Goal: Task Accomplishment & Management: Manage account settings

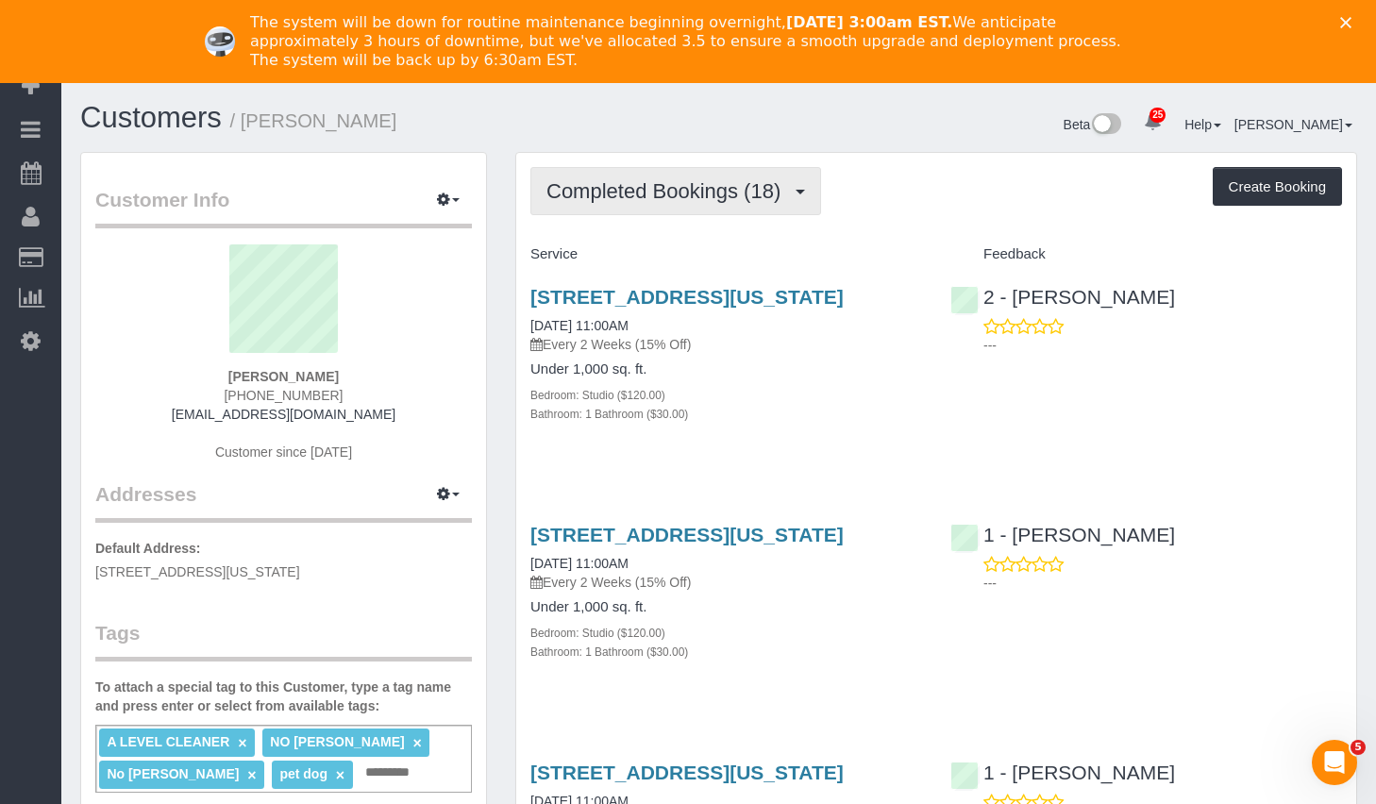
click at [640, 191] on span "Completed Bookings (18)" at bounding box center [668, 191] width 244 height 24
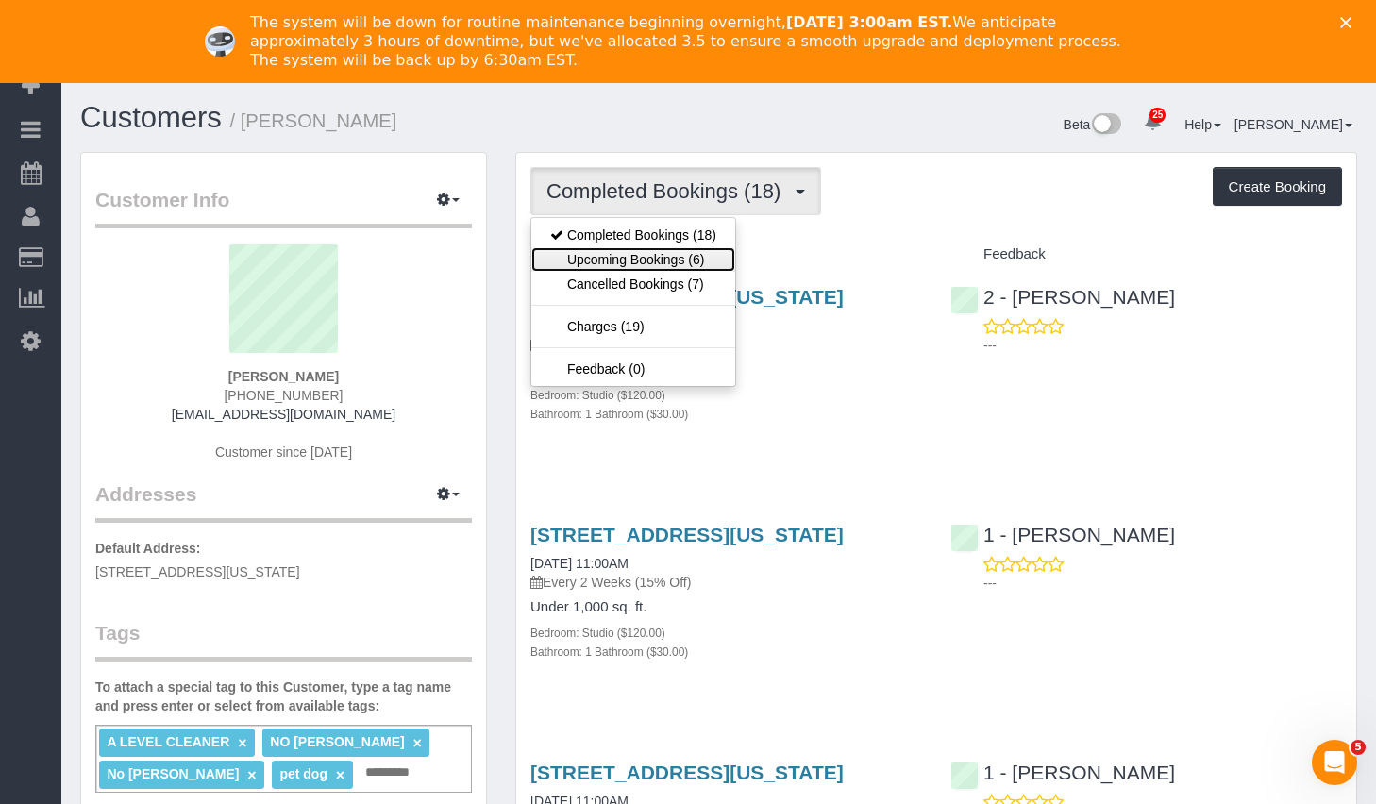
click at [606, 261] on link "Upcoming Bookings (6)" at bounding box center [633, 259] width 204 height 25
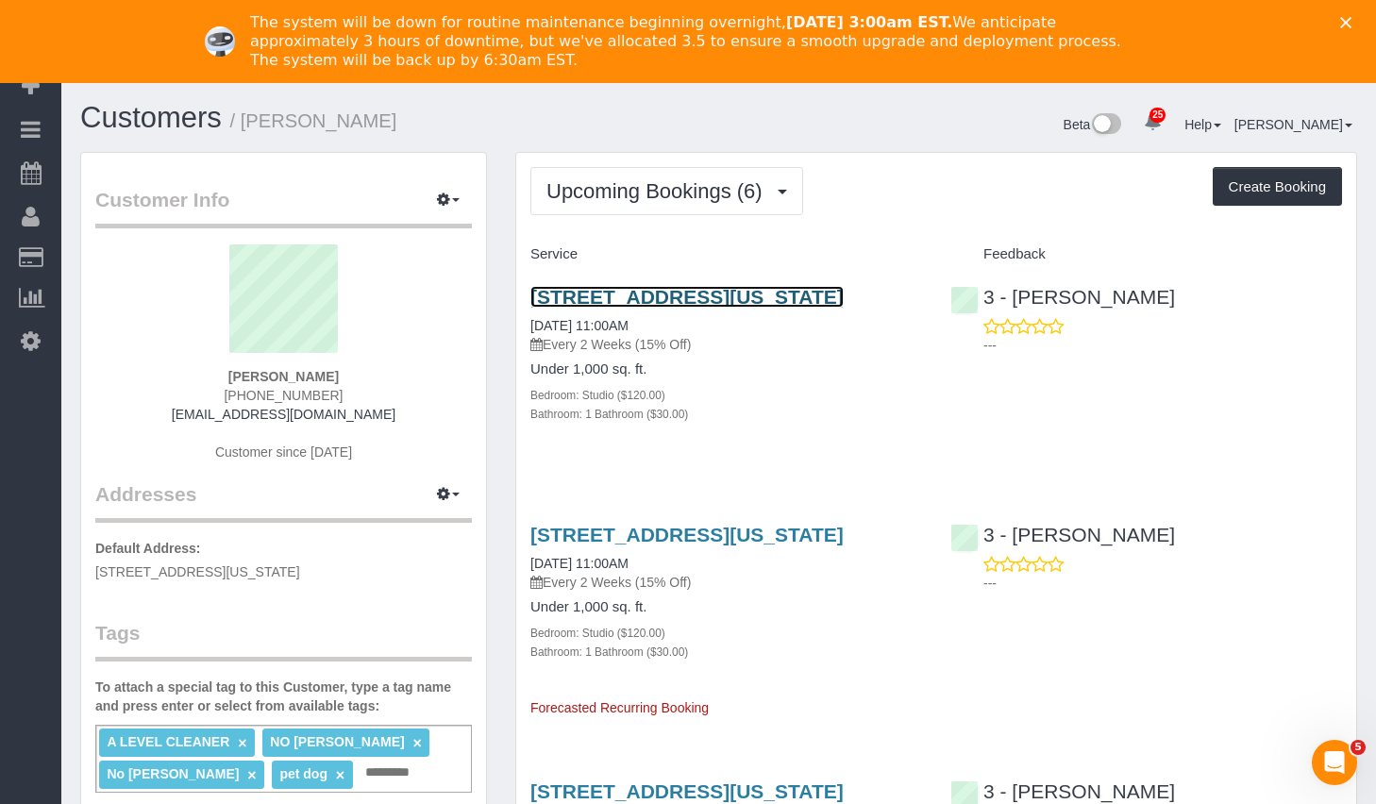
click at [617, 303] on link "20 Broad Street, Apt. 1203, New York, NY 10005" at bounding box center [686, 297] width 313 height 22
click at [1352, 24] on icon "Close" at bounding box center [1345, 22] width 11 height 11
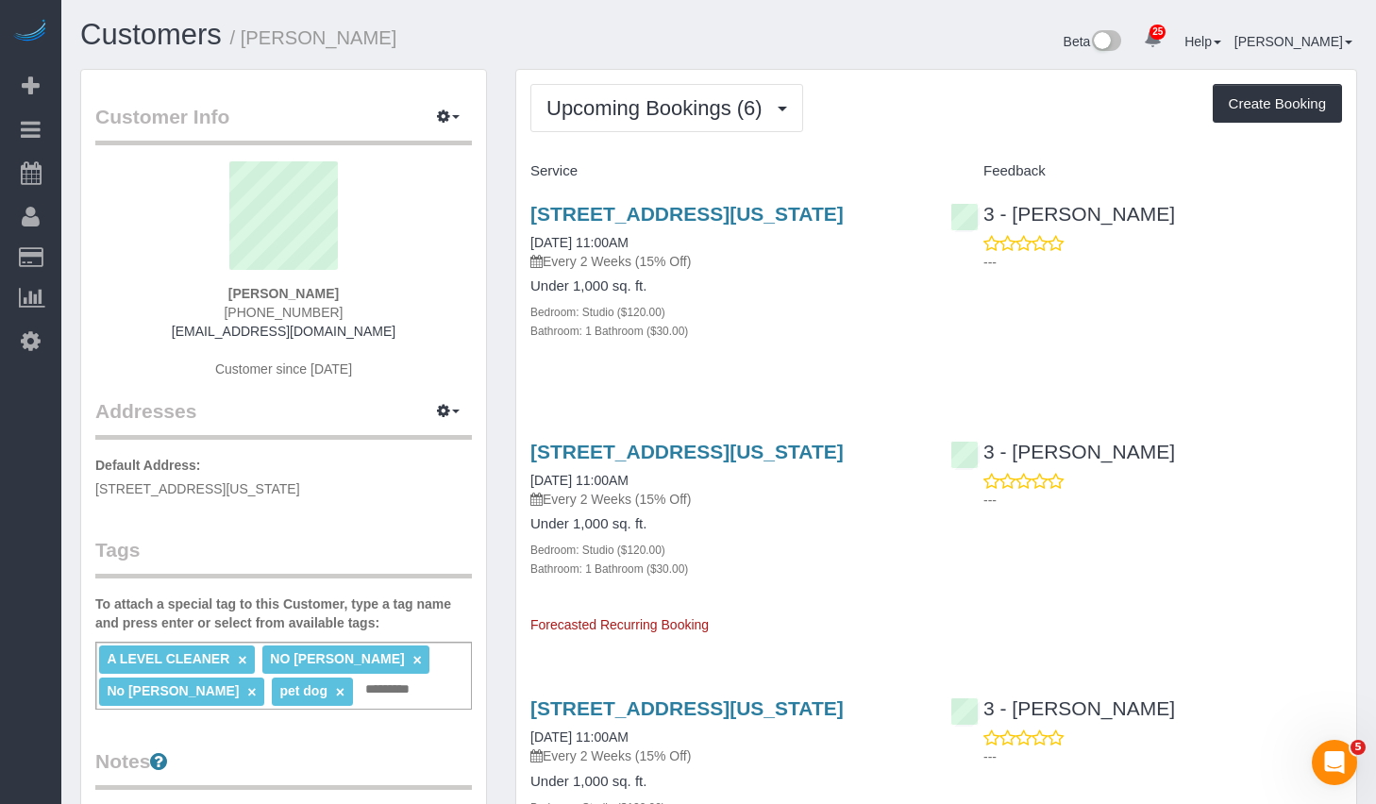
click at [791, 340] on div "Bathroom: 1 Bathroom ($30.00)" at bounding box center [726, 330] width 392 height 19
click at [665, 123] on button "Upcoming Bookings (6)" at bounding box center [666, 108] width 273 height 48
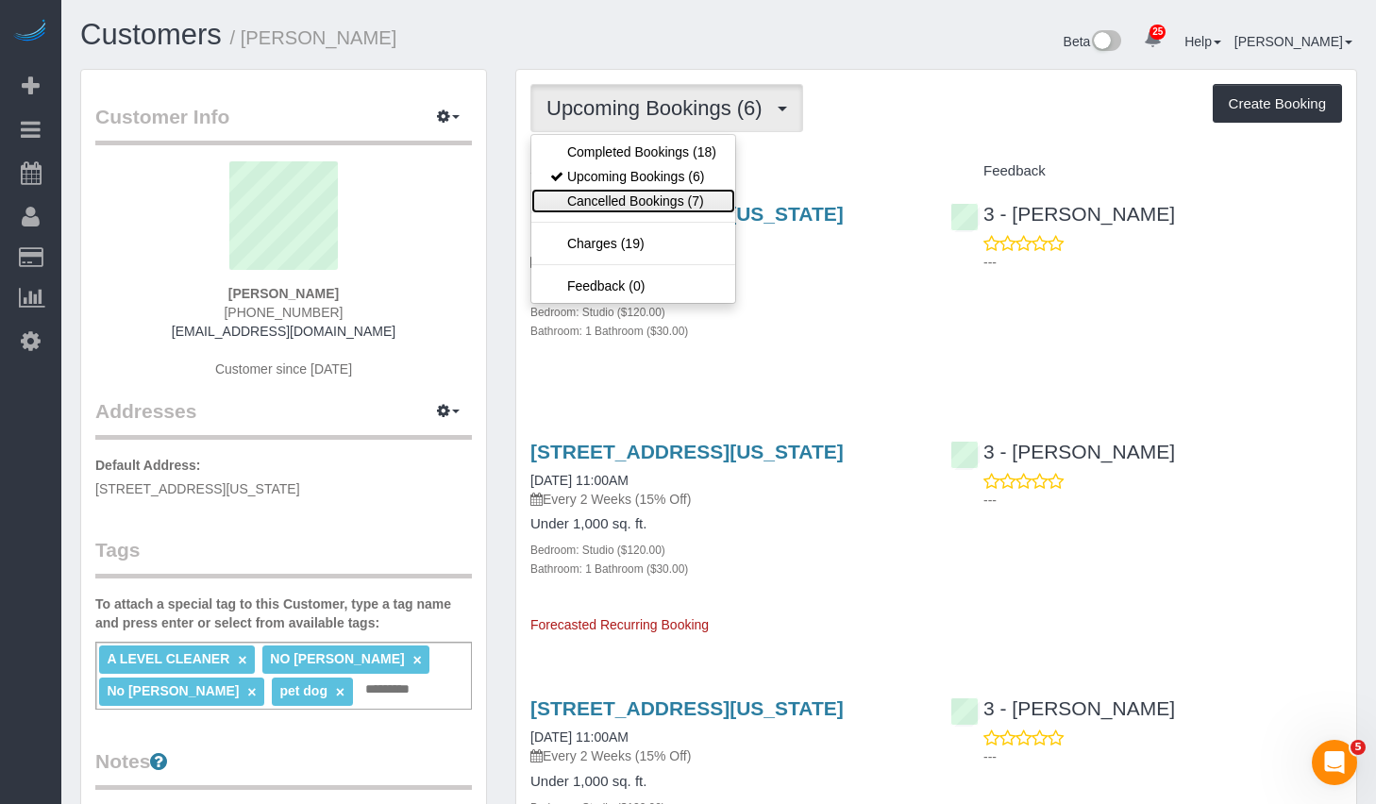
click at [648, 206] on link "Cancelled Bookings (7)" at bounding box center [633, 201] width 204 height 25
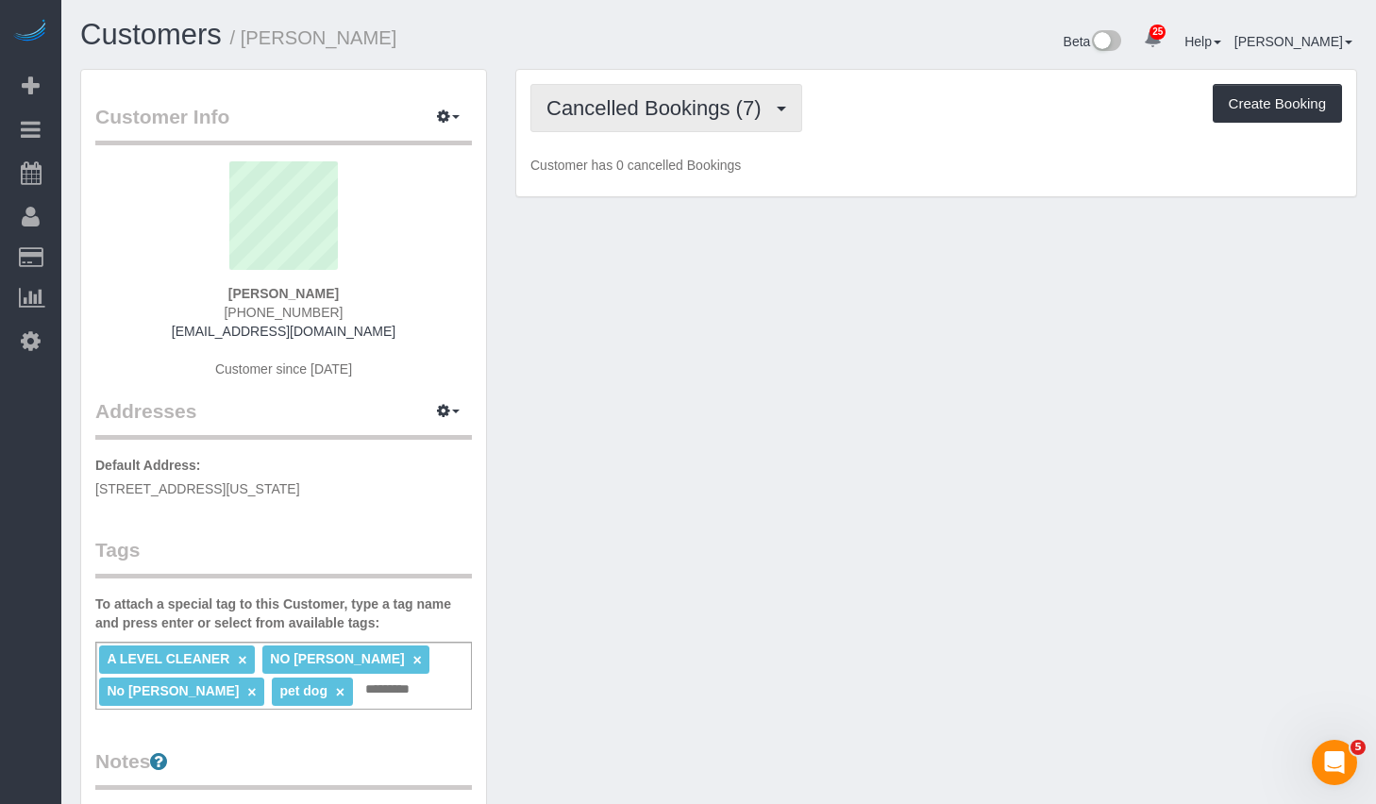
click at [673, 119] on span "Cancelled Bookings (7)" at bounding box center [658, 108] width 224 height 24
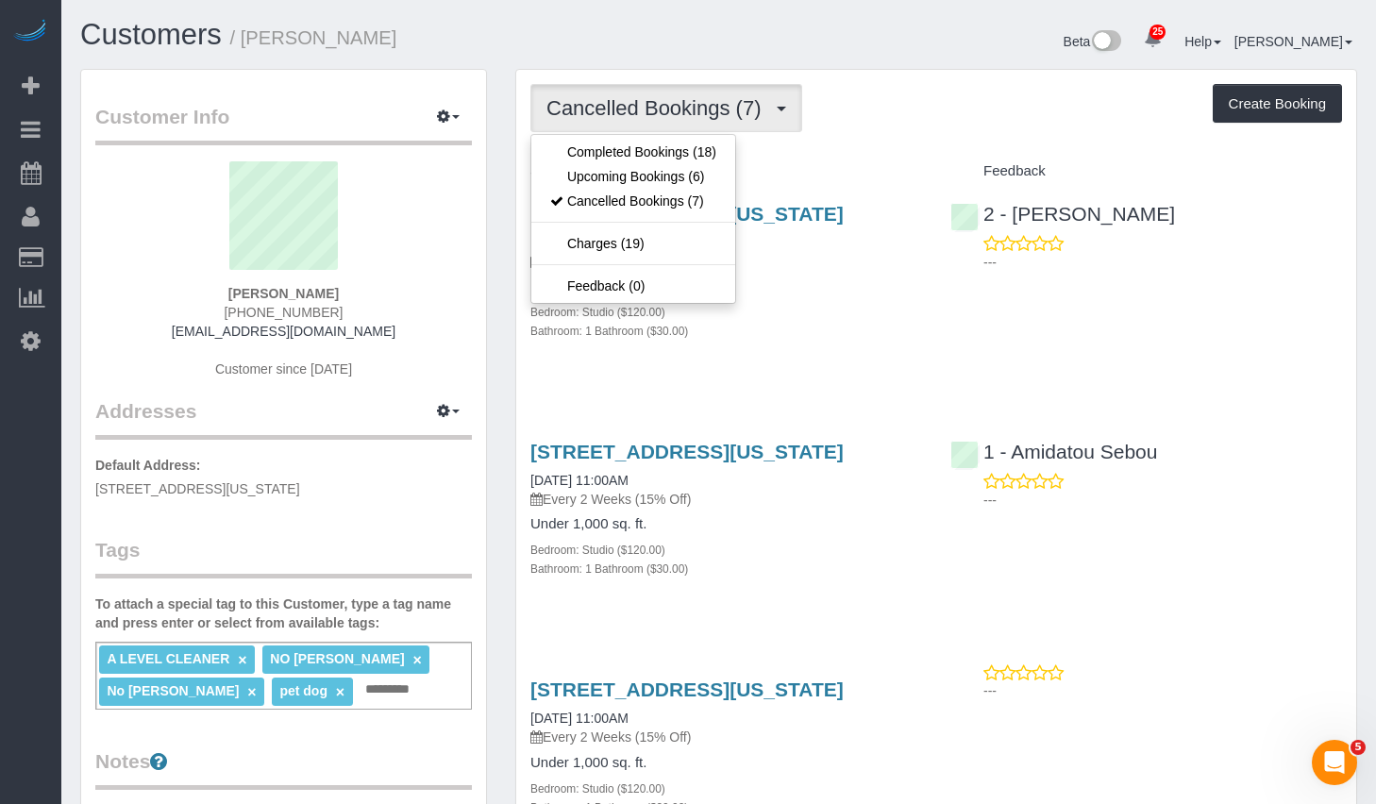
click at [972, 300] on div "20 Broad Street, Apt. 1203, New York, NY 10005 09/23/2025 11:00AM Every 2 Weeks…" at bounding box center [936, 282] width 840 height 191
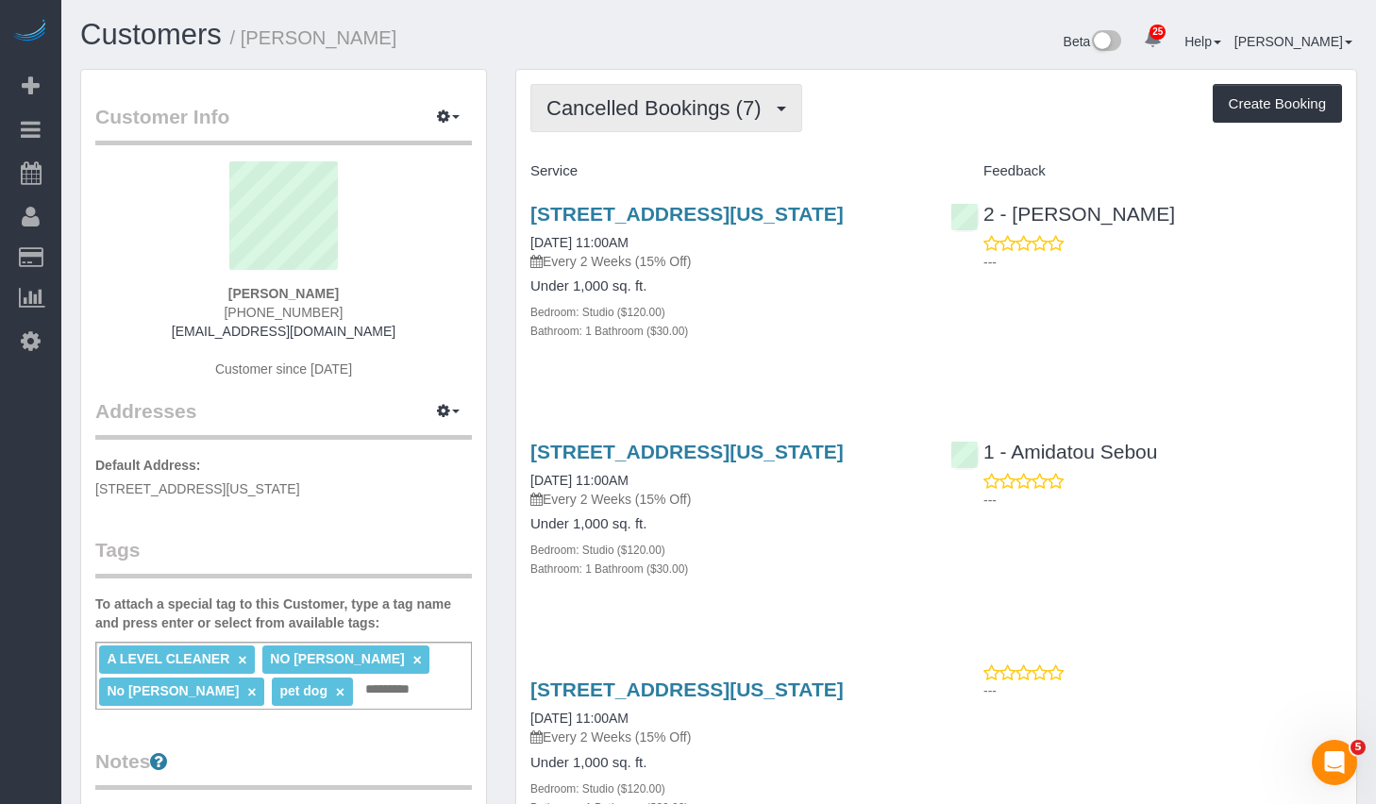
click at [666, 111] on span "Cancelled Bookings (7)" at bounding box center [658, 108] width 224 height 24
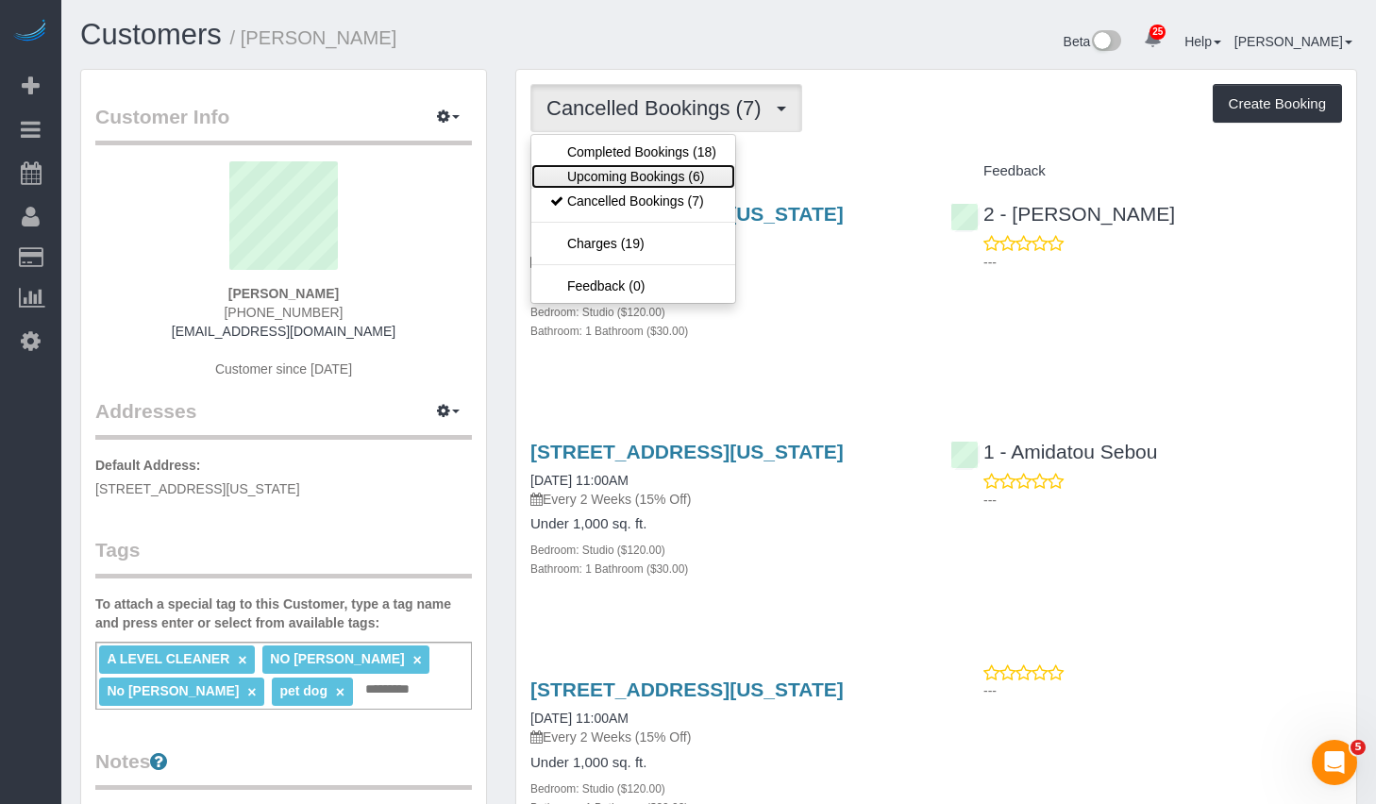
click at [604, 178] on link "Upcoming Bookings (6)" at bounding box center [633, 176] width 204 height 25
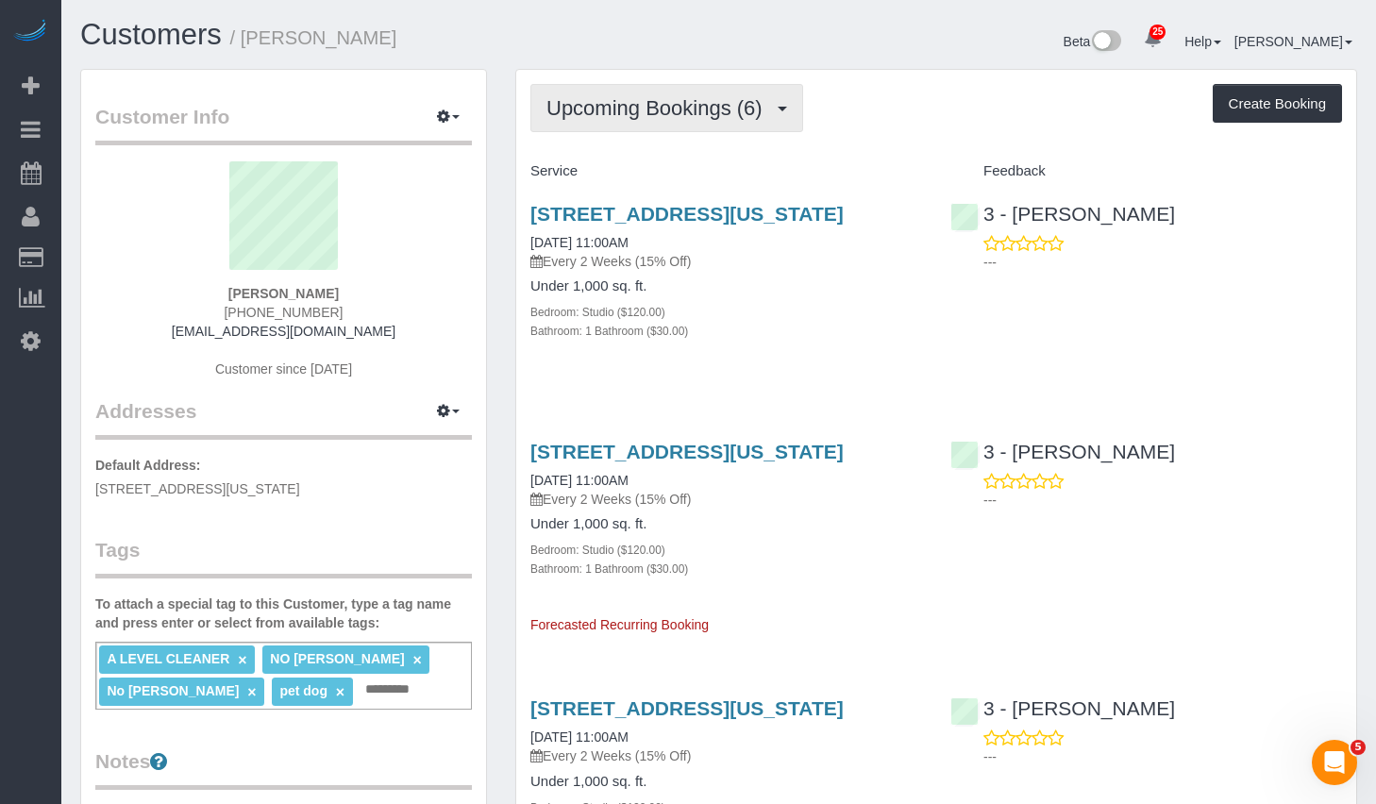
click at [634, 93] on button "Upcoming Bookings (6)" at bounding box center [666, 108] width 273 height 48
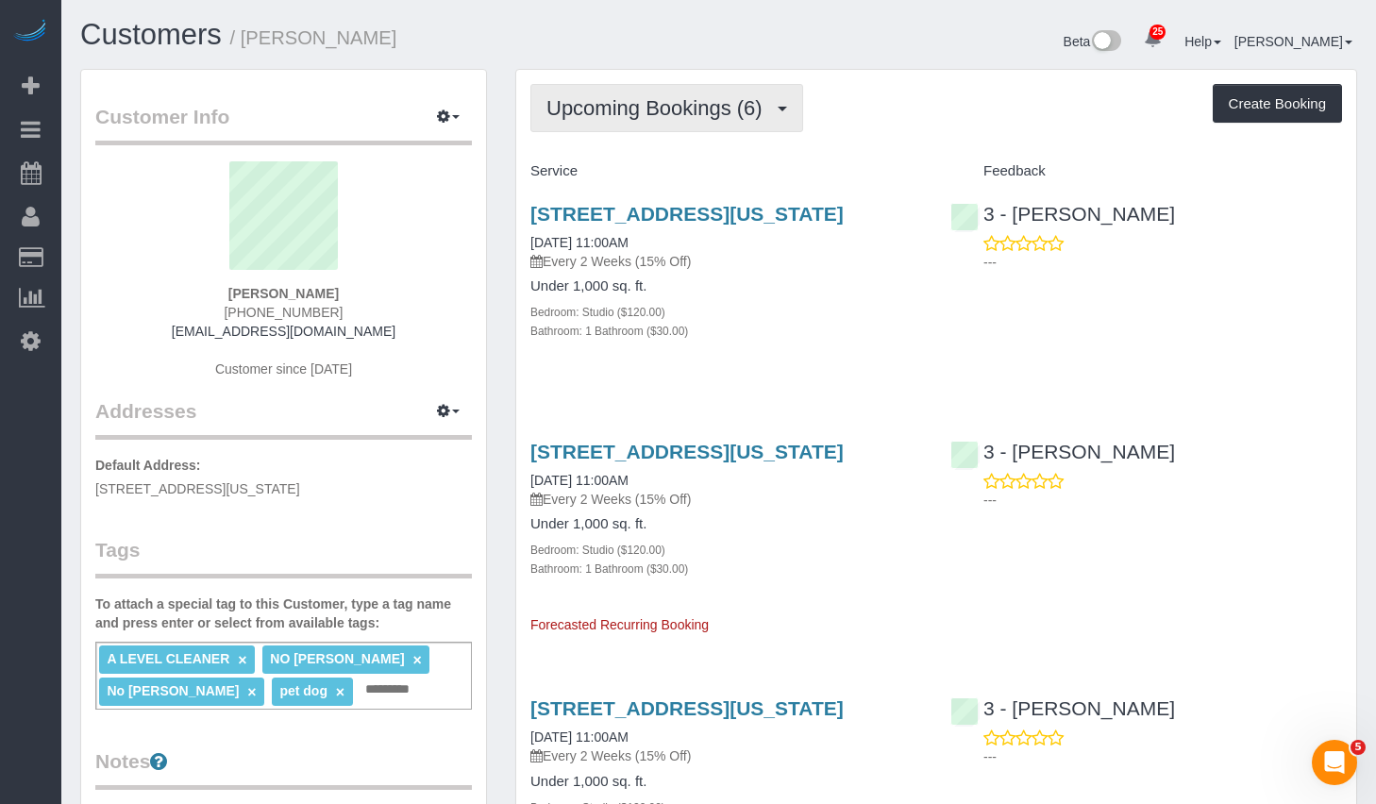
click at [678, 114] on span "Upcoming Bookings (6)" at bounding box center [659, 108] width 226 height 24
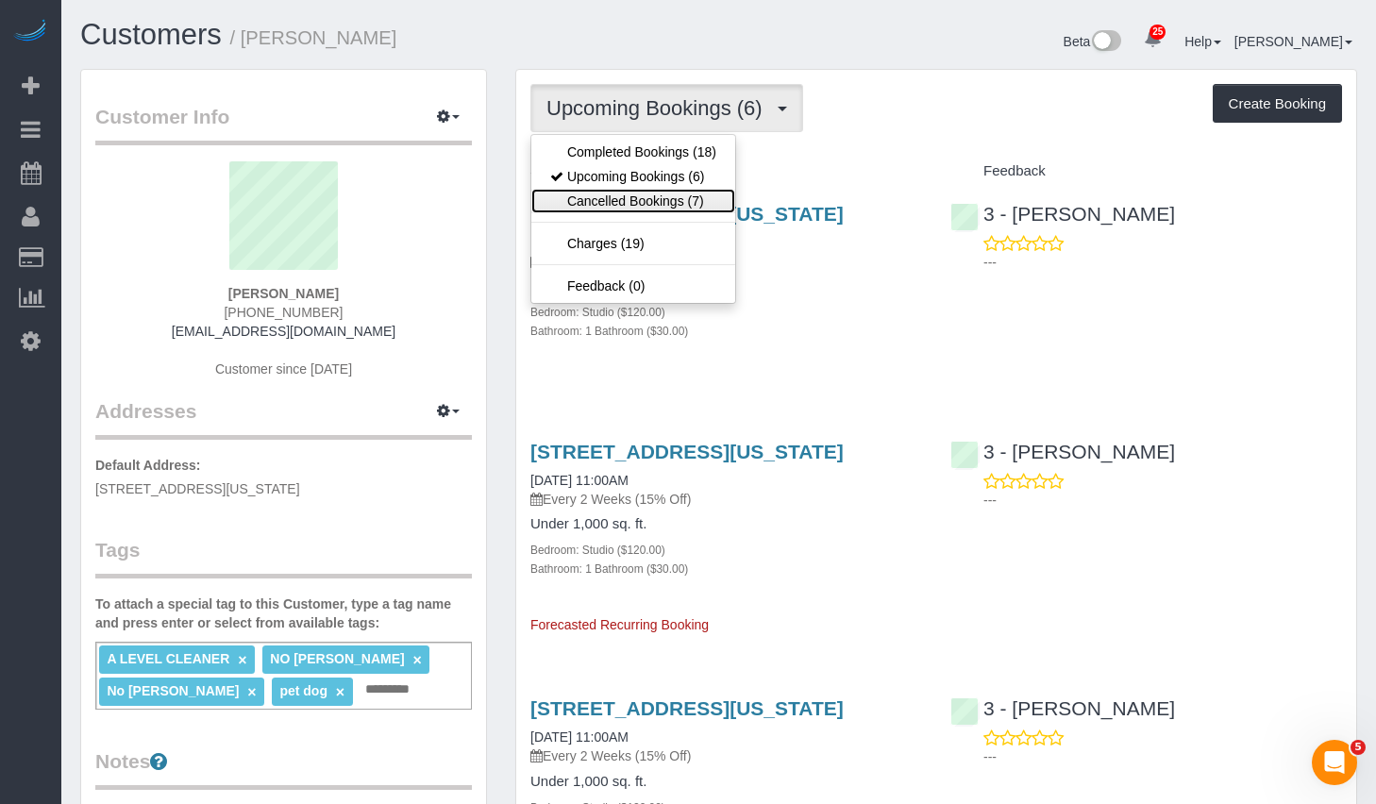
click at [637, 202] on link "Cancelled Bookings (7)" at bounding box center [633, 201] width 204 height 25
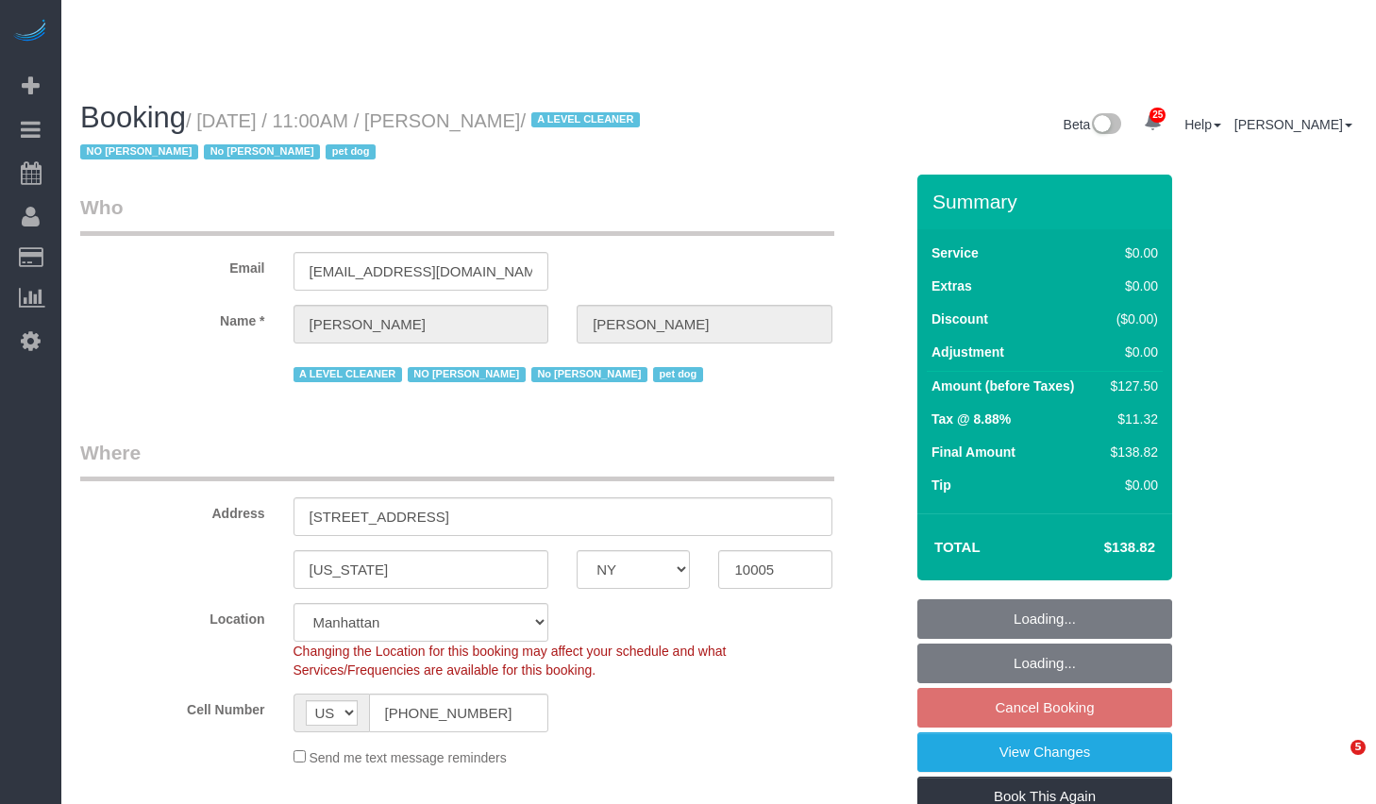
select select "NY"
select select "spot4"
select select "number:59"
select select "number:72"
select select "number:13"
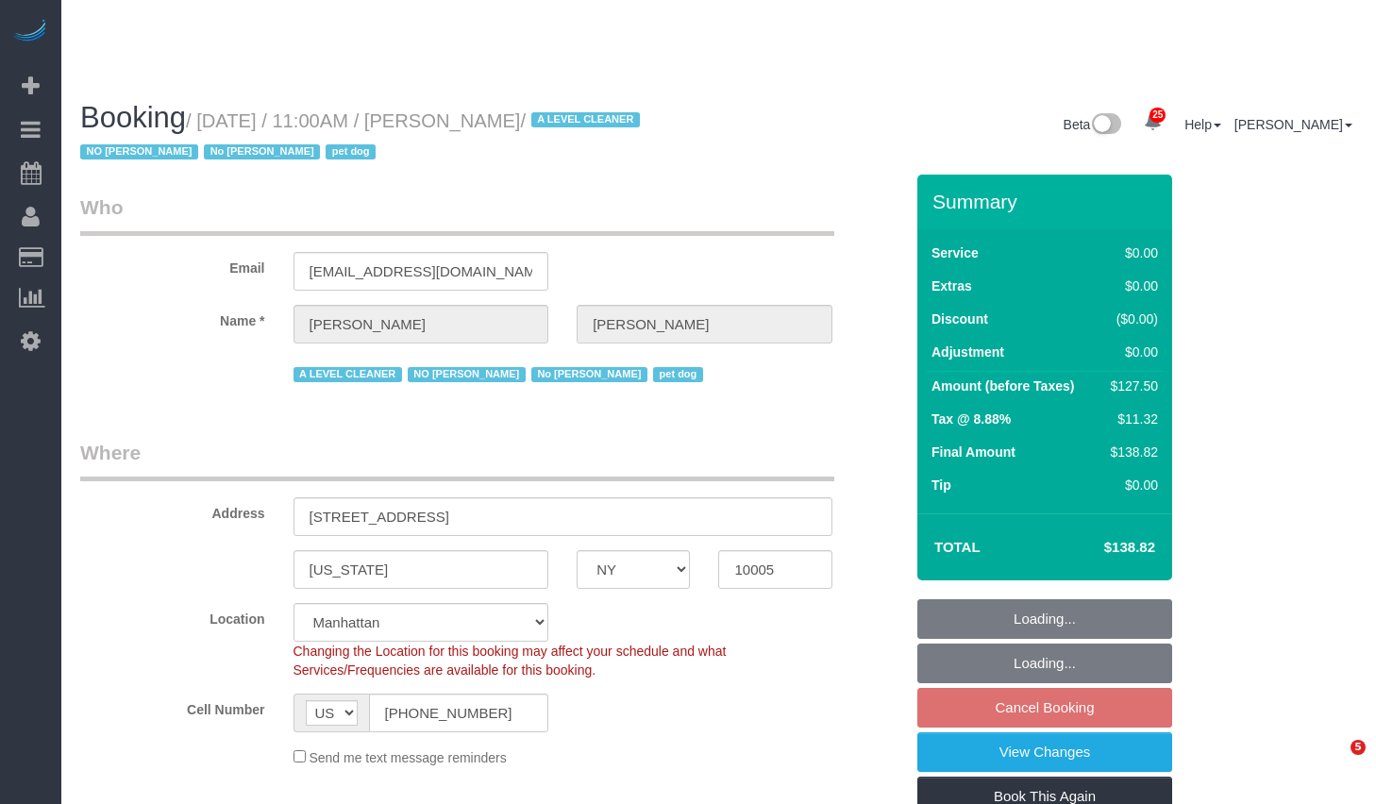
select select "number:6"
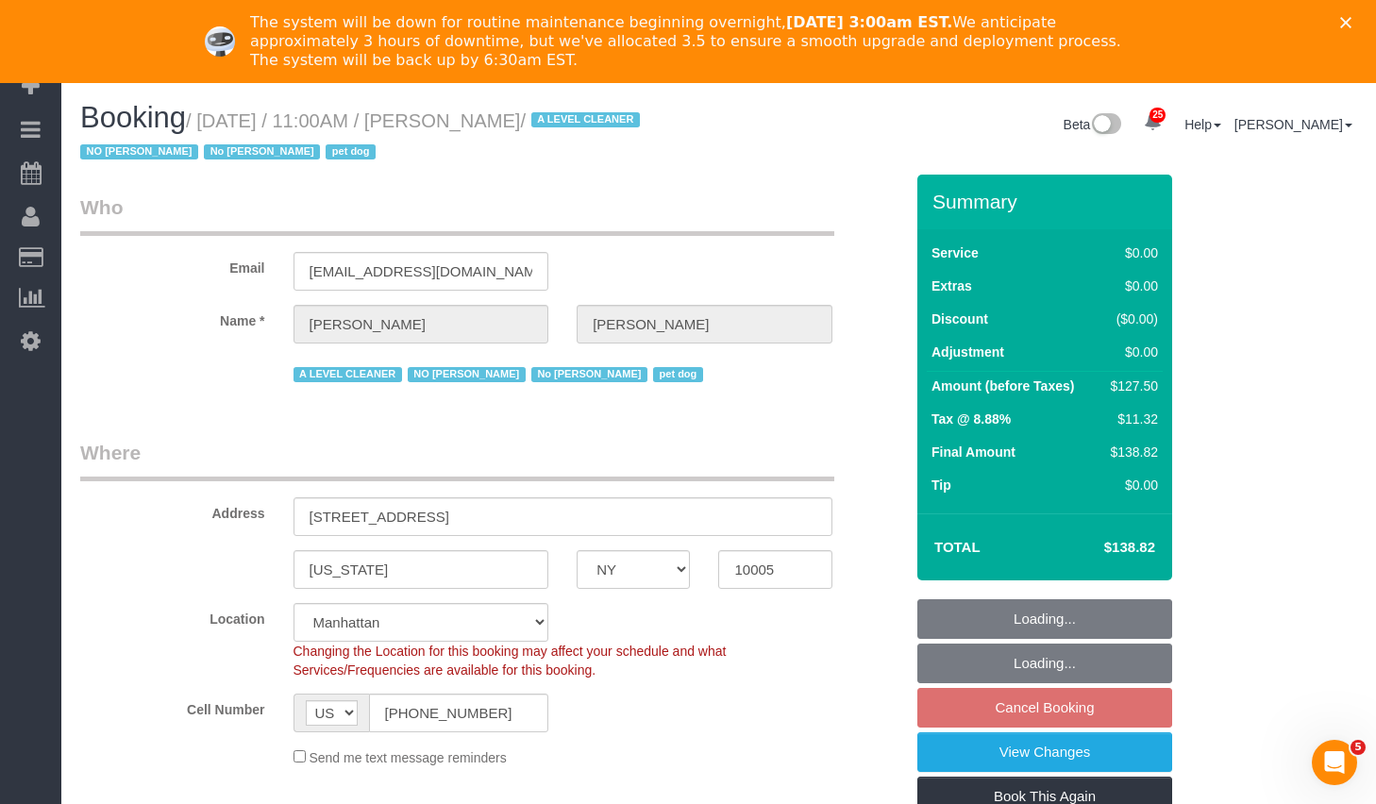
select select "object:1086"
click at [1352, 24] on icon "Close" at bounding box center [1345, 22] width 11 height 11
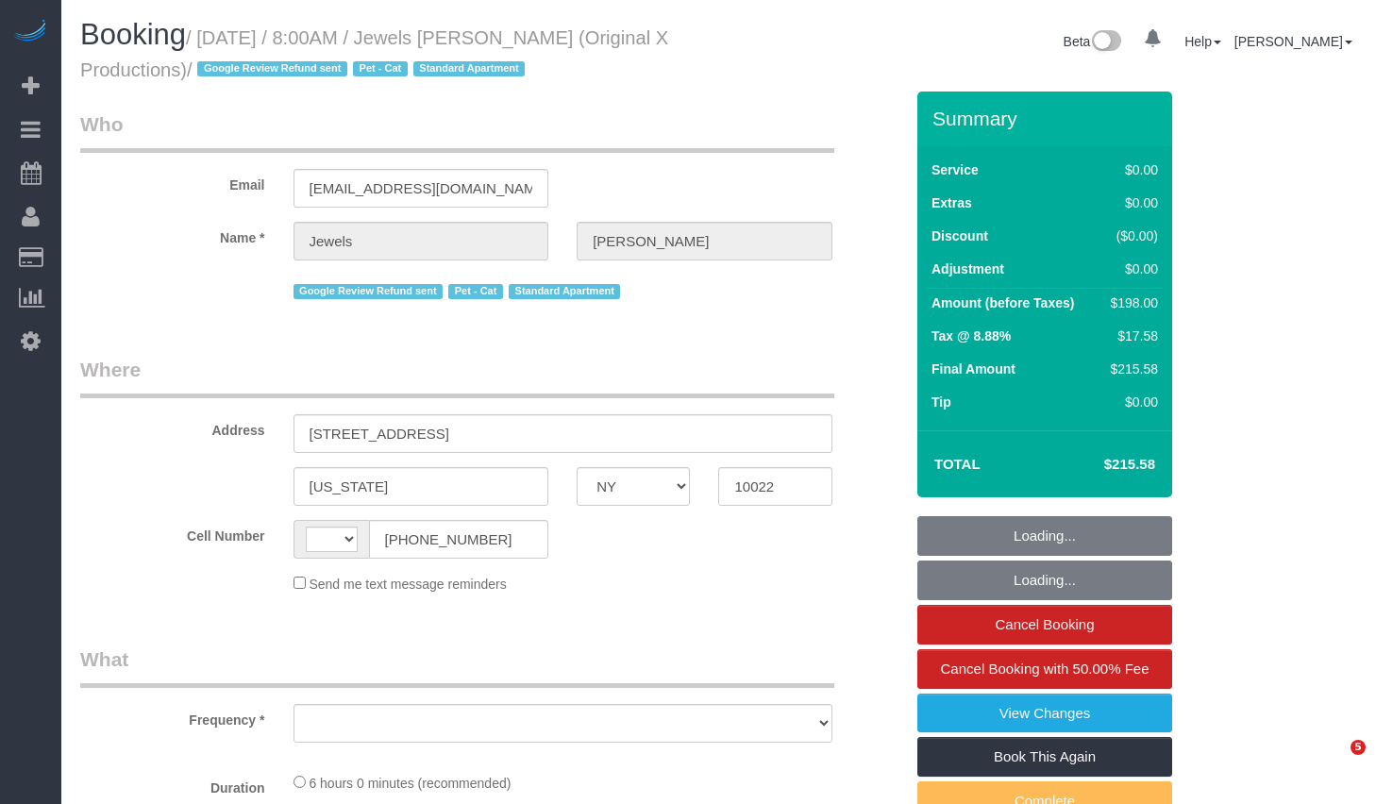
select select "NY"
select select "string:stripe-pm_1QEBRH4VGloSiKo7FRzmGsvi"
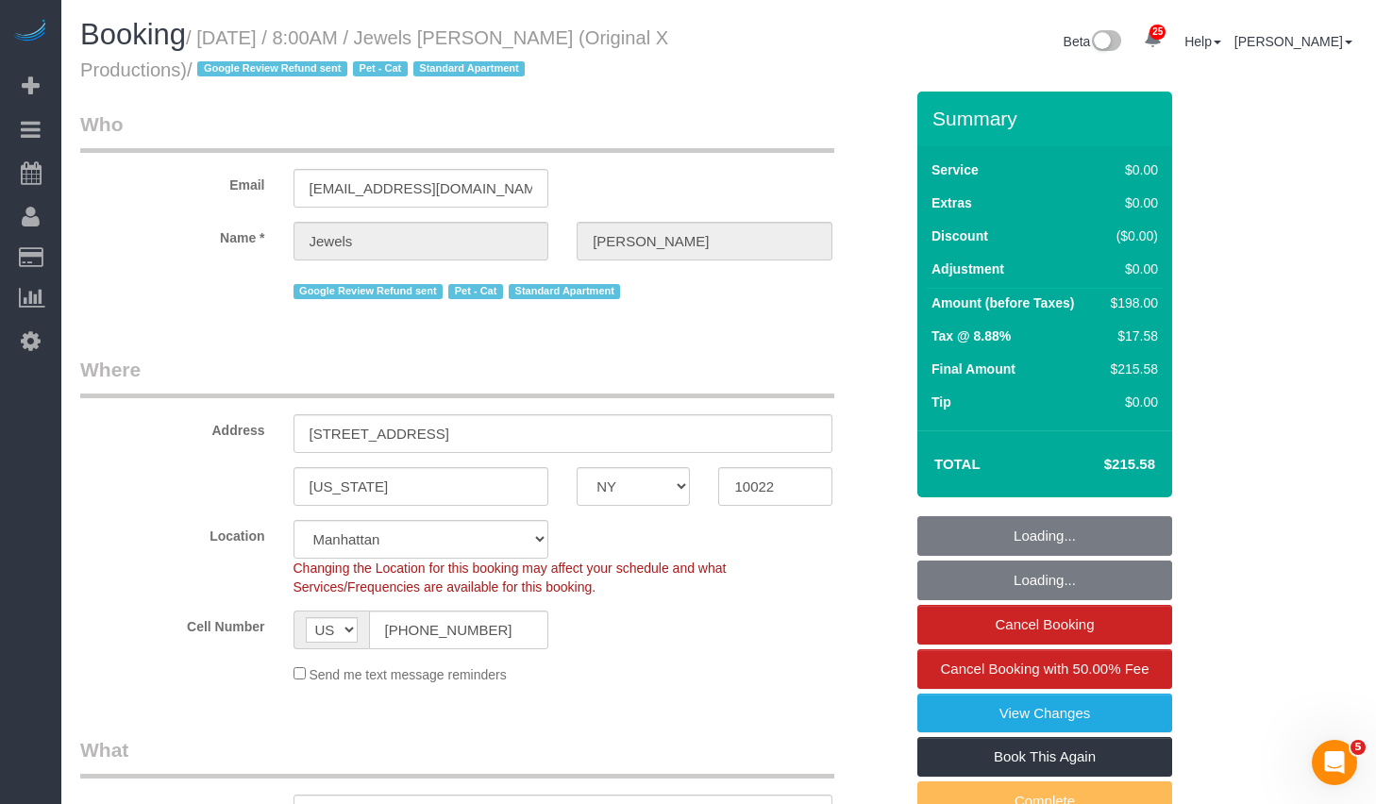
select select "string:US"
select select "object:1102"
select select "2"
select select "spot1"
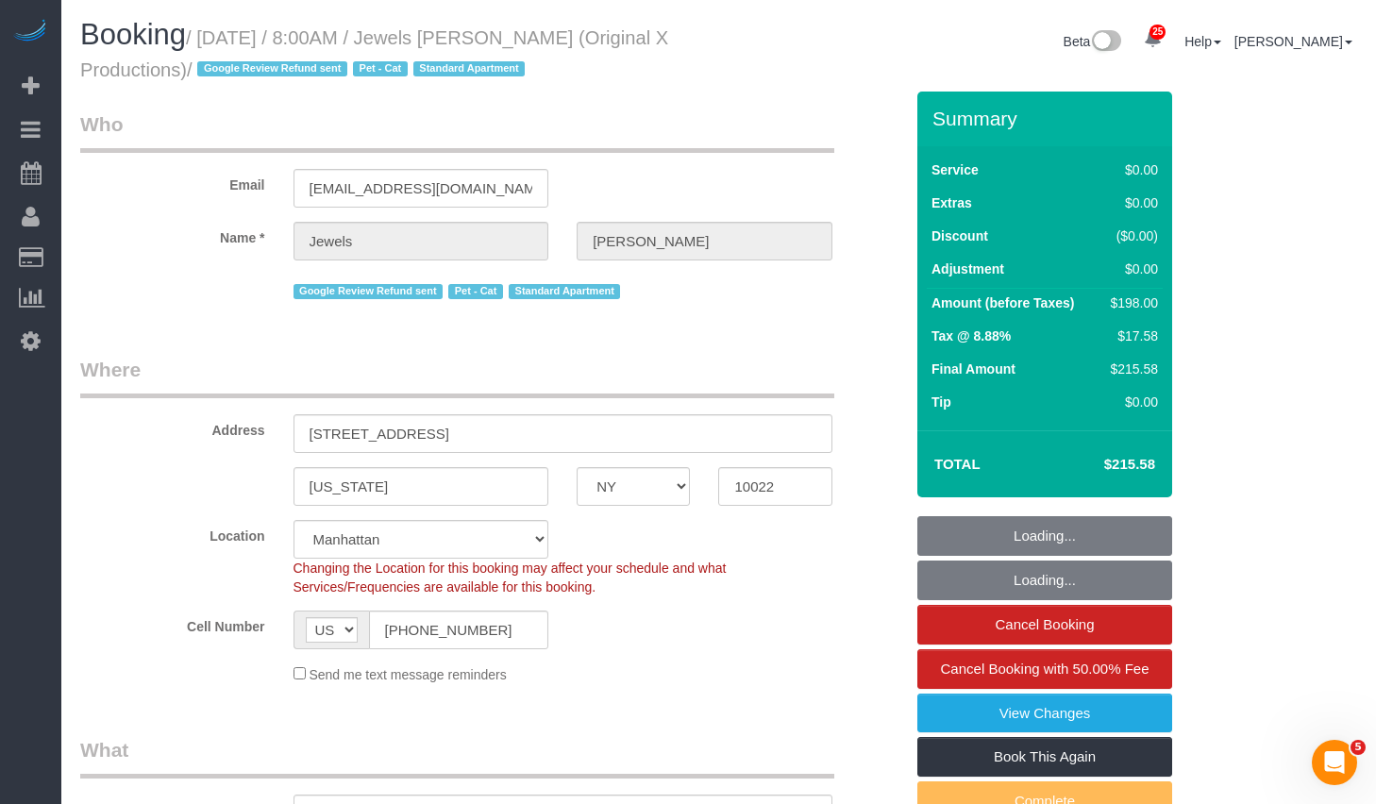
select select "number:89"
select select "number:76"
select select "number:14"
select select "number:6"
select select "object:1146"
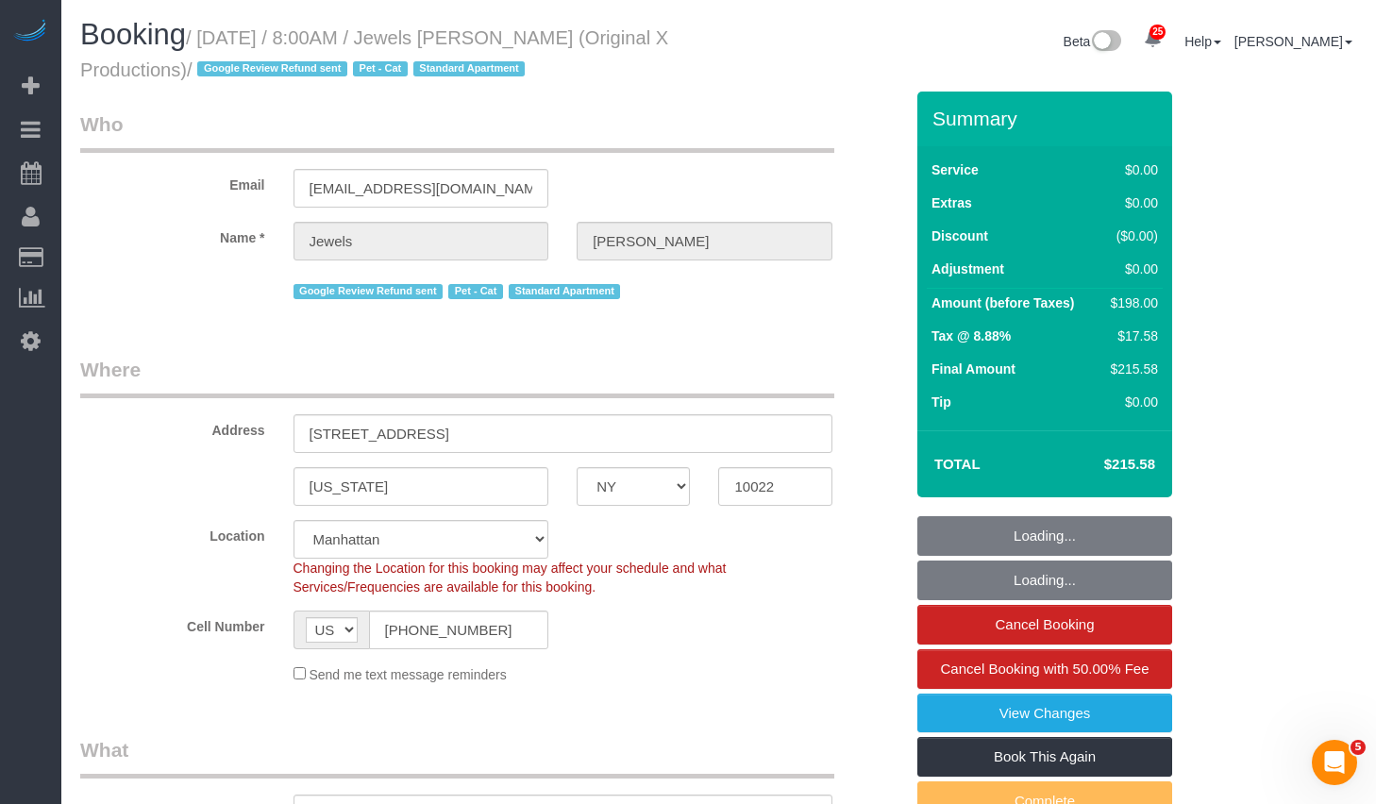
select select "2"
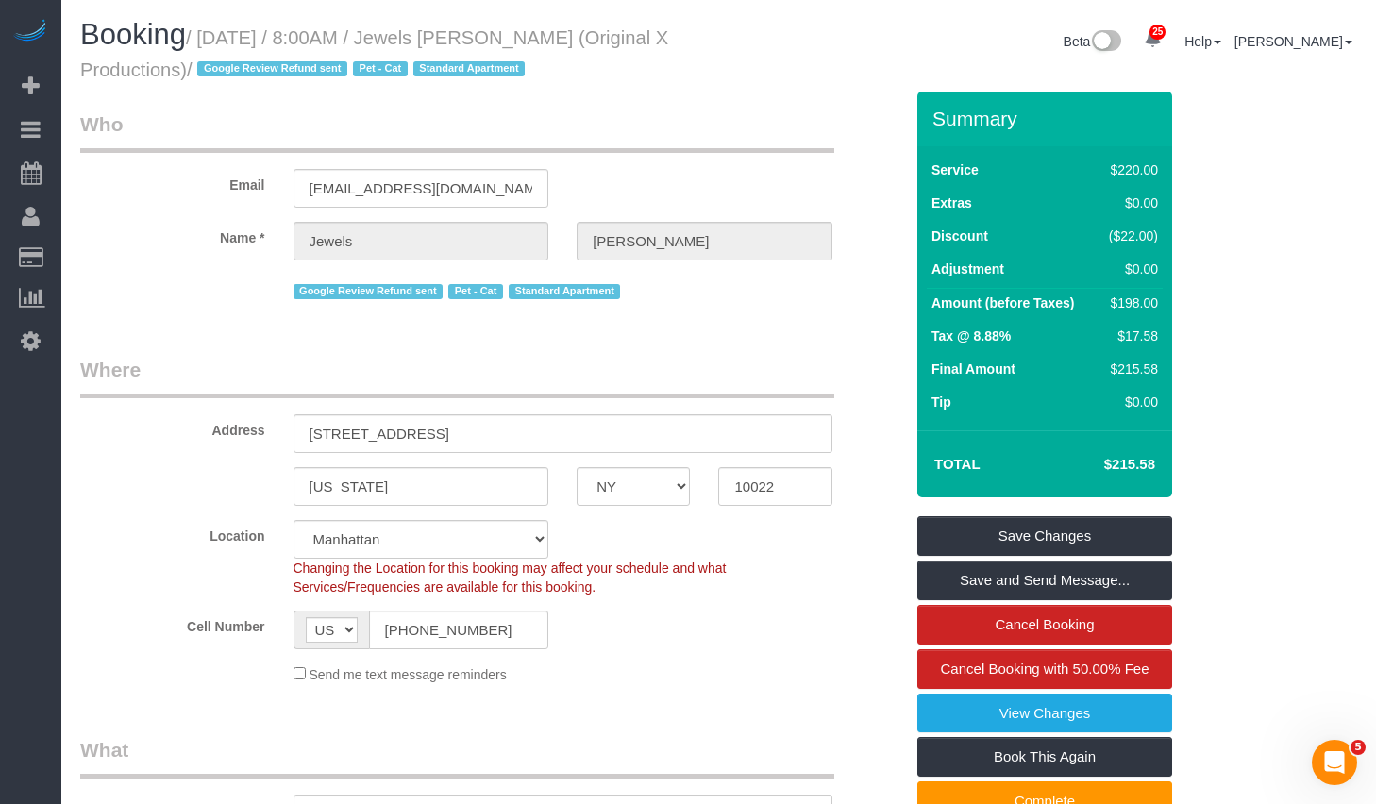
drag, startPoint x: 210, startPoint y: 42, endPoint x: 577, endPoint y: 39, distance: 367.2
click at [577, 39] on small "/ September 23, 2025 / 8:00AM / Jewels Tortorello (Original X Productions) / Go…" at bounding box center [374, 53] width 588 height 53
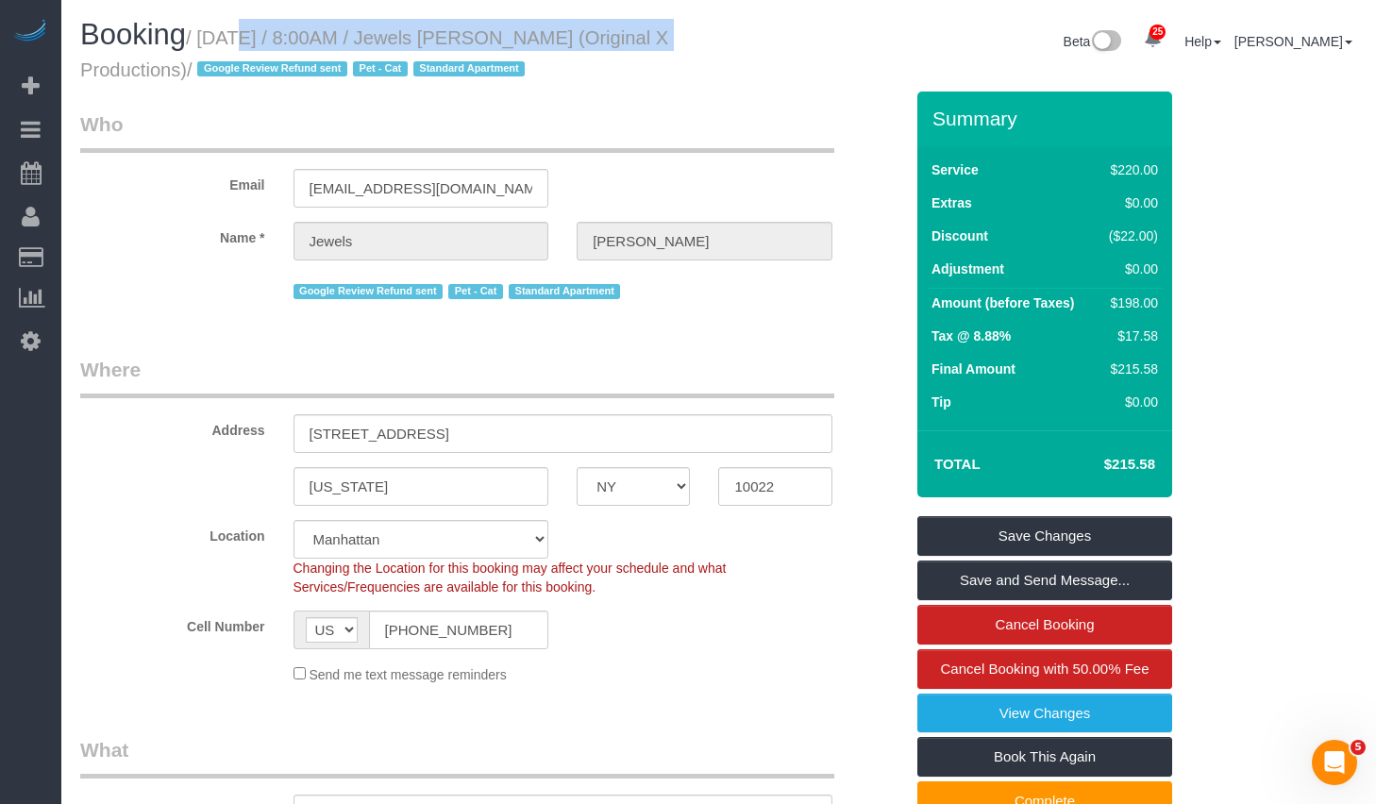
drag, startPoint x: 213, startPoint y: 34, endPoint x: 630, endPoint y: 39, distance: 416.3
click at [630, 39] on small "/ September 23, 2025 / 8:00AM / Jewels Tortorello (Original X Productions) / Go…" at bounding box center [374, 53] width 588 height 53
copy small "September 23, 2025 / 8:00AM / Jewels Tortorello"
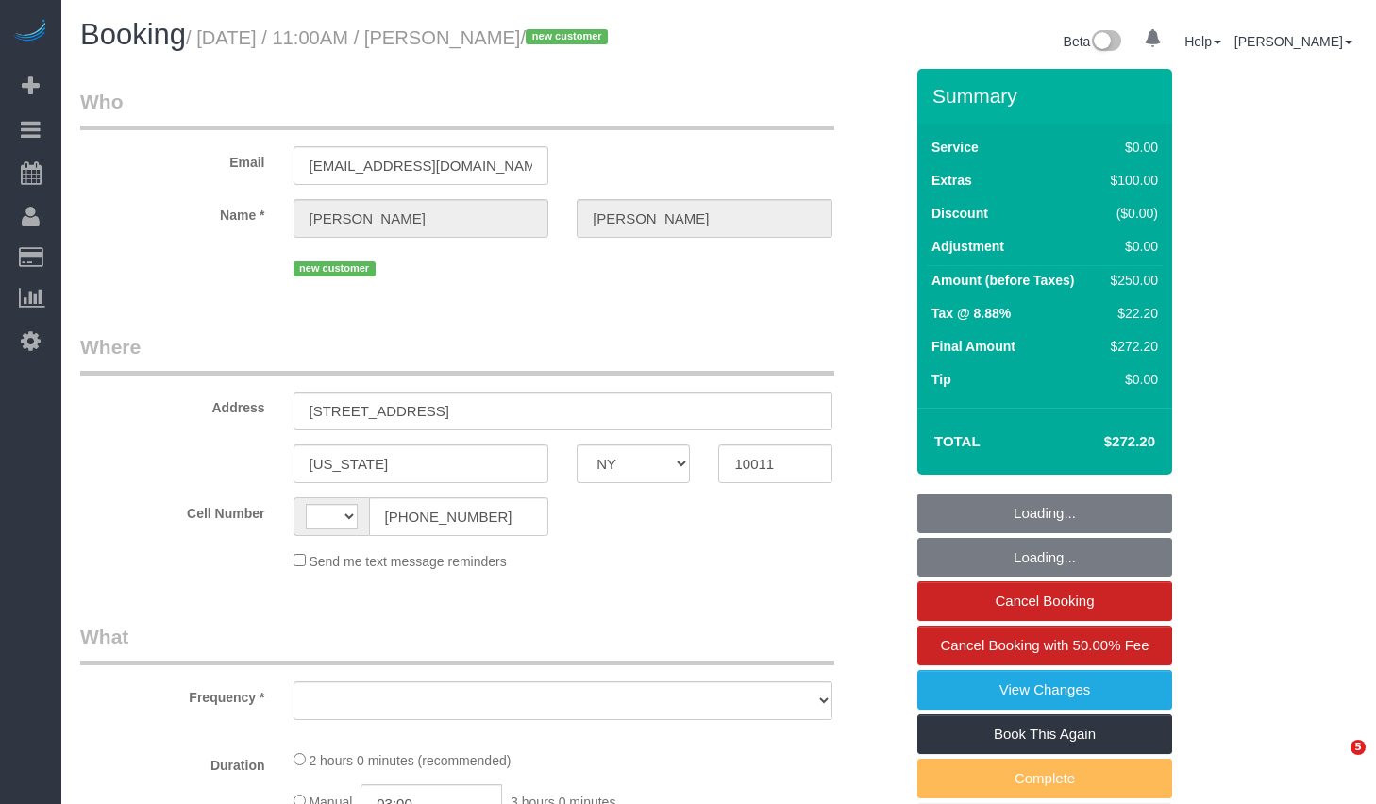
select select "NY"
select select "object:452"
select select "string:stripe-pm_1SABzs4VGloSiKo70vmzKyjs"
select select "number:89"
select select "number:75"
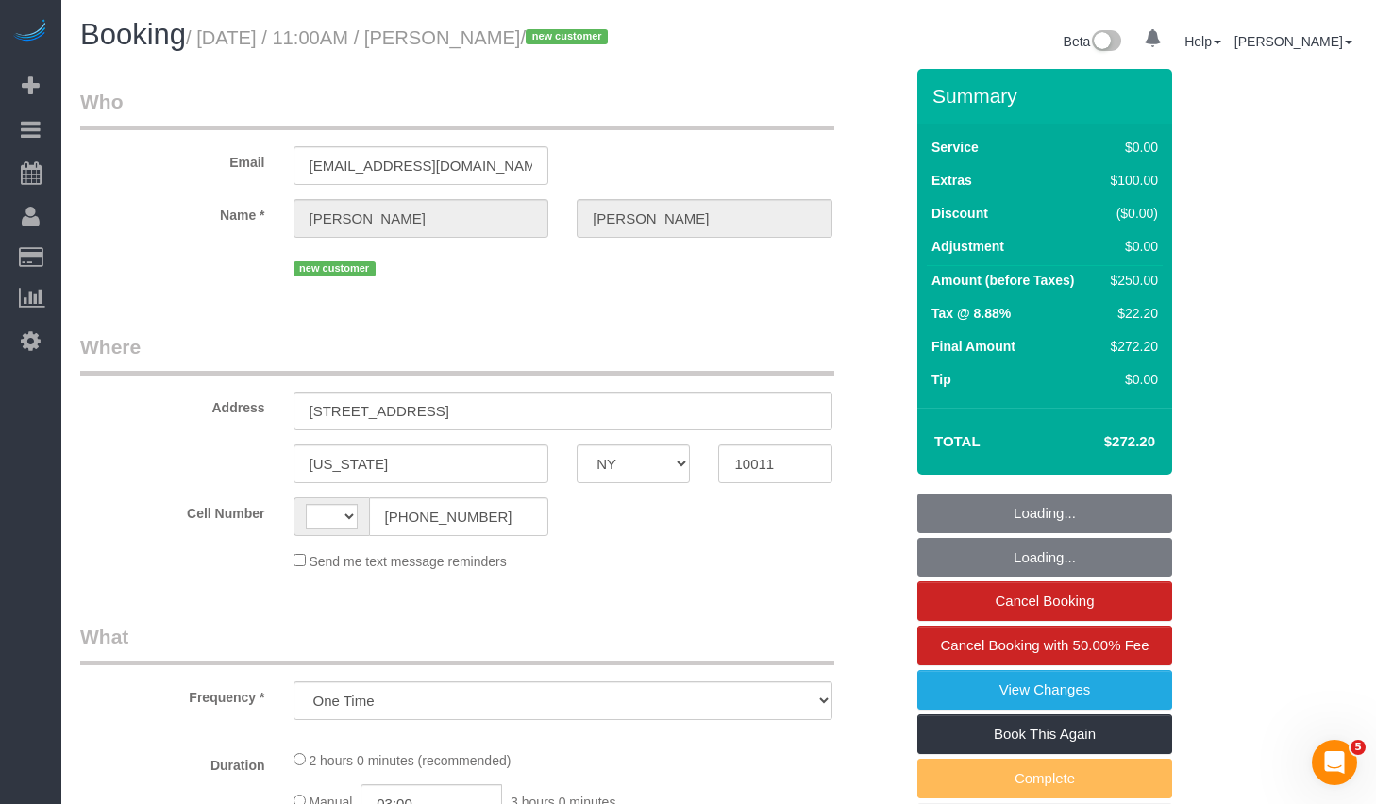
select select "number:15"
select select "number:5"
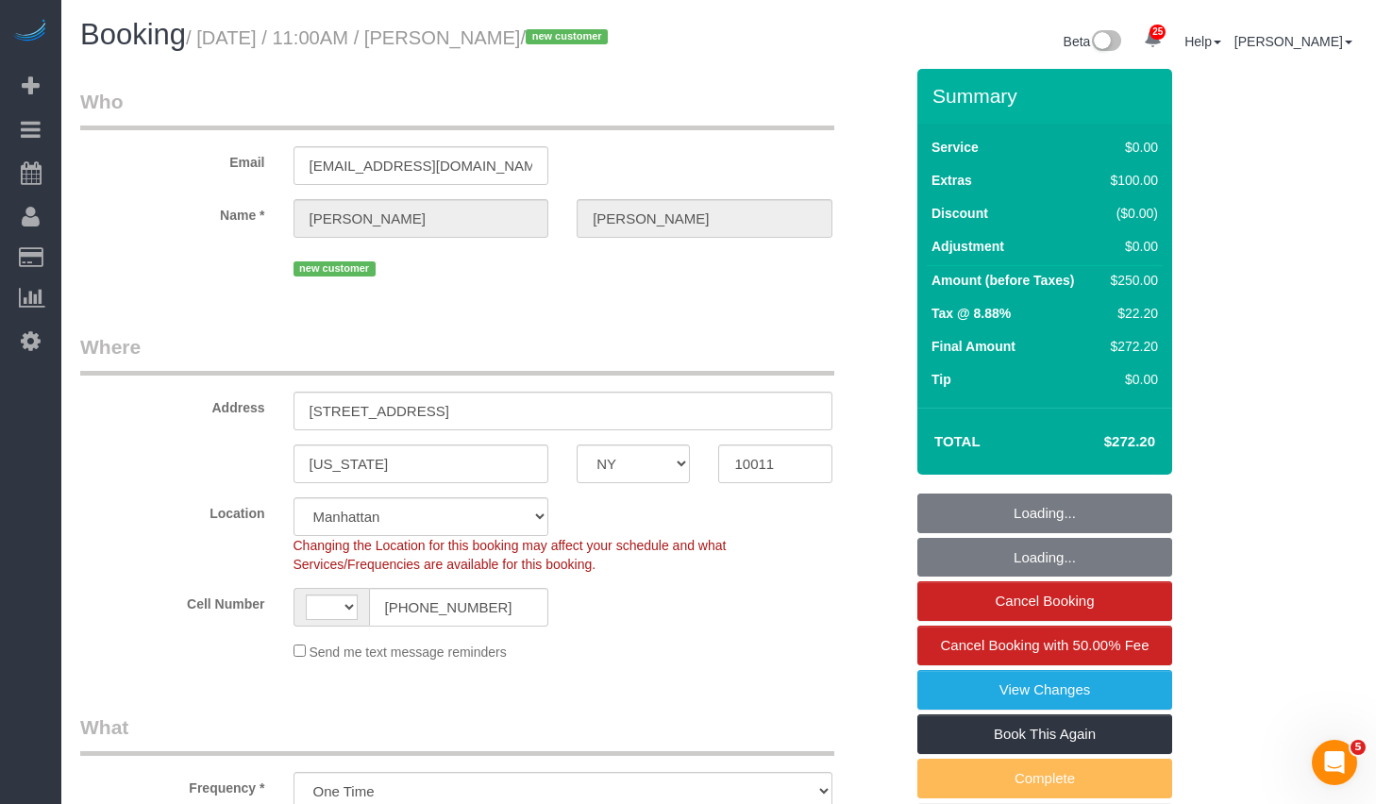
select select "object:1073"
select select "string:[GEOGRAPHIC_DATA]"
select select "spot1"
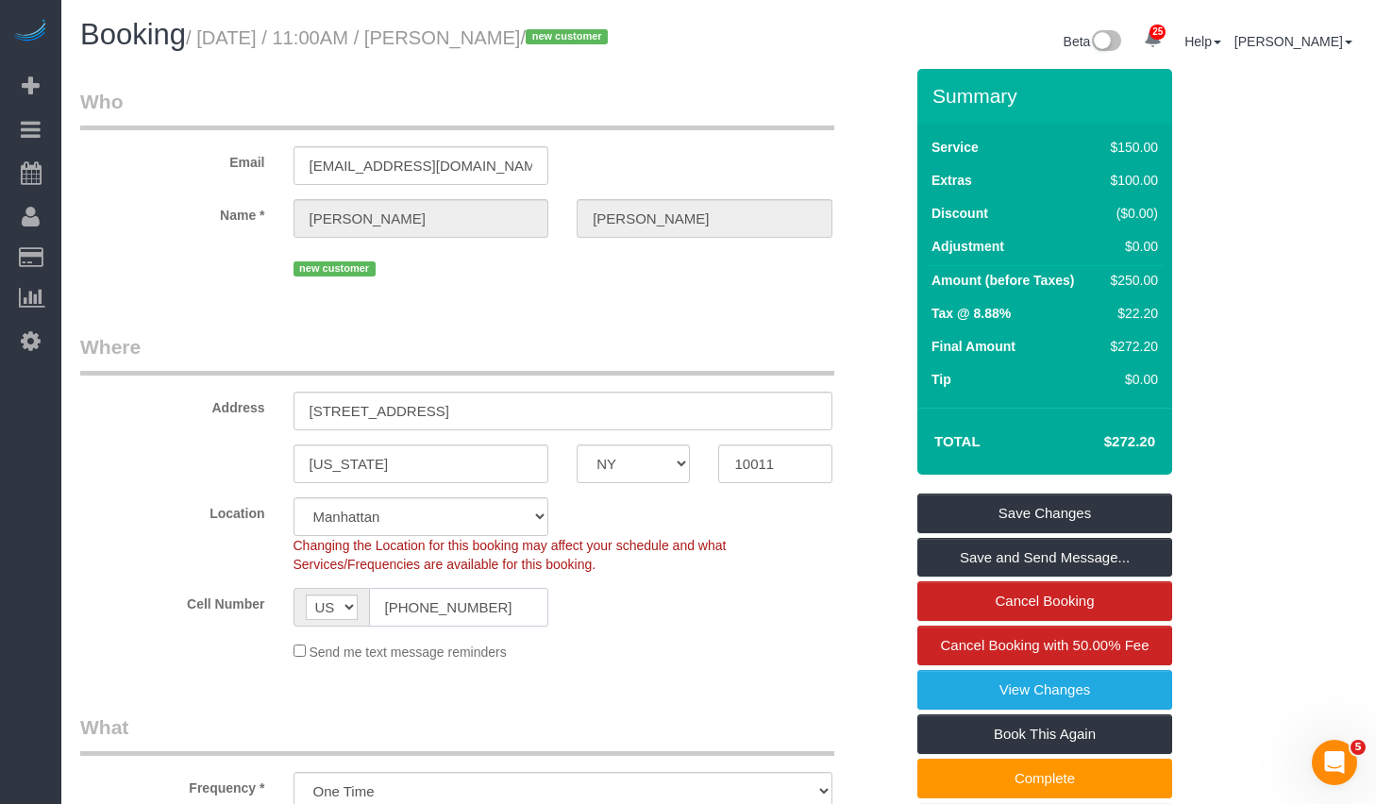
click at [503, 627] on input "(917) 771-4420" at bounding box center [459, 607] width 180 height 39
drag, startPoint x: 494, startPoint y: 39, endPoint x: 646, endPoint y: 42, distance: 152.0
click at [613, 42] on small "/ September 23, 2025 / 11:00AM / Benjamin Broner / new customer" at bounding box center [400, 37] width 428 height 21
click at [613, 42] on span "/ new customer" at bounding box center [566, 37] width 93 height 21
copy small "Benjamin Broner"
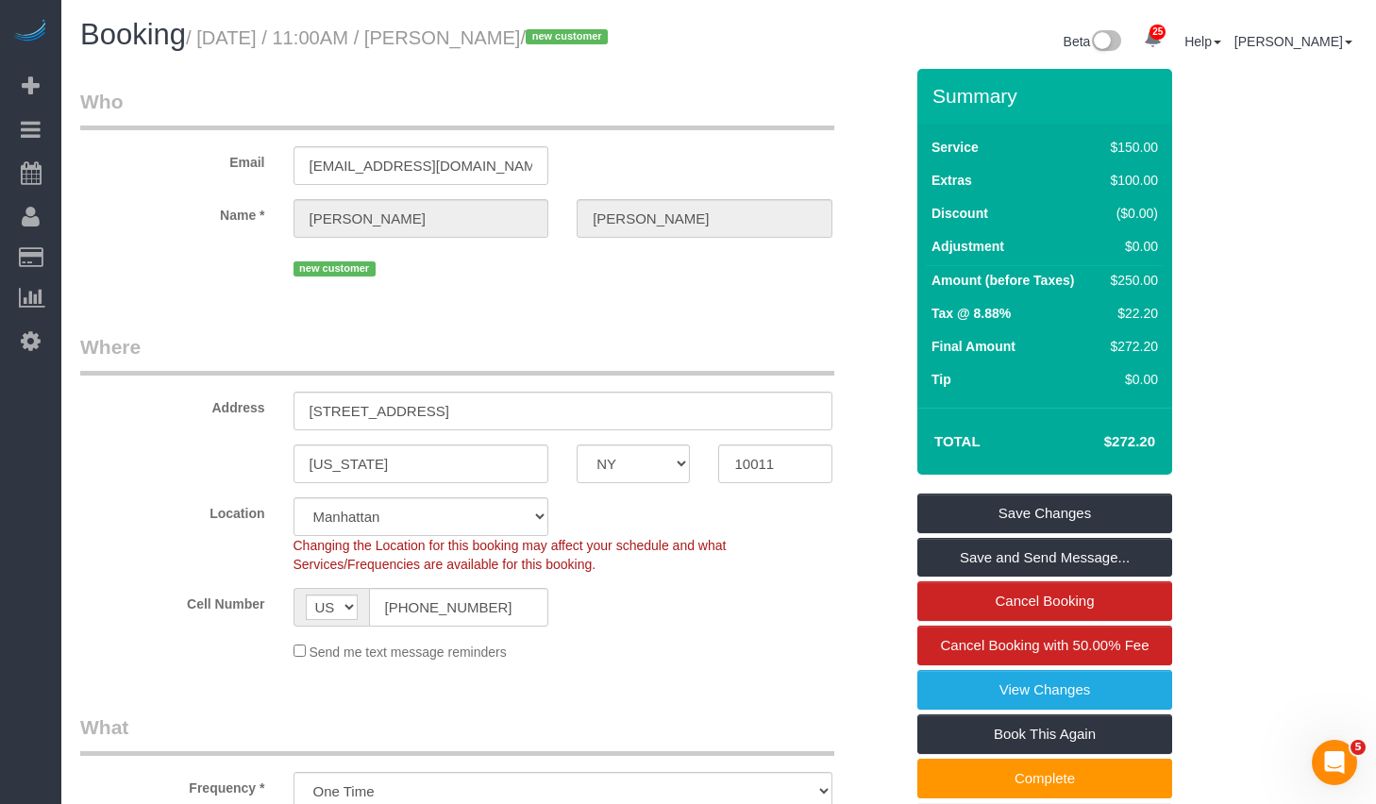
drag, startPoint x: 496, startPoint y: 41, endPoint x: 638, endPoint y: 42, distance: 142.5
click at [613, 42] on small "/ September 23, 2025 / 11:00AM / Benjamin Broner / new customer" at bounding box center [400, 37] width 428 height 21
click at [218, 36] on small "/ September 23, 2025 / 11:00AM / Benjamin Broner / new customer" at bounding box center [400, 37] width 428 height 21
drag, startPoint x: 213, startPoint y: 41, endPoint x: 641, endPoint y: 47, distance: 427.6
click at [613, 47] on small "/ September 23, 2025 / 11:00AM / Benjamin Broner / new customer" at bounding box center [400, 37] width 428 height 21
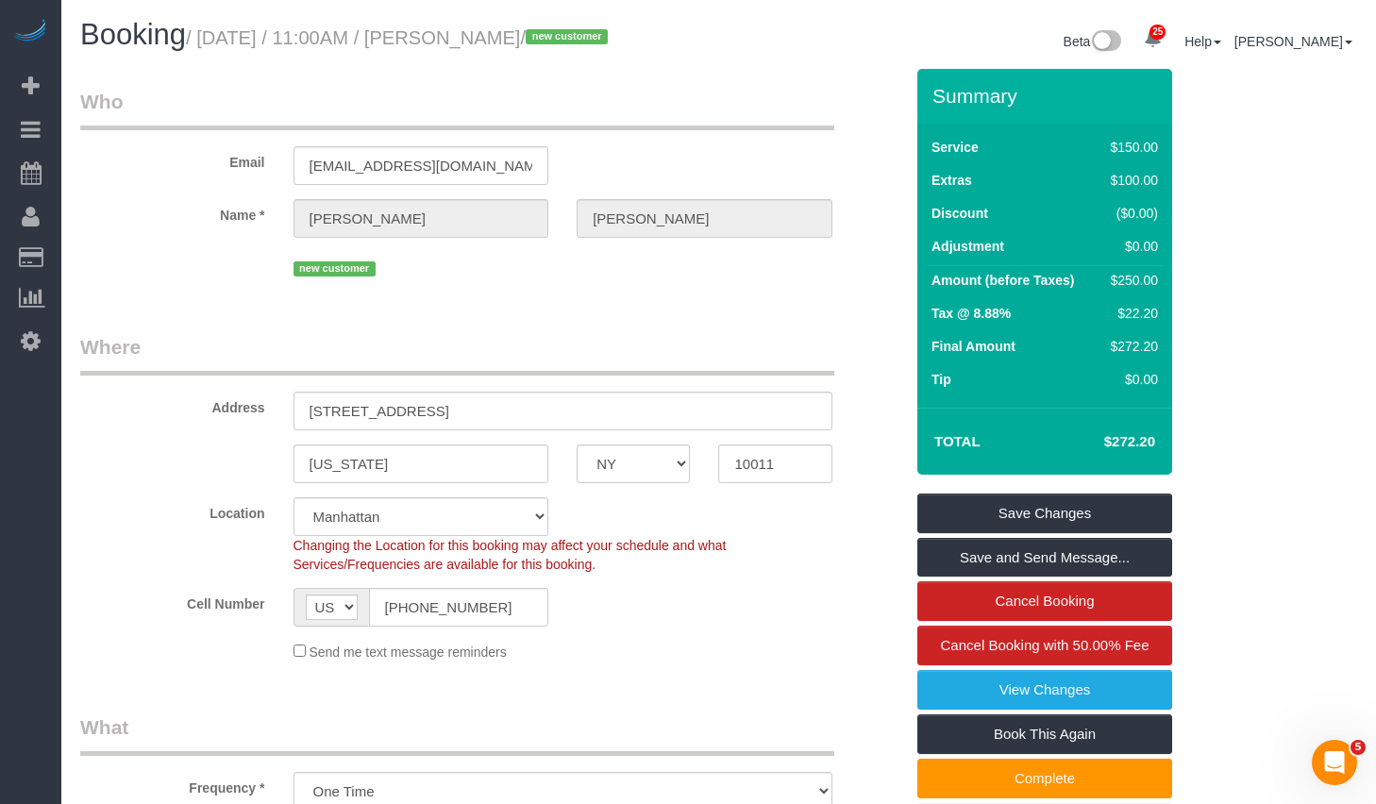
copy small "September 23, 2025 / 11:00AM / Benjamin Broner"
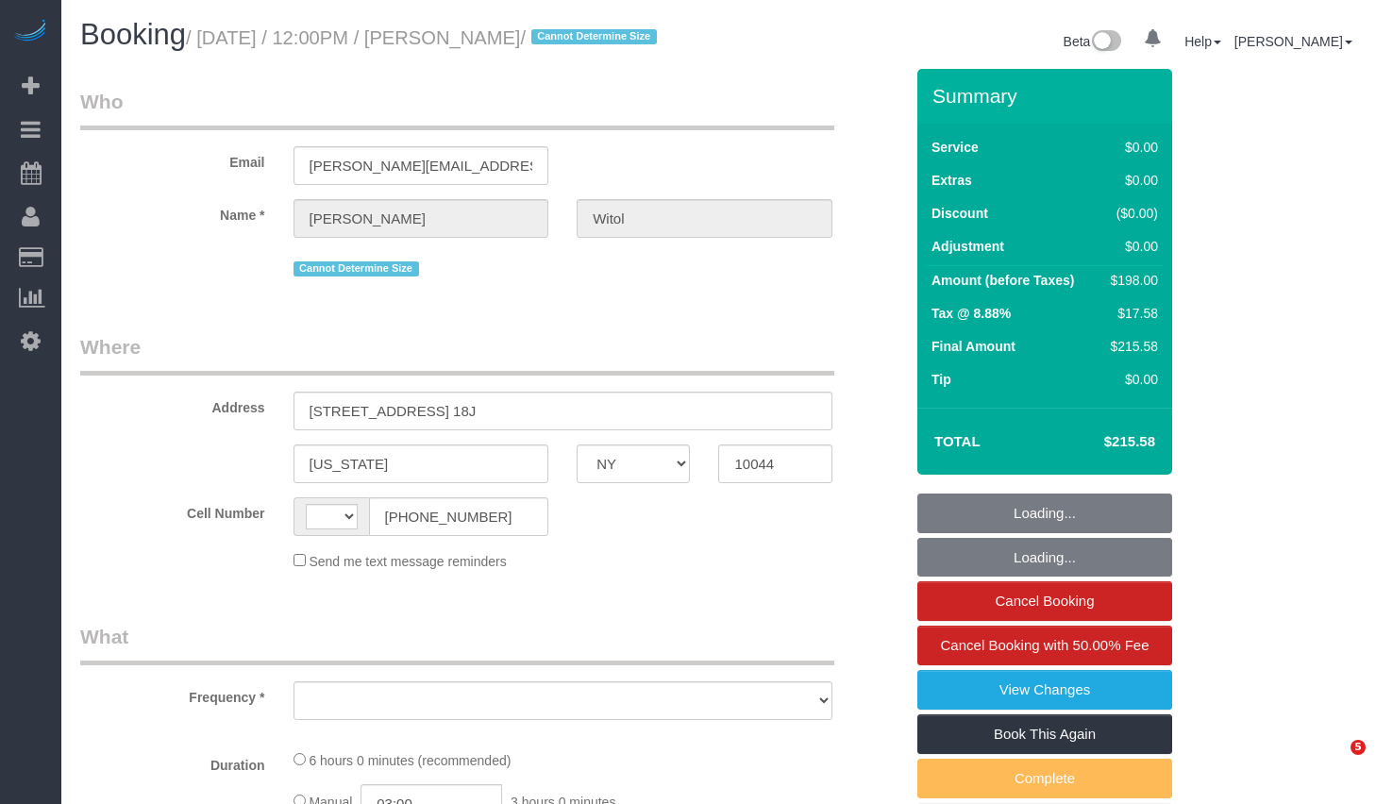
select select "NY"
select select "object:497"
select select "string:[GEOGRAPHIC_DATA]"
select select "number:58"
select select "number:75"
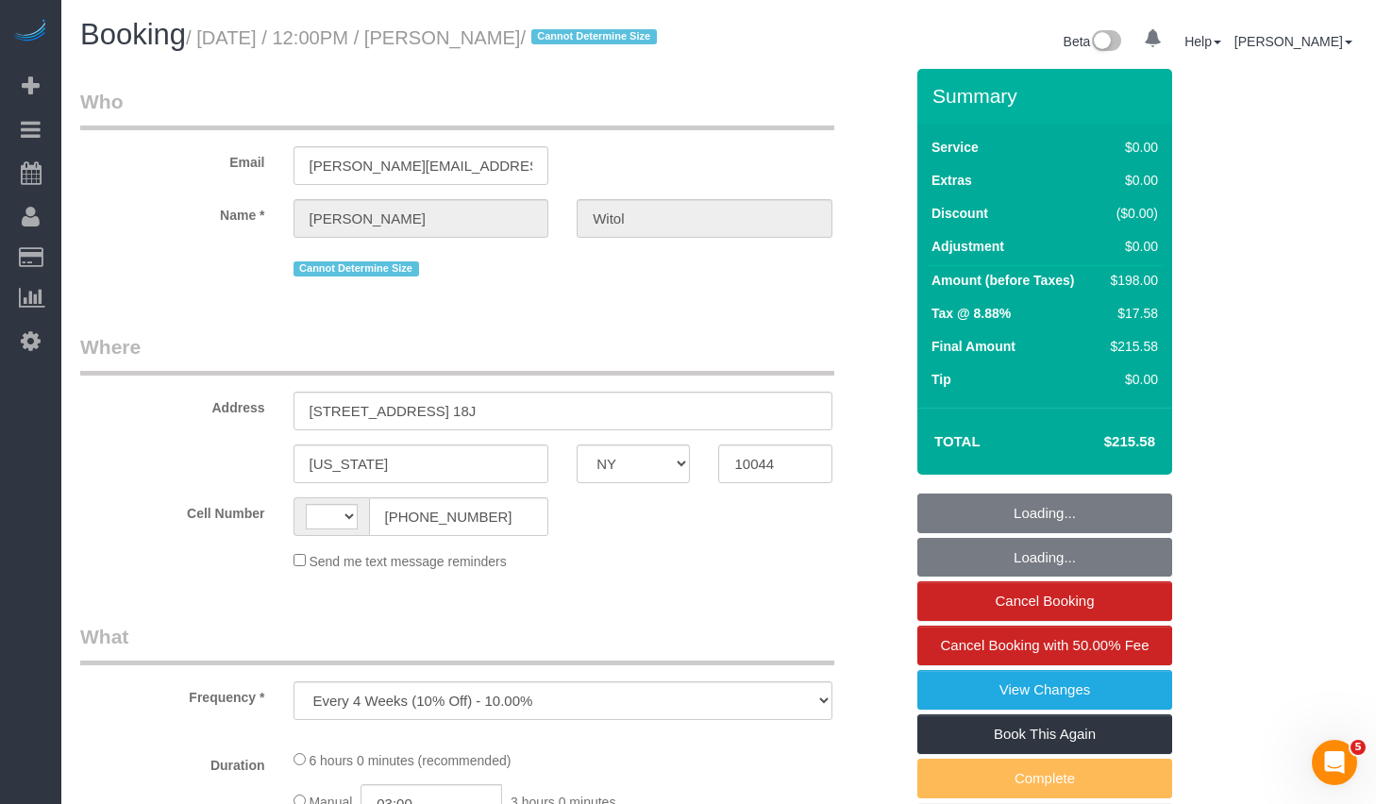
select select "number:15"
select select "number:6"
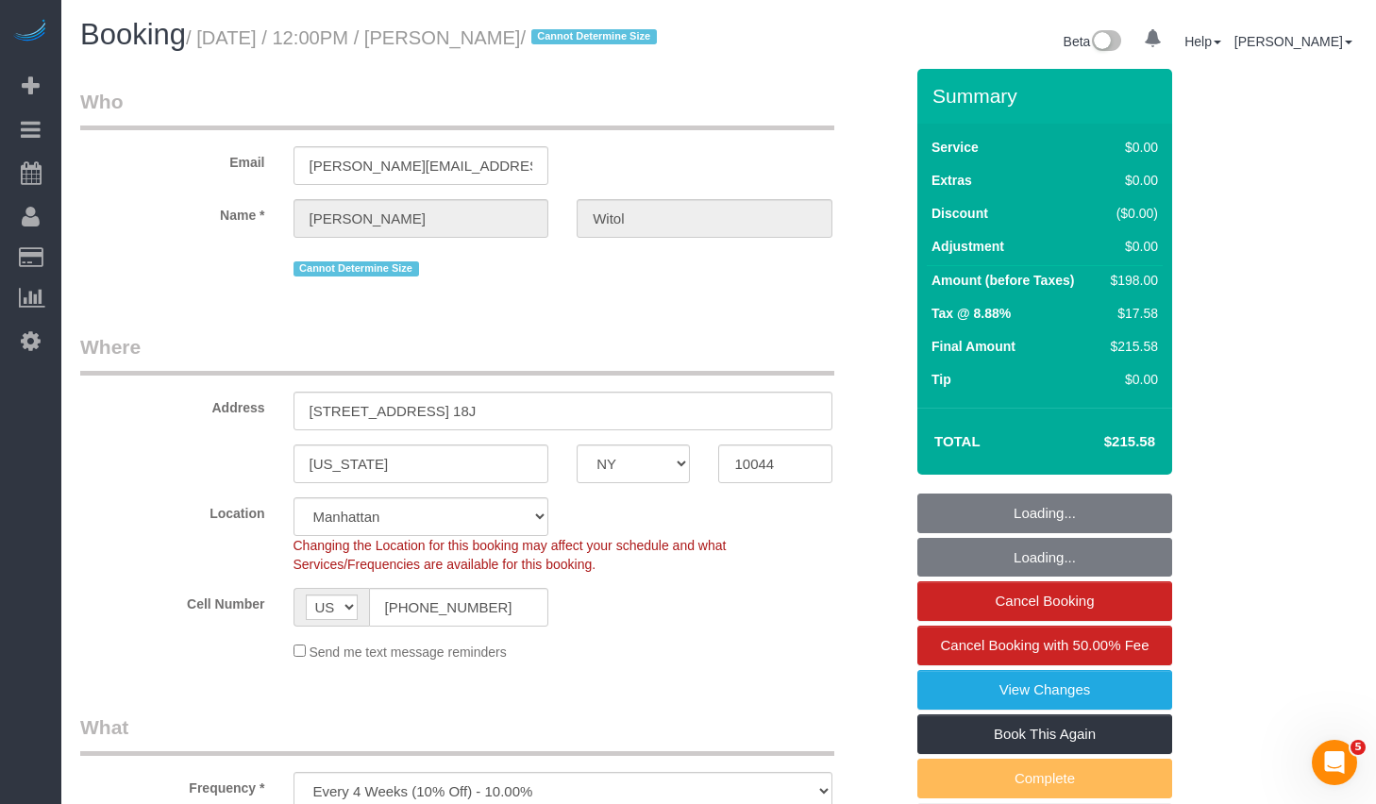
select select "string:stripe-pm_1RCSwM4VGloSiKo7JRcS8EW8"
select select "object:970"
select select "spot1"
select select "2"
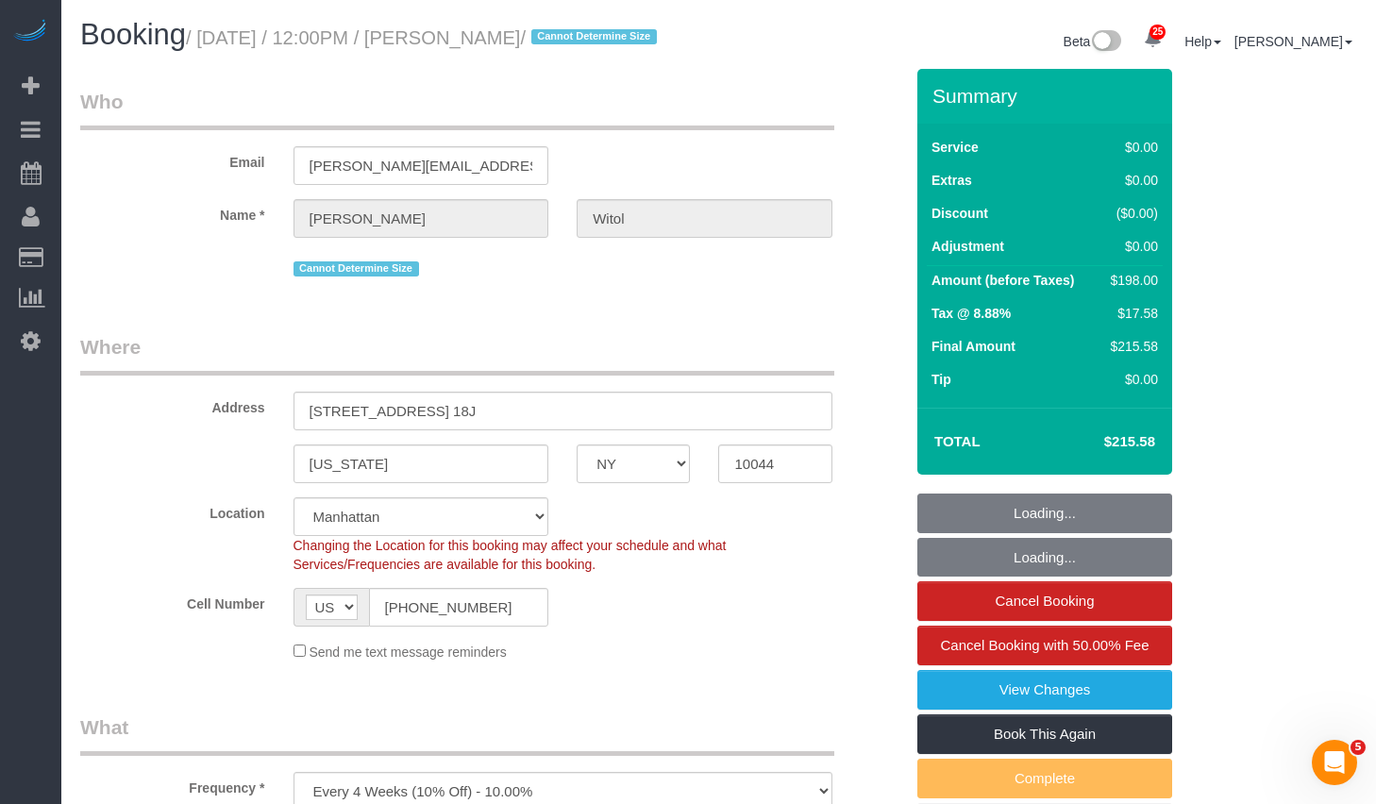
select select "2"
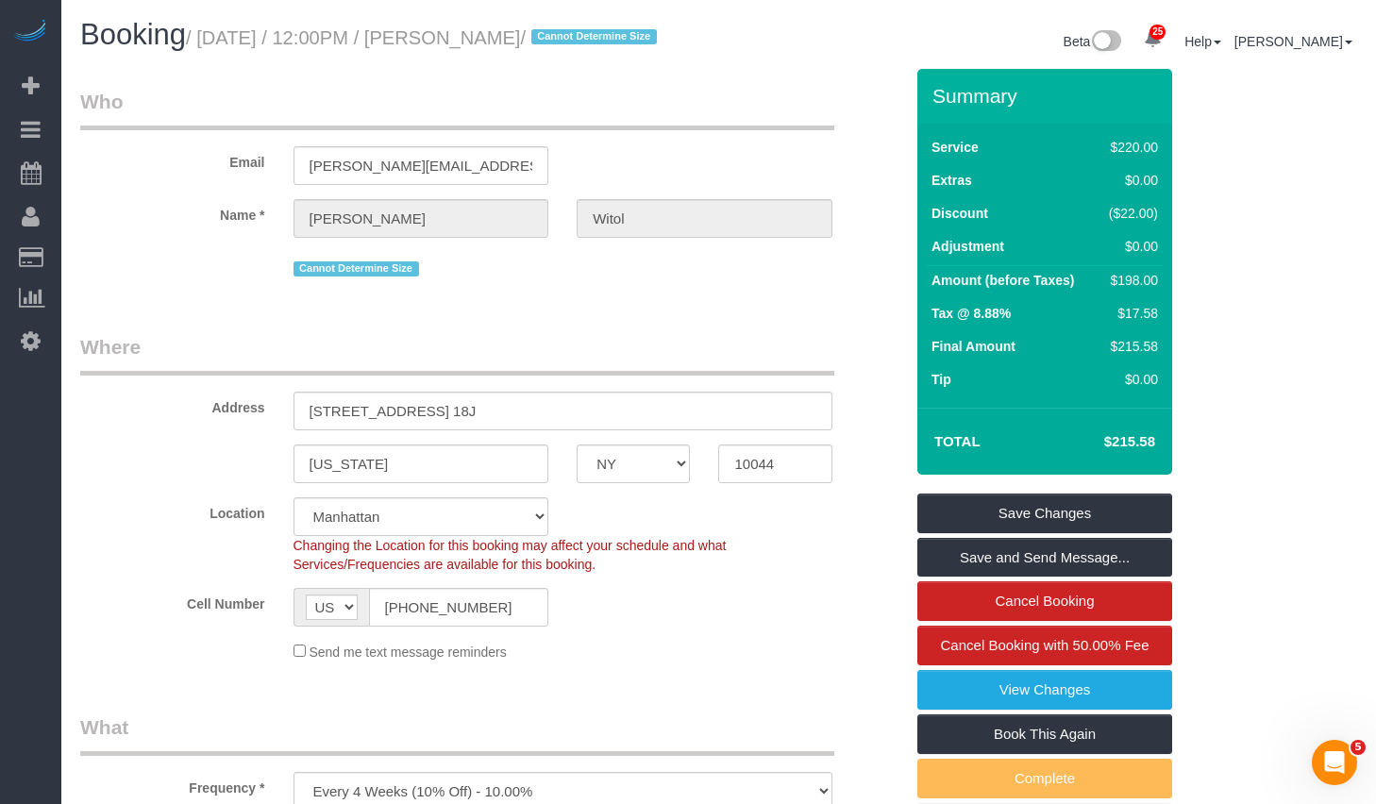
drag, startPoint x: 214, startPoint y: 38, endPoint x: 605, endPoint y: 40, distance: 390.7
click at [605, 40] on small "/ [DATE] / 12:00PM / [PERSON_NAME] / Cannot Determine Size" at bounding box center [424, 37] width 477 height 21
copy small "[DATE] / 12:00PM / [PERSON_NAME]"
click at [514, 430] on input "[STREET_ADDRESS] 18J" at bounding box center [563, 411] width 539 height 39
click at [780, 480] on input "10044" at bounding box center [774, 464] width 113 height 39
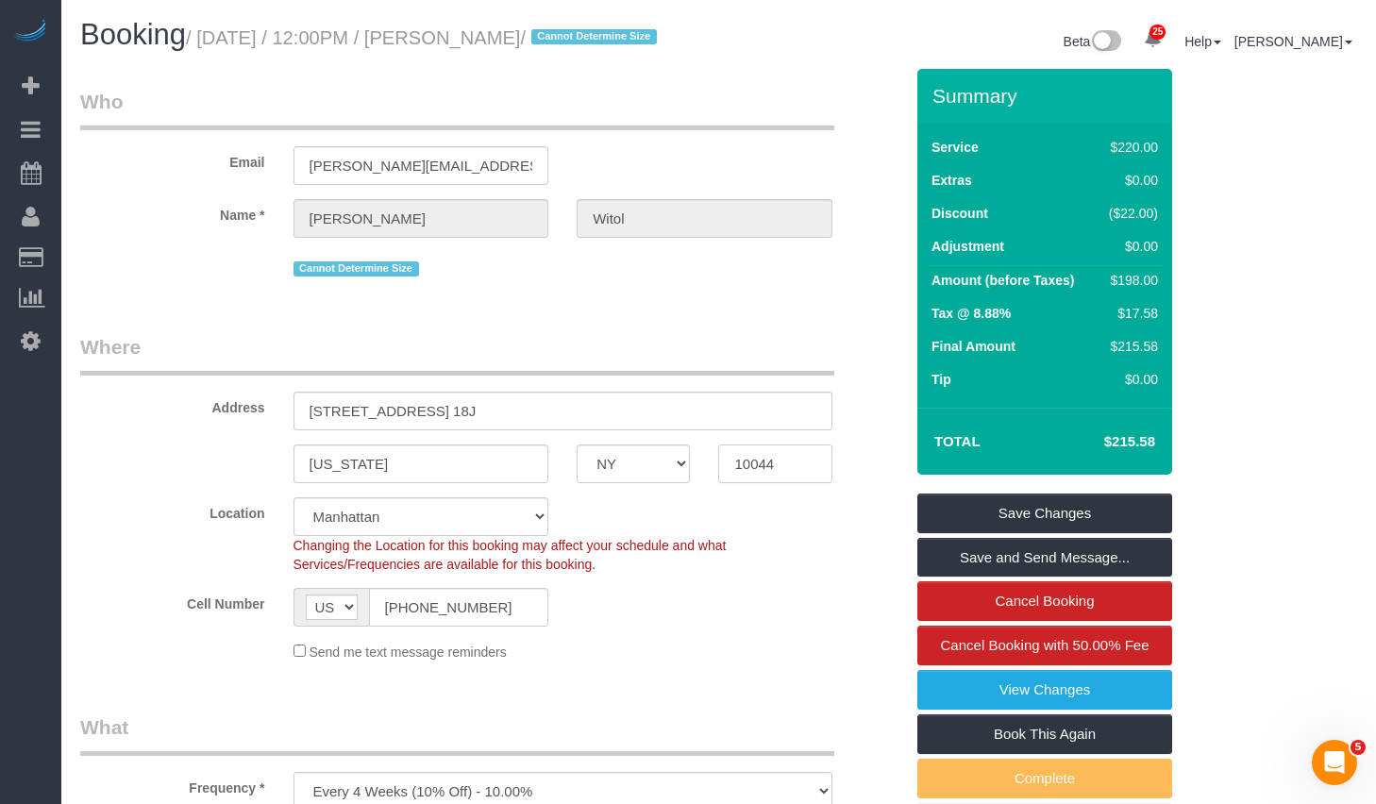
click at [780, 480] on input "10044" at bounding box center [774, 464] width 113 height 39
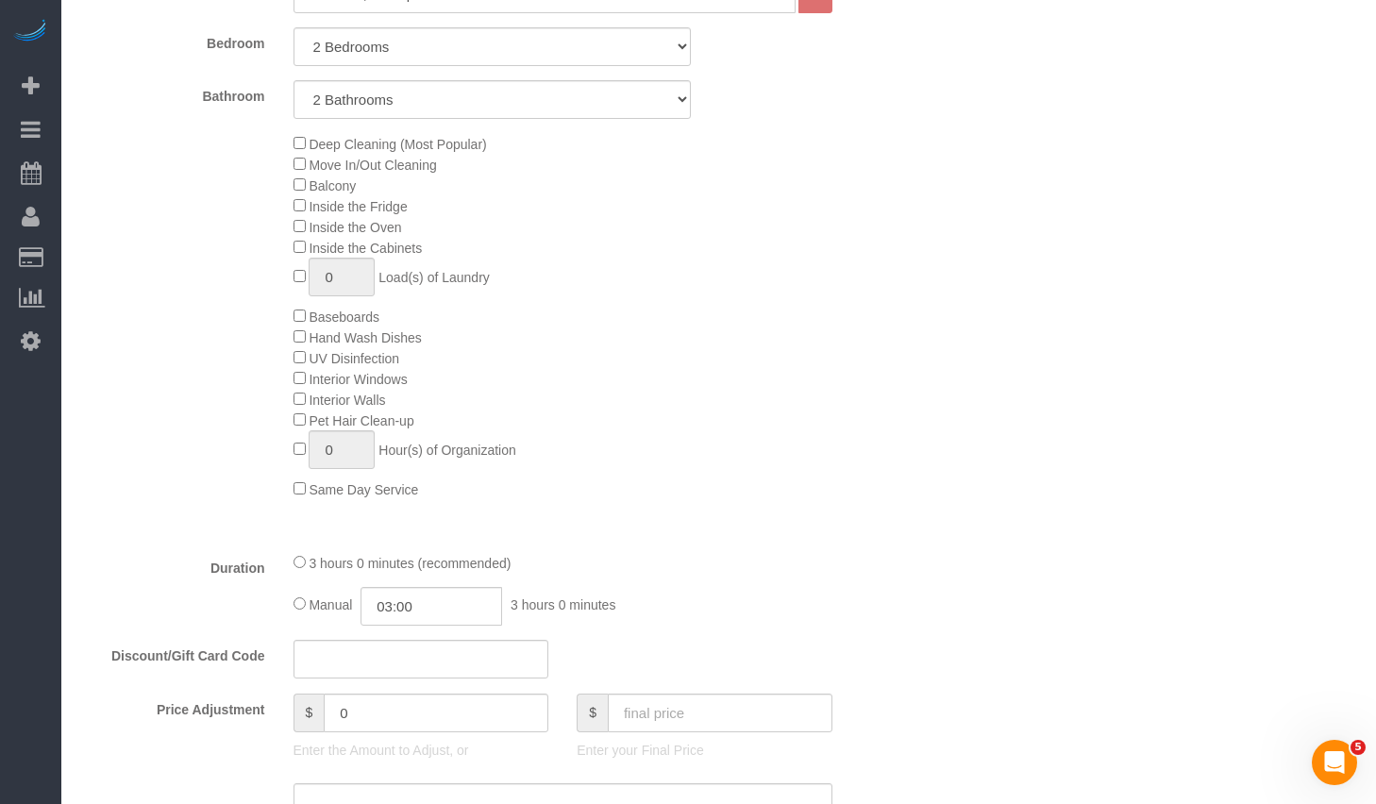
scroll to position [450, 0]
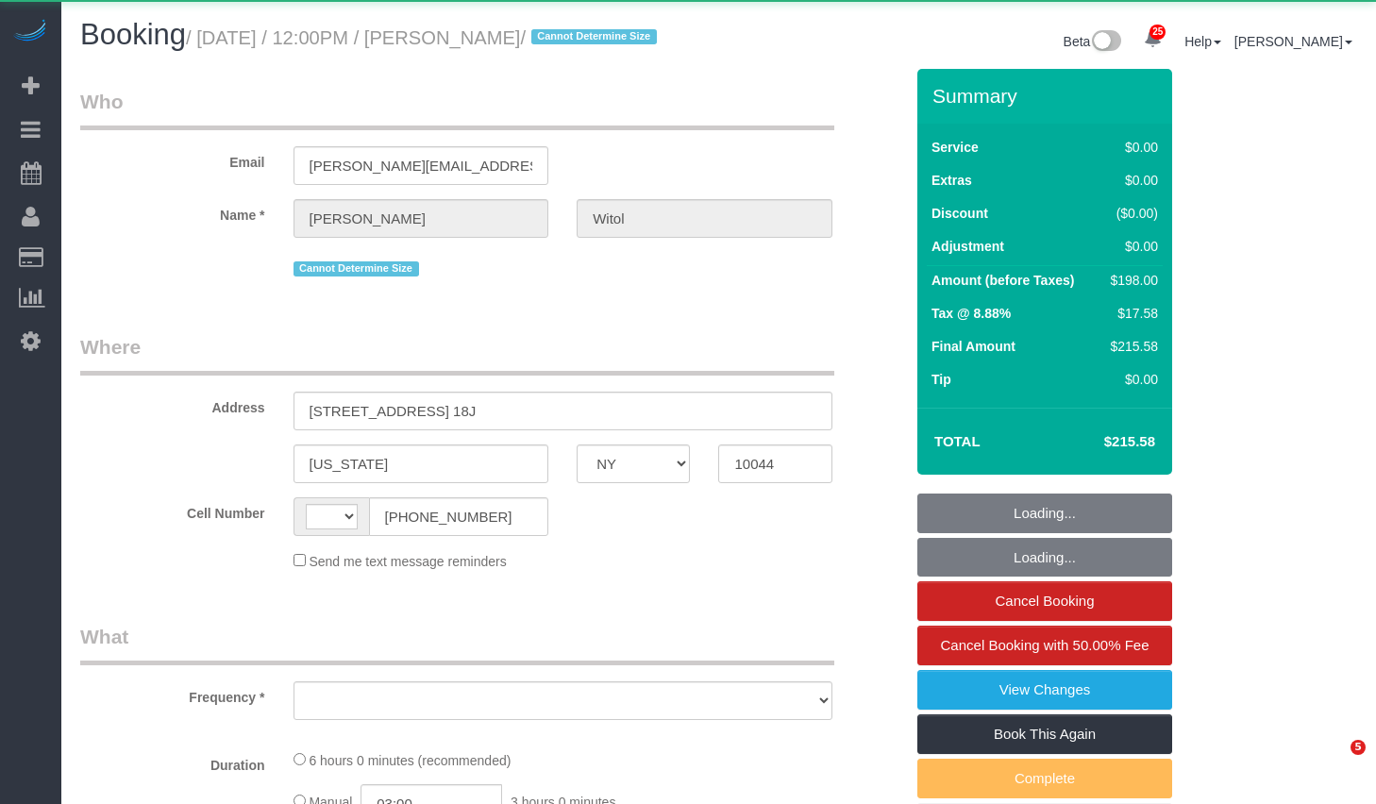
select select "NY"
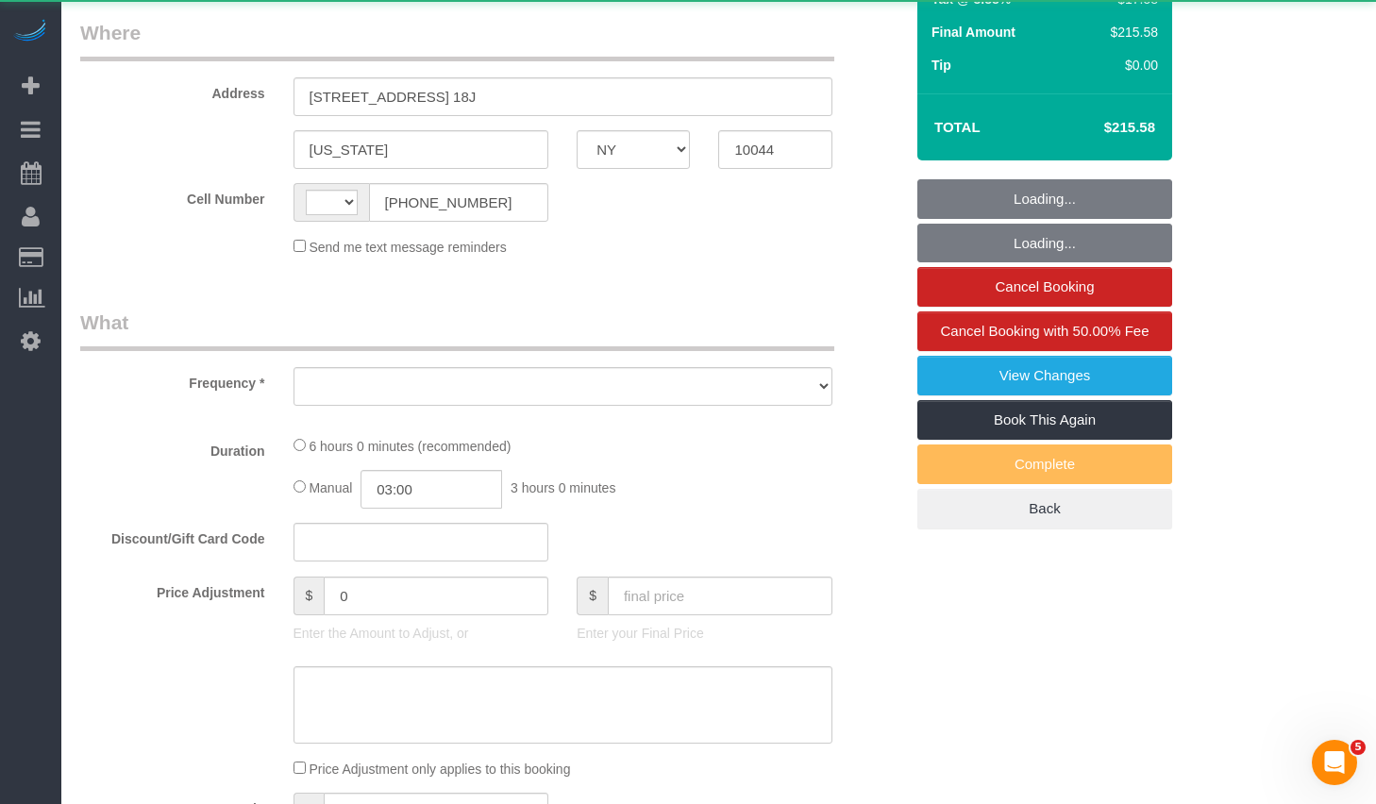
select select "string:[GEOGRAPHIC_DATA]"
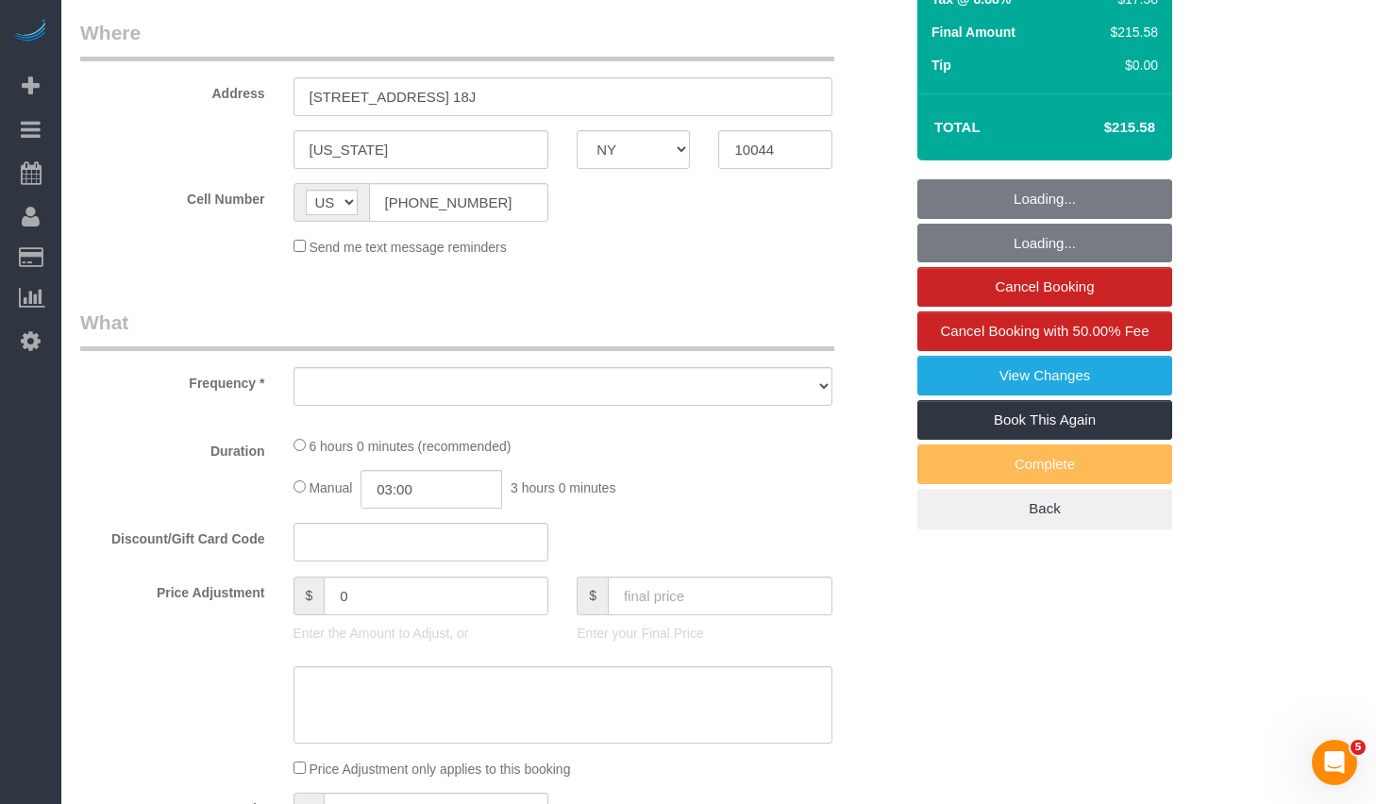
select select "string:stripe-pm_1RCSwM4VGloSiKo7JRcS8EW8"
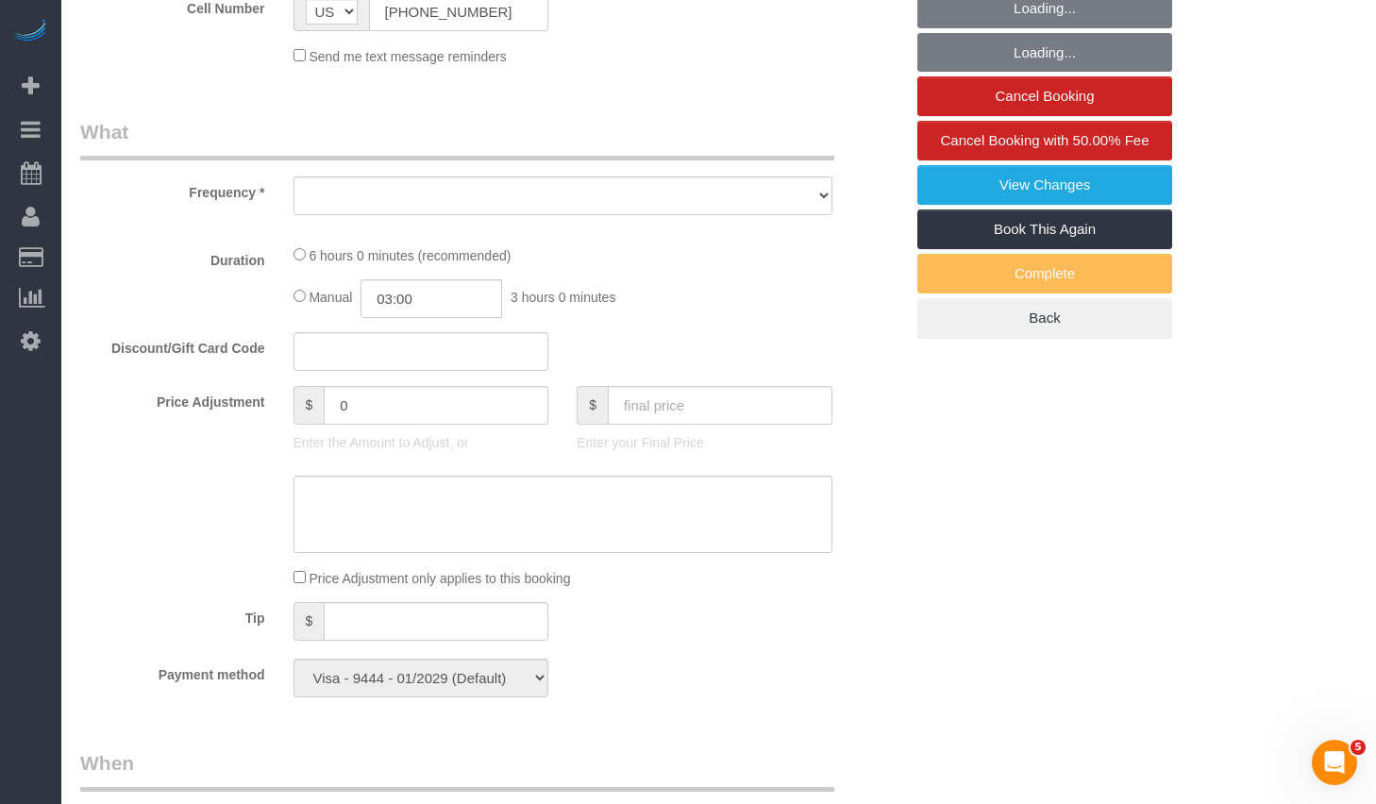
select select "object:1403"
select select "number:58"
select select "number:75"
select select "number:15"
select select "number:6"
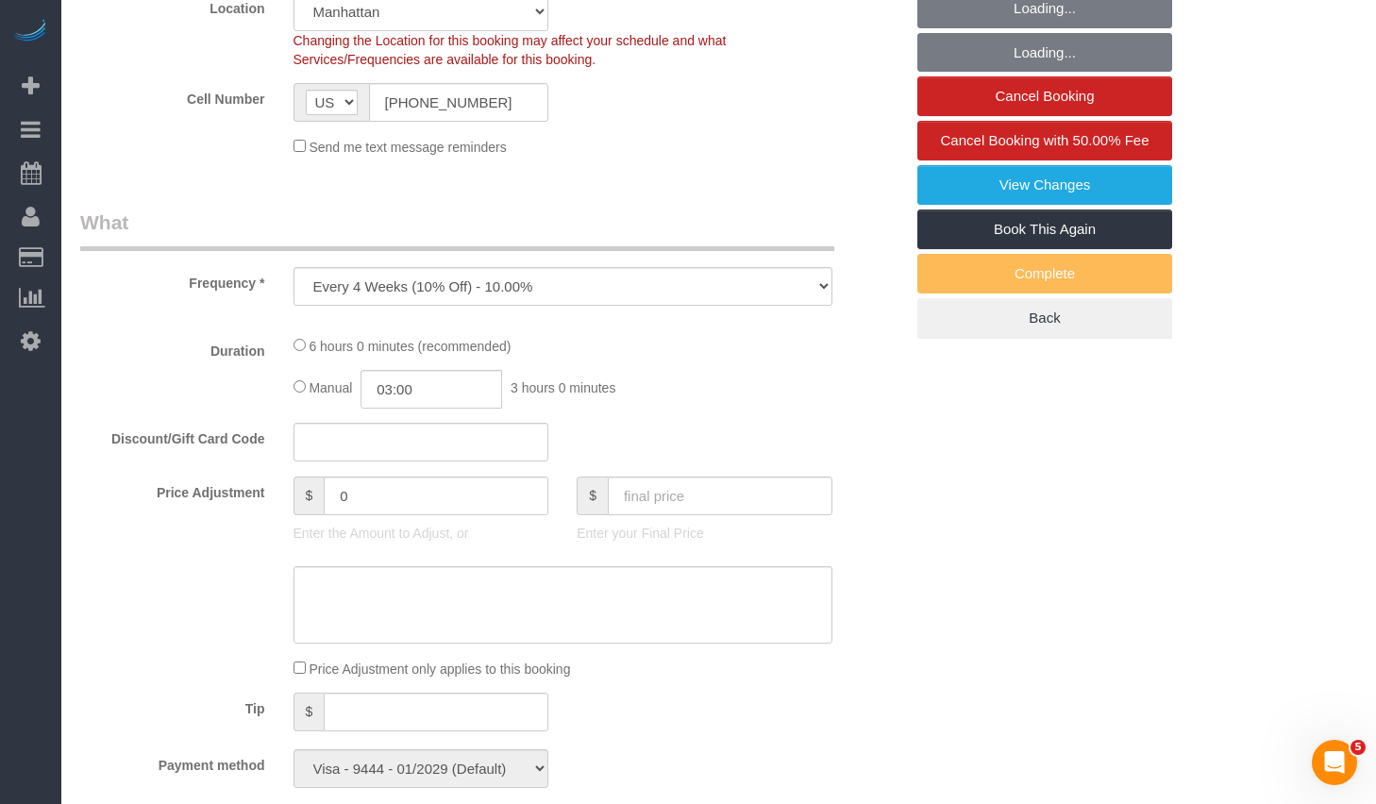
select select "2"
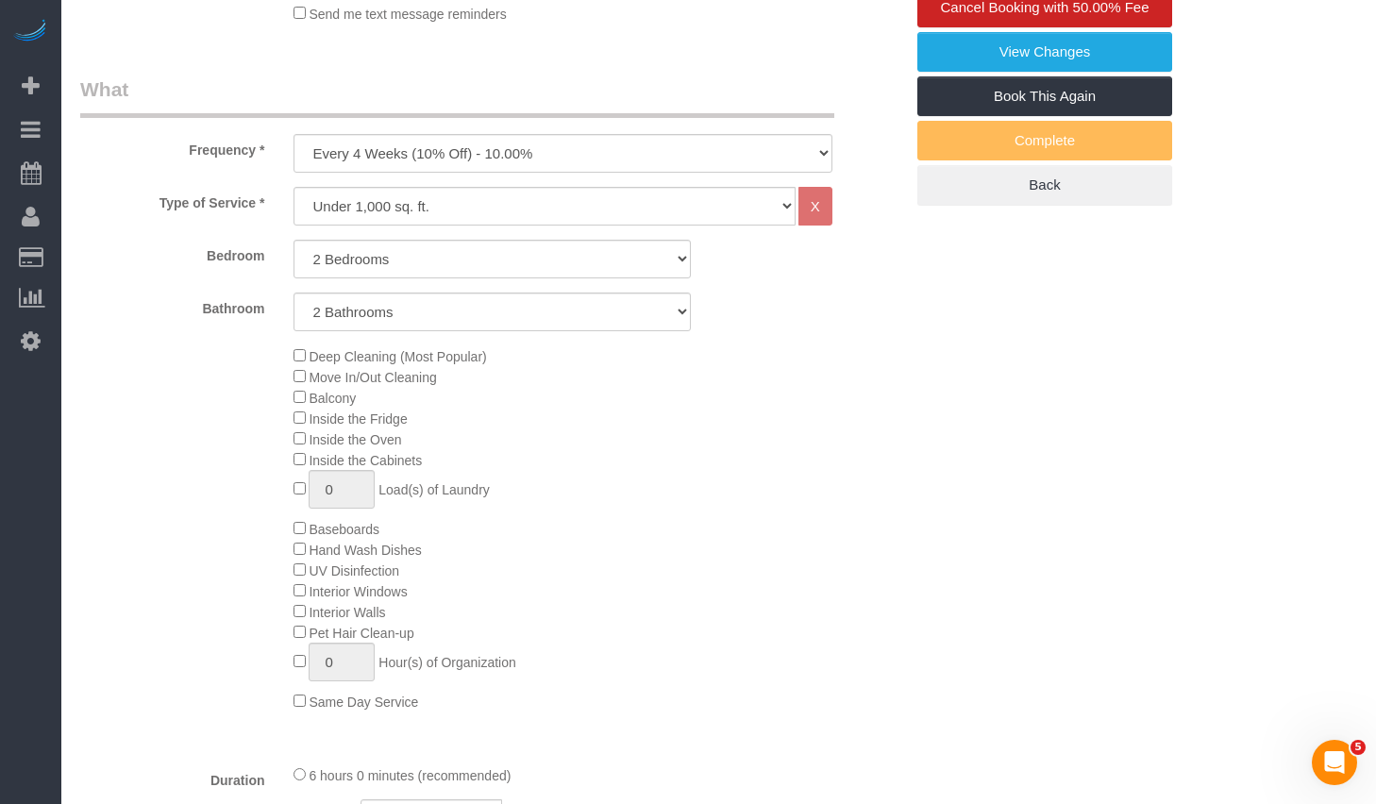
select select "object:1510"
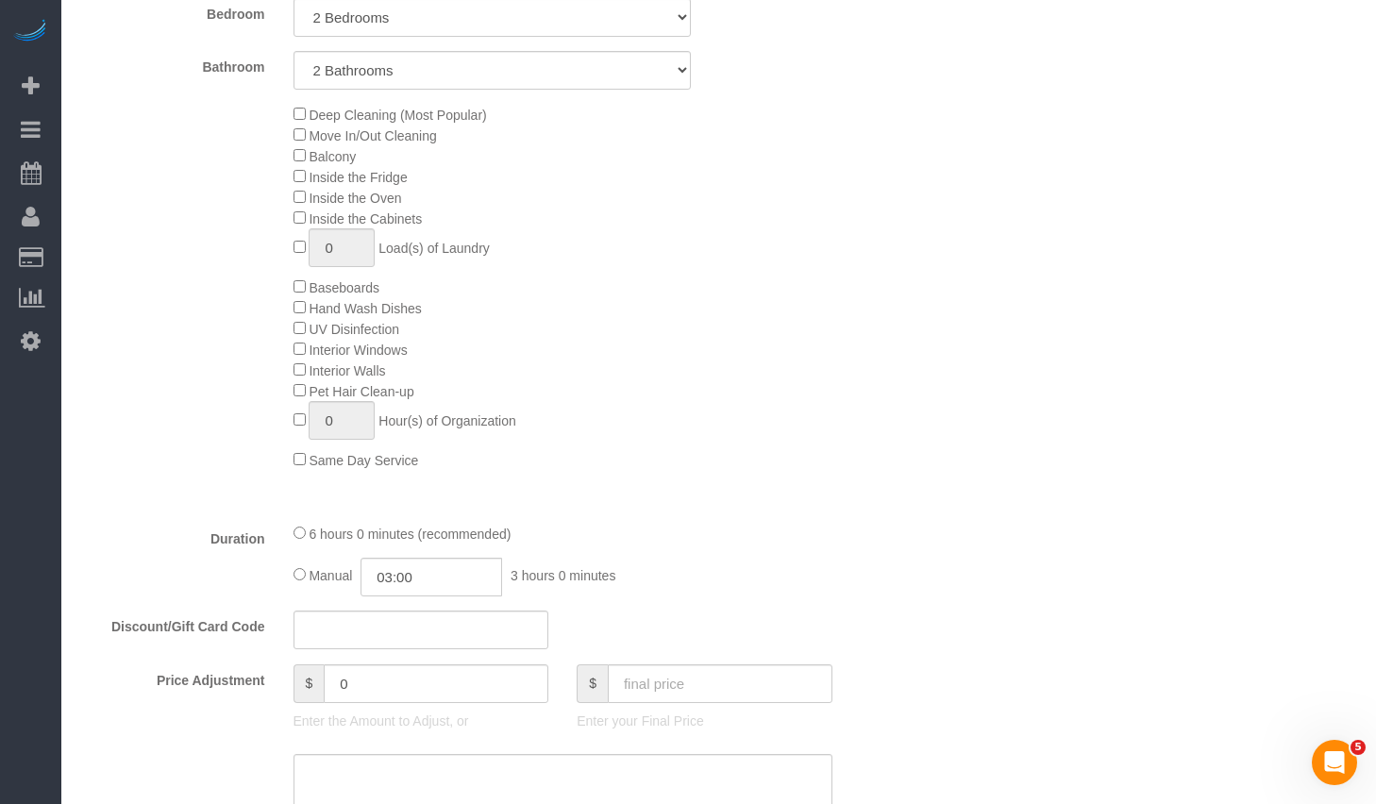
select select "spot1"
select select "2"
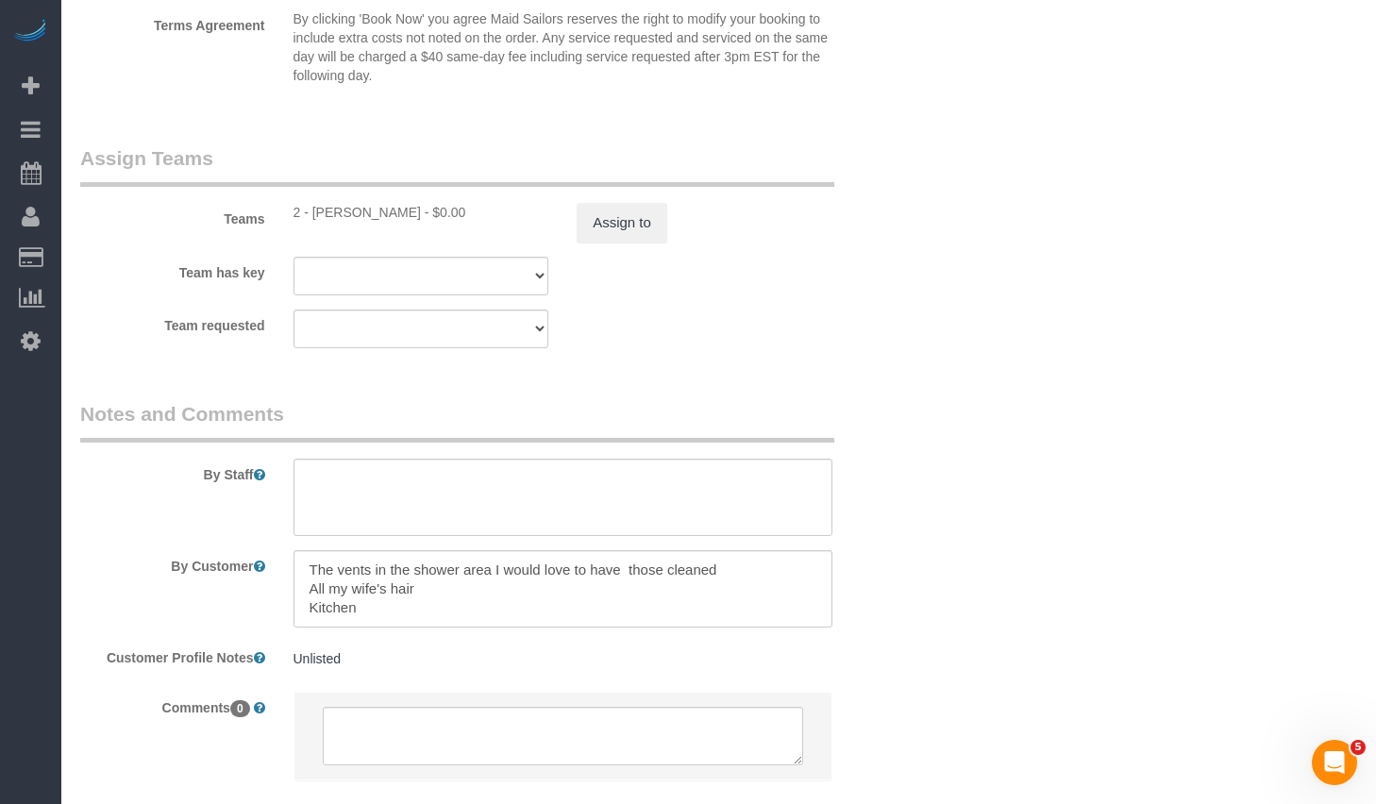
scroll to position [2545, 0]
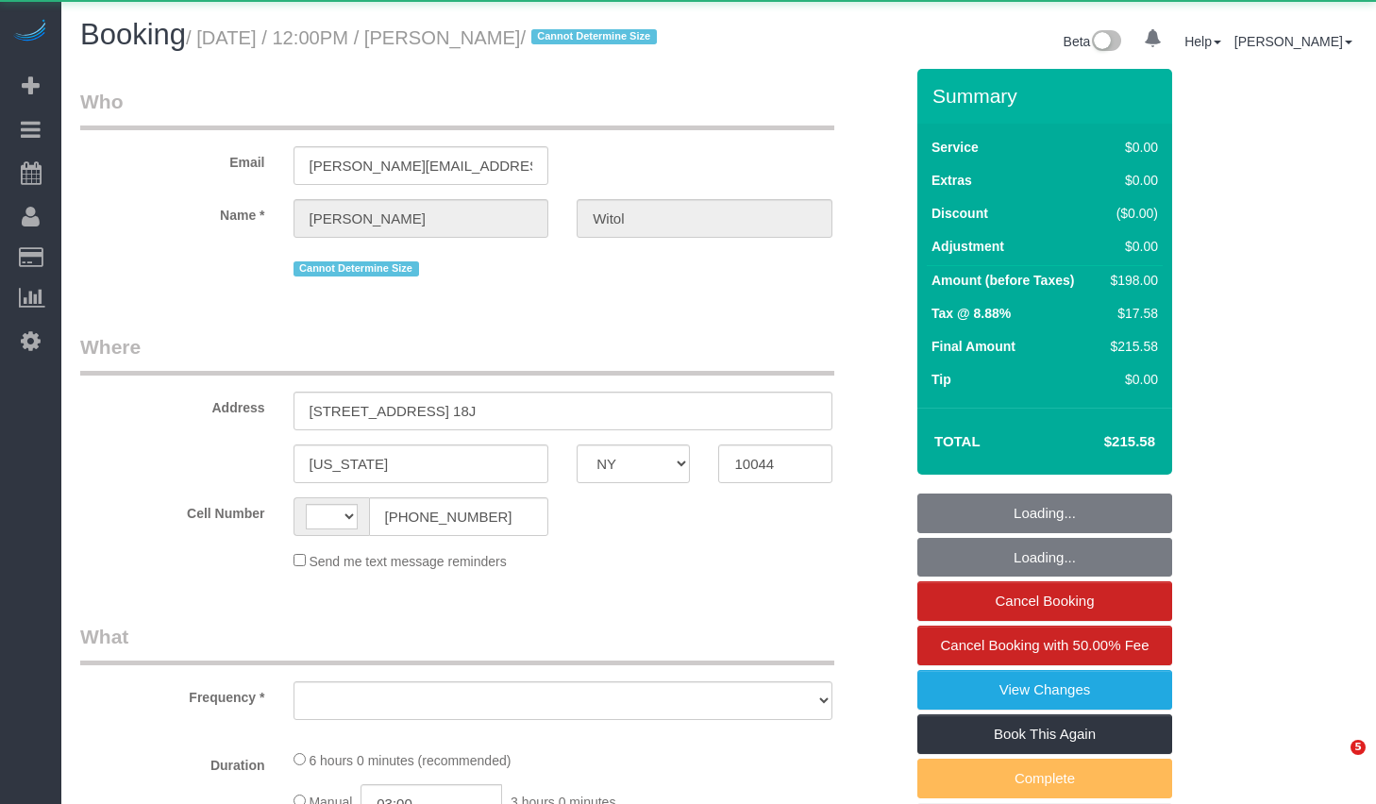
select select "NY"
select select "string:[GEOGRAPHIC_DATA]"
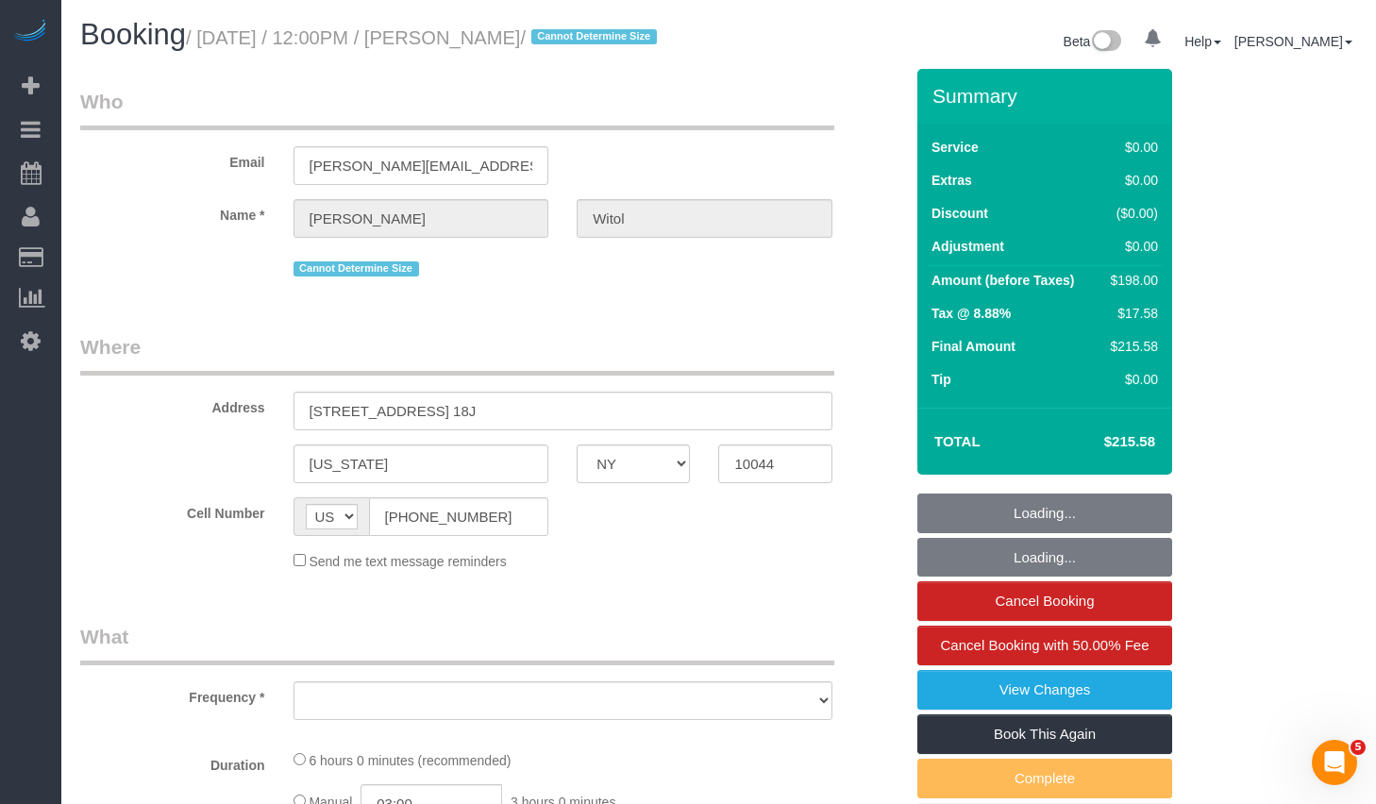
select select "2"
select select "spot1"
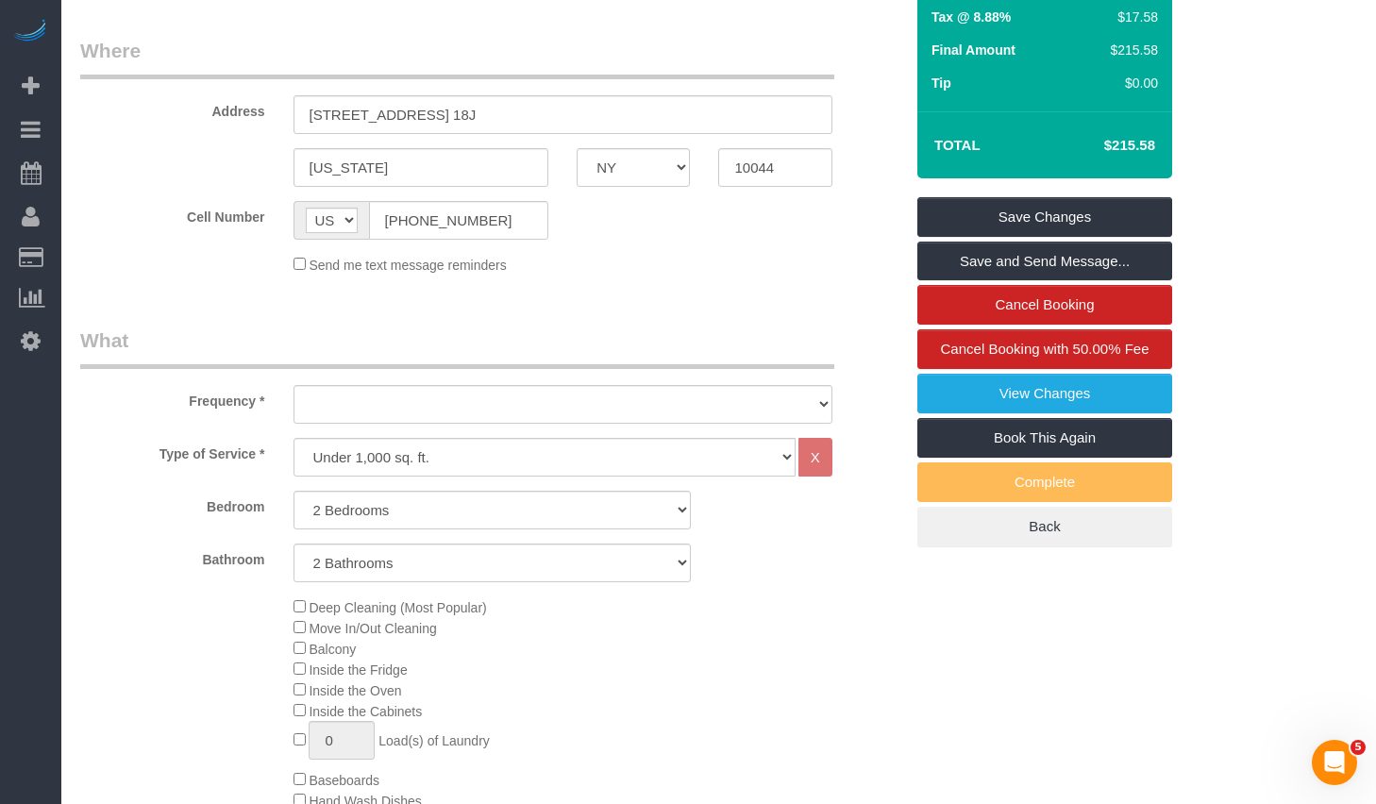
scroll to position [596, 0]
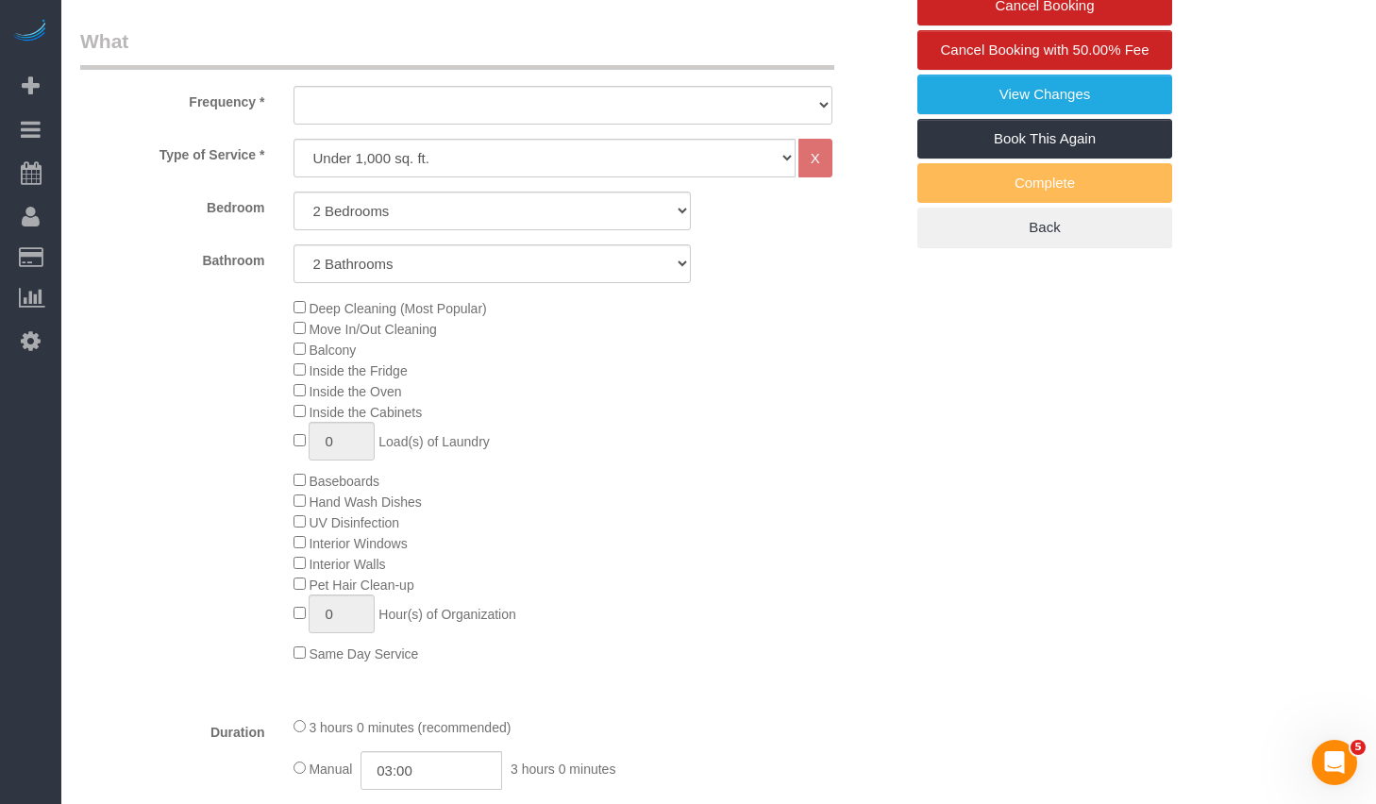
select select "string:stripe-pm_1RCSwM4VGloSiKo7JRcS8EW8"
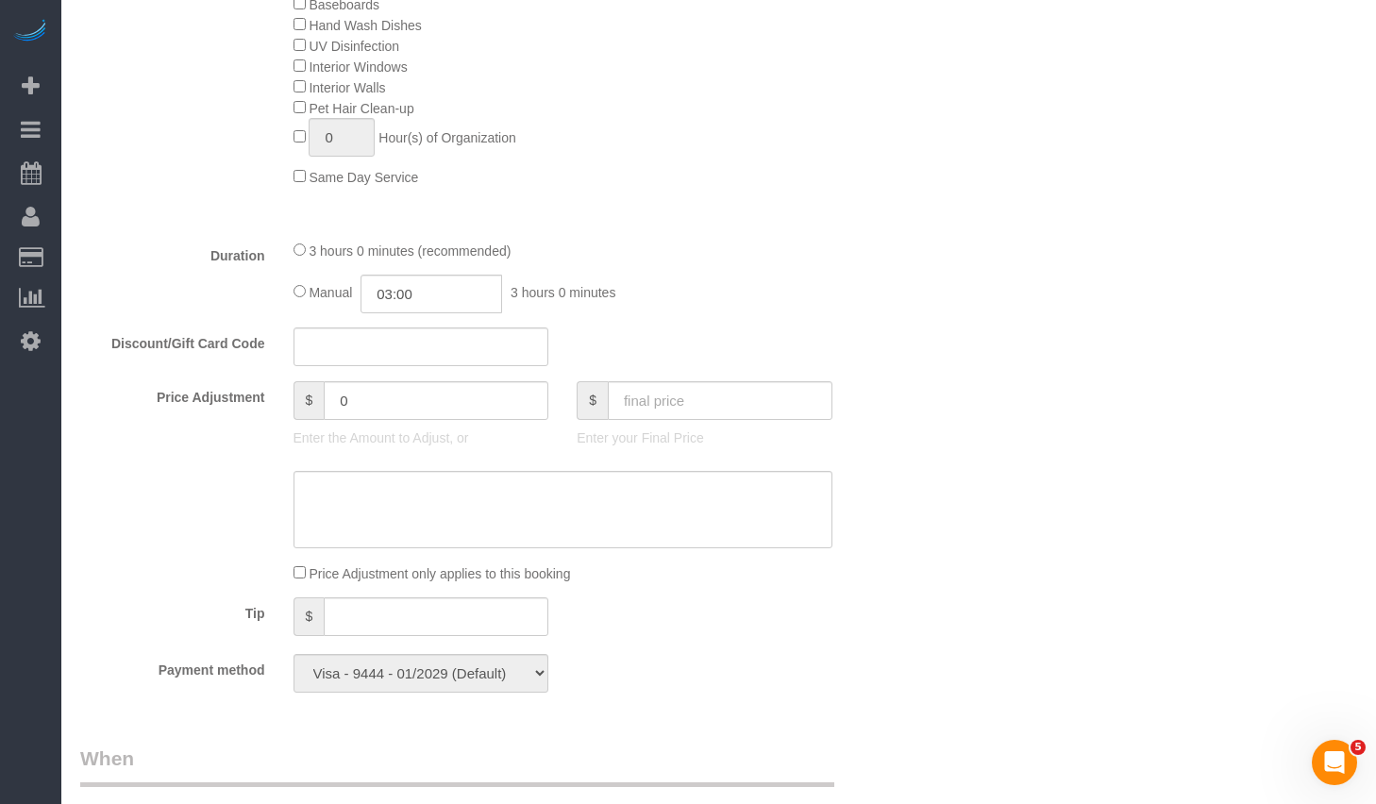
scroll to position [1491, 0]
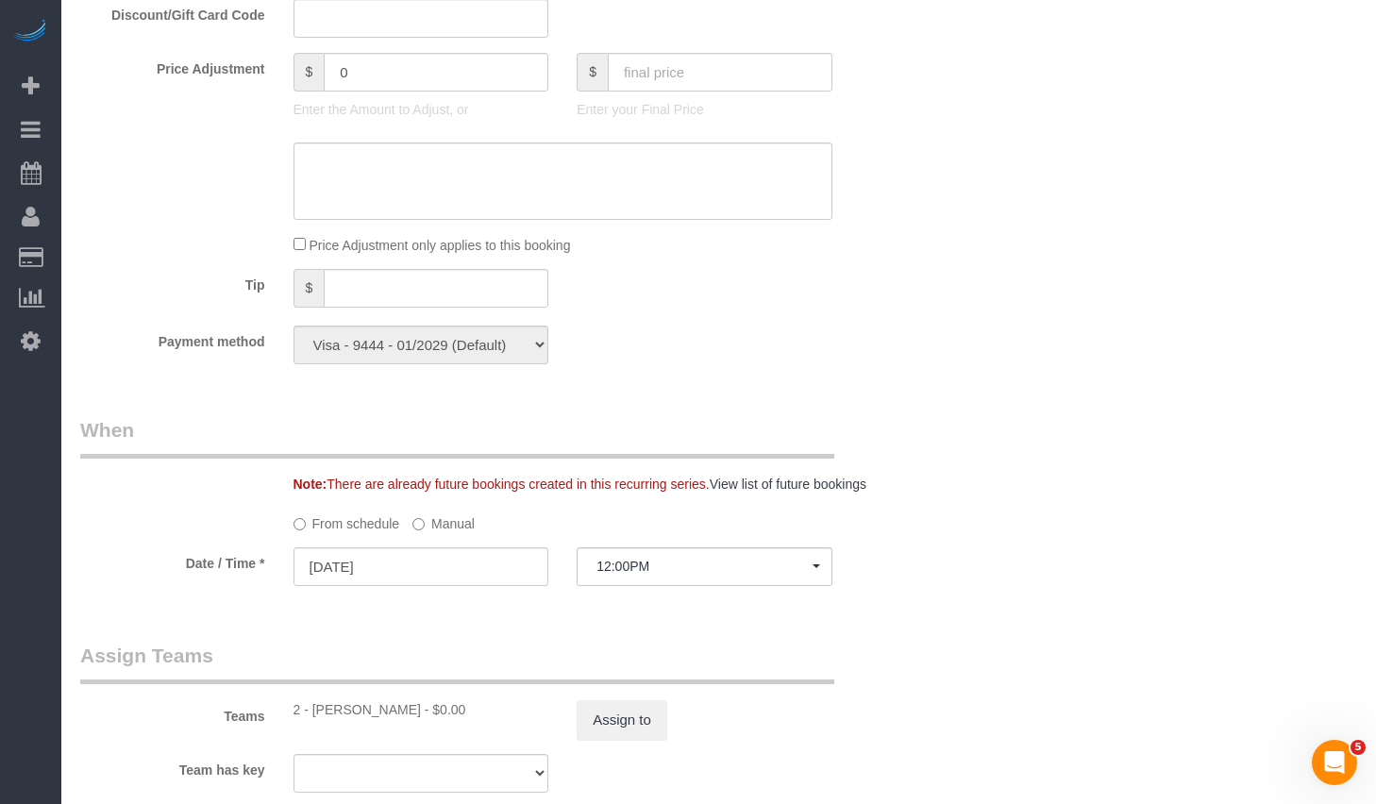
select select "number:58"
select select "number:75"
select select "number:15"
select select "number:6"
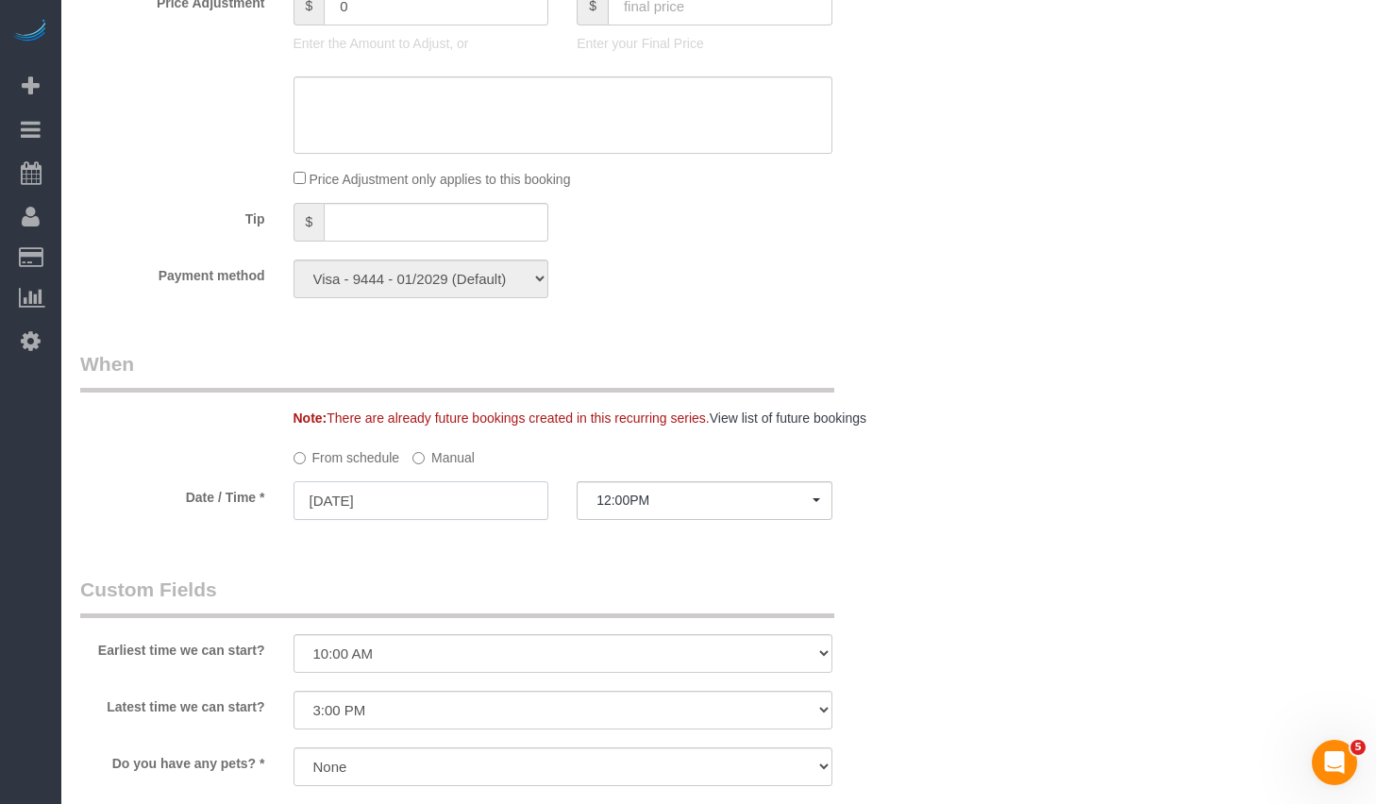
click at [474, 520] on input "09/23/2025" at bounding box center [422, 500] width 256 height 39
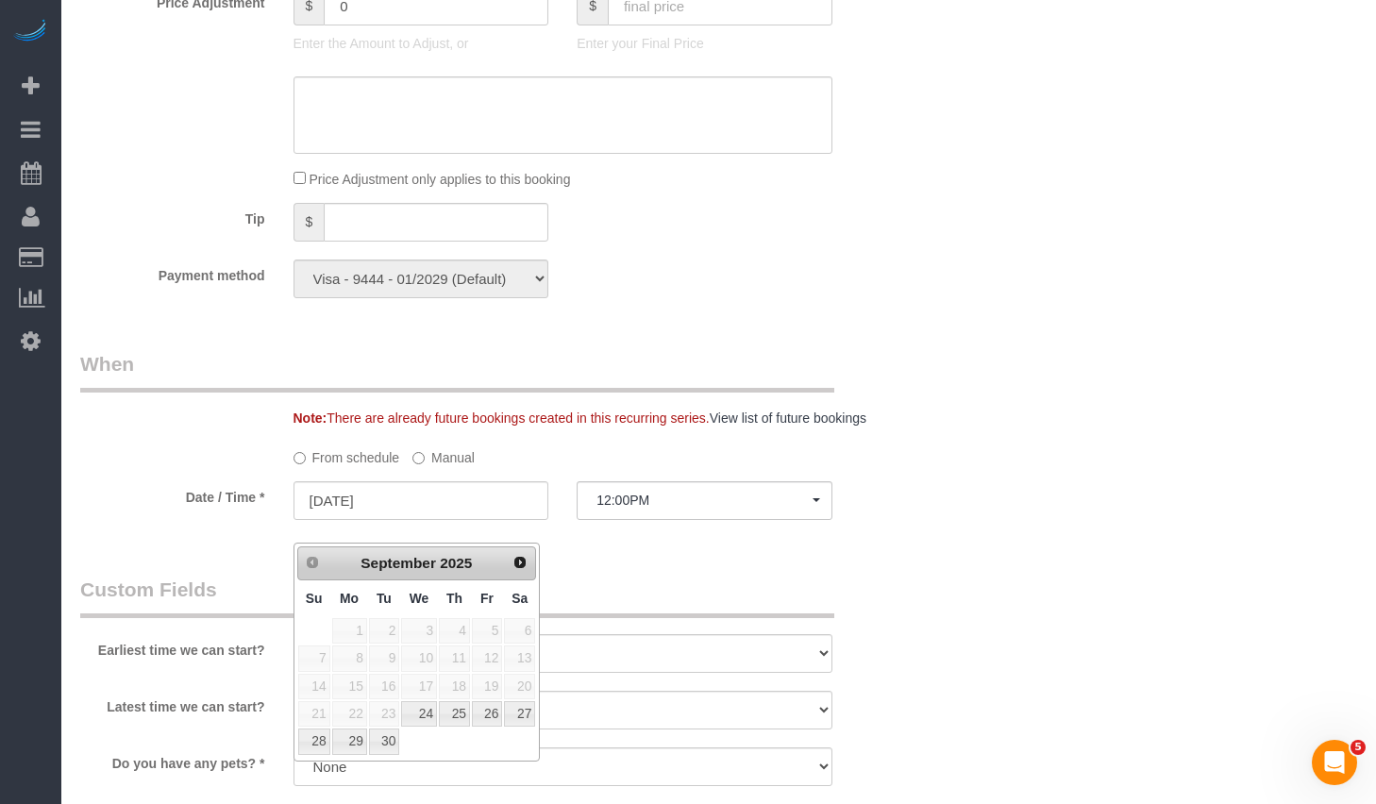
click at [664, 524] on div at bounding box center [705, 520] width 256 height 7
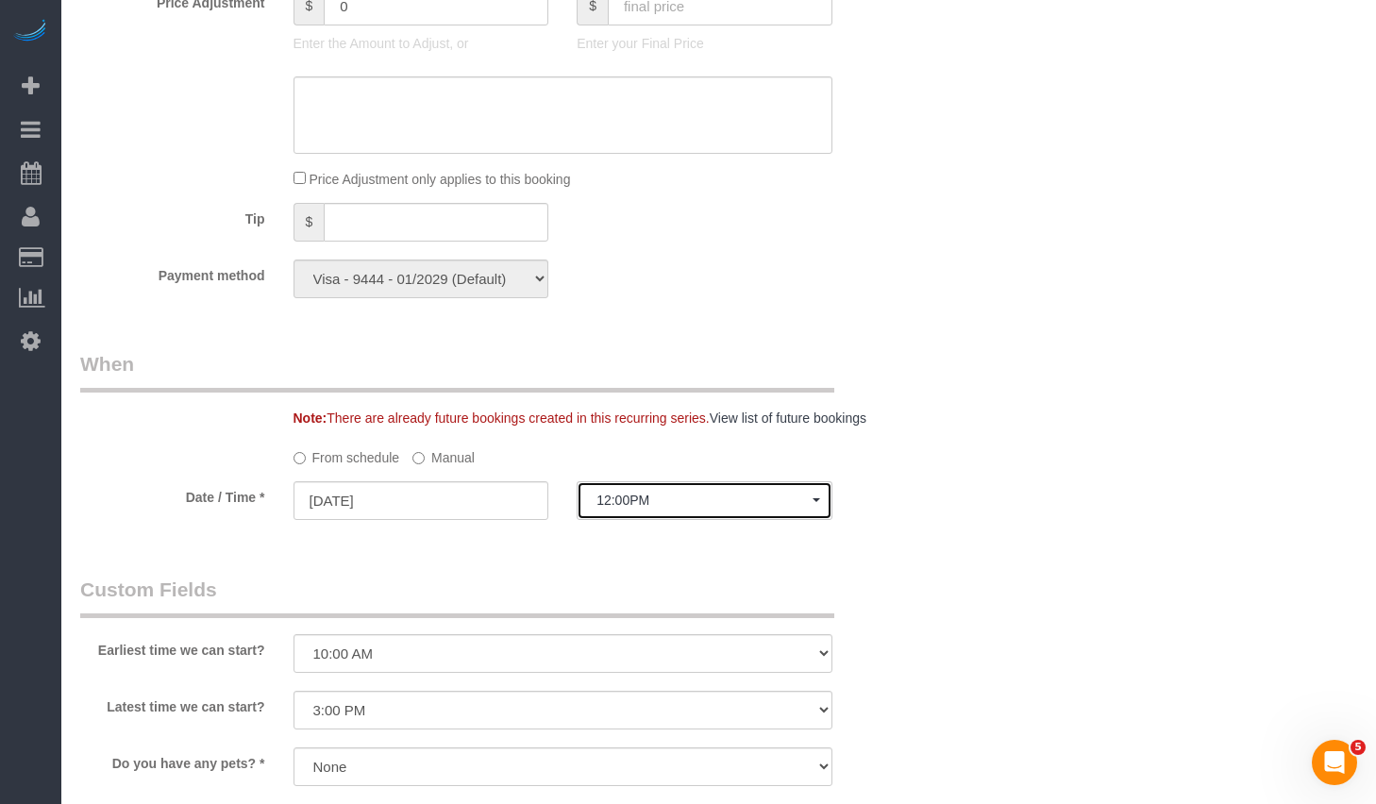
click at [667, 508] on span "12:00PM" at bounding box center [704, 500] width 216 height 15
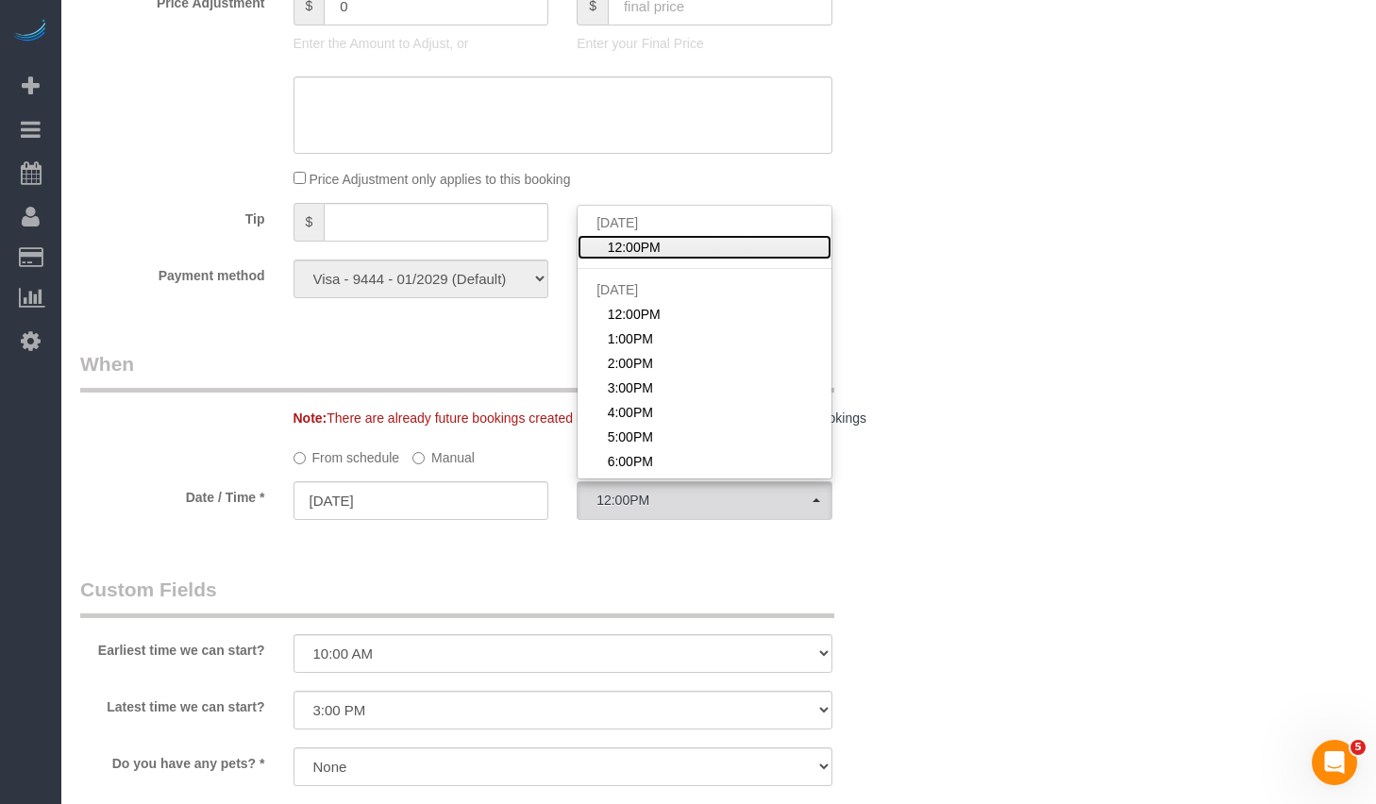
select select "object:1934"
click at [438, 465] on label "Manual" at bounding box center [443, 454] width 62 height 25
select select "2"
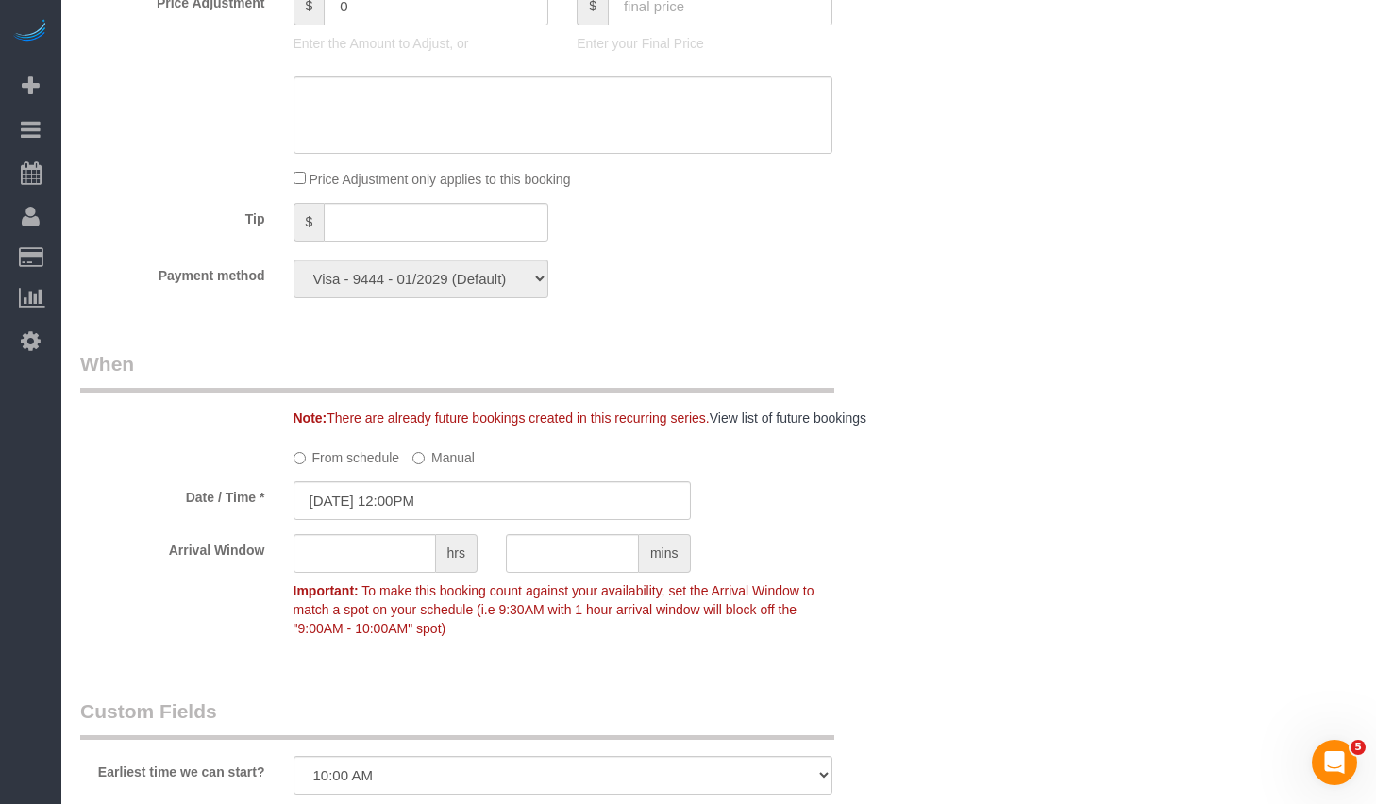
click at [434, 467] on label "Manual" at bounding box center [443, 454] width 62 height 25
click at [416, 516] on input "09/23/2025 12:00PM" at bounding box center [492, 500] width 397 height 39
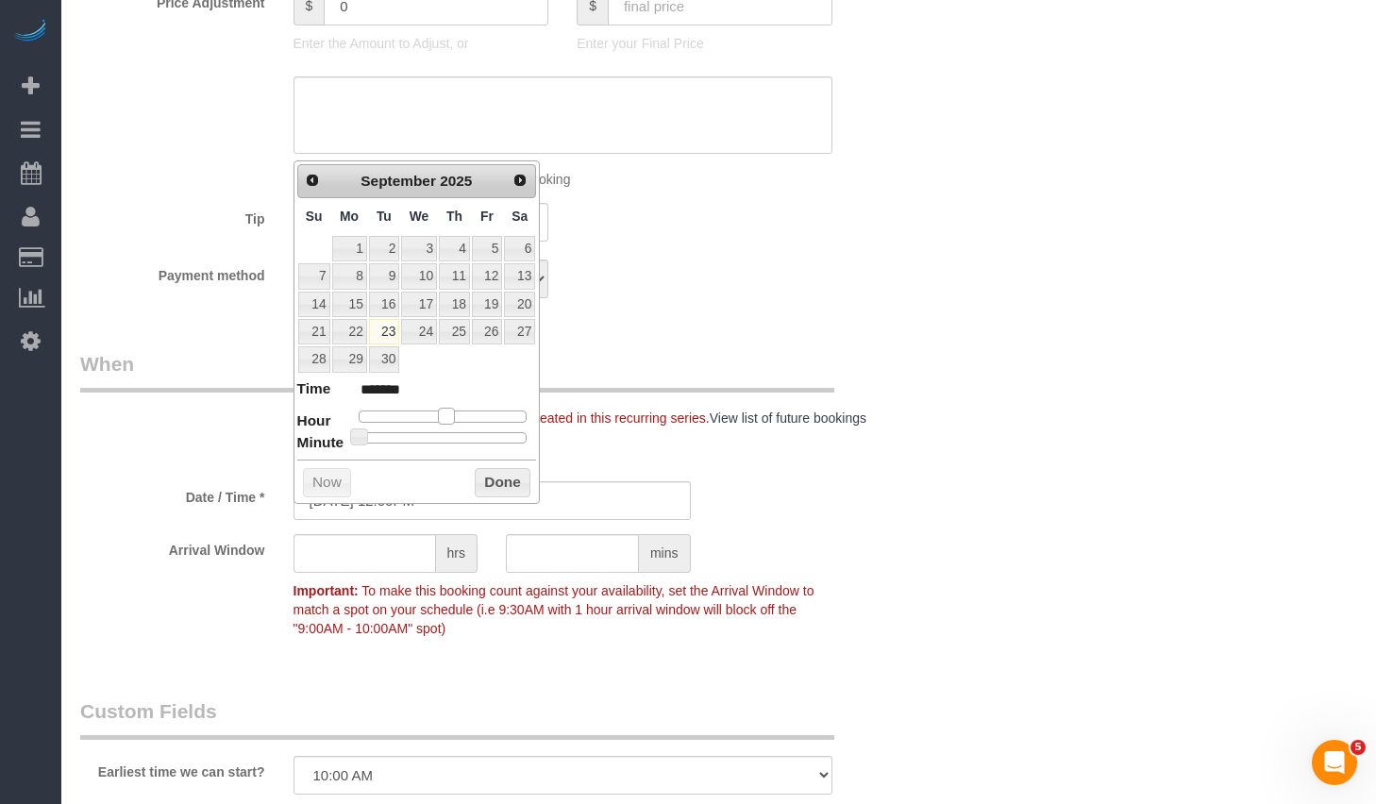
type input "09/23/2025 1:00PM"
type input "******"
drag, startPoint x: 445, startPoint y: 420, endPoint x: 455, endPoint y: 422, distance: 10.6
click at [455, 422] on span at bounding box center [453, 416] width 17 height 17
click at [493, 476] on button "Done" at bounding box center [503, 483] width 56 height 30
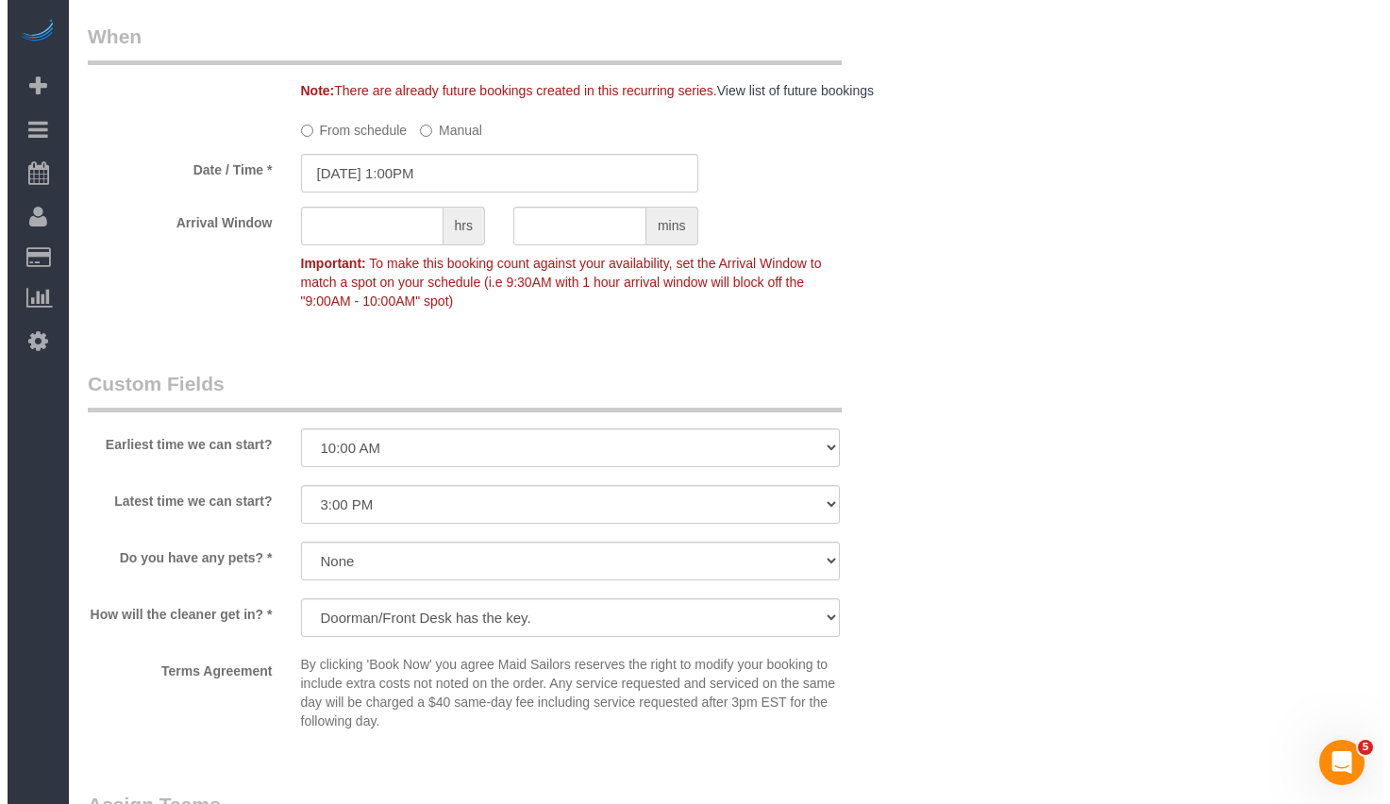
scroll to position [2214, 0]
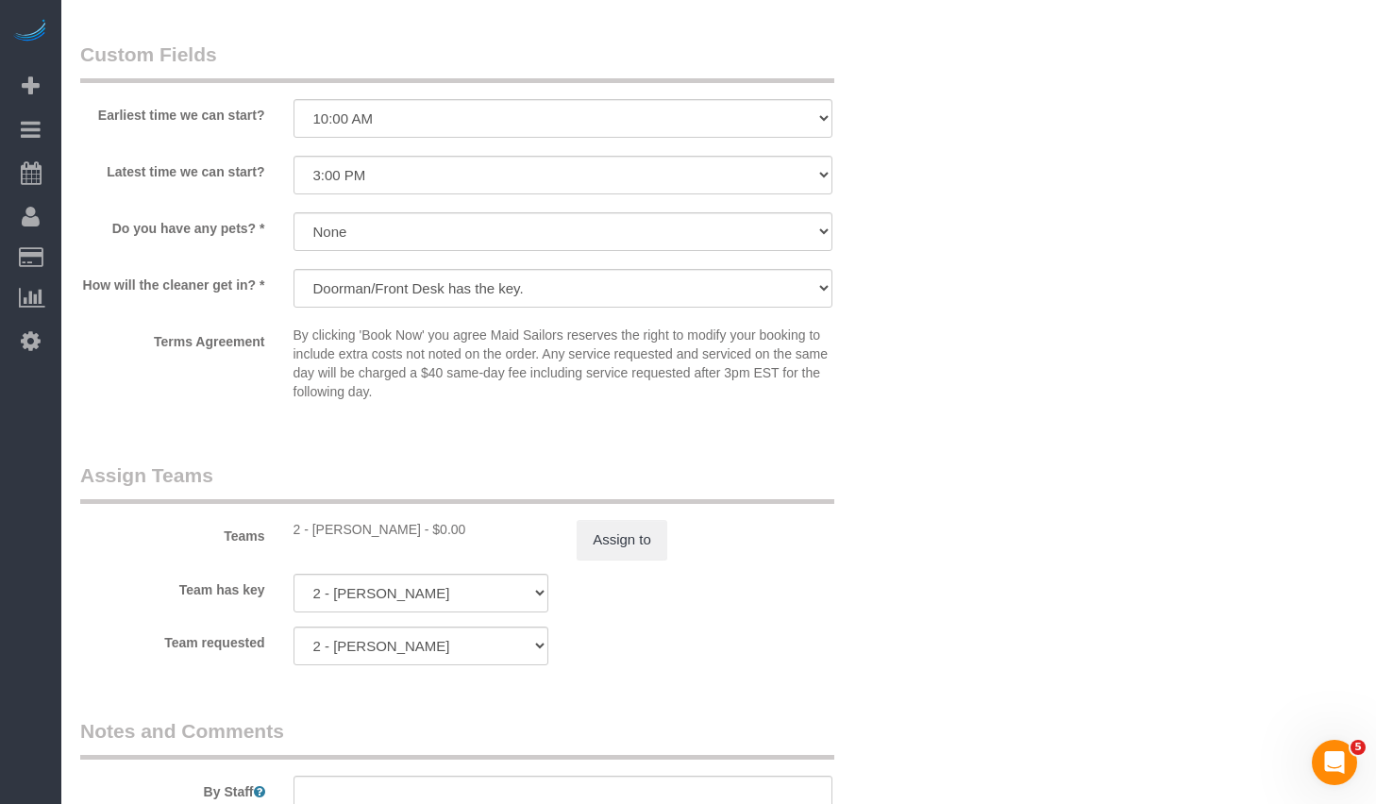
select select "object:1990"
click at [608, 560] on button "Assign to" at bounding box center [622, 540] width 91 height 40
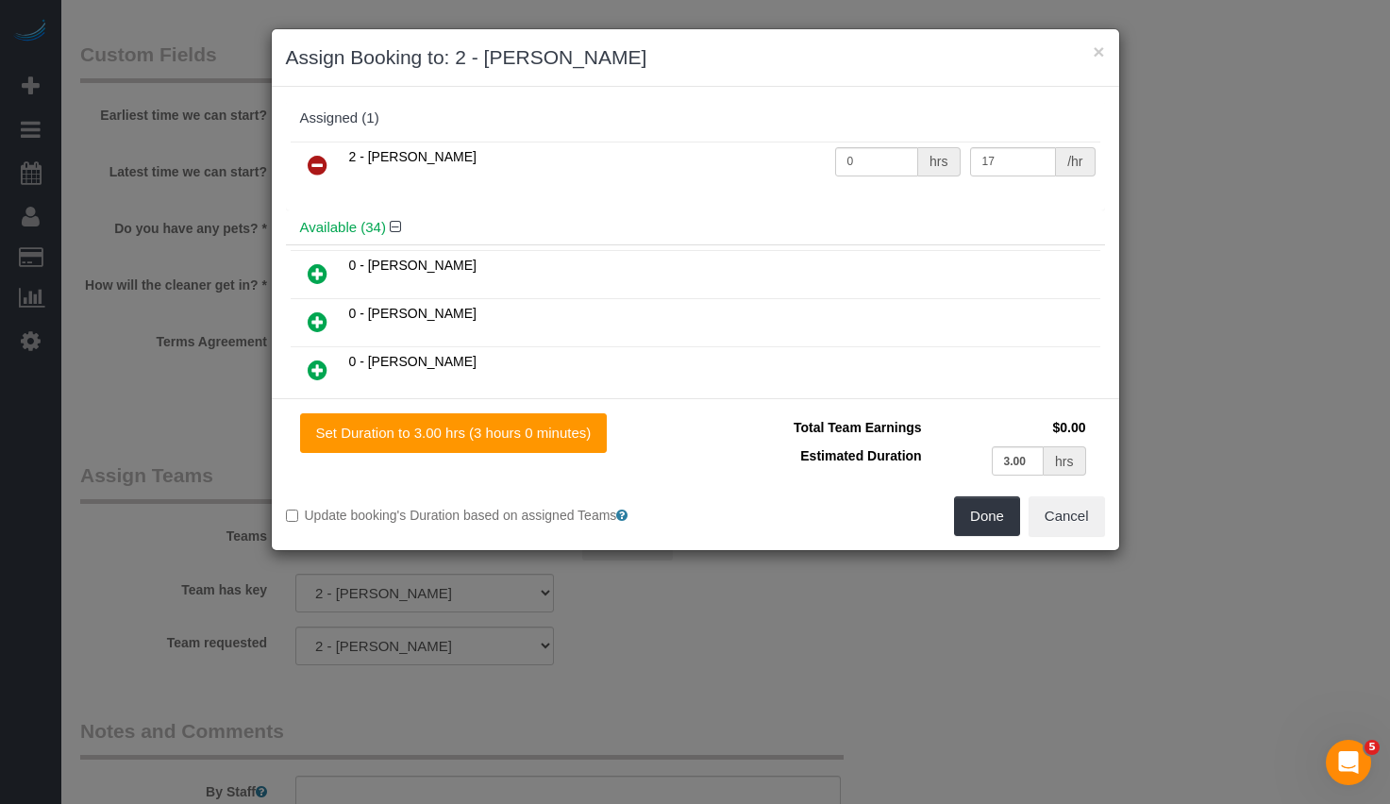
click at [316, 161] on icon at bounding box center [318, 165] width 20 height 23
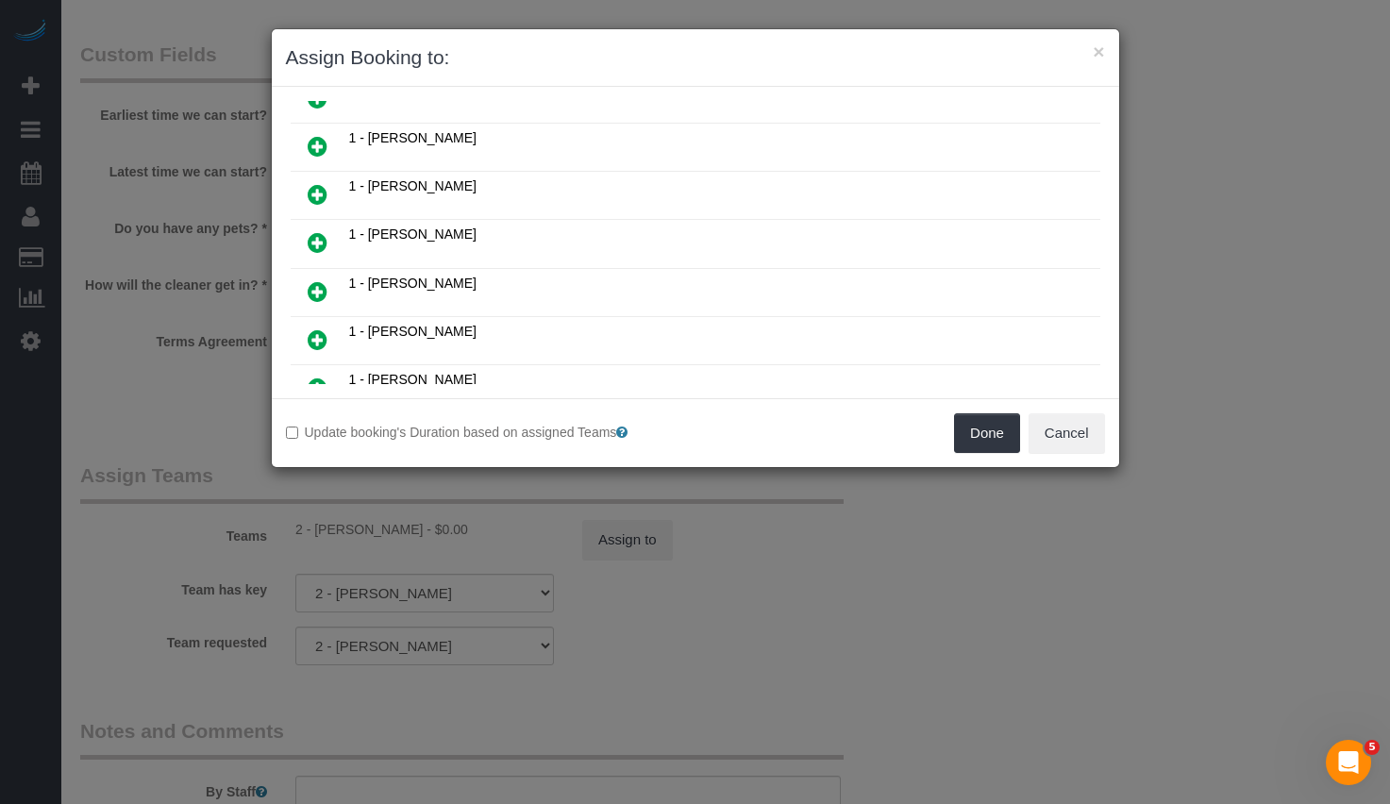
scroll to position [618, 0]
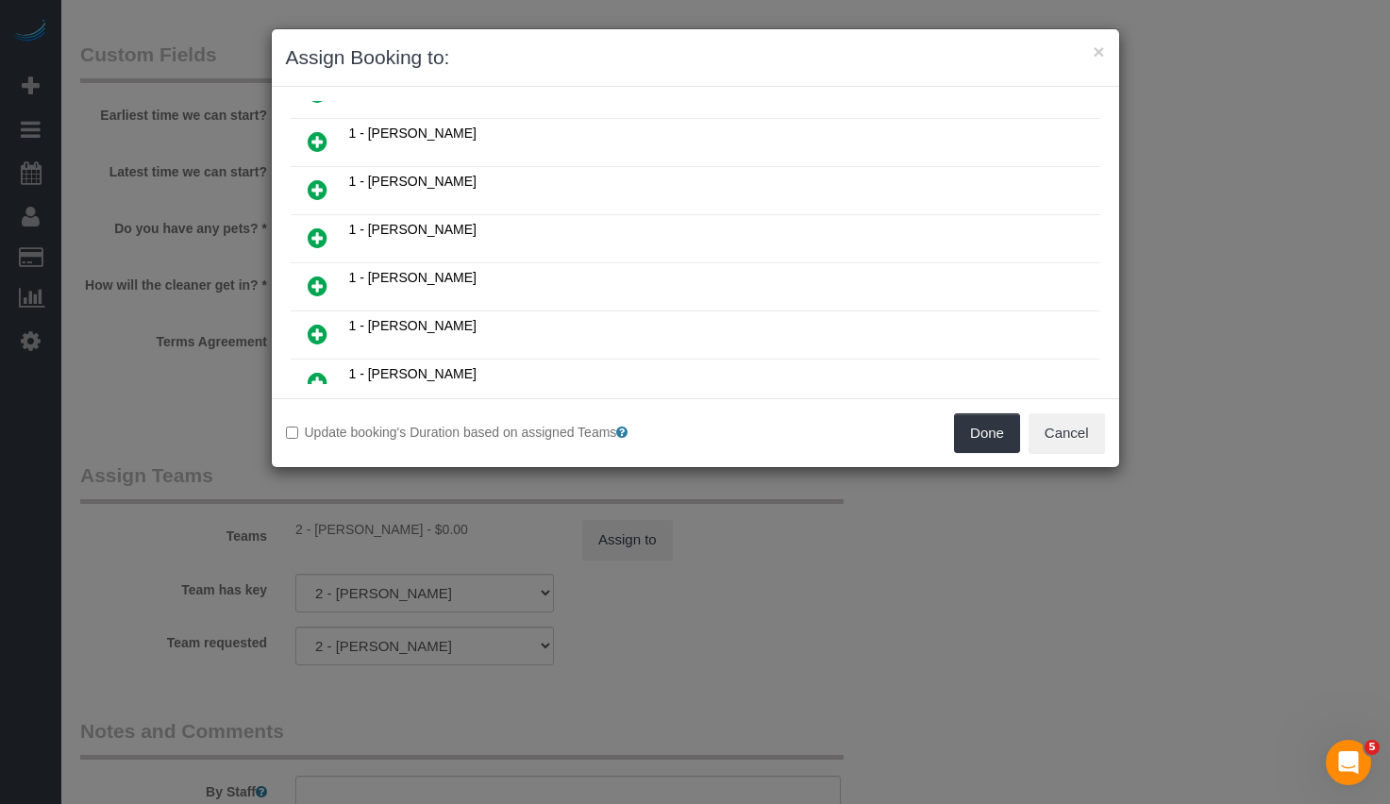
click at [326, 232] on link at bounding box center [317, 239] width 44 height 38
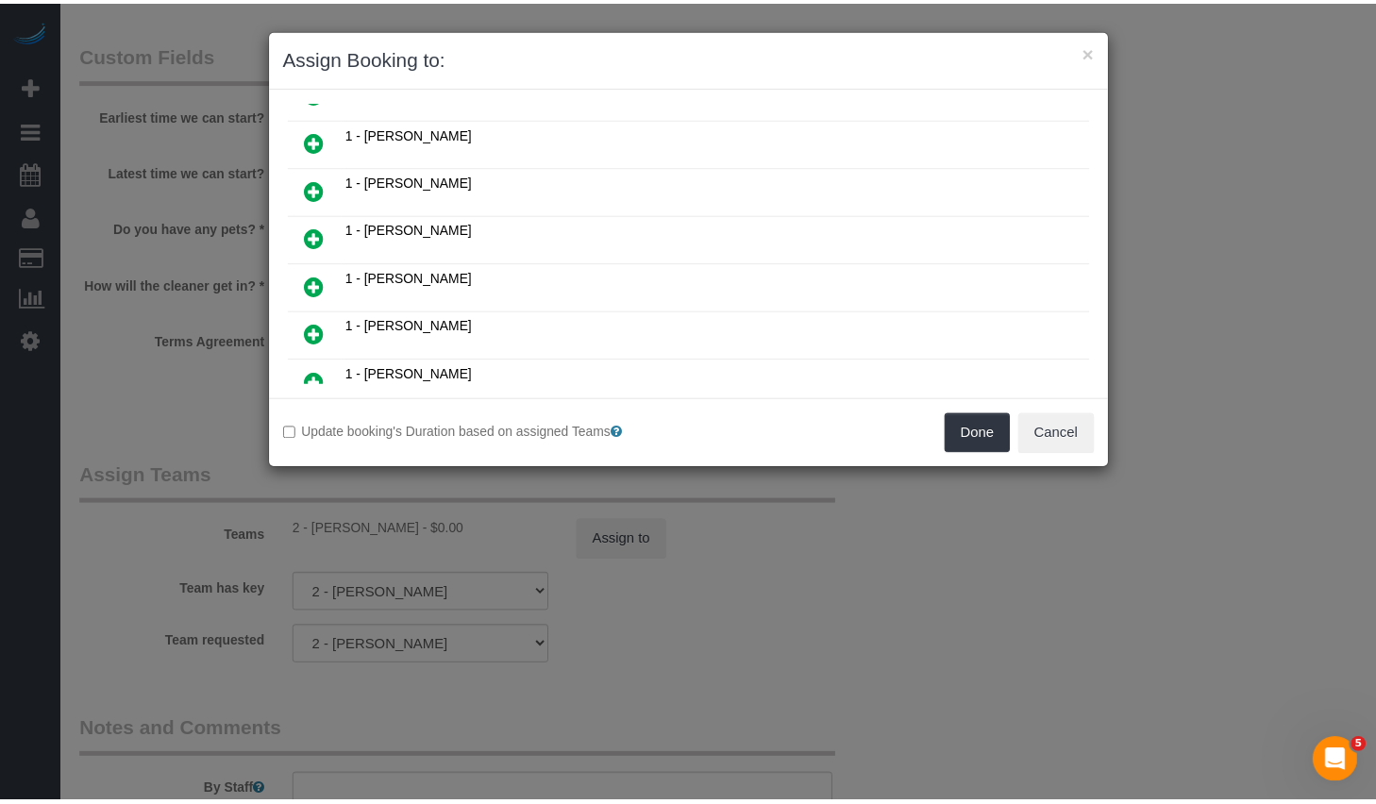
scroll to position [664, 0]
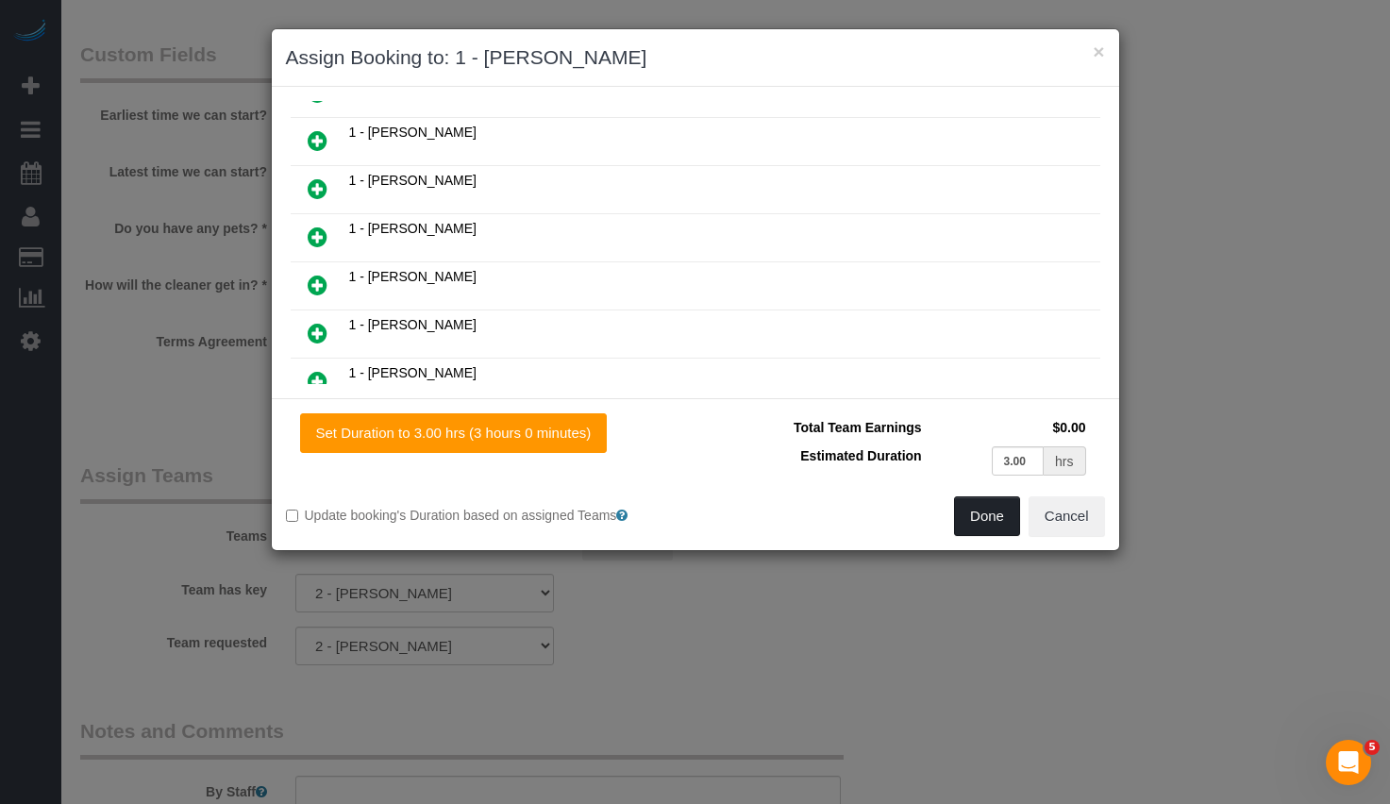
click at [972, 518] on button "Done" at bounding box center [987, 516] width 66 height 40
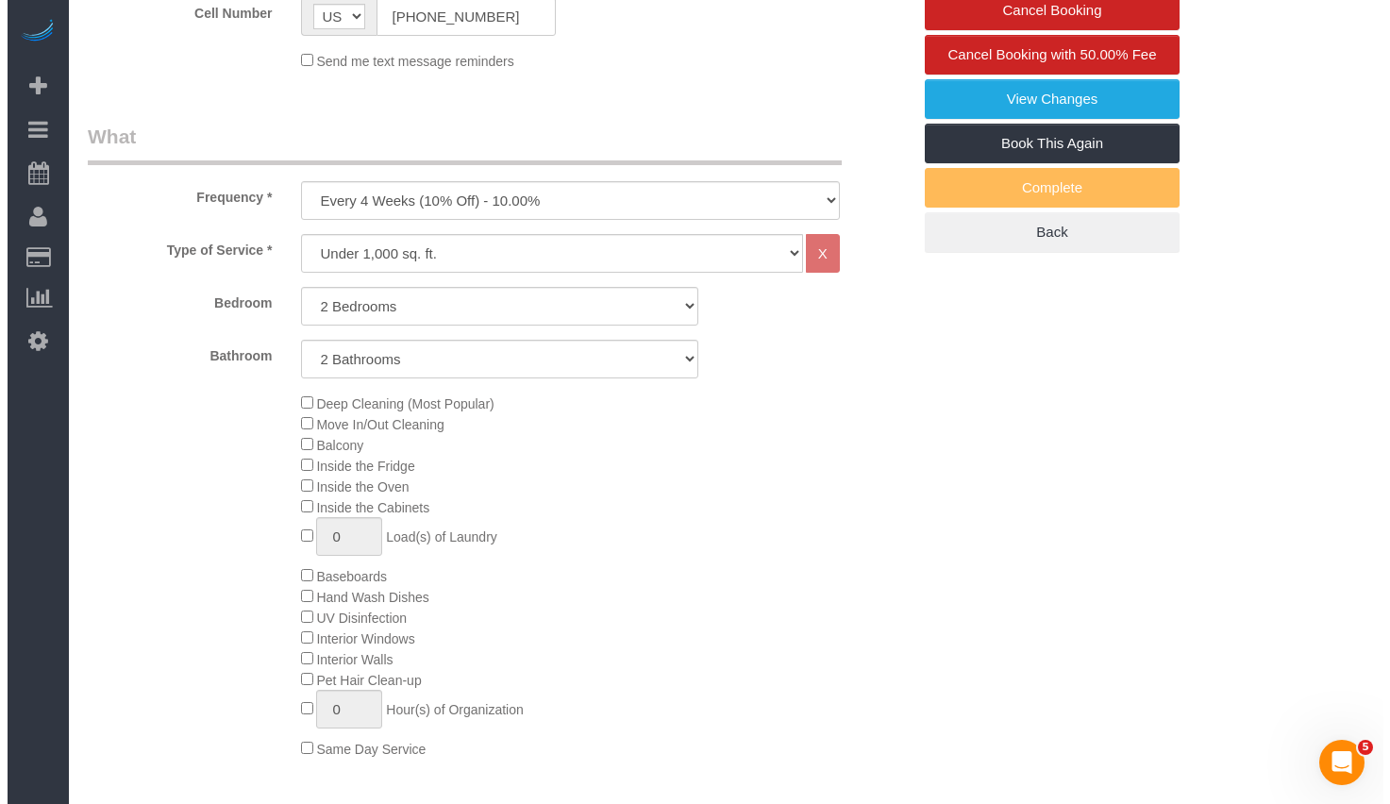
scroll to position [0, 0]
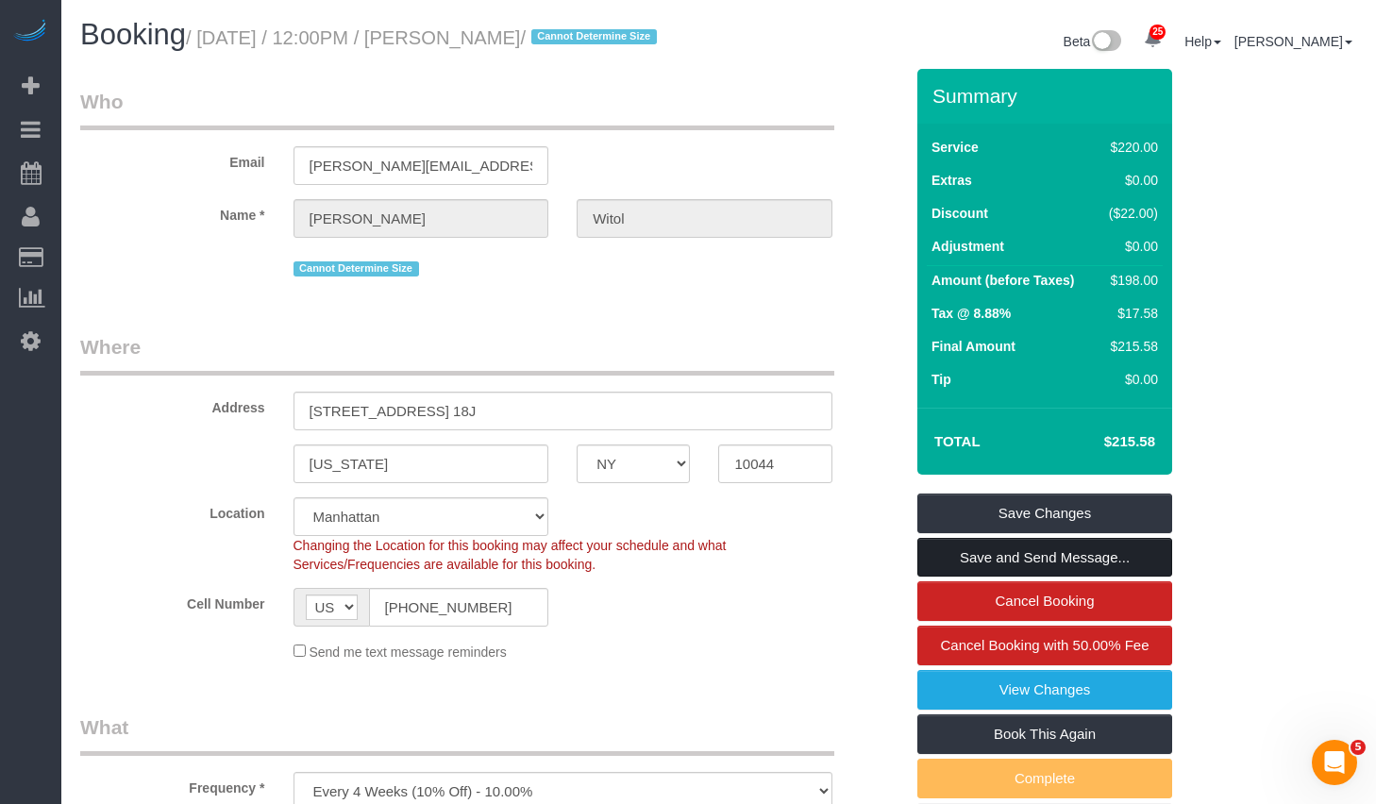
click at [1020, 578] on link "Save and Send Message..." at bounding box center [1044, 558] width 255 height 40
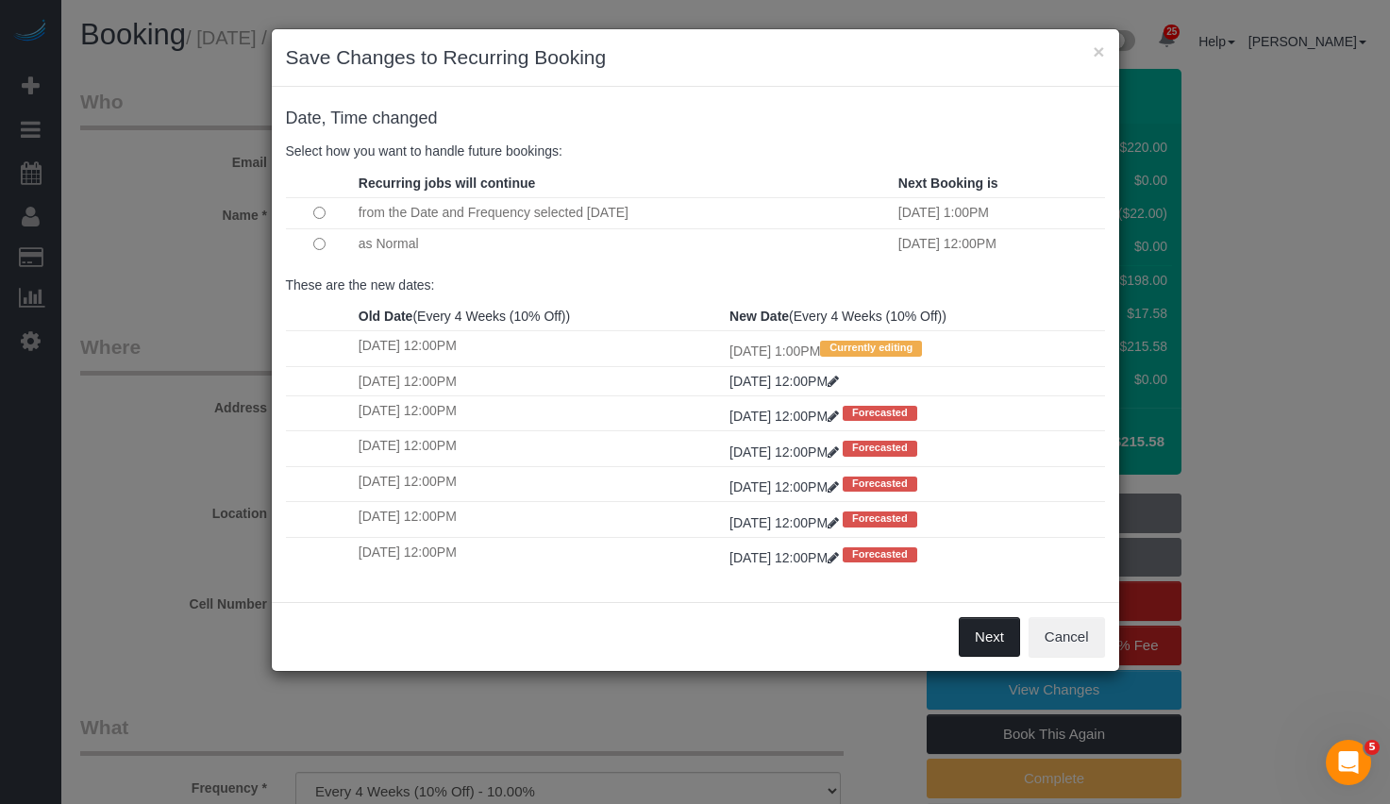
click at [976, 636] on button "Next" at bounding box center [989, 637] width 61 height 40
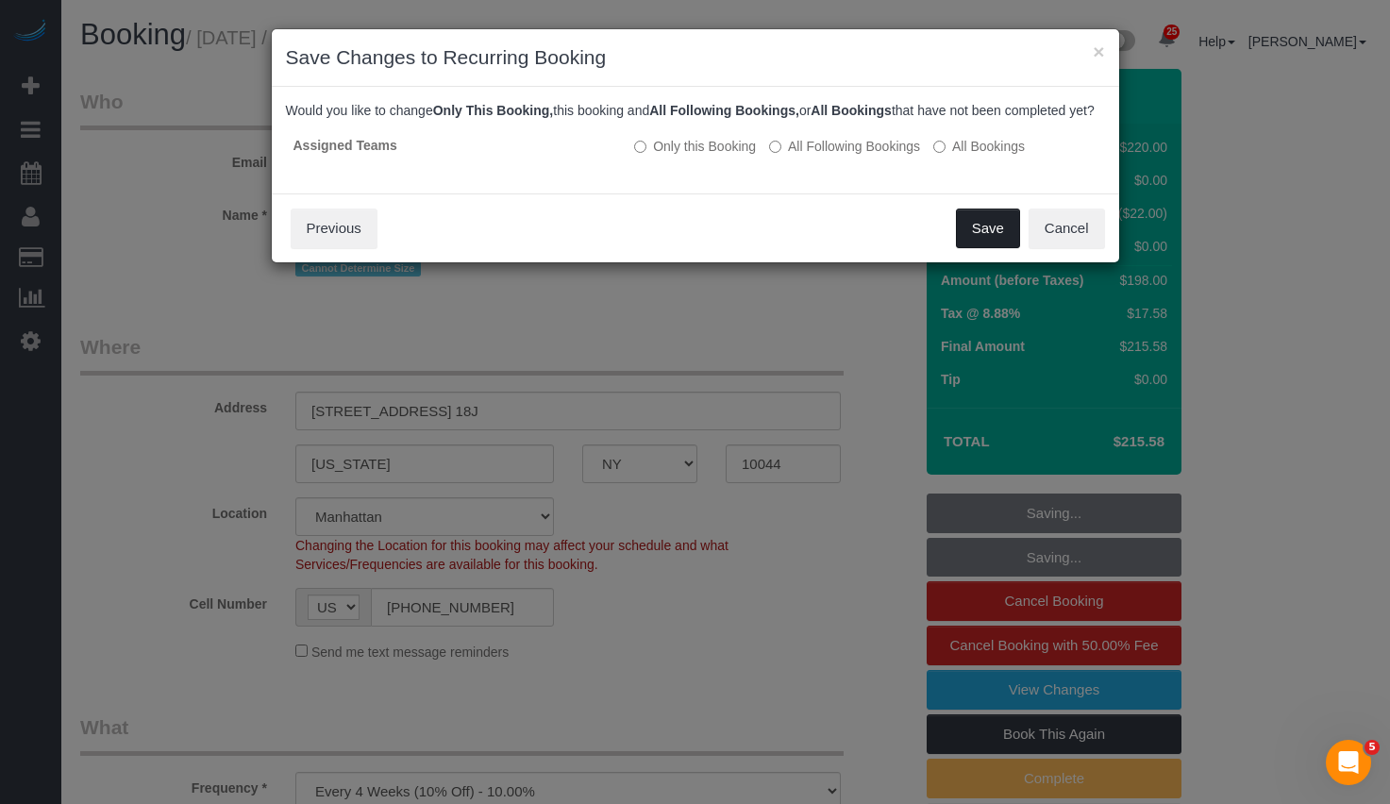
click at [975, 248] on button "Save" at bounding box center [988, 229] width 64 height 40
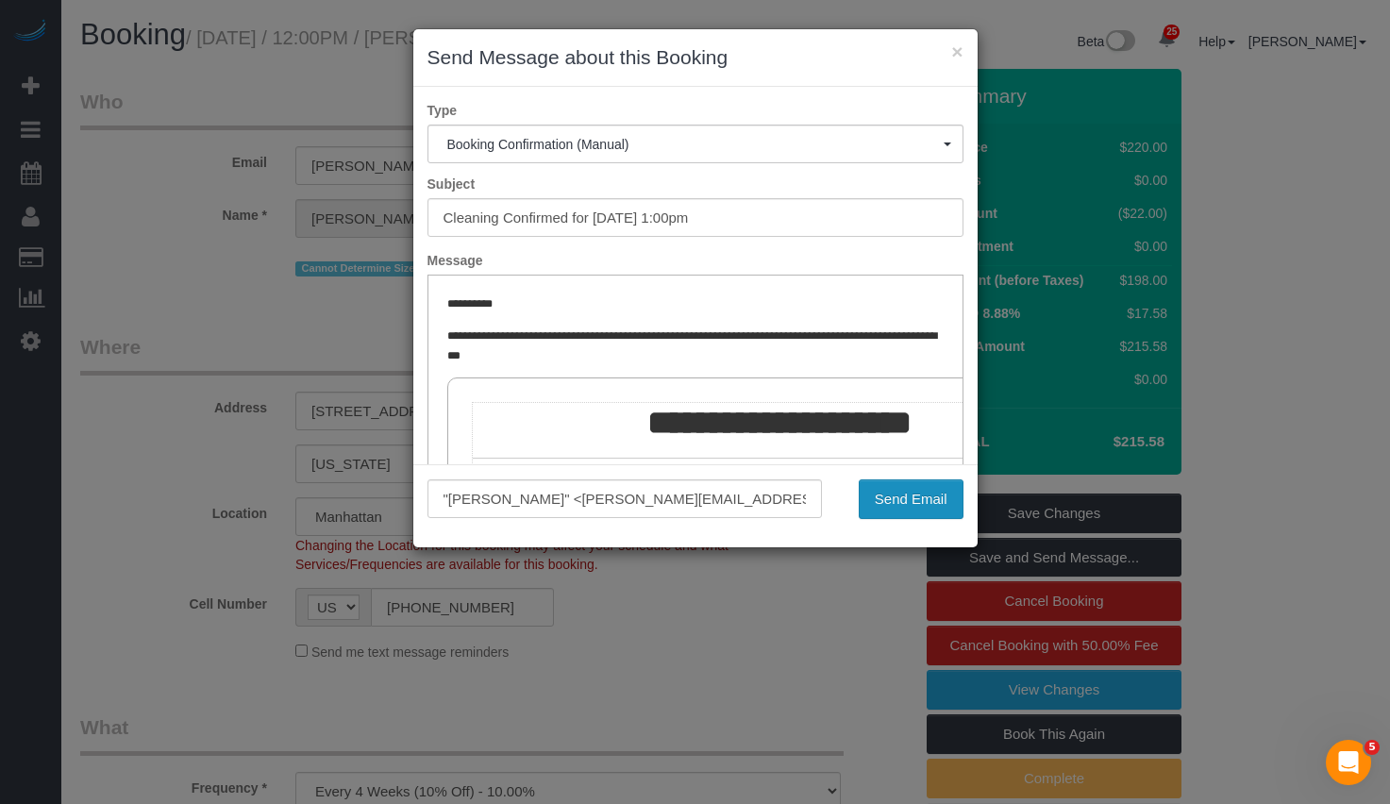
click at [899, 499] on button "Send Email" at bounding box center [911, 499] width 105 height 40
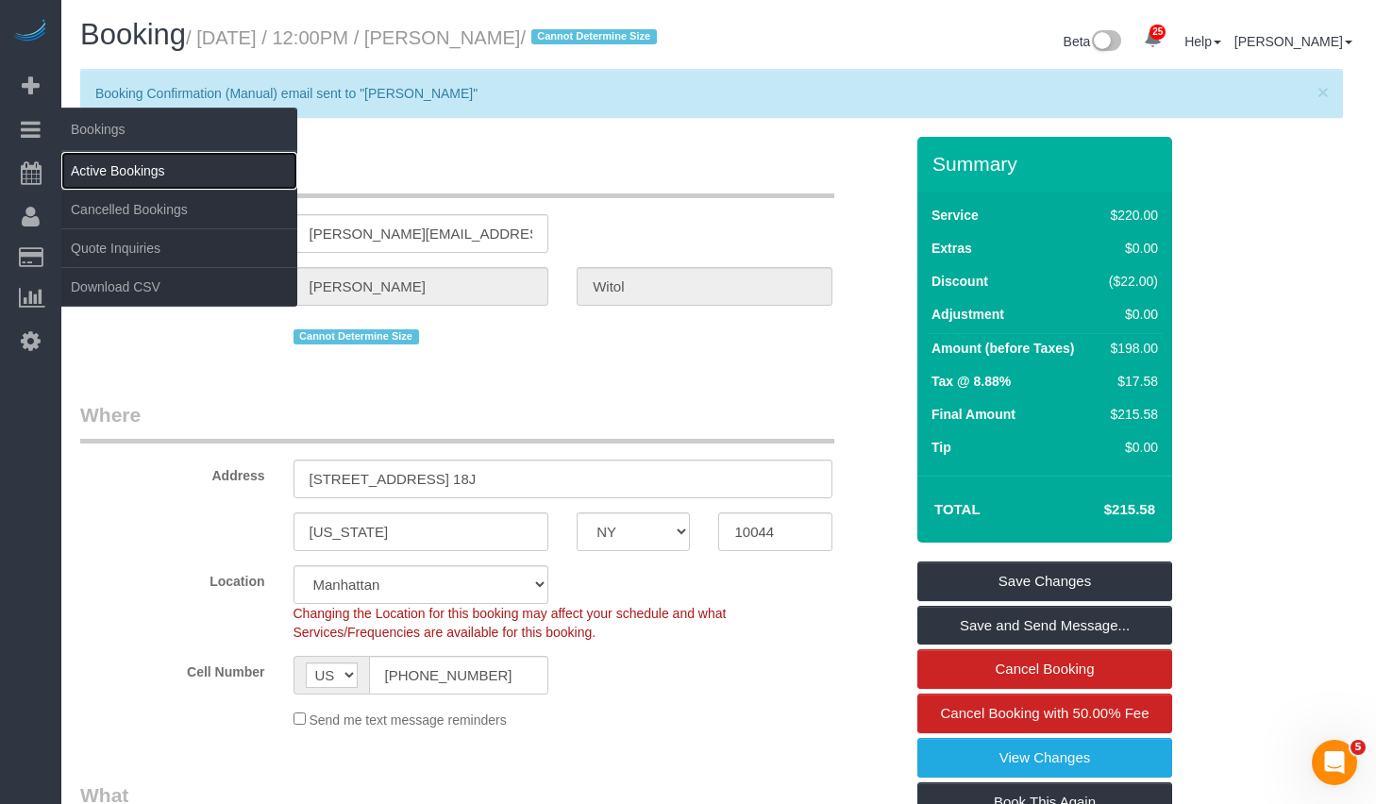
click at [121, 173] on link "Active Bookings" at bounding box center [179, 171] width 236 height 38
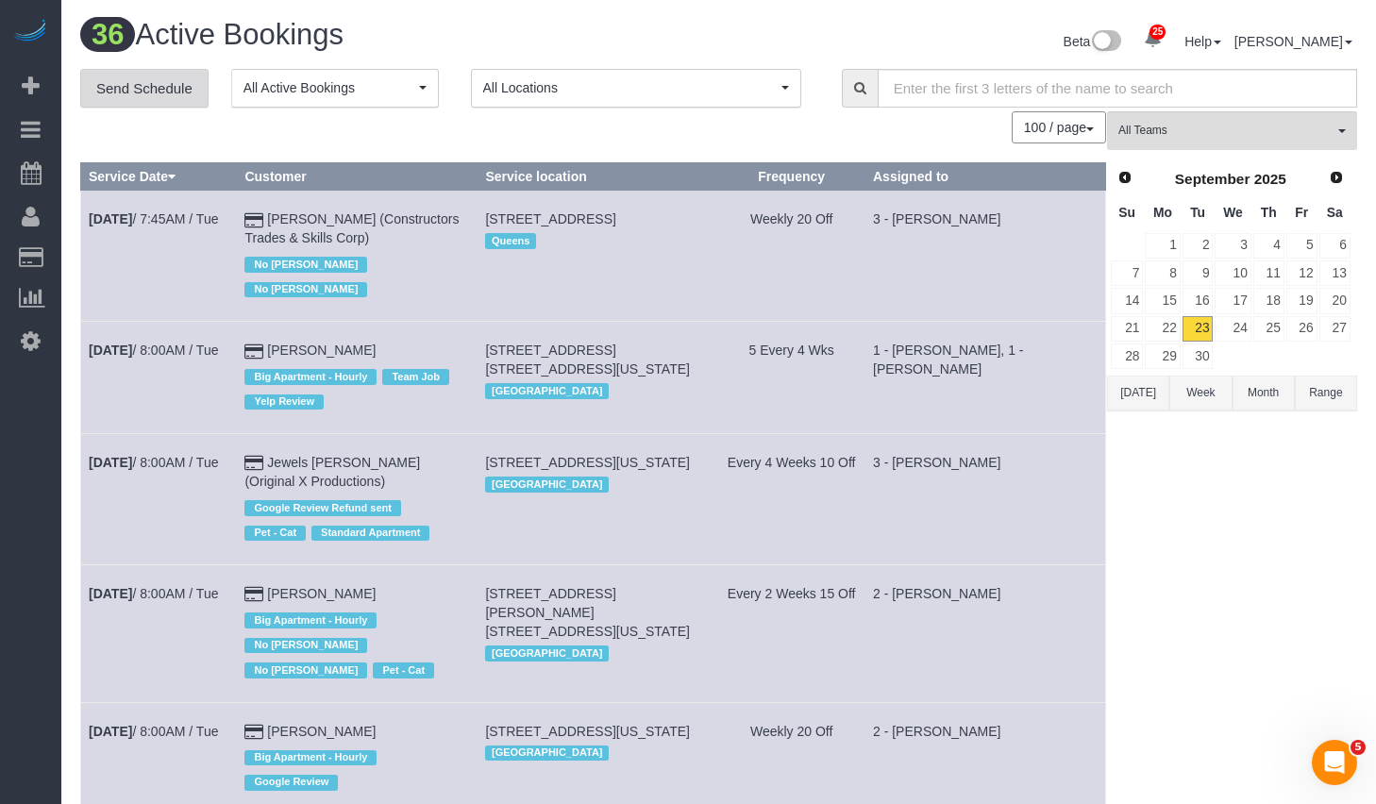
click at [131, 80] on link "Send Schedule" at bounding box center [144, 89] width 128 height 40
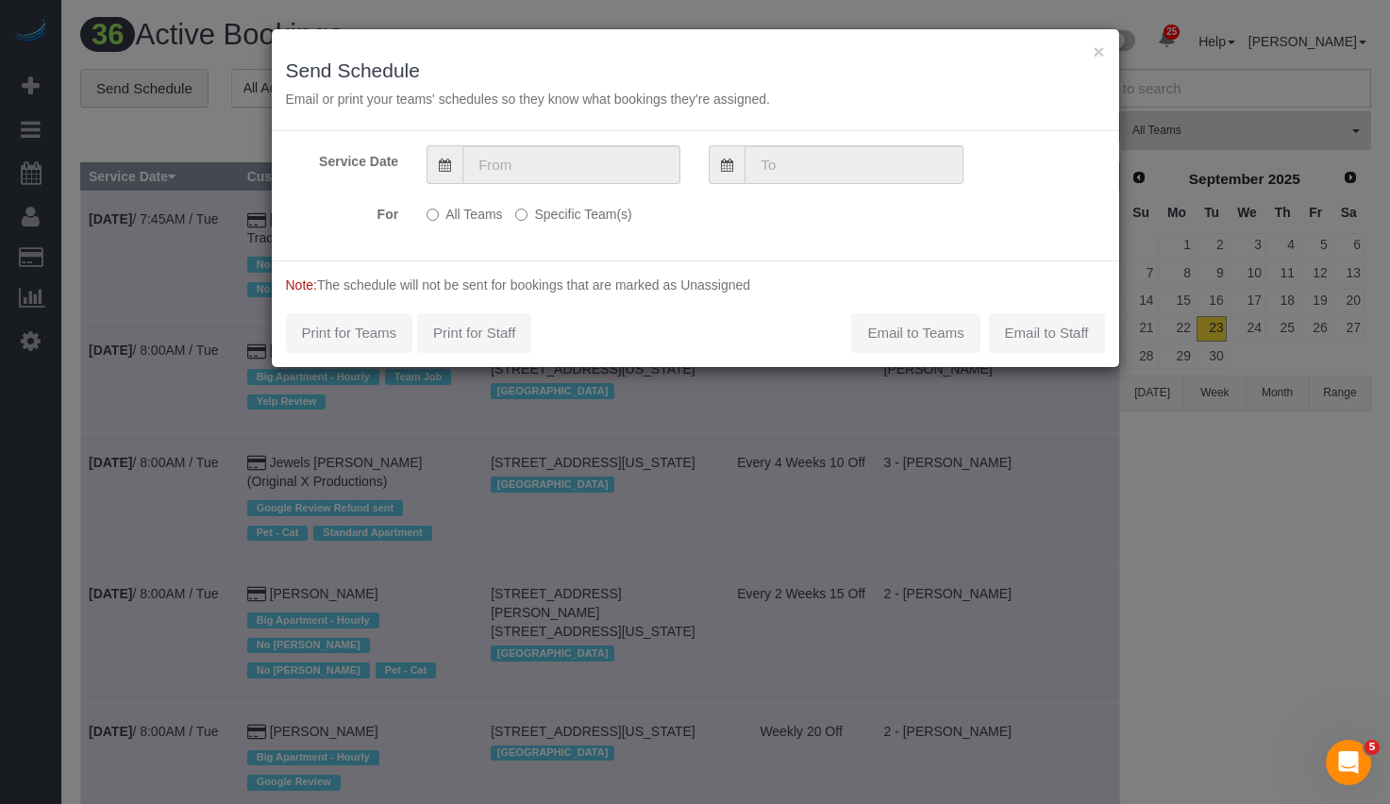
click at [600, 212] on label "Specific Team(s)" at bounding box center [573, 210] width 116 height 25
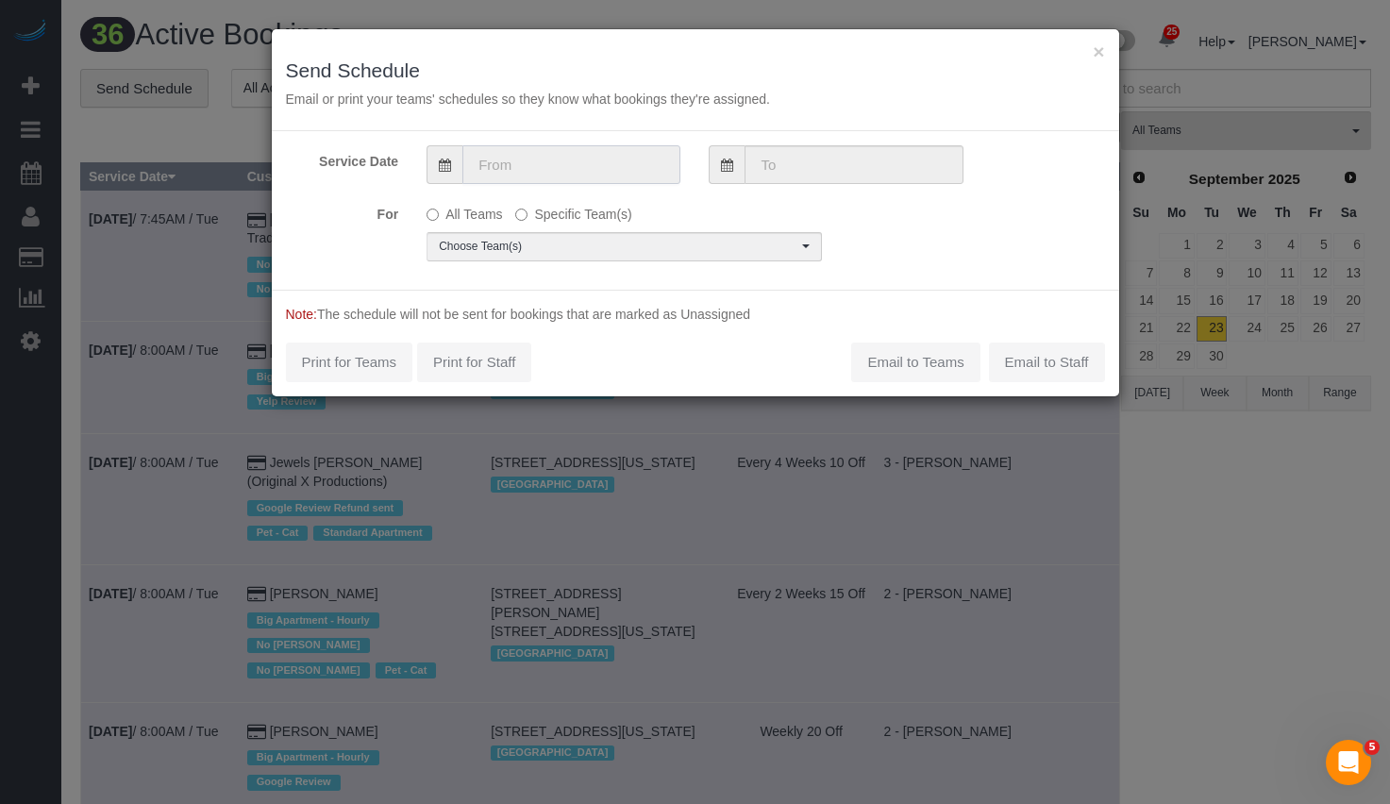
click at [597, 159] on input "text" at bounding box center [571, 164] width 218 height 39
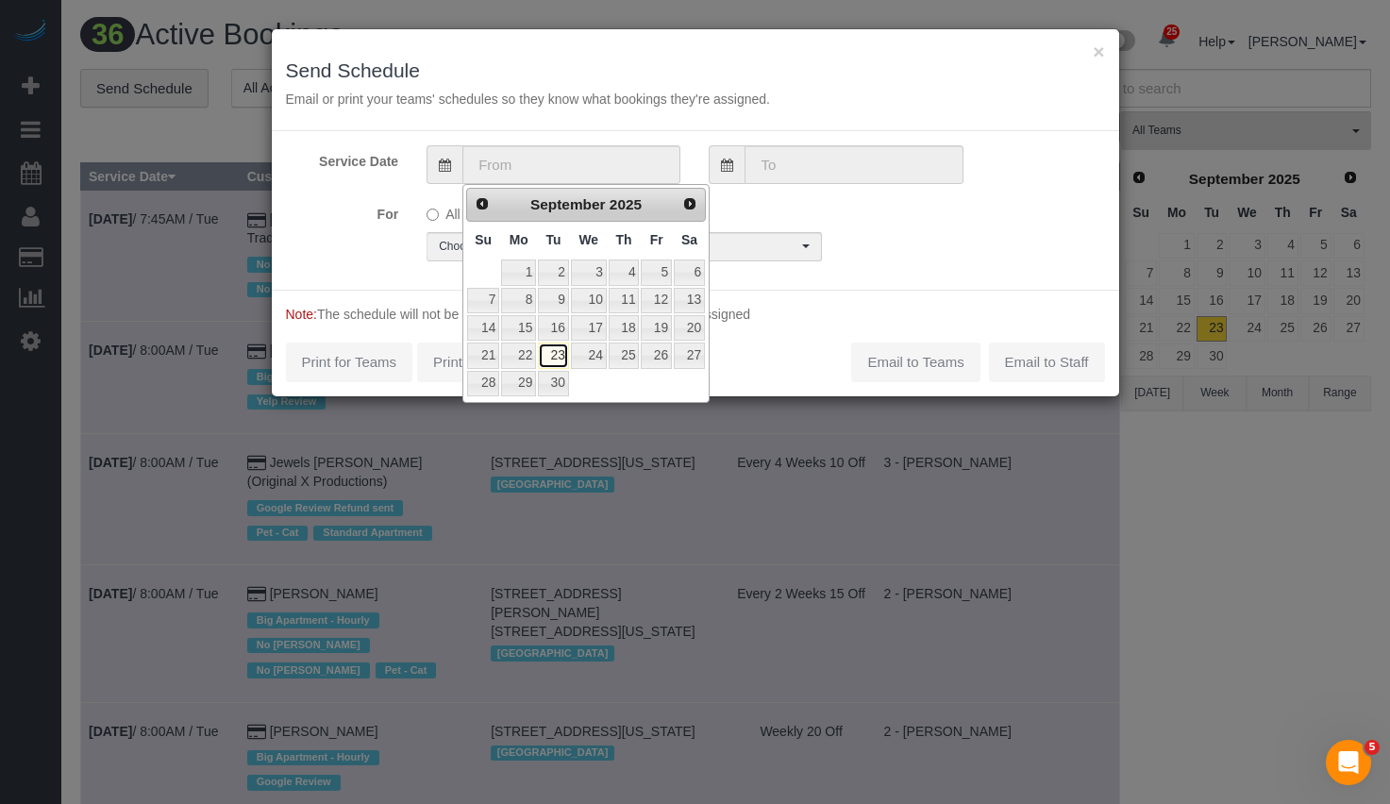
click at [559, 356] on link "23" at bounding box center [553, 355] width 30 height 25
type input "[DATE]"
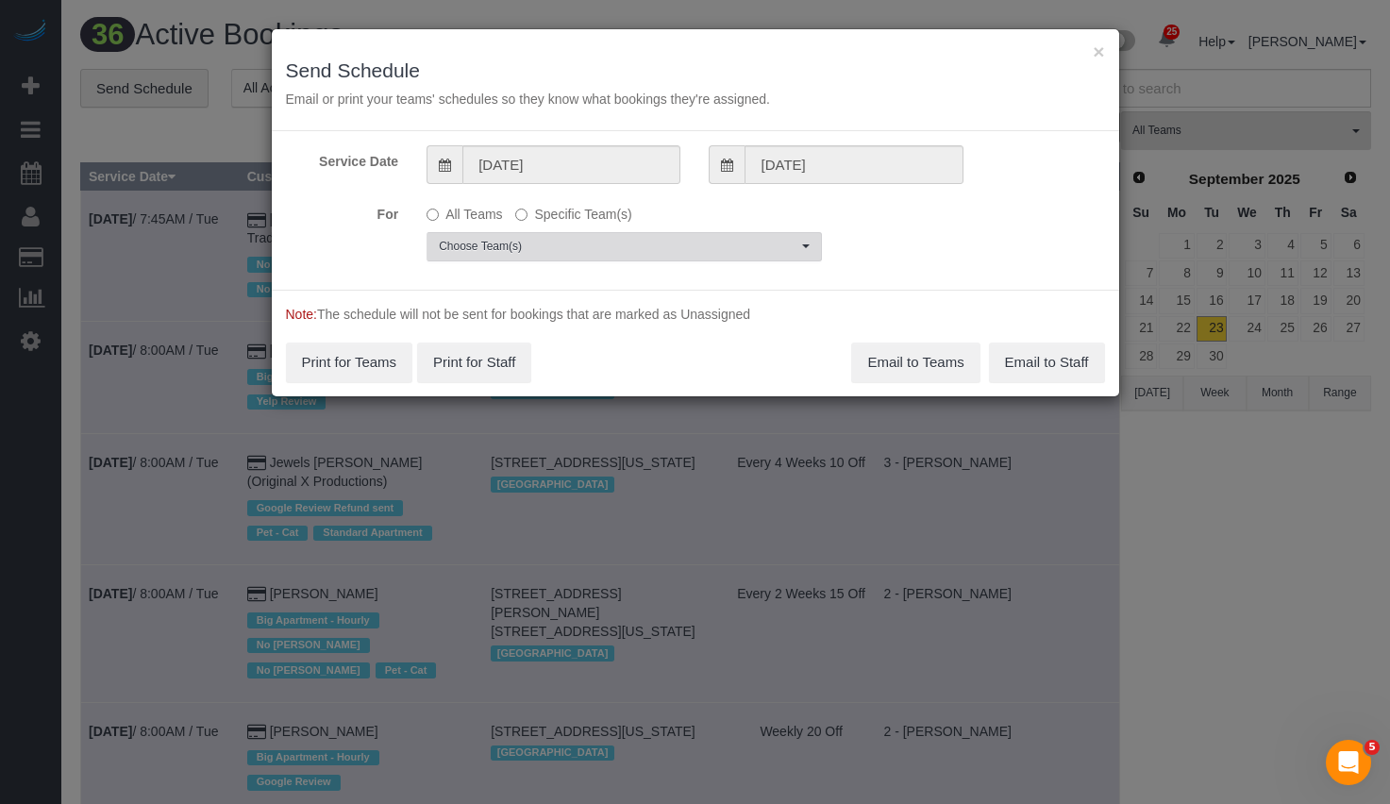
click at [587, 245] on span "Choose Team(s)" at bounding box center [618, 247] width 359 height 16
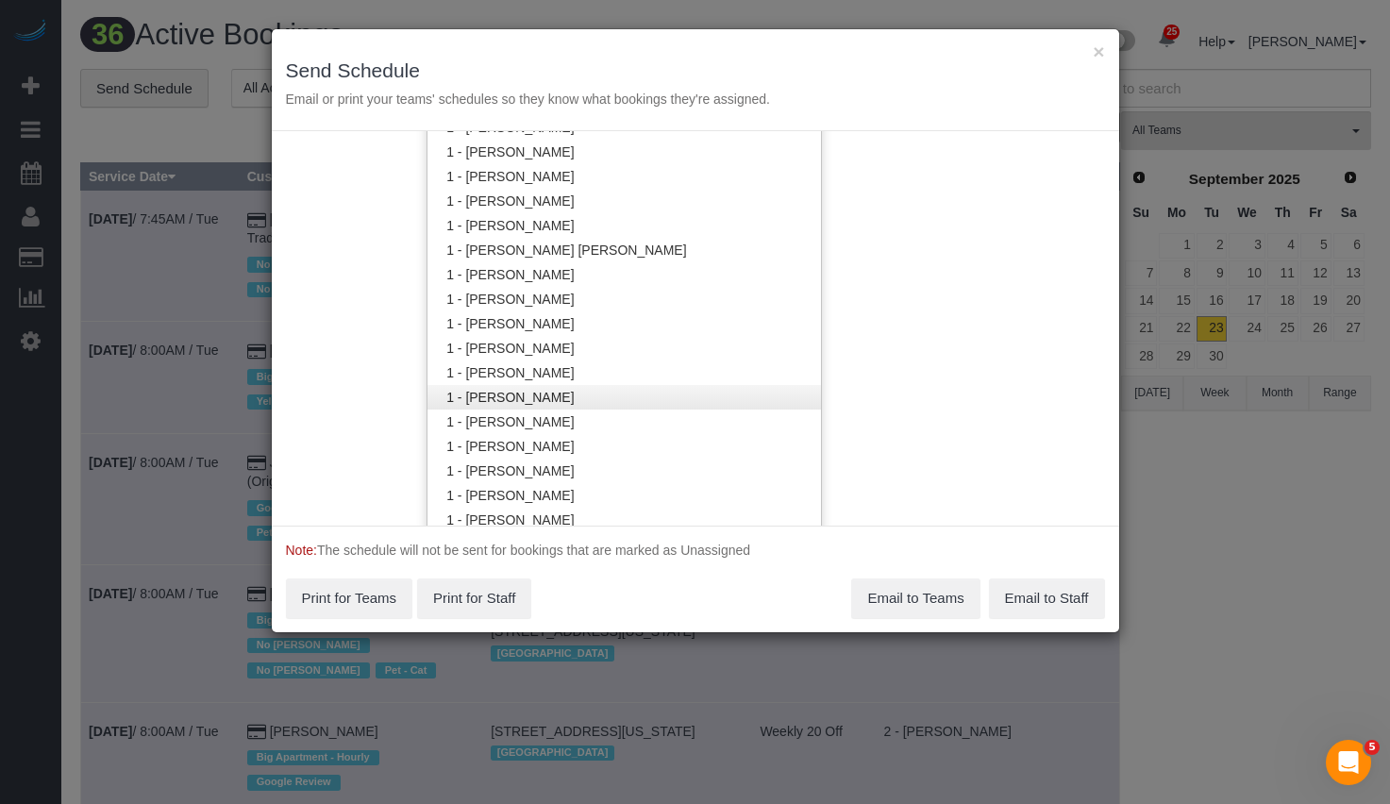
scroll to position [671, 0]
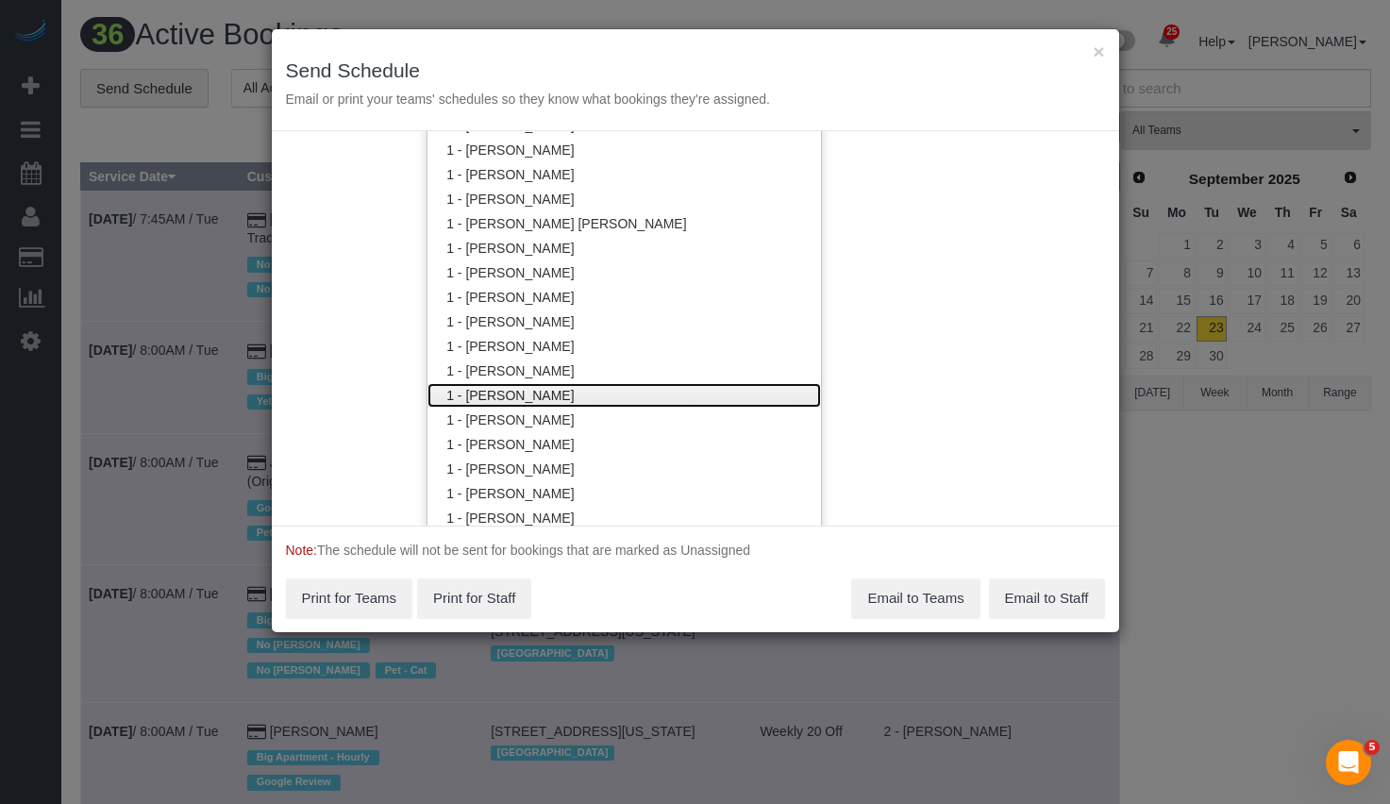
click at [562, 388] on link "1 - [PERSON_NAME]" at bounding box center [625, 395] width 394 height 25
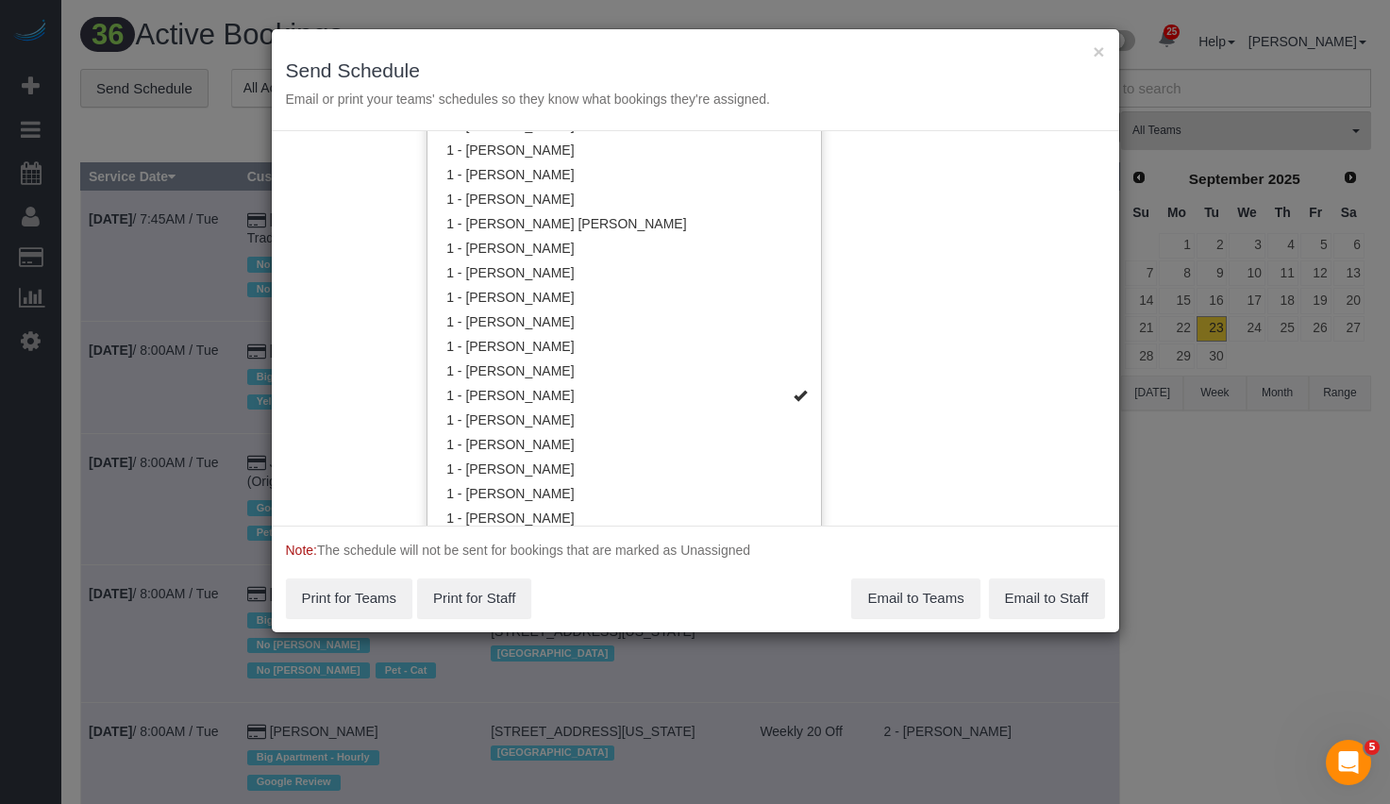
click at [968, 367] on div "Service Date 09/23/2025 09/23/2025 For All Teams Specific Team(s) 1 - Joselin C…" at bounding box center [696, 328] width 848 height 395
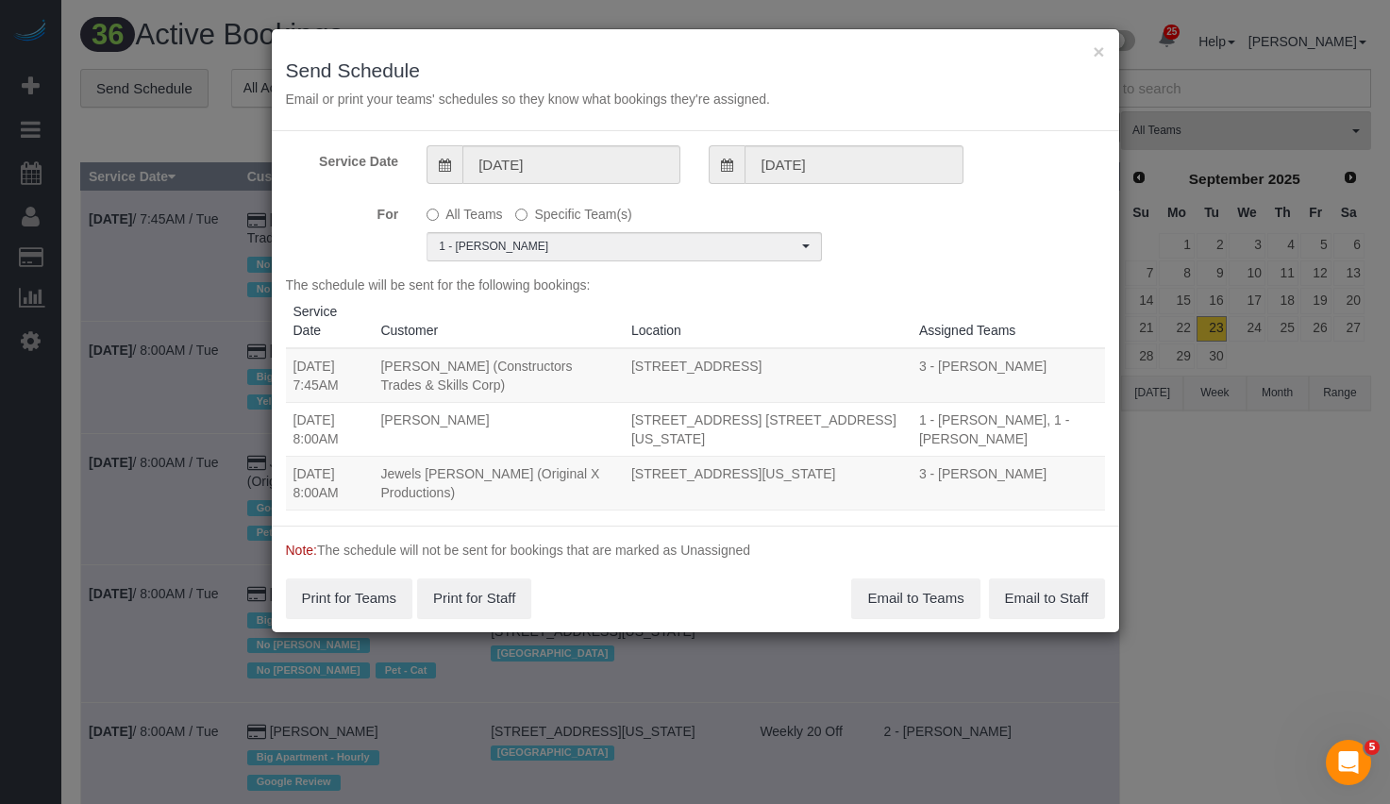
scroll to position [0, 0]
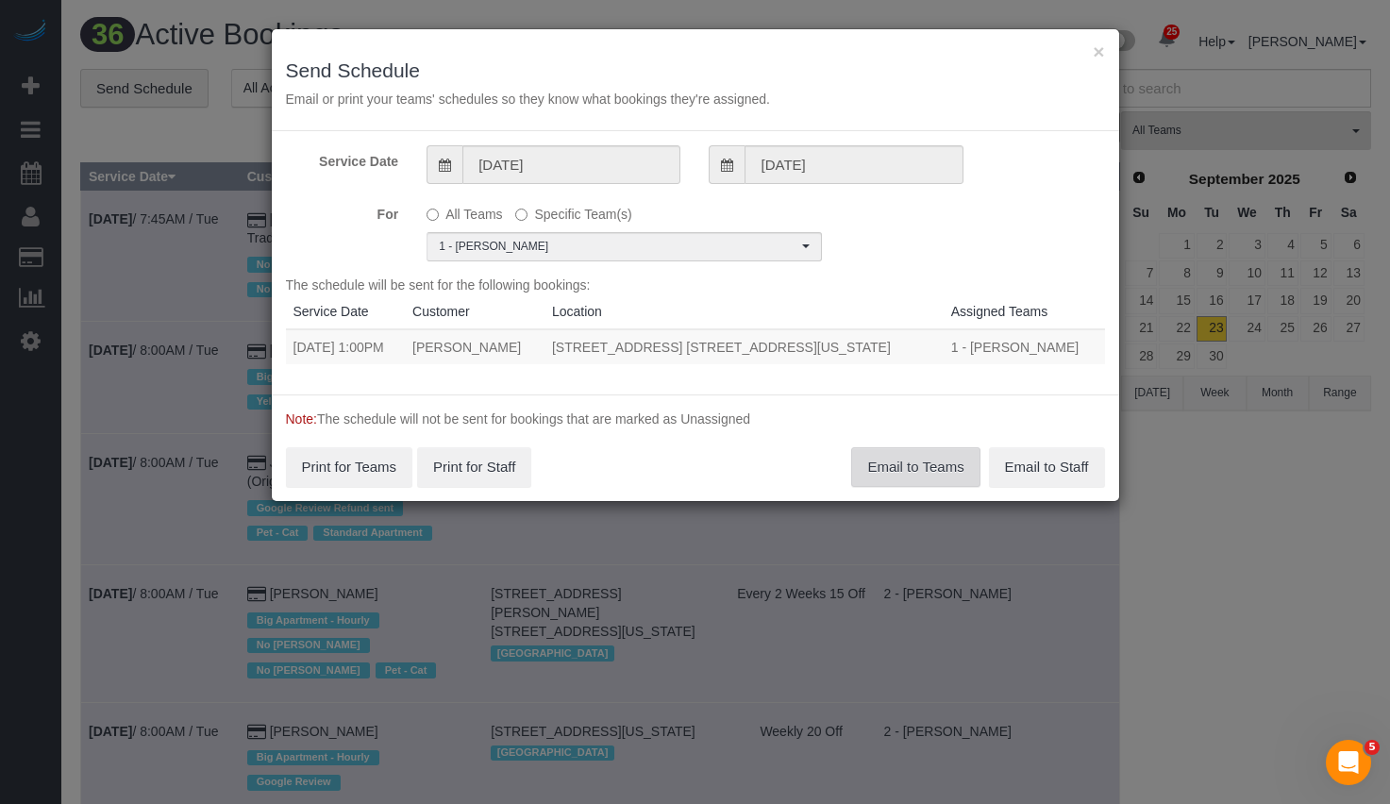
click at [928, 473] on button "Email to Teams" at bounding box center [915, 467] width 128 height 40
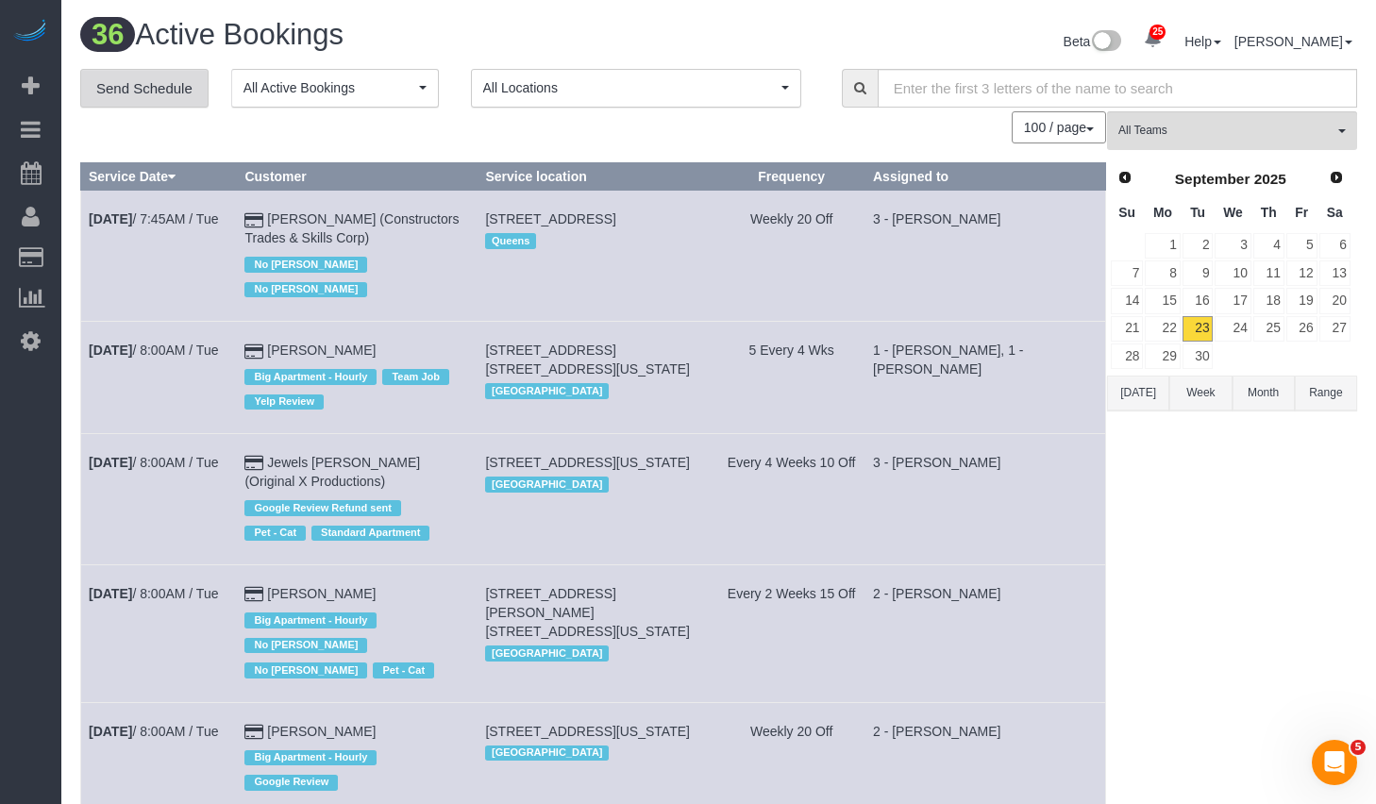
click at [160, 90] on link "Send Schedule" at bounding box center [144, 89] width 128 height 40
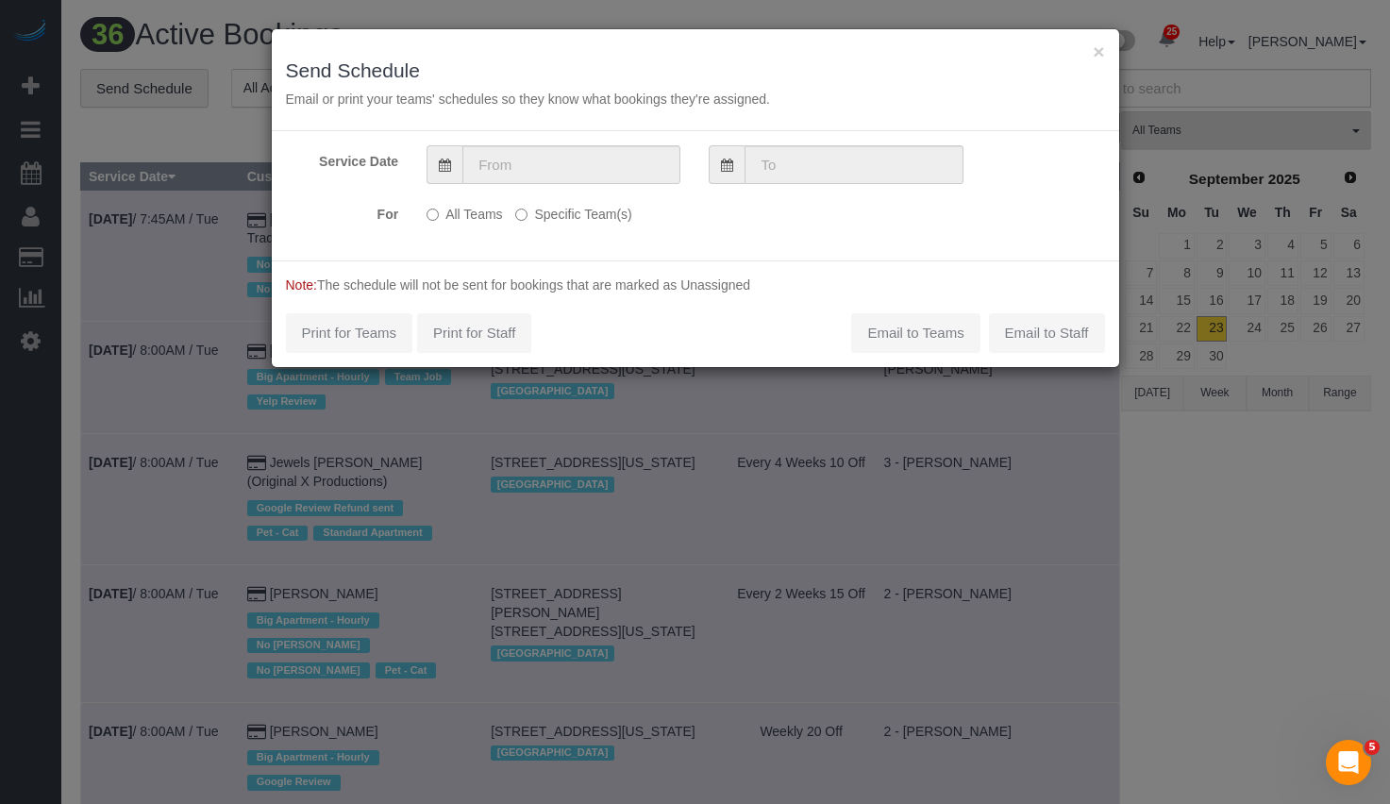
click at [612, 217] on label "Specific Team(s)" at bounding box center [573, 210] width 116 height 25
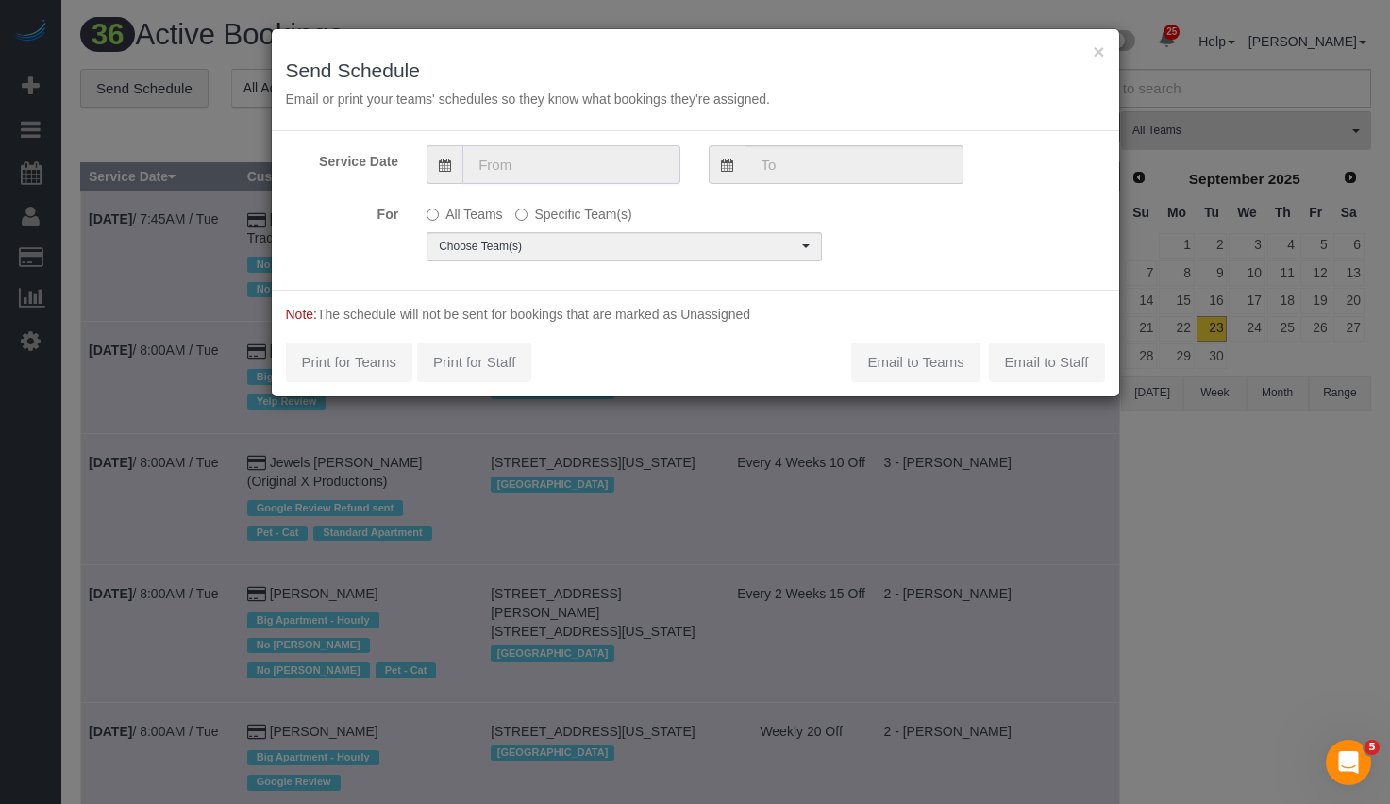
click at [597, 173] on input "text" at bounding box center [571, 164] width 218 height 39
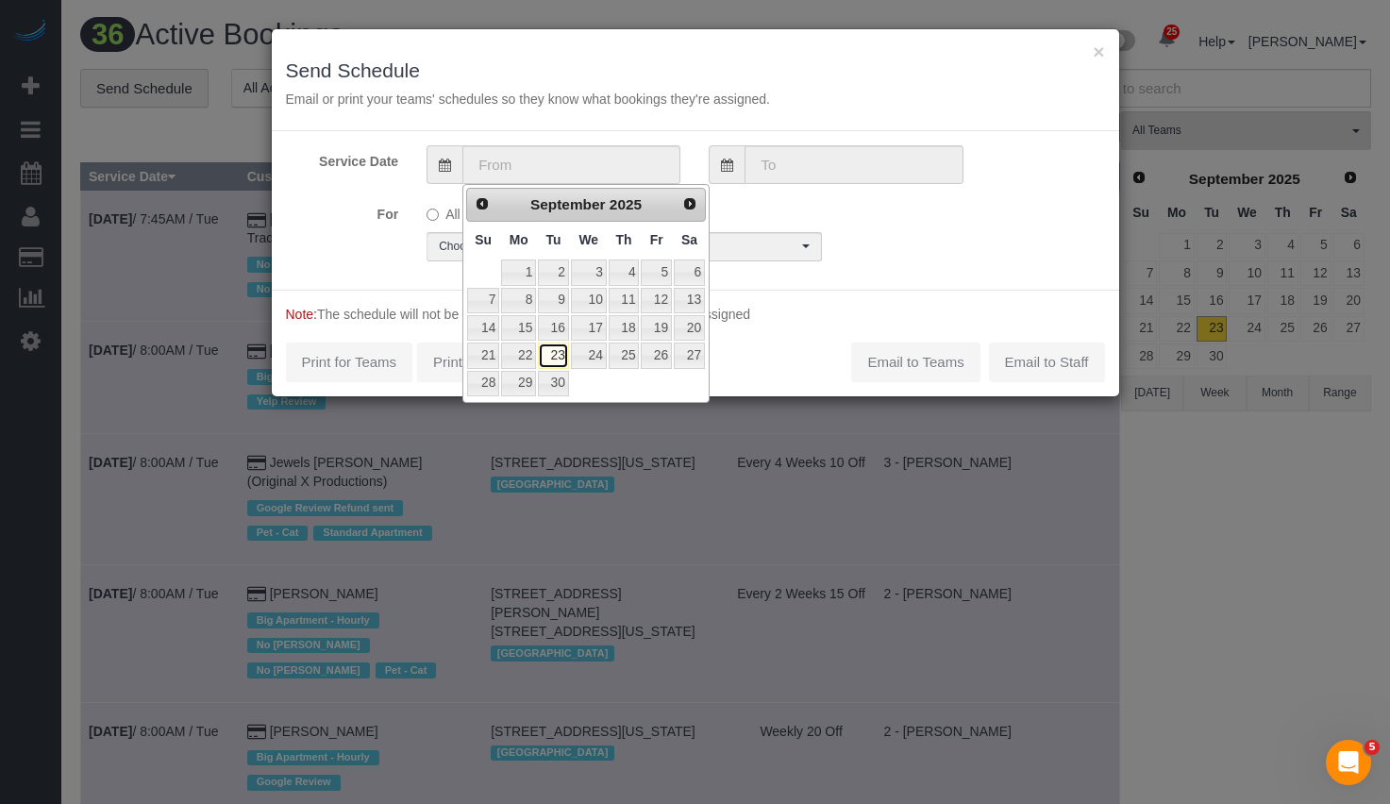
click at [559, 359] on link "23" at bounding box center [553, 355] width 30 height 25
type input "[DATE]"
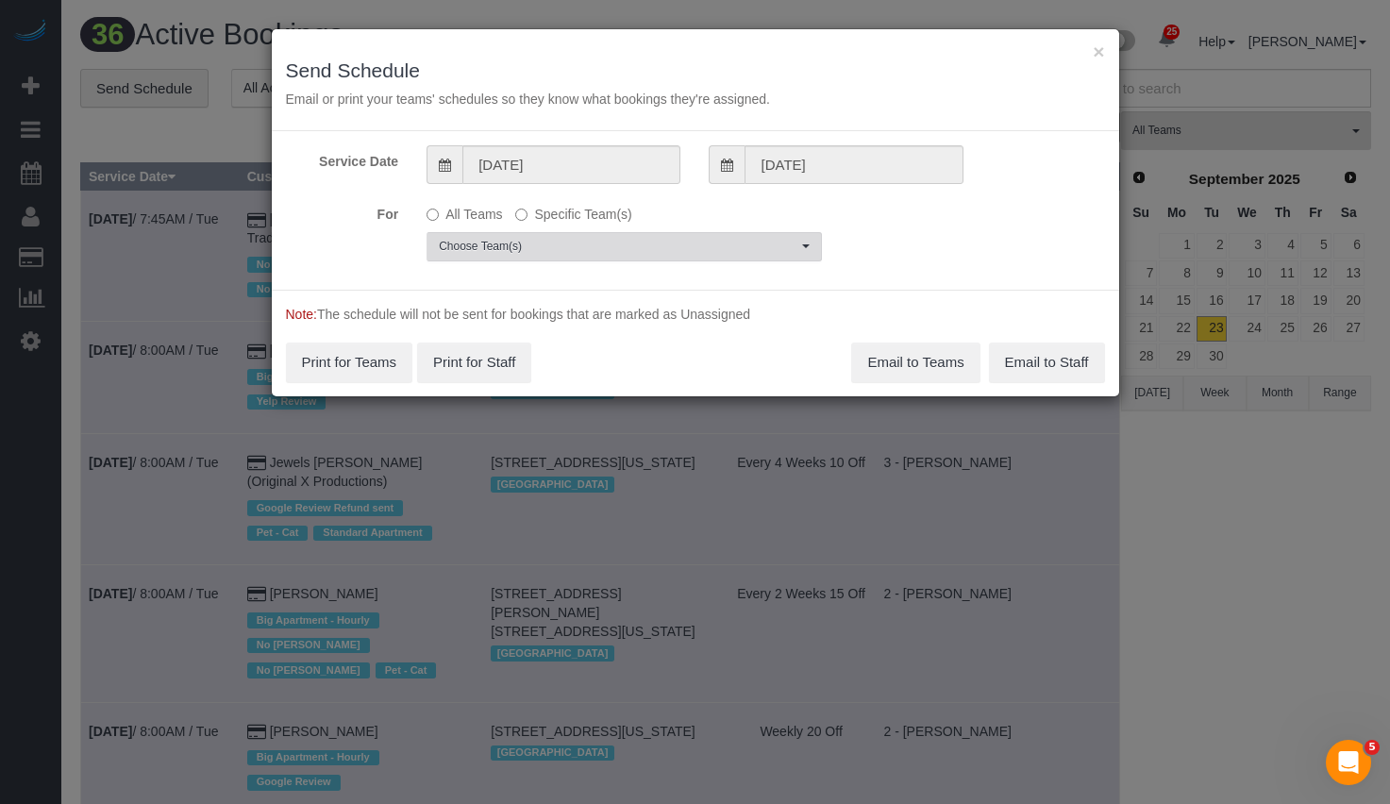
click at [753, 247] on span "Choose Team(s)" at bounding box center [618, 247] width 359 height 16
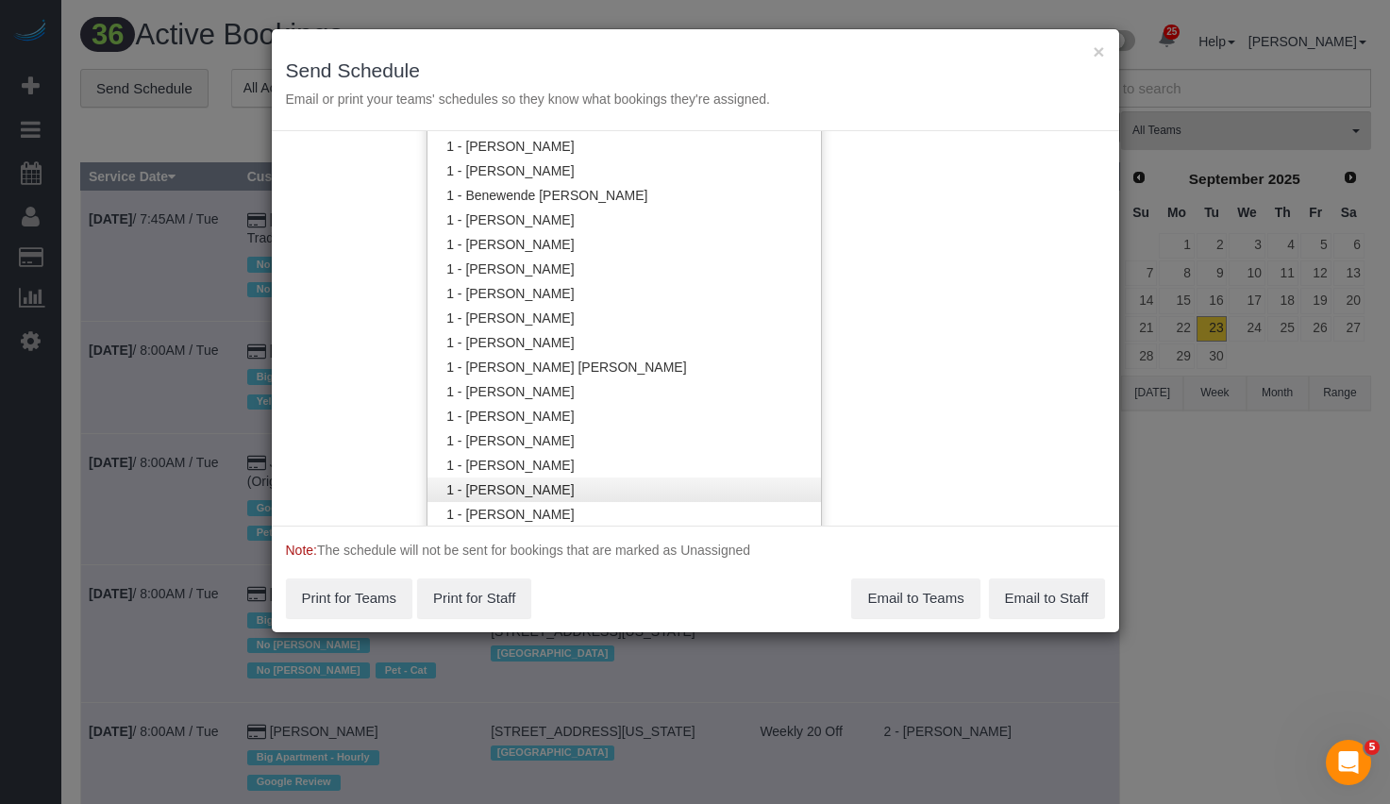
scroll to position [636, 0]
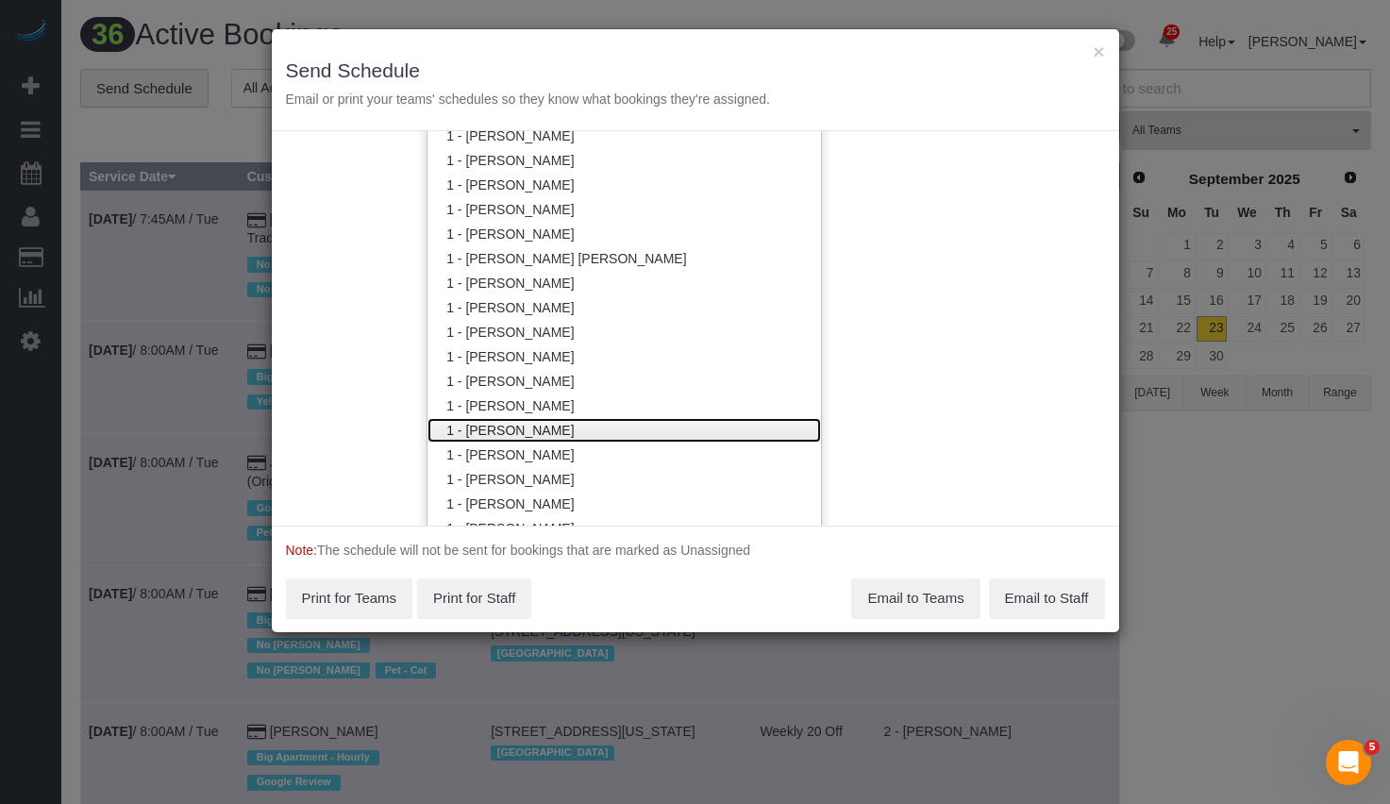
click at [576, 427] on link "1 - [PERSON_NAME]" at bounding box center [625, 430] width 394 height 25
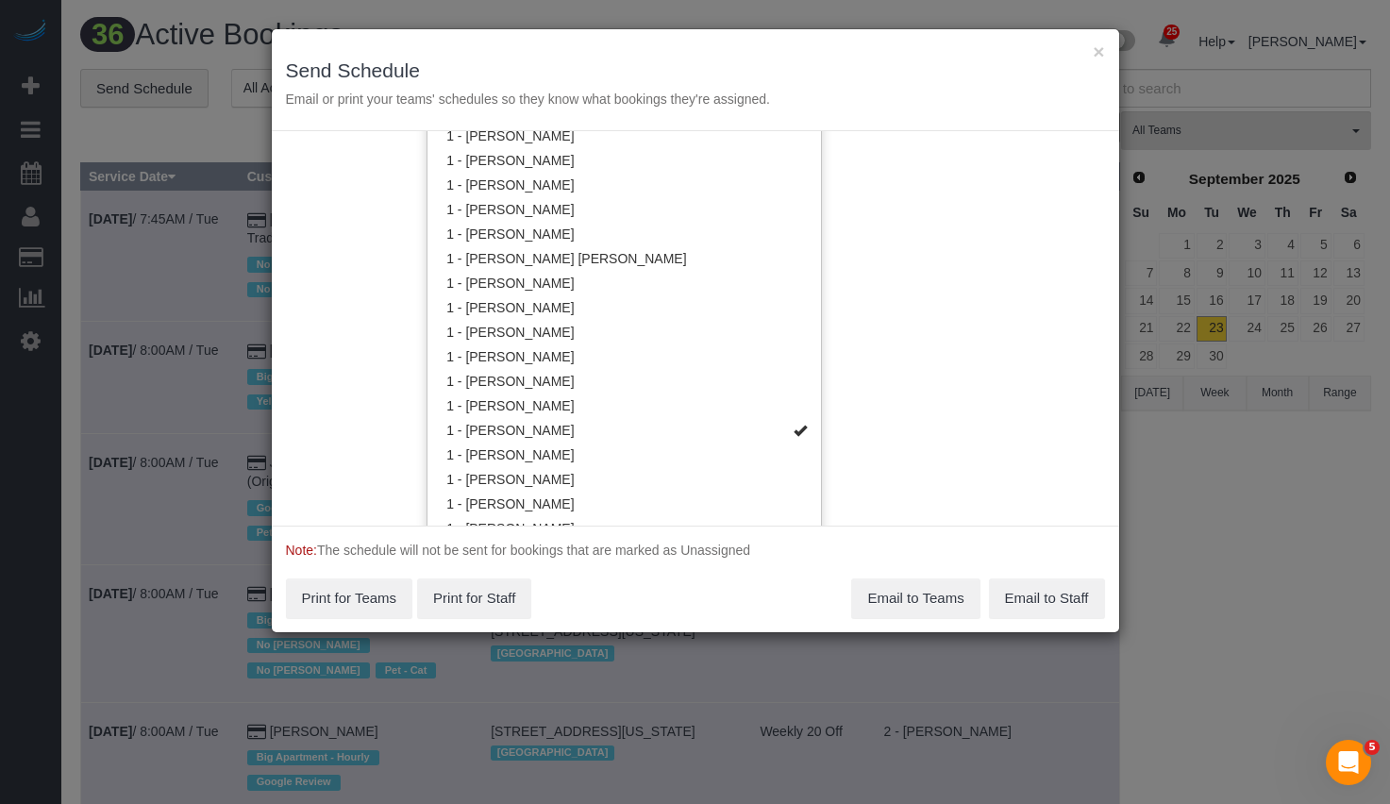
click at [1030, 341] on div "Service Date 09/23/2025 09/23/2025 For All Teams Specific Team(s) 1 - Joselin C…" at bounding box center [696, 328] width 848 height 395
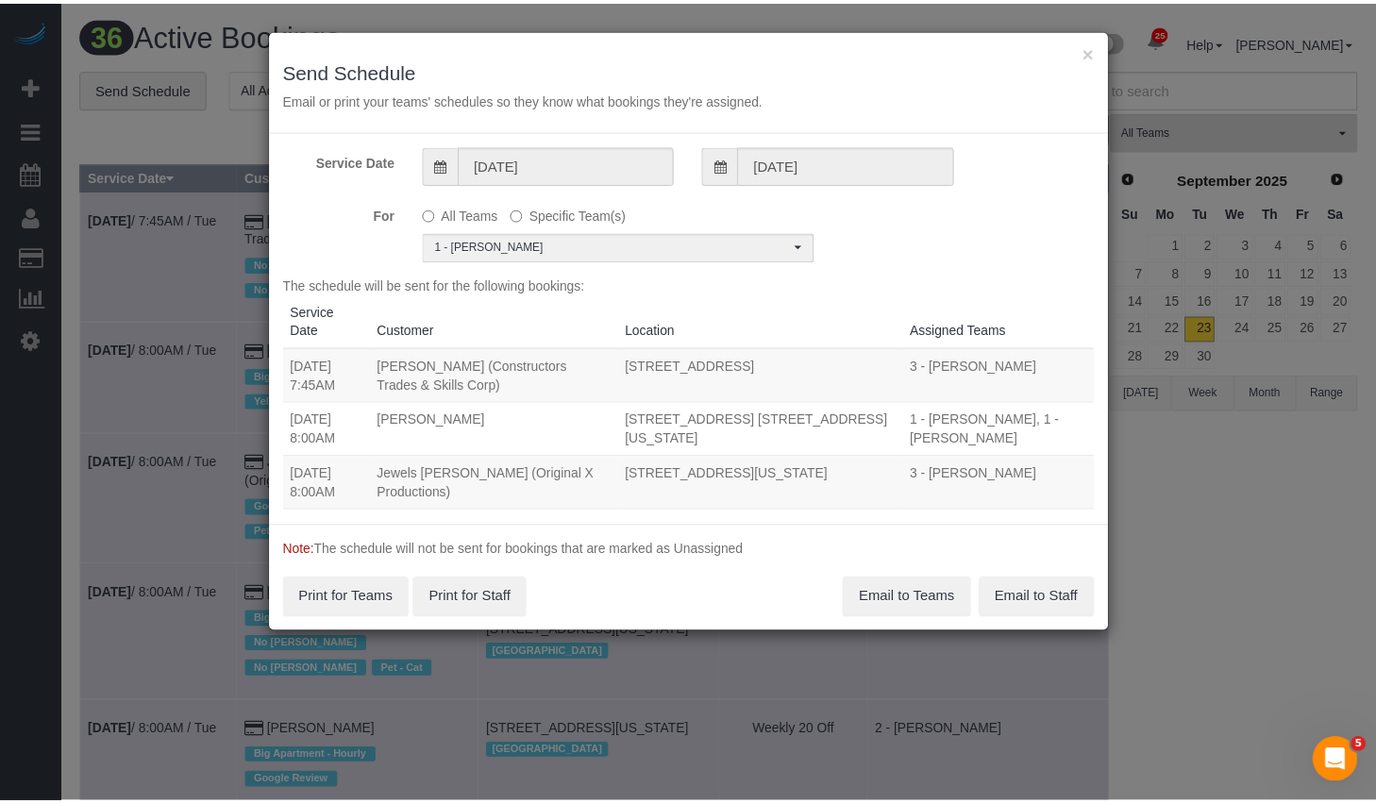
scroll to position [0, 0]
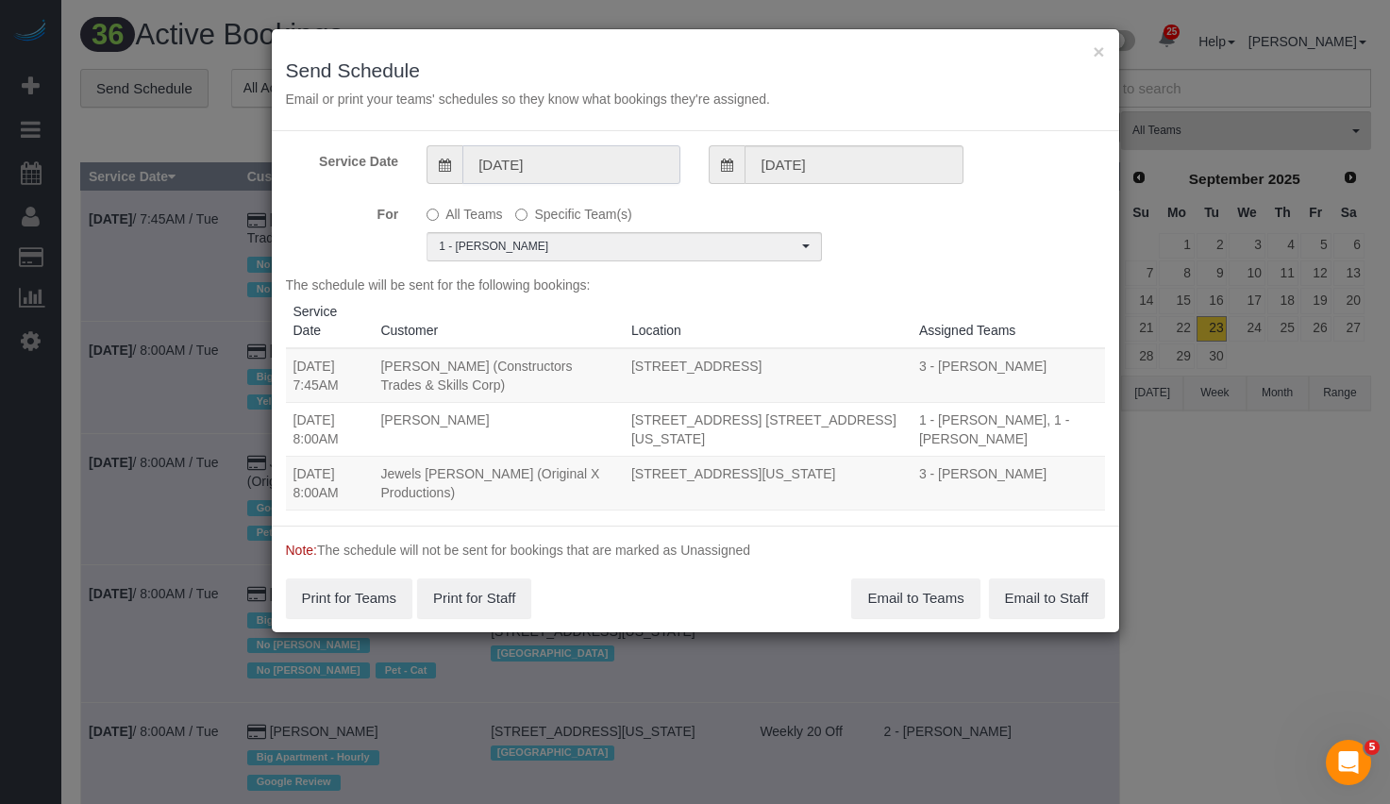
click at [546, 179] on input "[DATE]" at bounding box center [571, 164] width 218 height 39
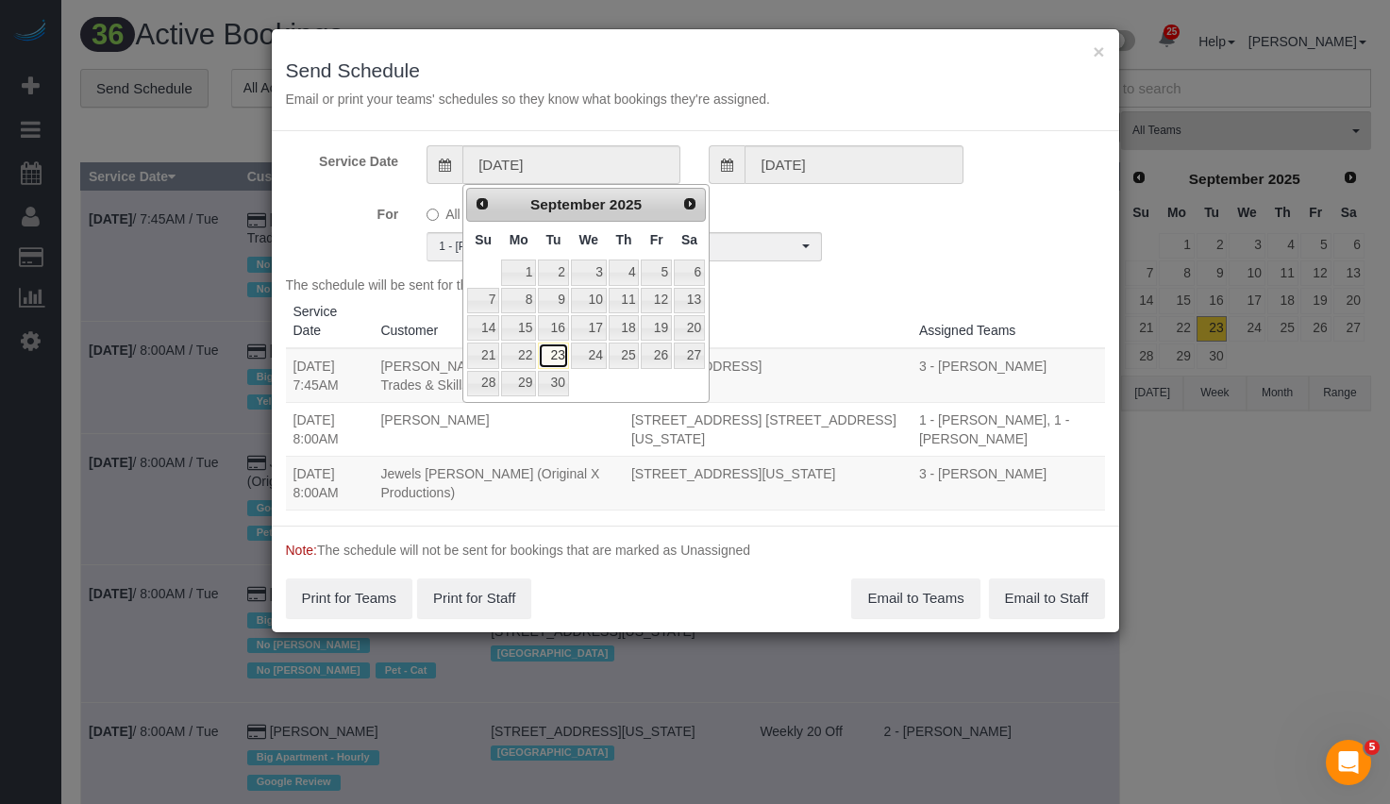
click at [557, 356] on link "23" at bounding box center [553, 355] width 30 height 25
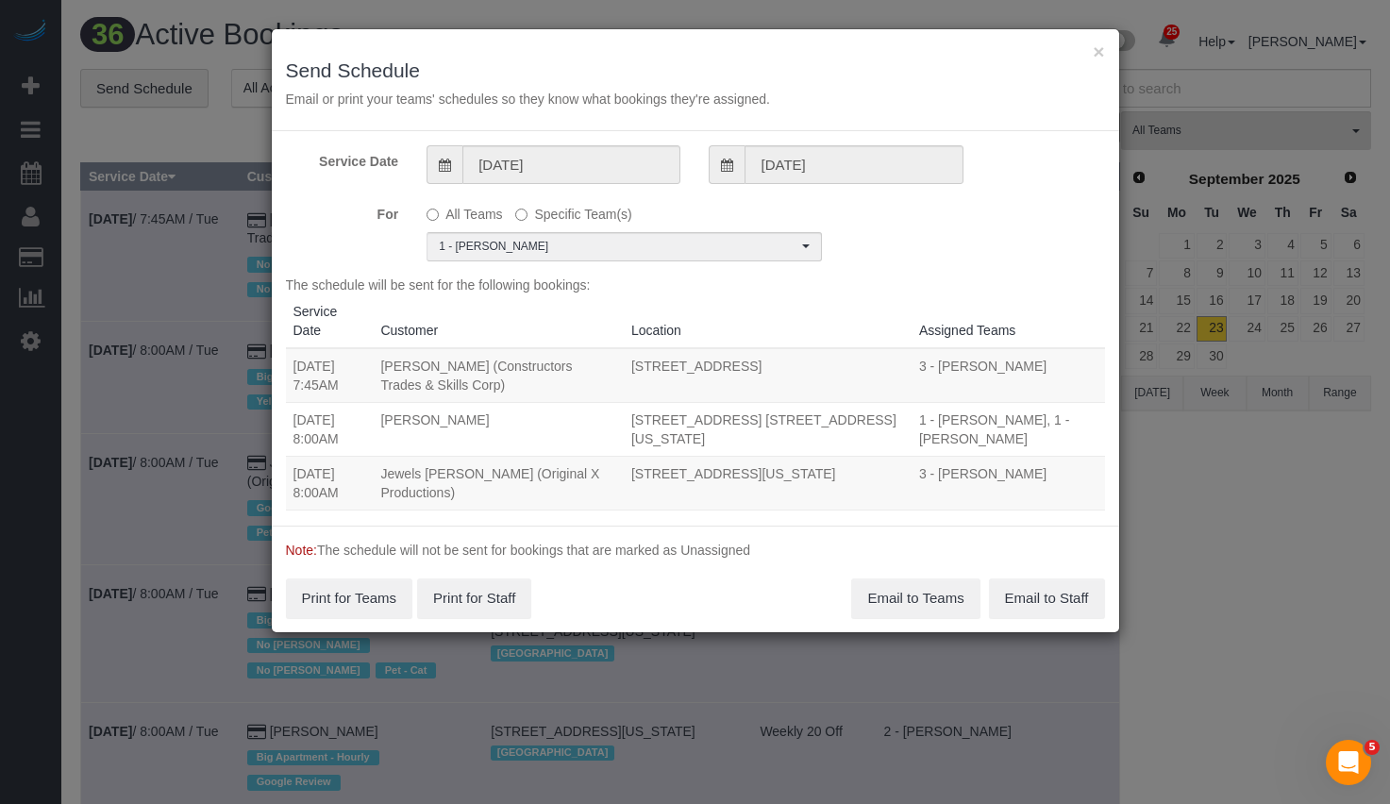
click at [920, 248] on div "For All Teams Specific Team(s) 1 - Joselin Cecilio Choose Team(s) * - K.J. *Ire…" at bounding box center [696, 229] width 848 height 63
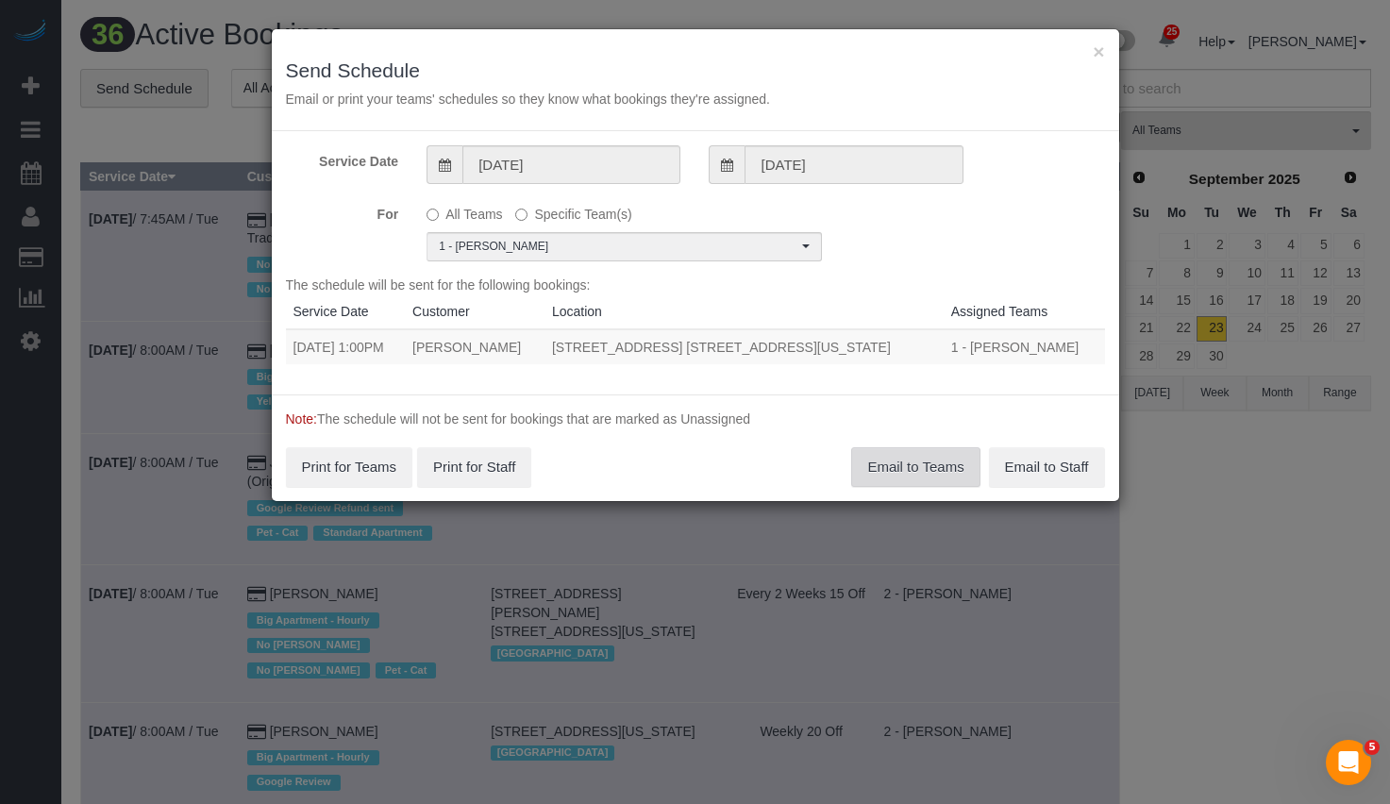
click at [916, 454] on button "Email to Teams" at bounding box center [915, 467] width 128 height 40
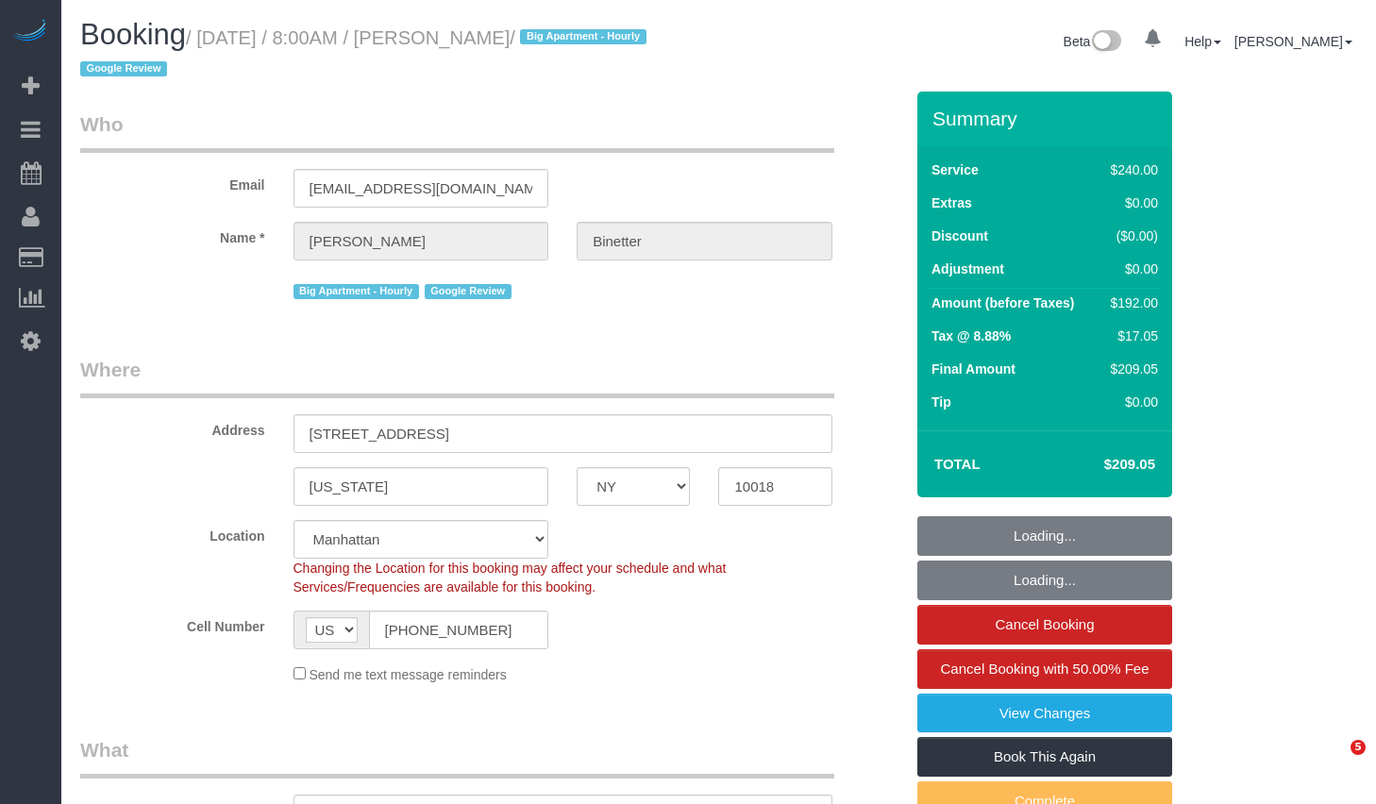
select select "NY"
select select "180"
select select "object:906"
select select "string:stripe-pm_1RgZgL4VGloSiKo7h1V03Y9O"
select select "object:910"
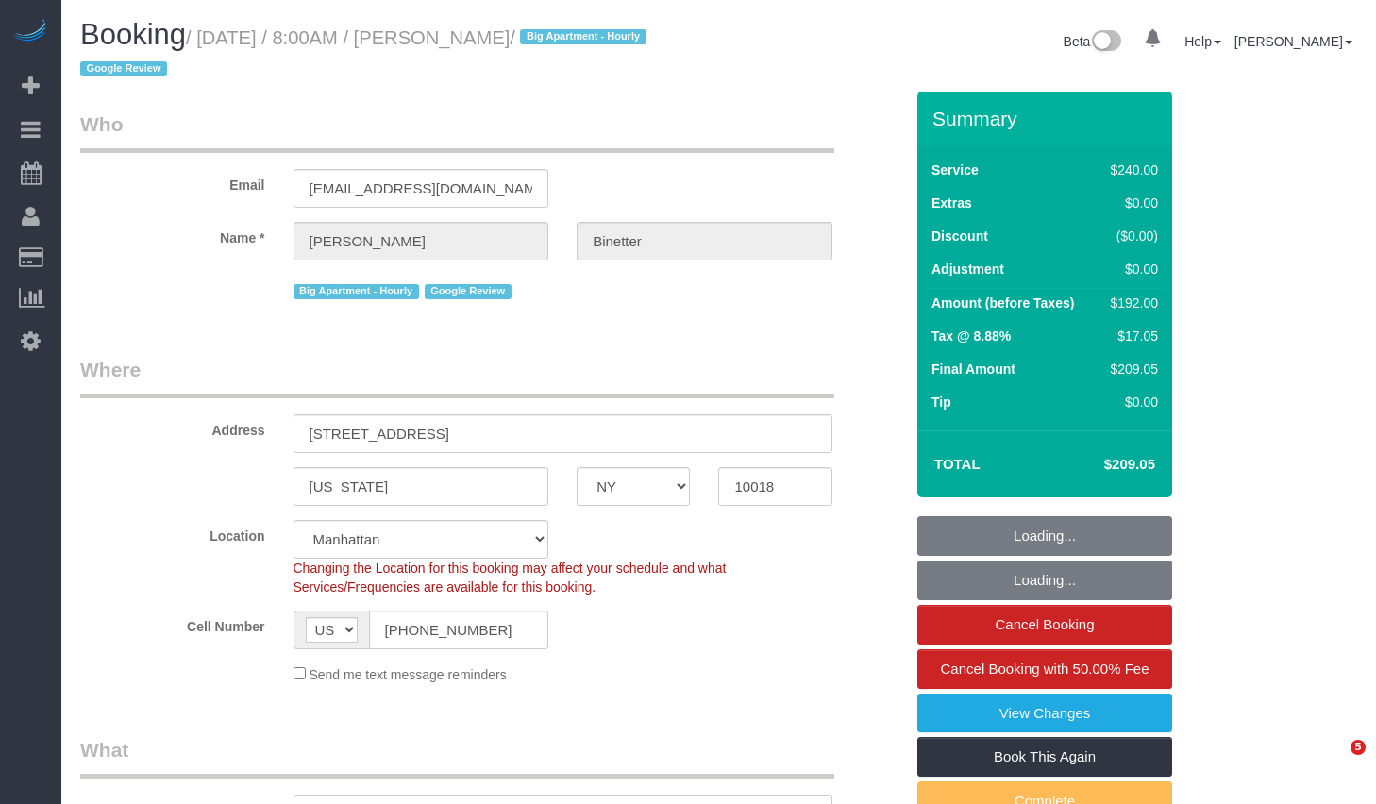
select select "number:89"
select select "number:90"
select select "number:15"
select select "number:5"
select select "spot1"
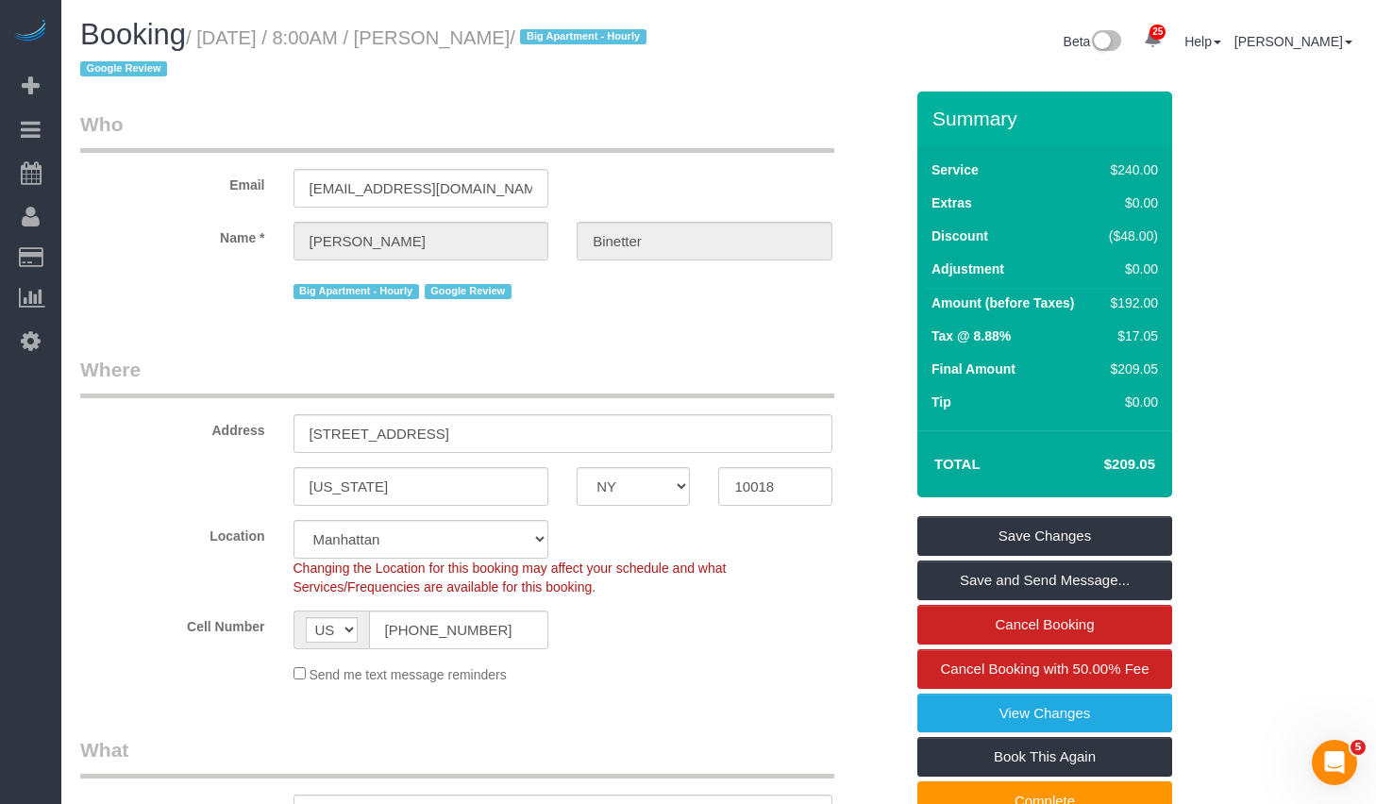
drag, startPoint x: 216, startPoint y: 36, endPoint x: 634, endPoint y: 39, distance: 418.1
click at [634, 39] on small "/ September 23, 2025 / 8:00AM / Benjamin Binetter / Big Apartment - Hourly Goog…" at bounding box center [366, 53] width 572 height 53
copy small "September 23, 2025 / 8:00AM / Benjamin Binetter"
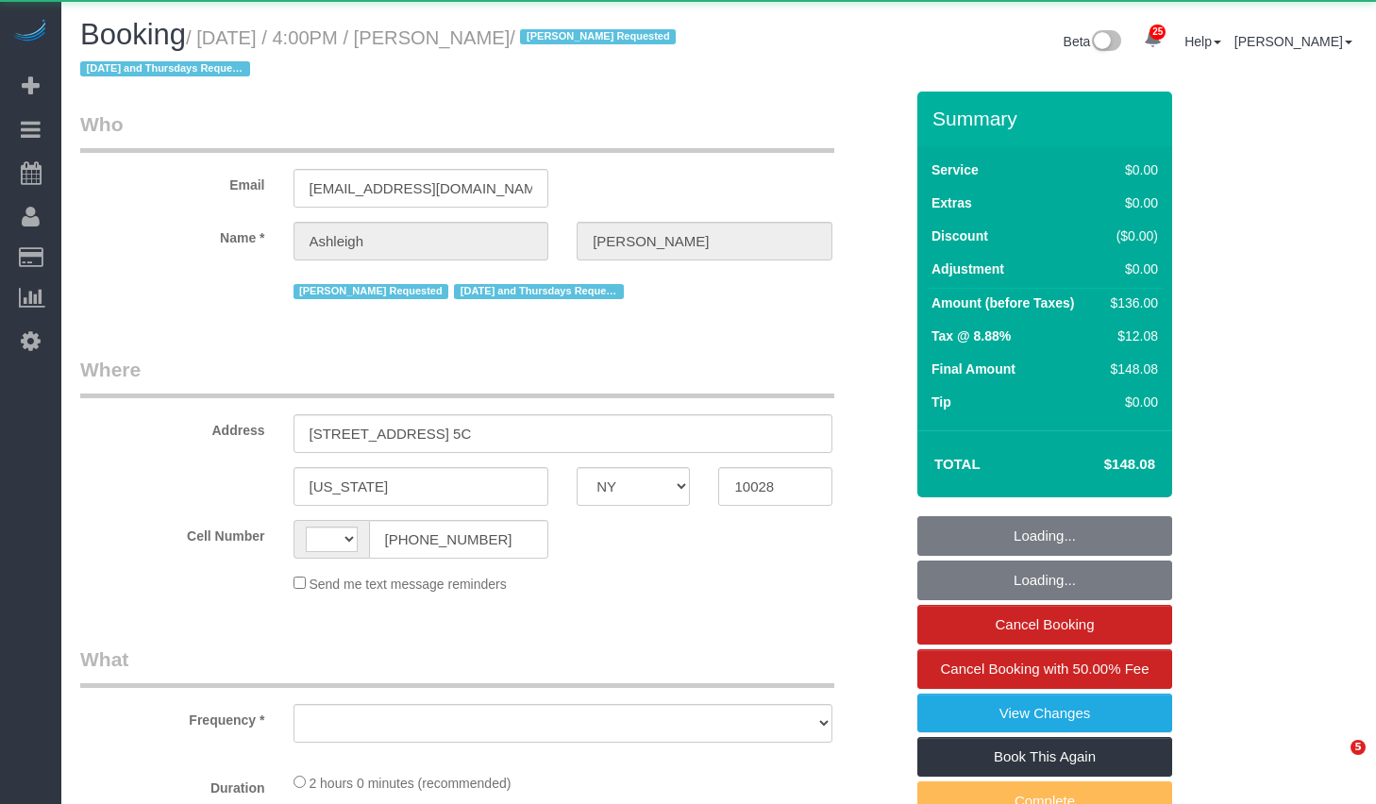
select select "NY"
select select "number:57"
select select "number:77"
select select "number:15"
select select "number:5"
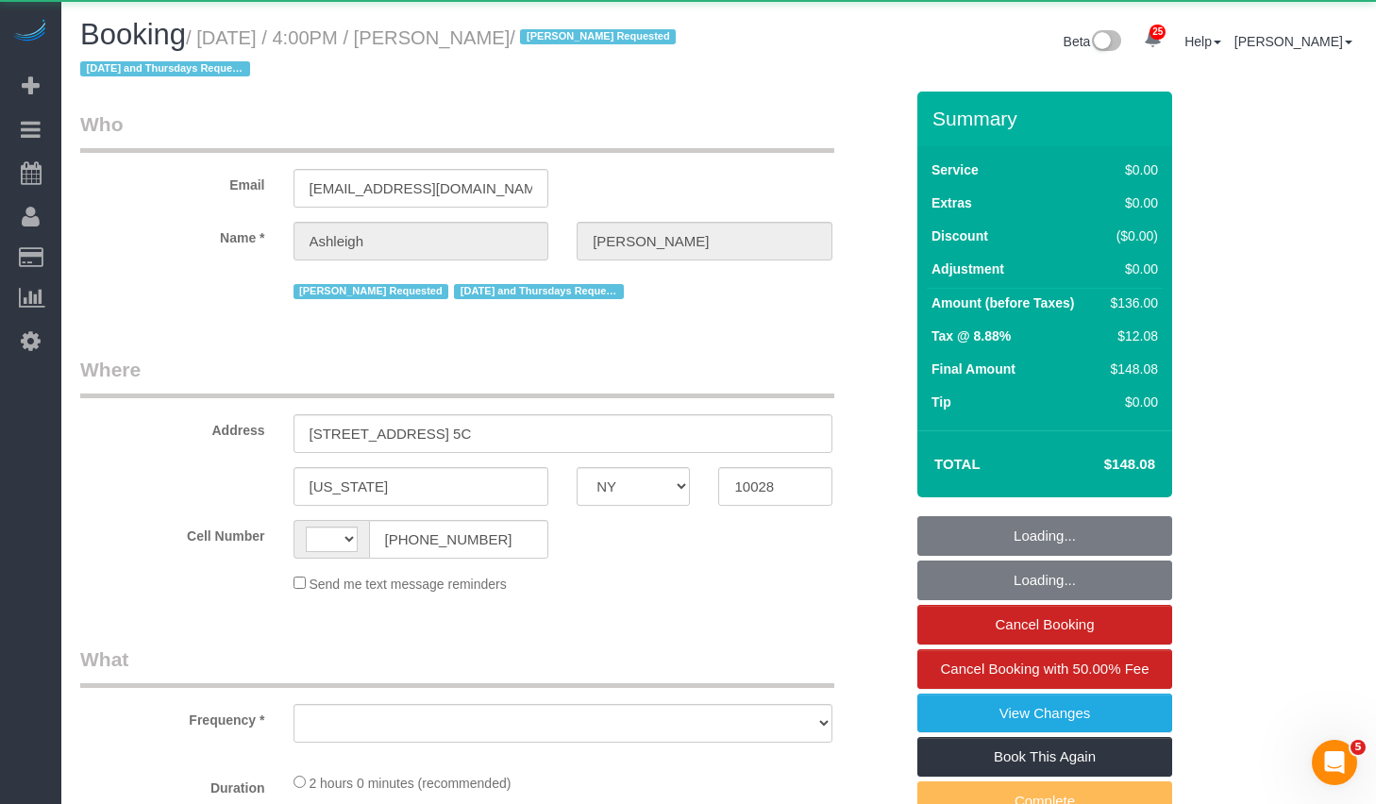
select select "string:US"
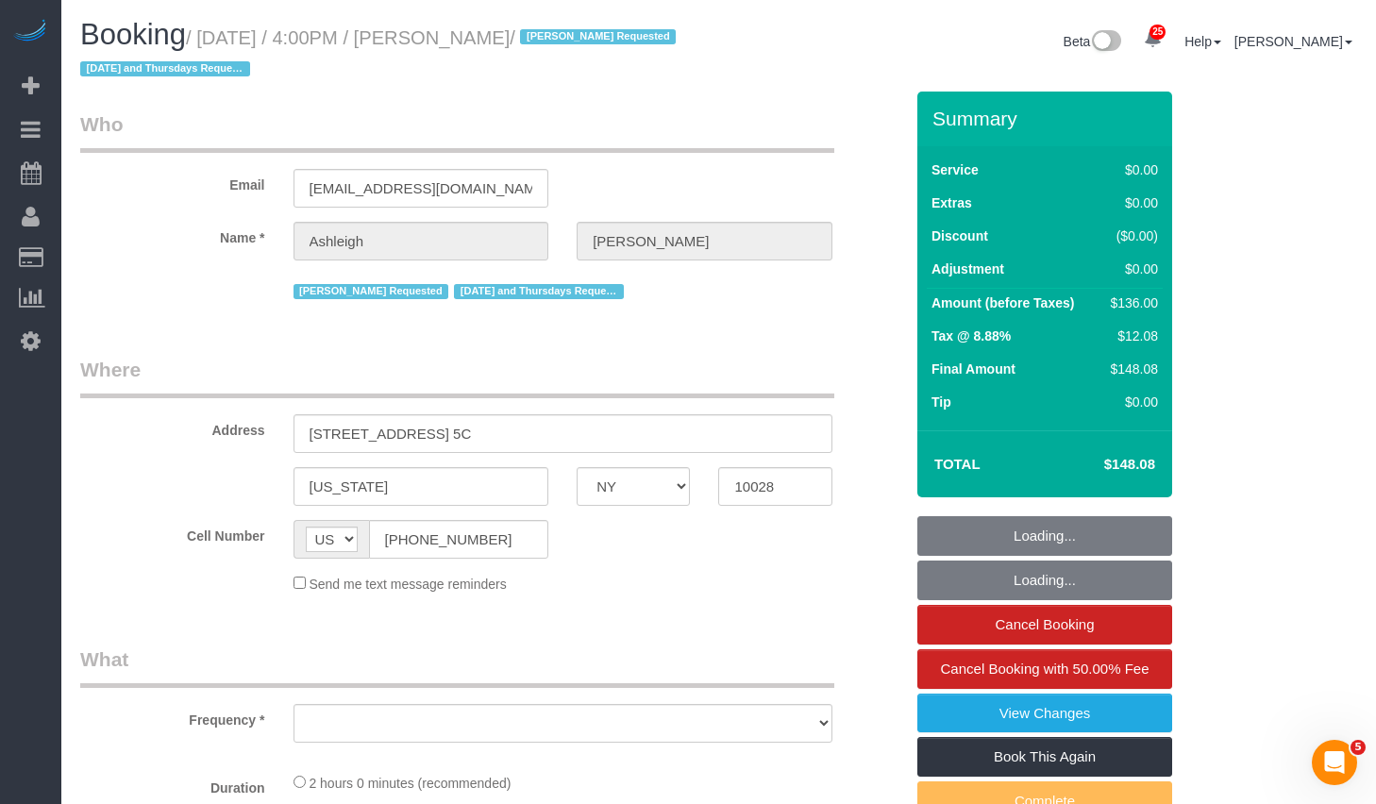
select select "1"
select select "string:stripe-pm_1RjPmy4VGloSiKo7ocZ9gVhm"
select select "spot1"
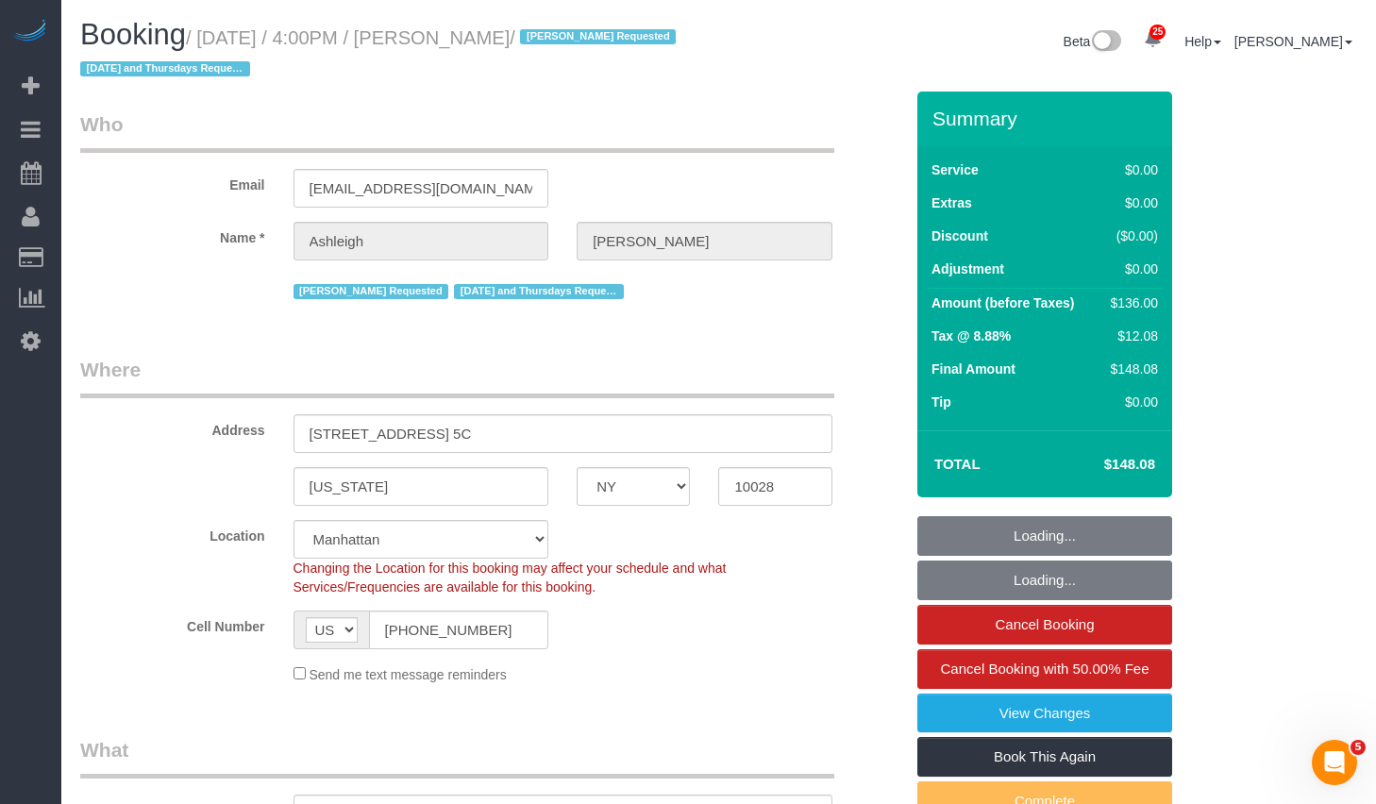
select select "object:1536"
select select "spot46"
select select "1"
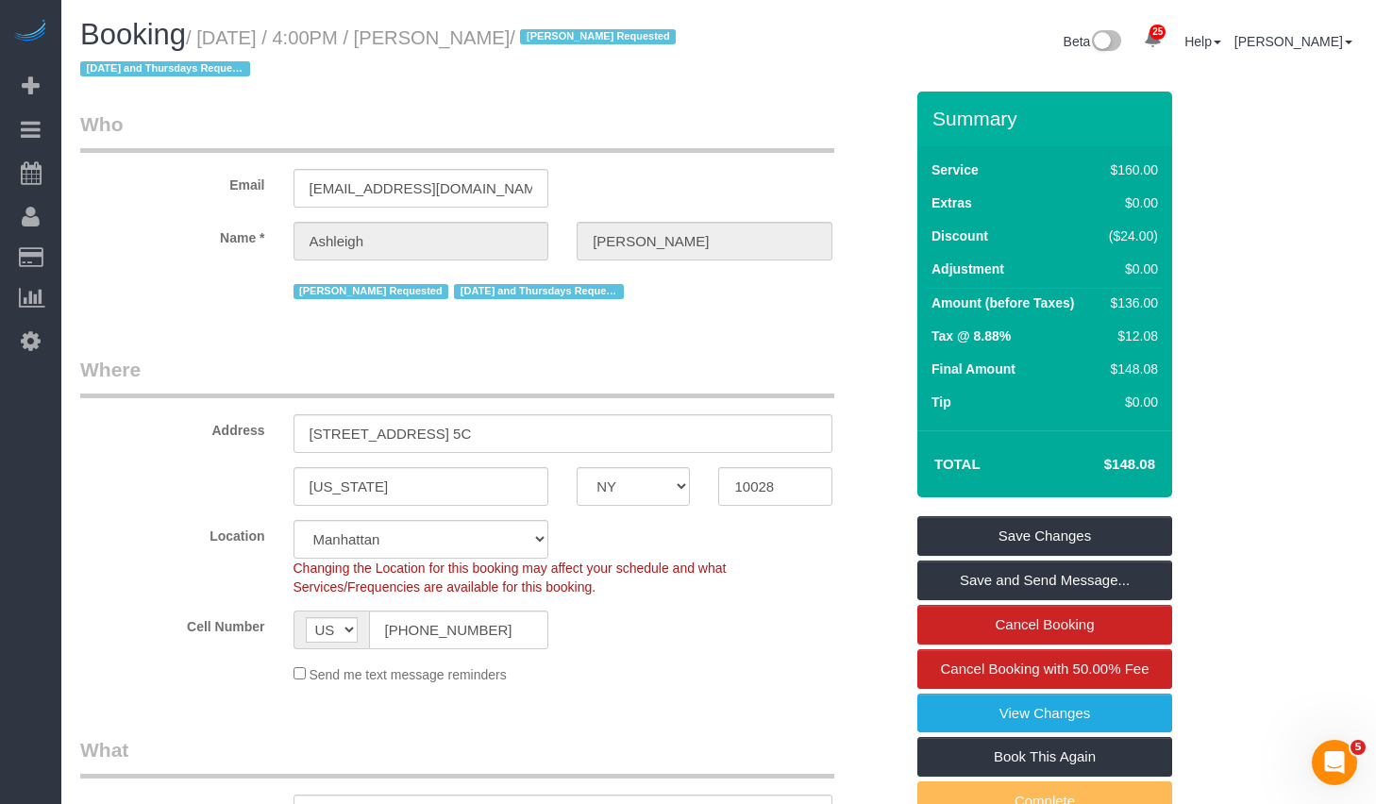
click at [208, 536] on label "Location" at bounding box center [172, 532] width 213 height 25
drag, startPoint x: 644, startPoint y: 292, endPoint x: 318, endPoint y: 292, distance: 325.6
click at [318, 292] on div "Kariluz Romero Requested Tuesday and Thursdays Requested" at bounding box center [563, 289] width 539 height 29
drag, startPoint x: 300, startPoint y: 287, endPoint x: 623, endPoint y: 287, distance: 322.8
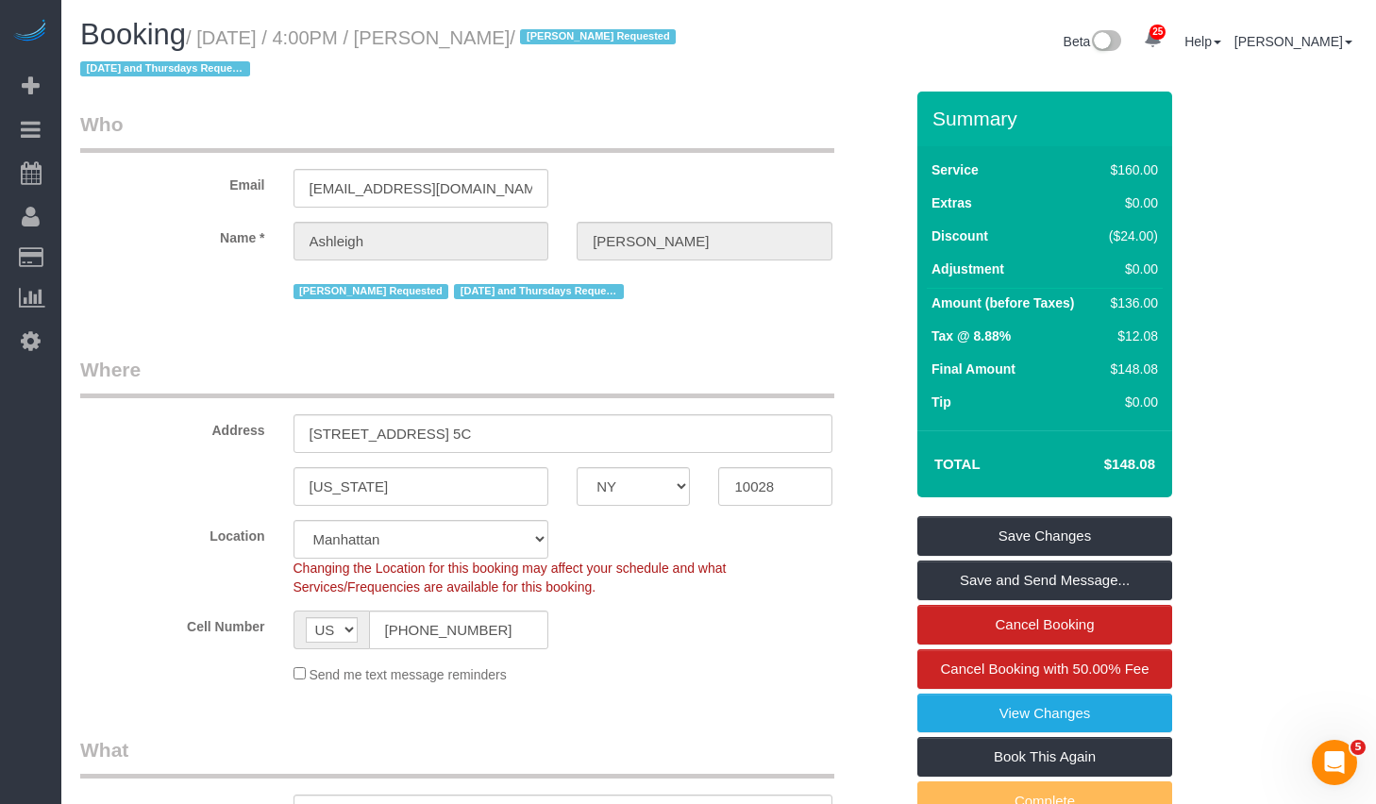
click at [622, 287] on div "Kariluz Romero Requested Tuesday and Thursdays Requested" at bounding box center [563, 289] width 539 height 29
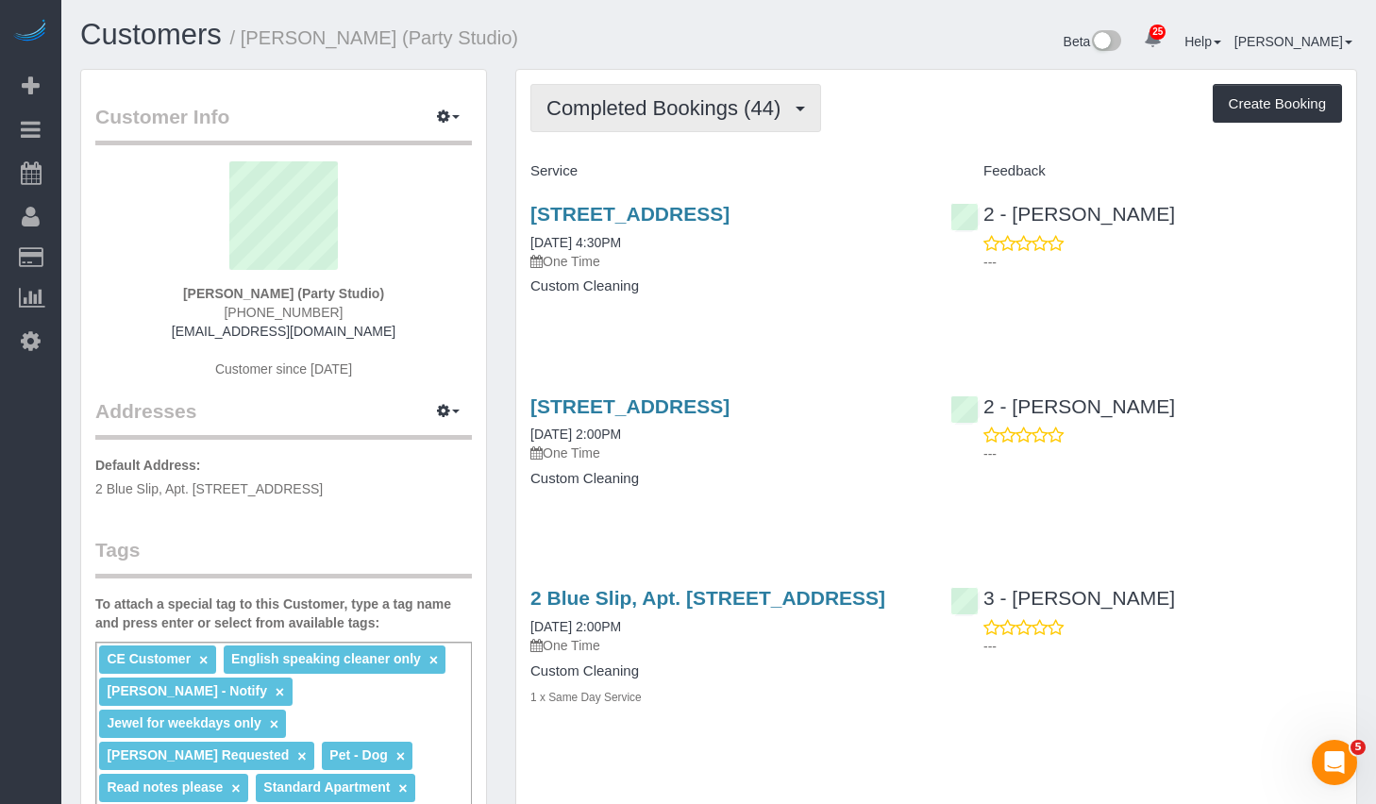
click at [694, 101] on span "Completed Bookings (44)" at bounding box center [668, 108] width 244 height 24
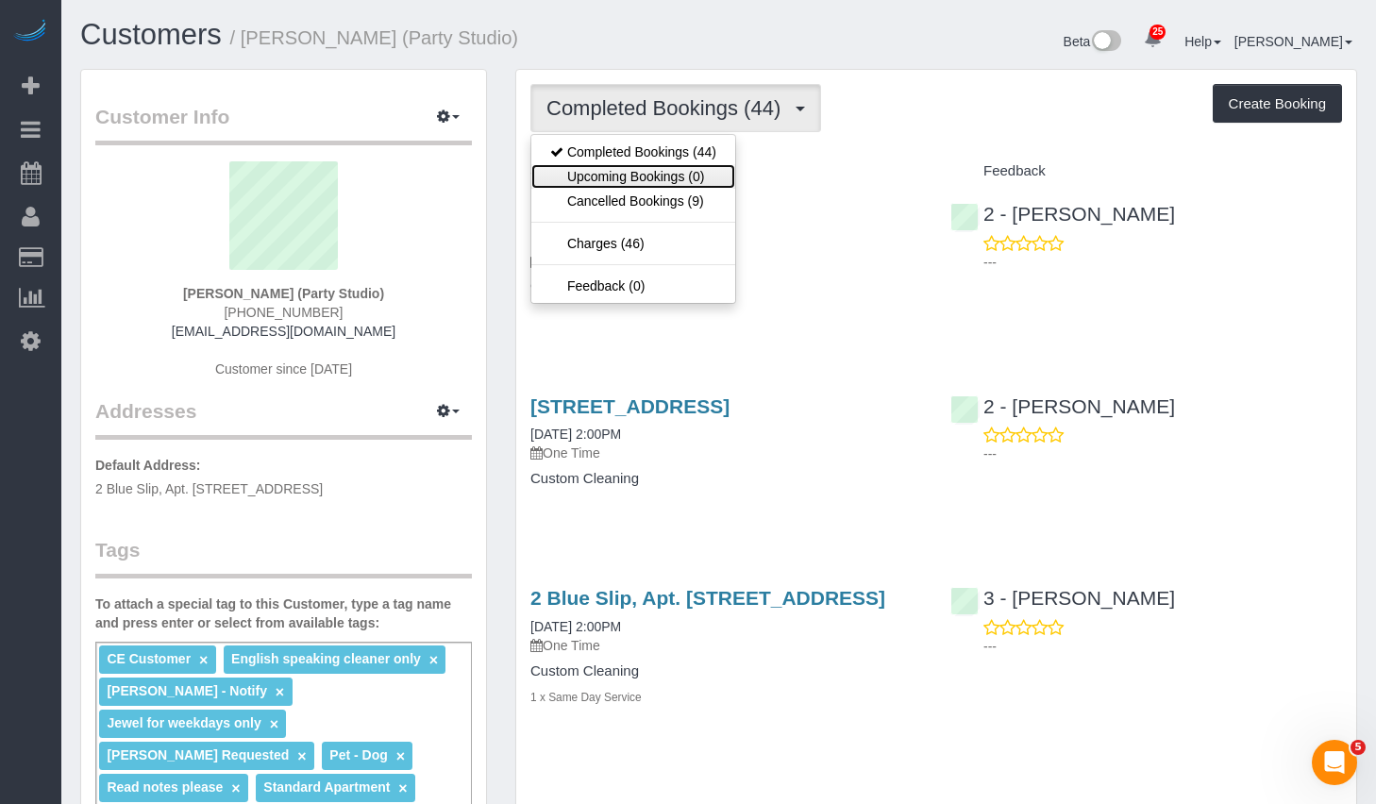
click at [634, 174] on link "Upcoming Bookings (0)" at bounding box center [633, 176] width 204 height 25
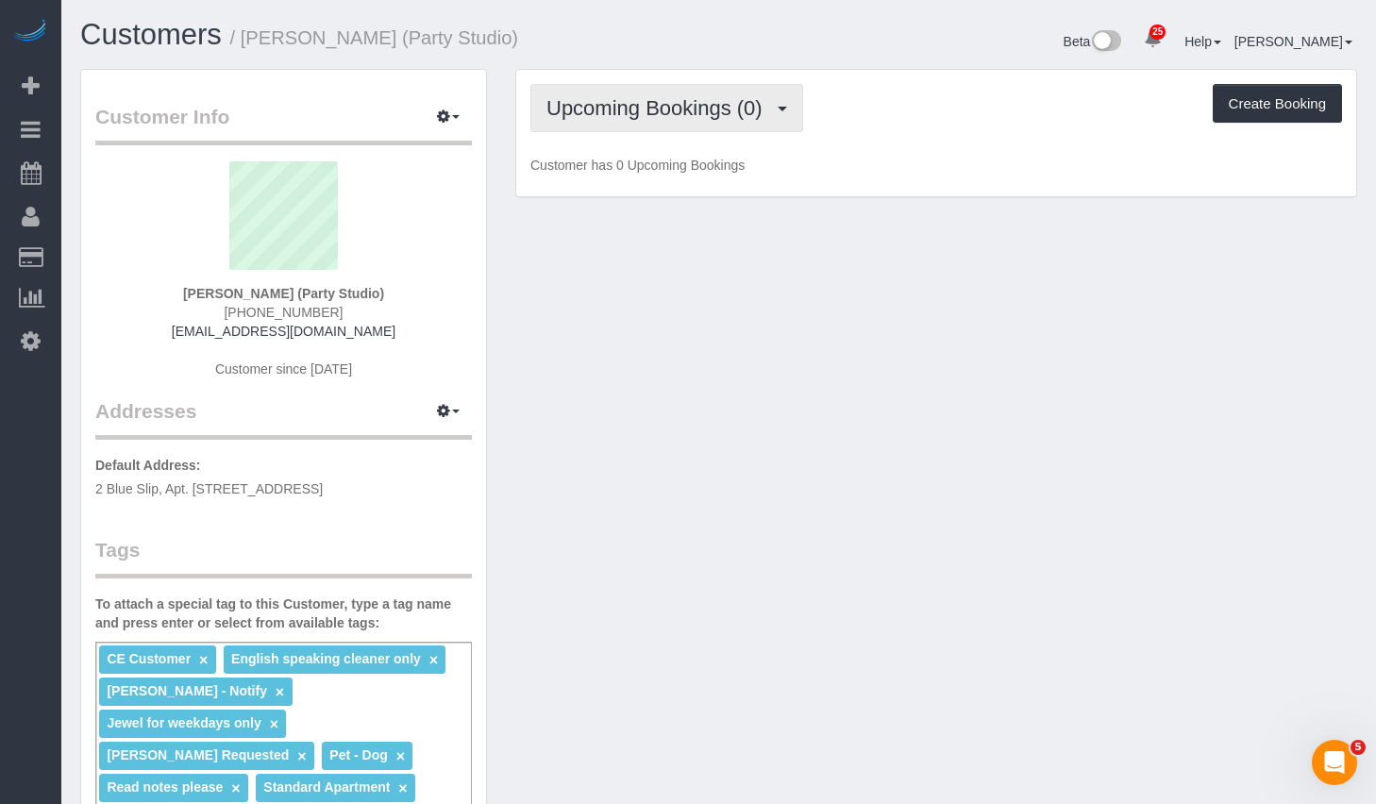
click at [650, 99] on span "Upcoming Bookings (0)" at bounding box center [659, 108] width 226 height 24
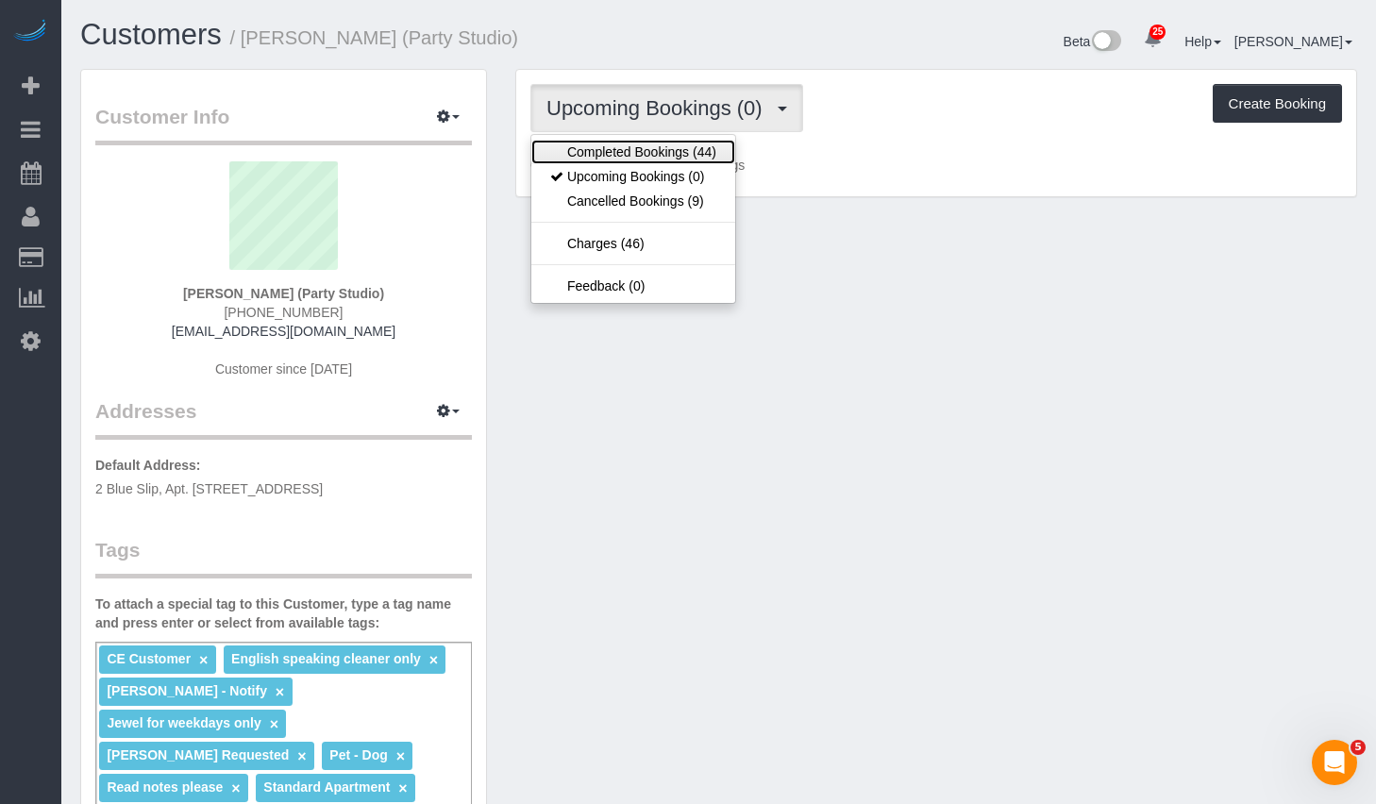
click at [642, 143] on link "Completed Bookings (44)" at bounding box center [633, 152] width 204 height 25
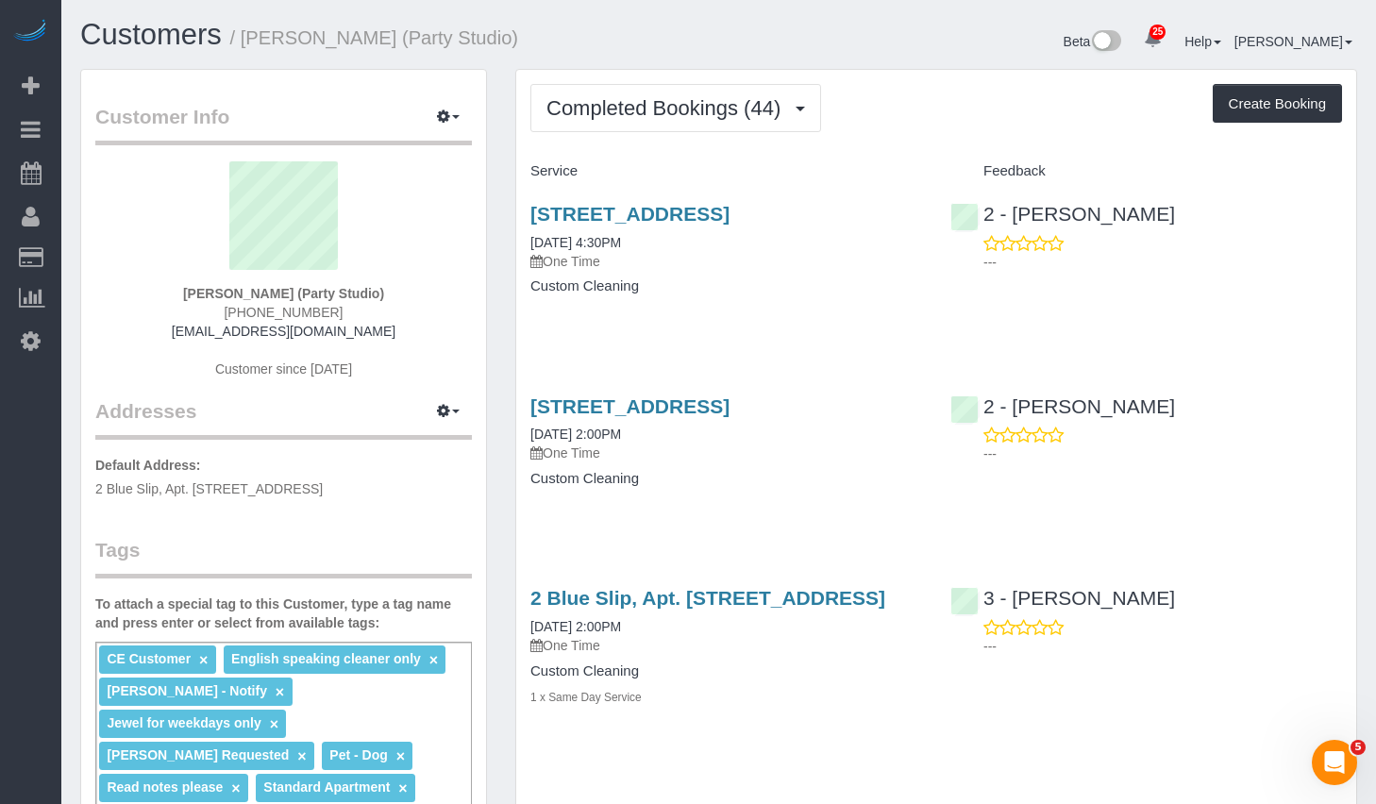
click at [297, 748] on link "×" at bounding box center [301, 756] width 8 height 16
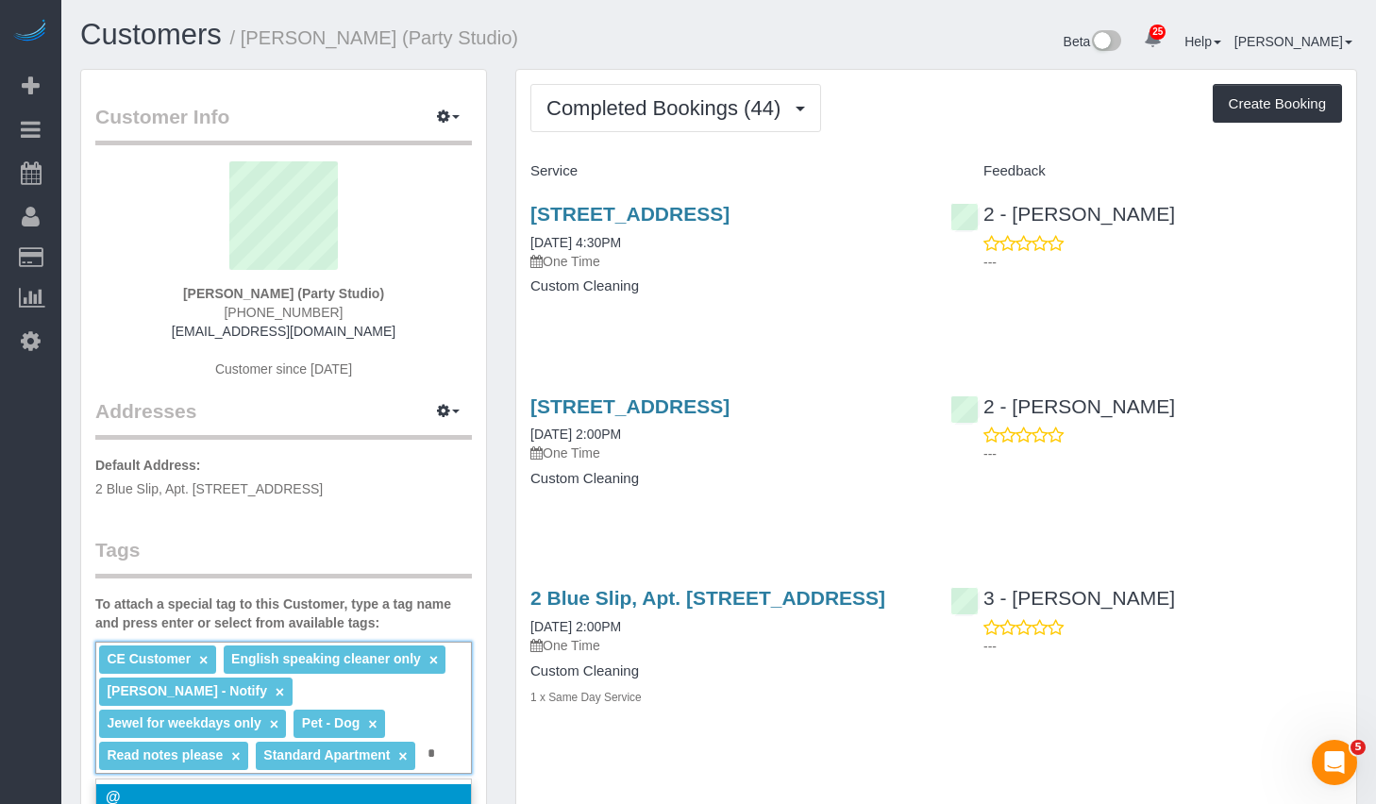
scroll to position [302, 0]
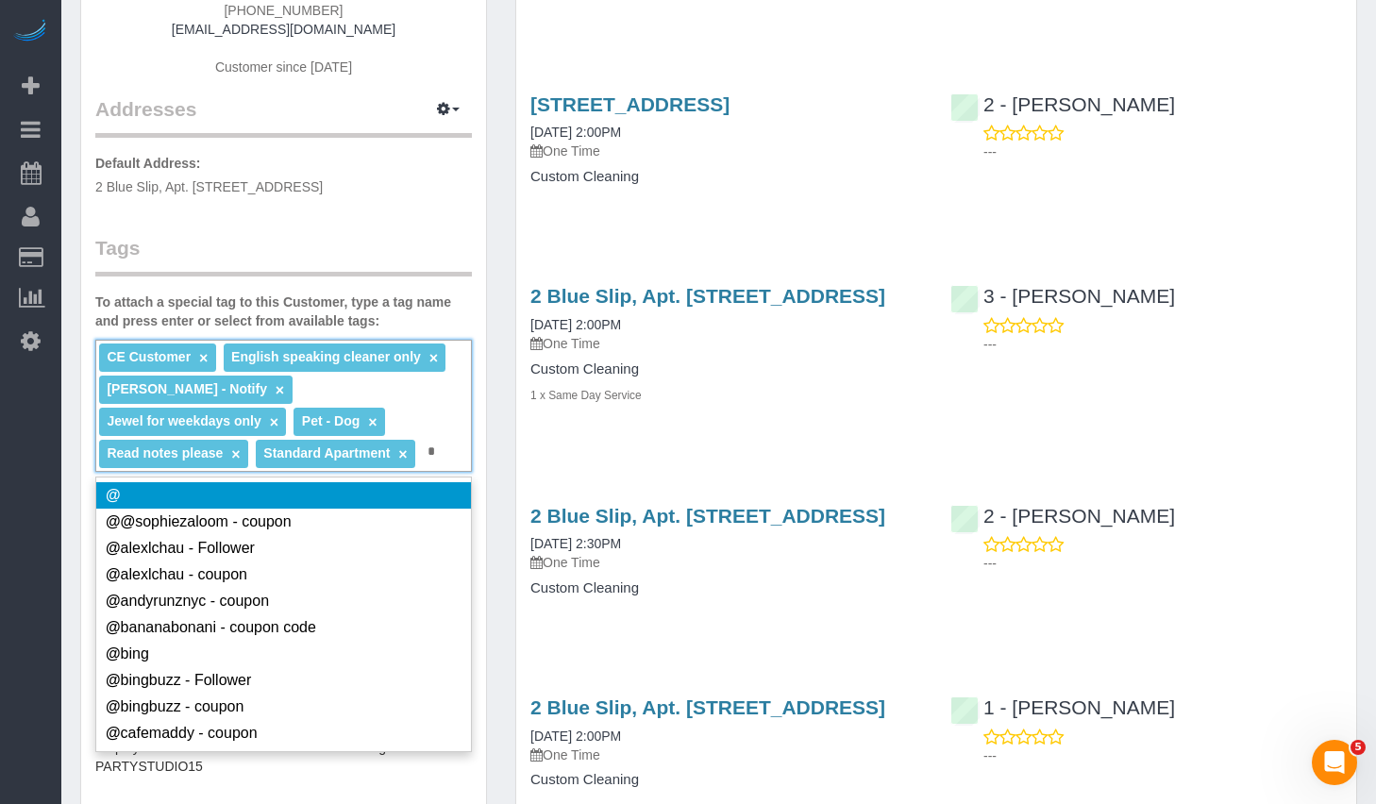
type input "*"
click at [354, 451] on div "CE Customer × English speaking cleaner only × [PERSON_NAME] - Notify × Jewel fo…" at bounding box center [283, 406] width 377 height 132
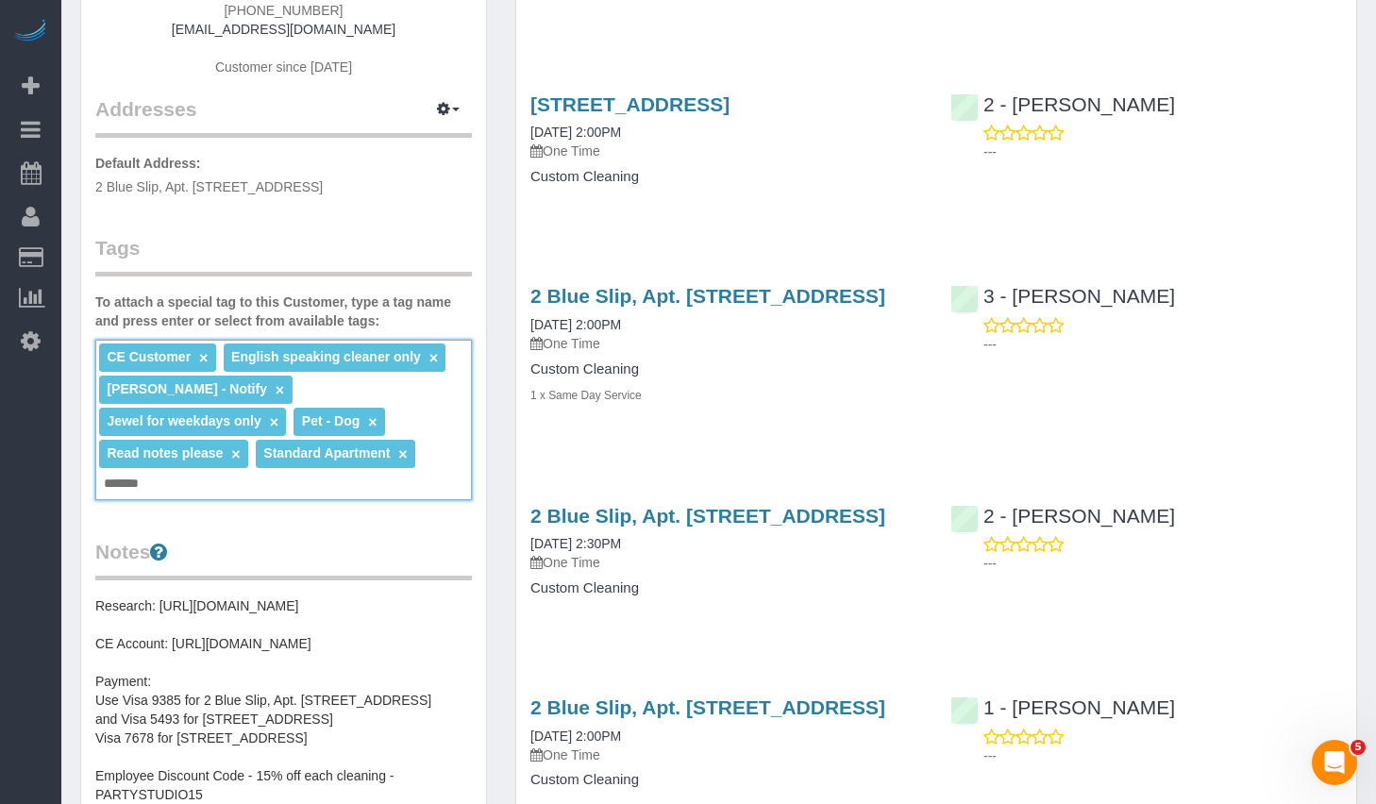
type input "*******"
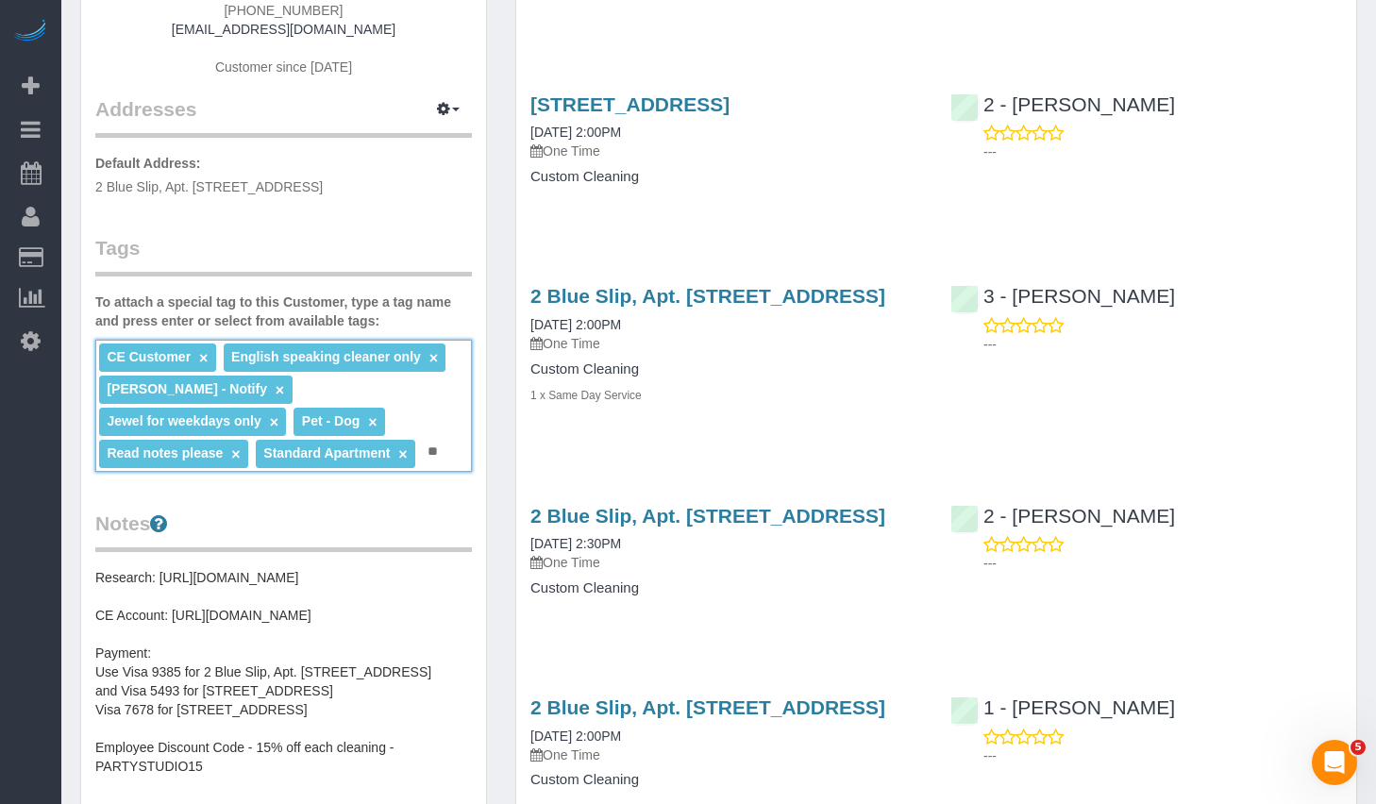
type input "*"
type input "****"
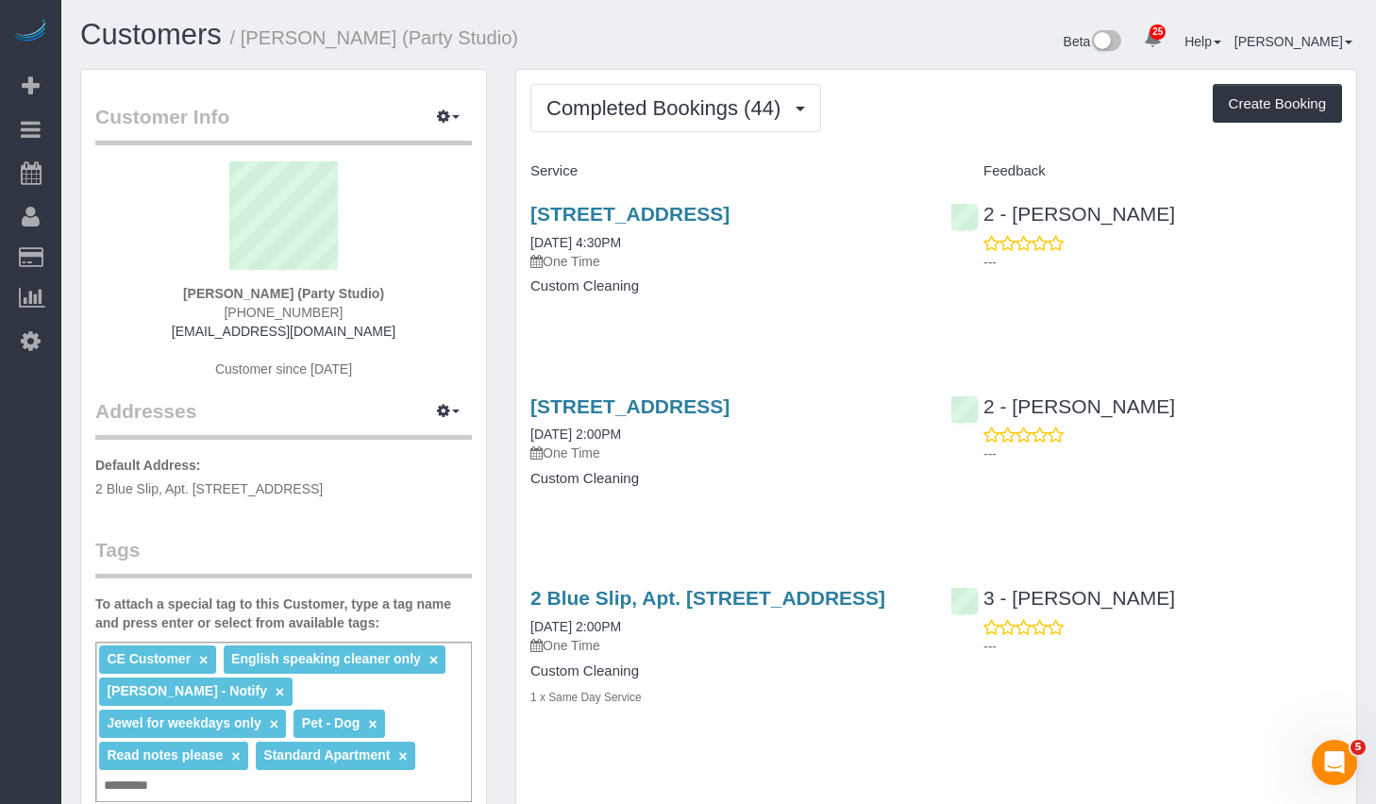
click at [343, 766] on div "CE Customer × English speaking cleaner only × [PERSON_NAME] - Notify × Jewel fo…" at bounding box center [283, 722] width 377 height 160
type input "*"
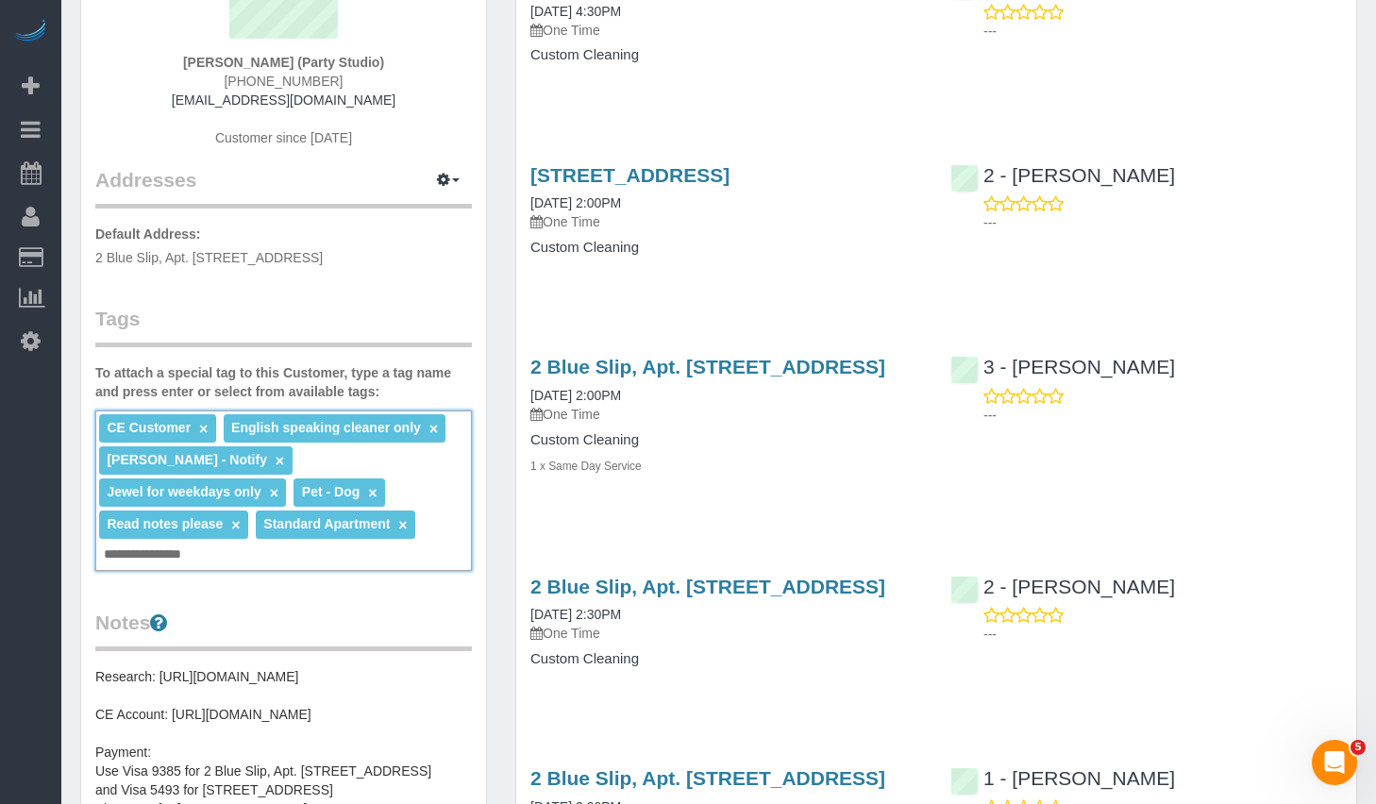
type input "**********"
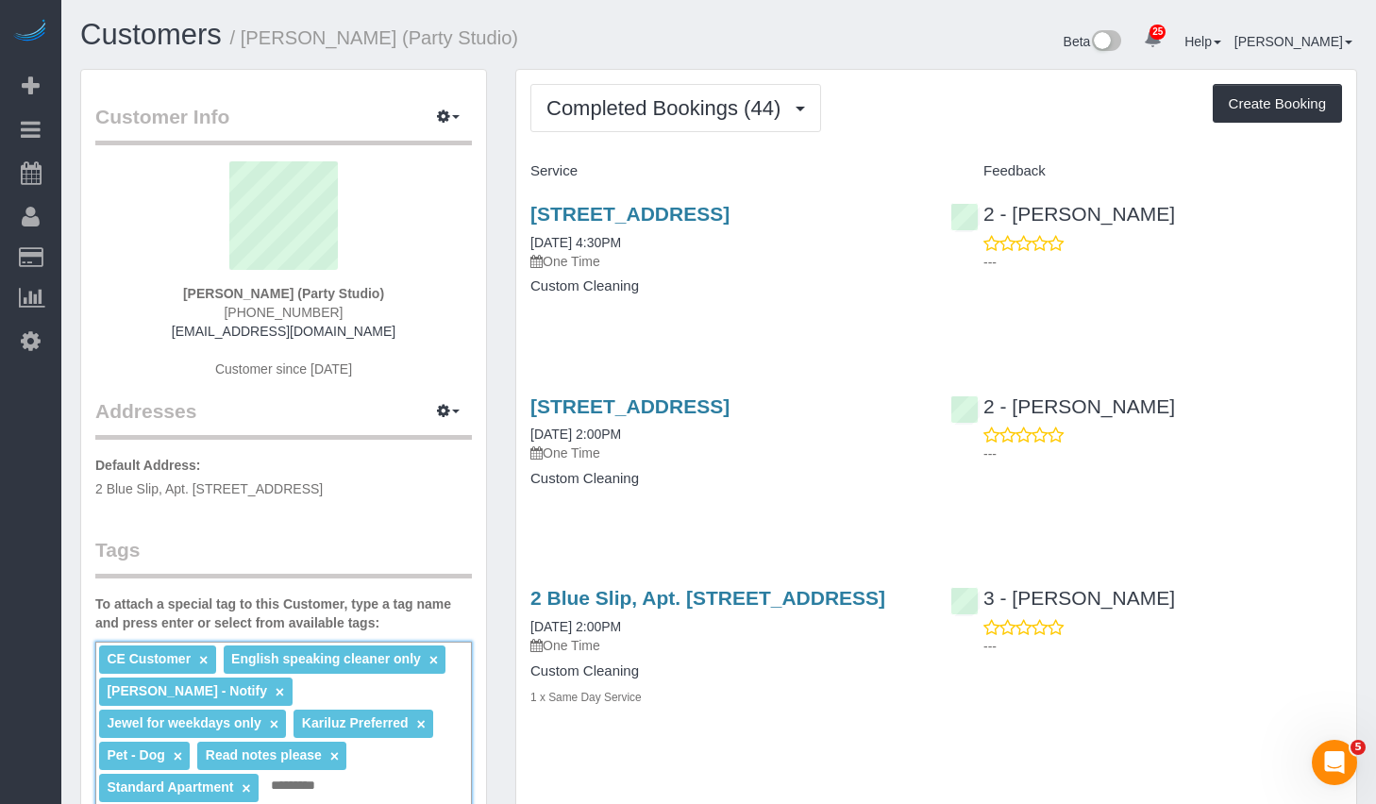
scroll to position [172, 0]
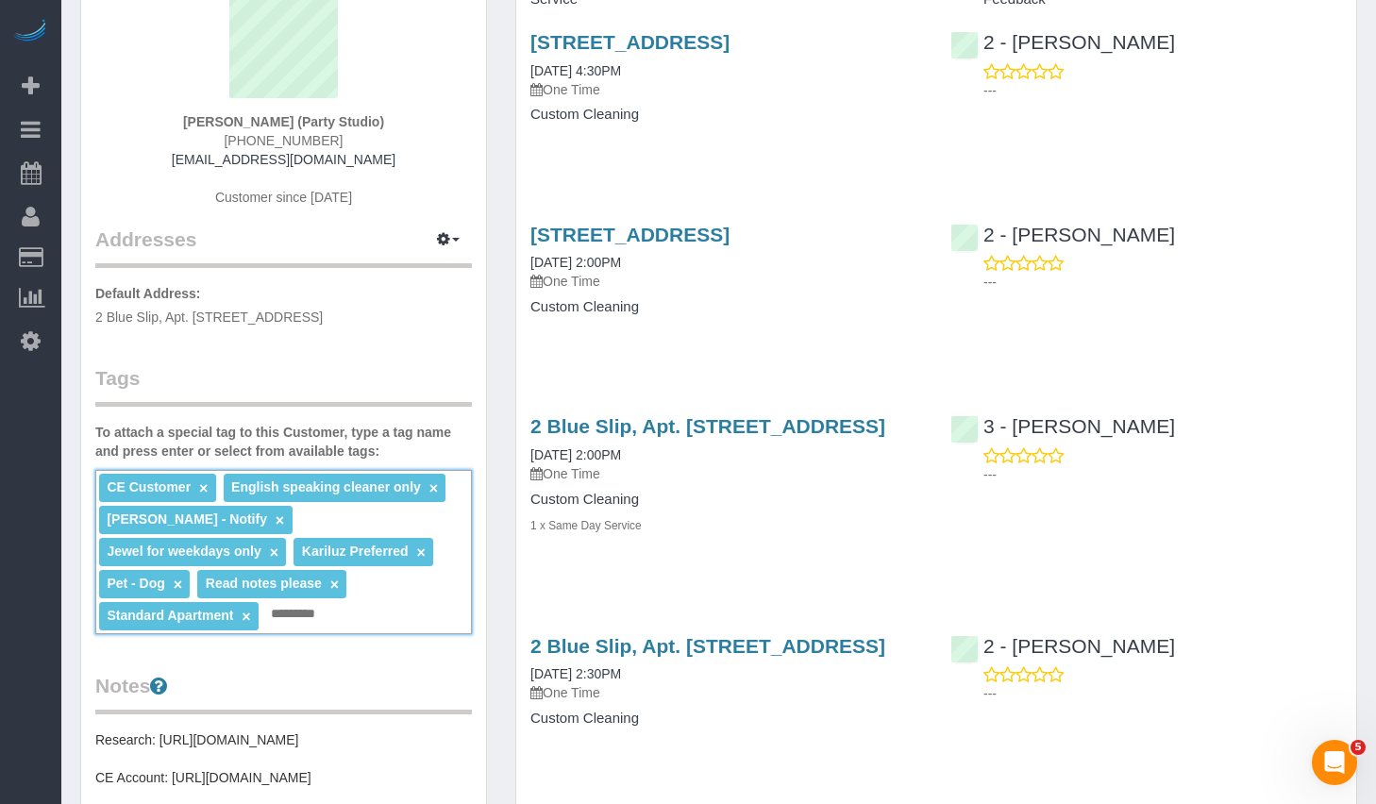
click at [242, 623] on div "CE Customer × English speaking cleaner only × Jacky Xu - Notify × Jewel for wee…" at bounding box center [283, 552] width 377 height 164
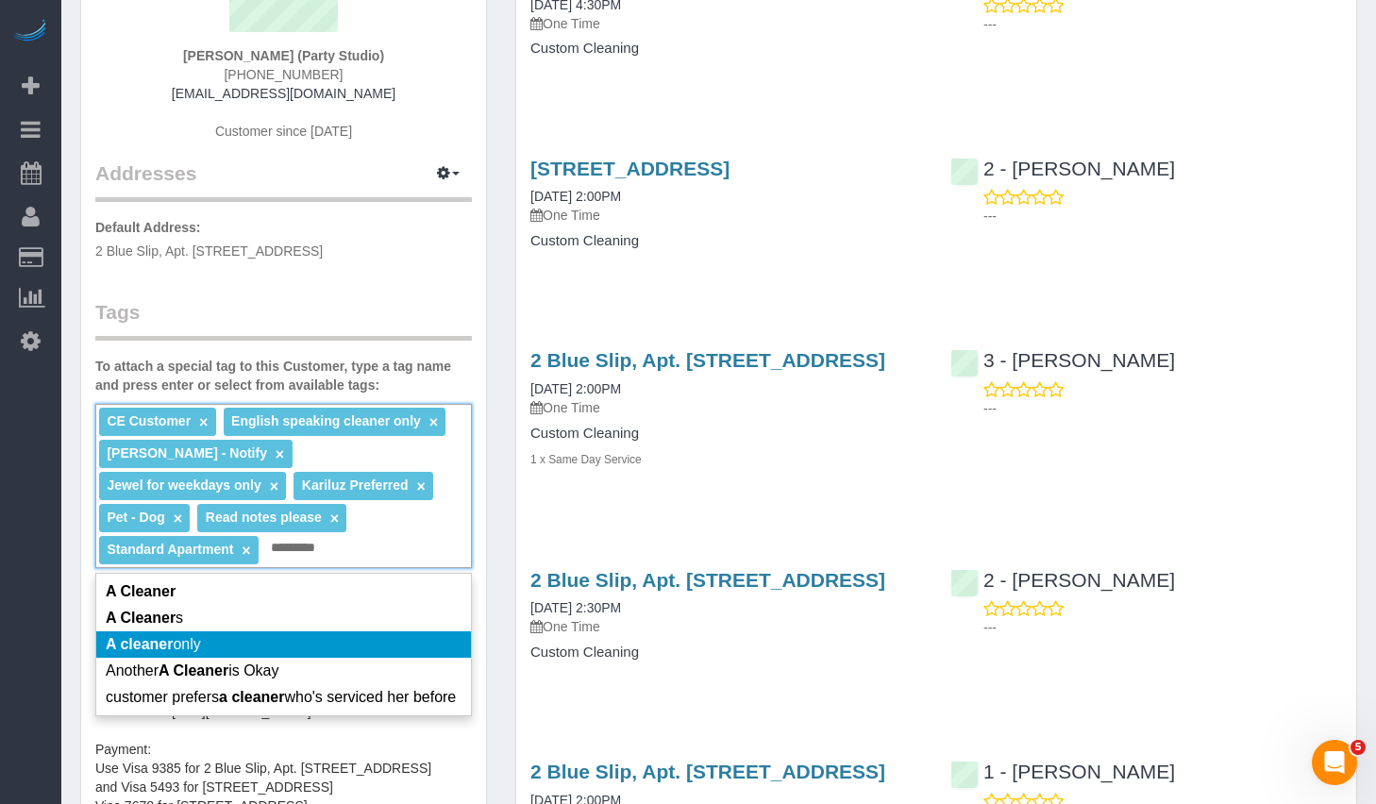
scroll to position [0, 0]
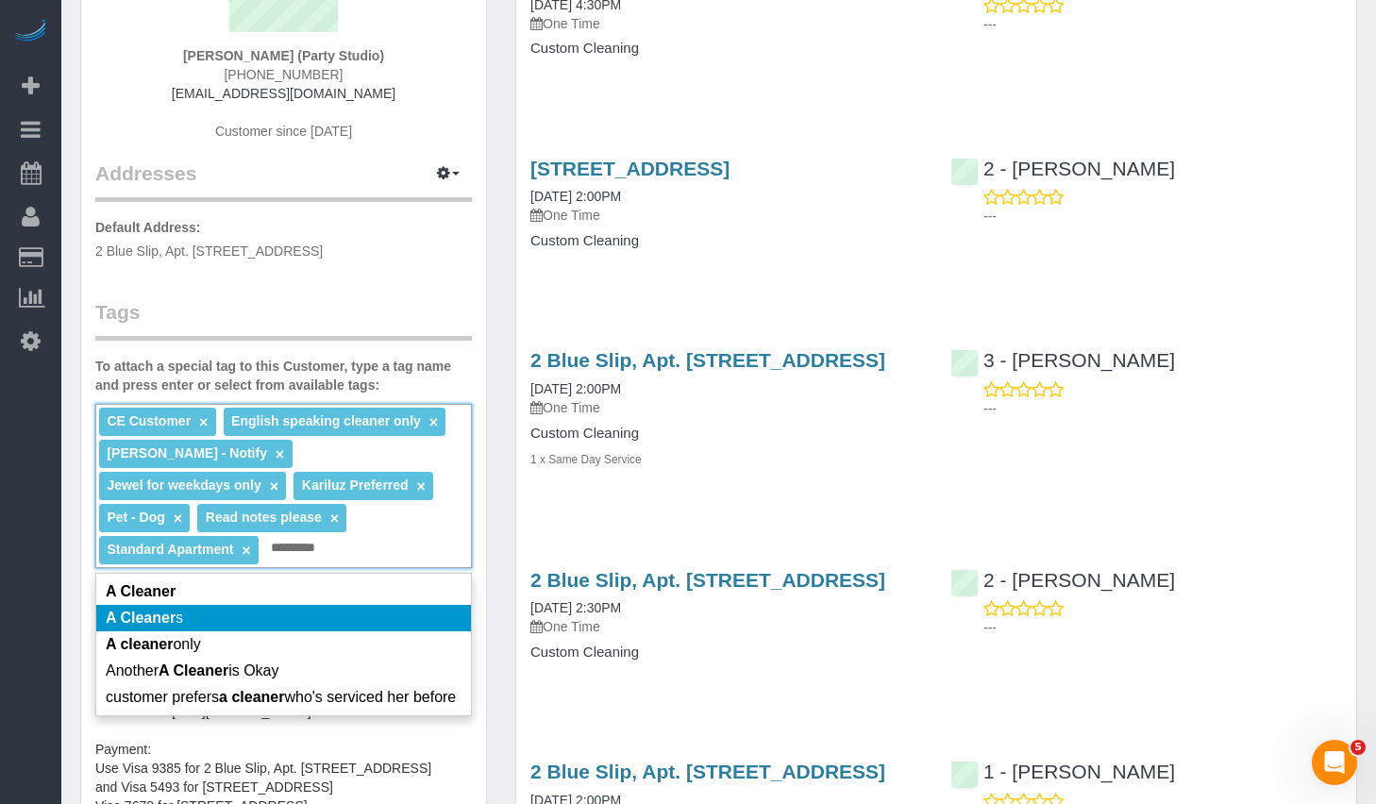
type input "*********"
click at [250, 608] on li "A Cleaner s" at bounding box center [283, 618] width 375 height 26
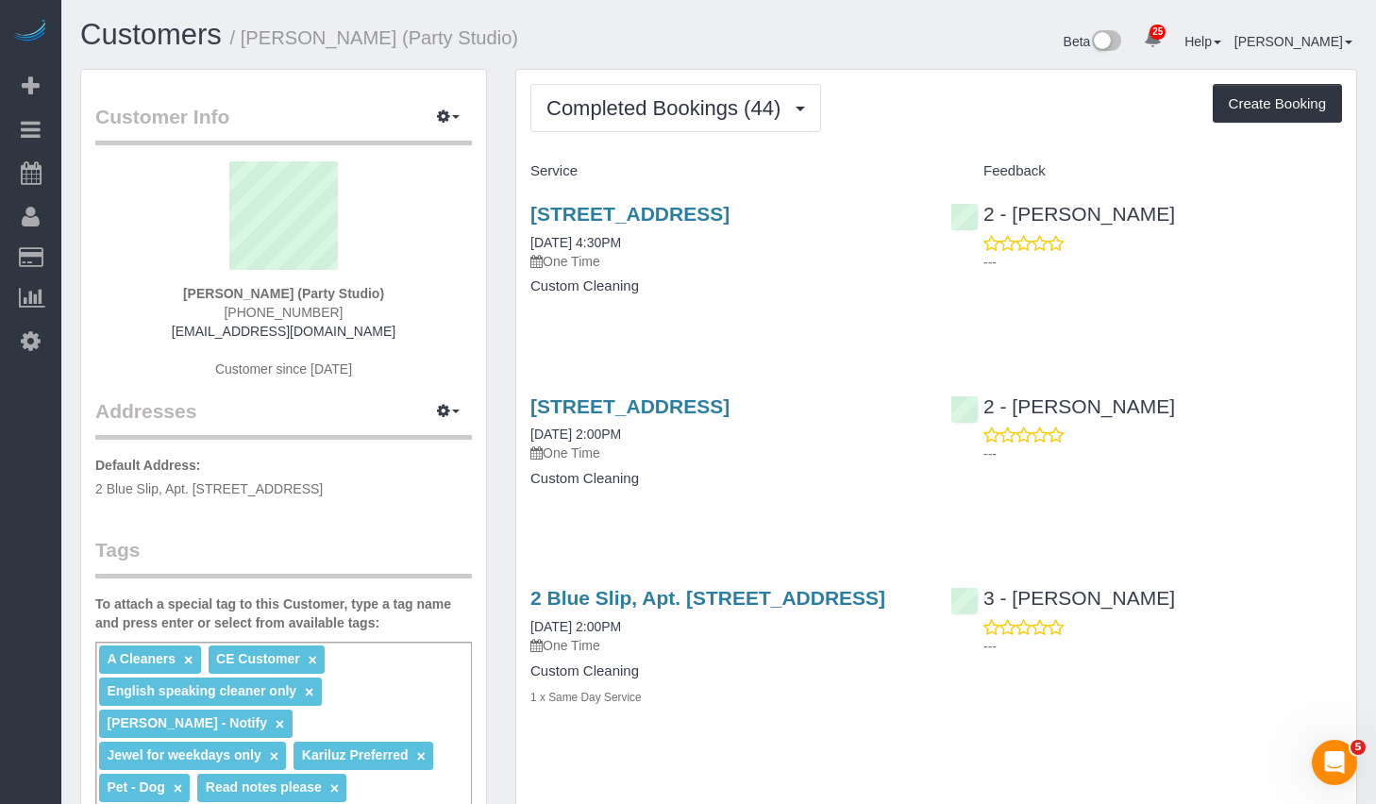
click at [613, 332] on div "567 Flushing Avenue, Apt. 506, Brooklyn, NY 11206 09/08/2025 4:30PM One Time Cu…" at bounding box center [726, 259] width 420 height 145
drag, startPoint x: 362, startPoint y: 489, endPoint x: 87, endPoint y: 490, distance: 275.6
copy span "2 Blue Slip, Apt. 35A, Brooklyn, NY 11222"
click at [699, 210] on link "[STREET_ADDRESS]" at bounding box center [629, 214] width 199 height 22
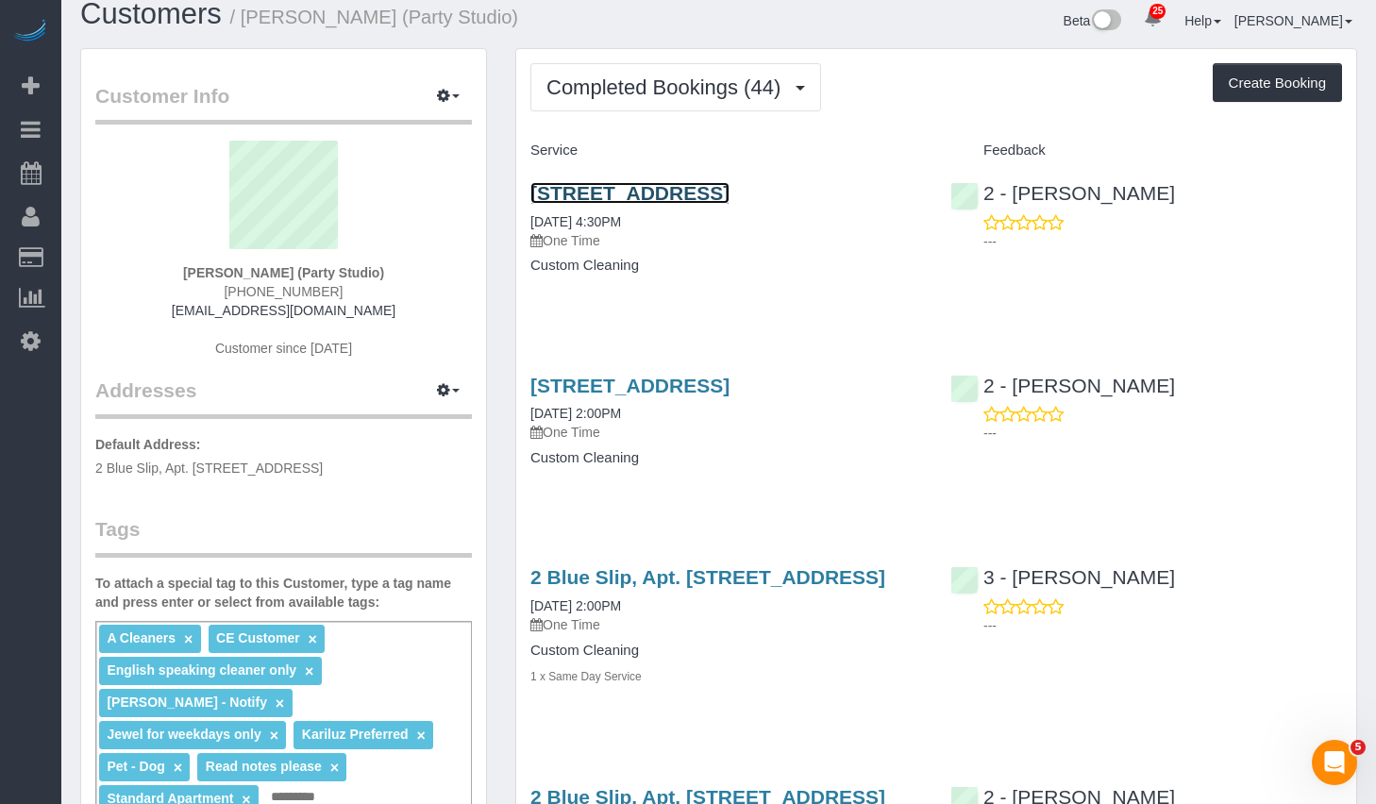
scroll to position [77, 0]
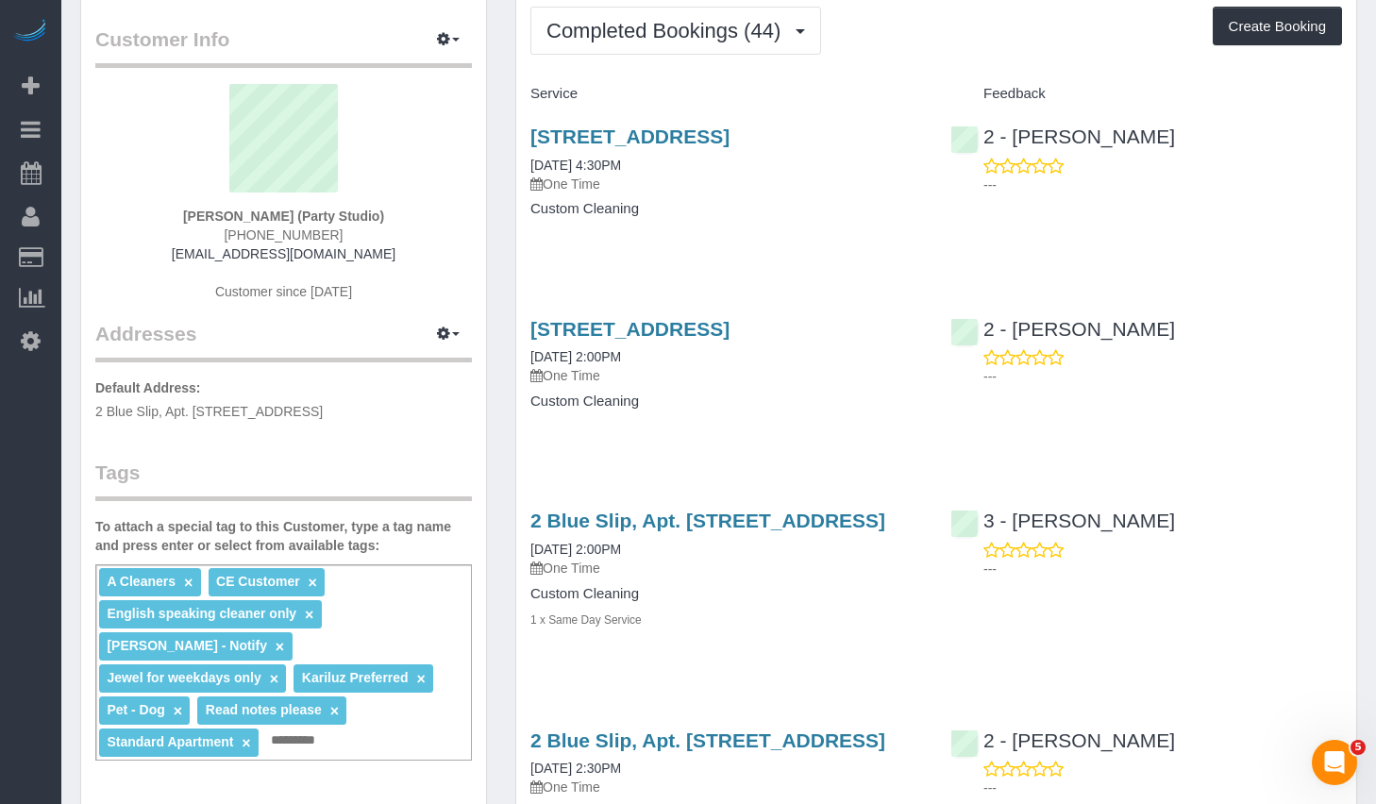
click at [309, 618] on link "×" at bounding box center [309, 615] width 8 height 16
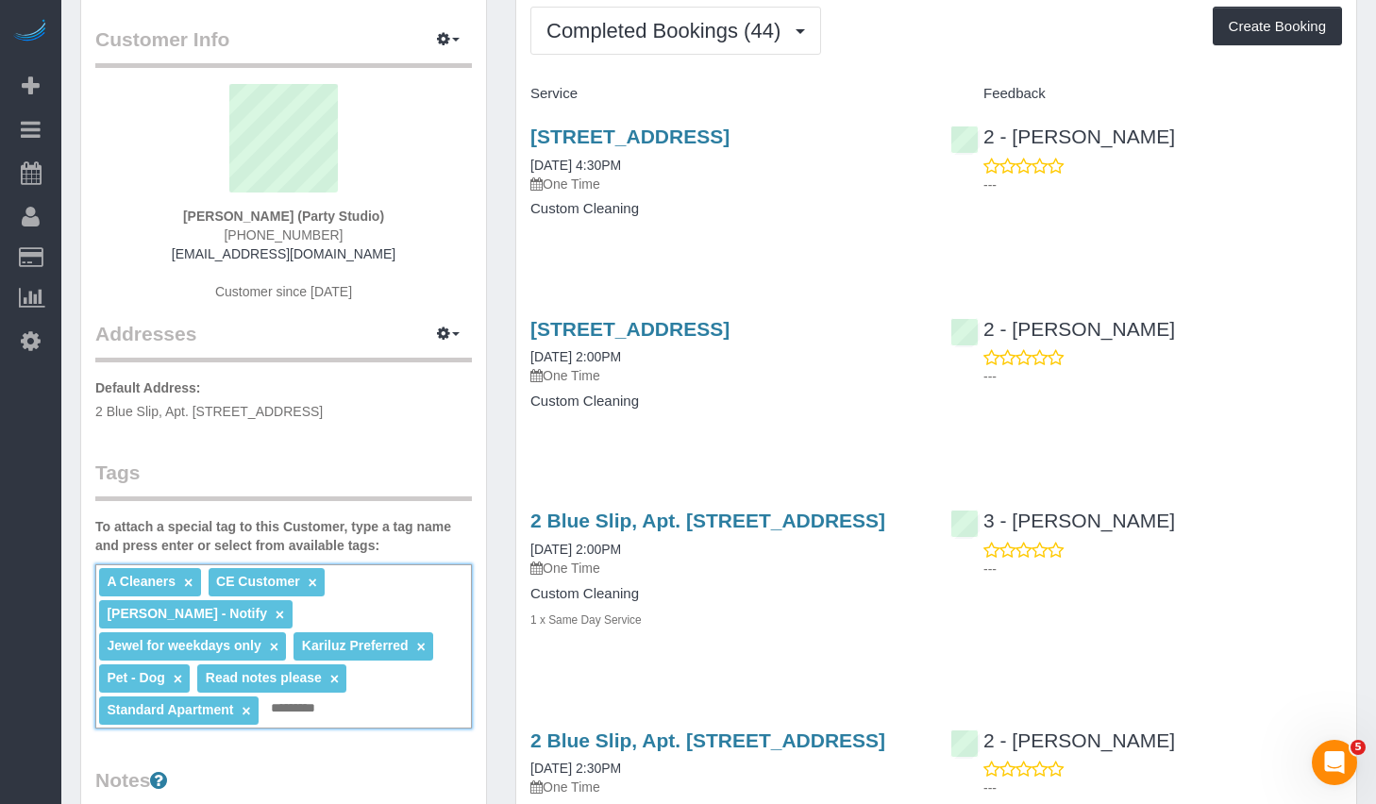
click at [417, 647] on link "×" at bounding box center [421, 647] width 8 height 16
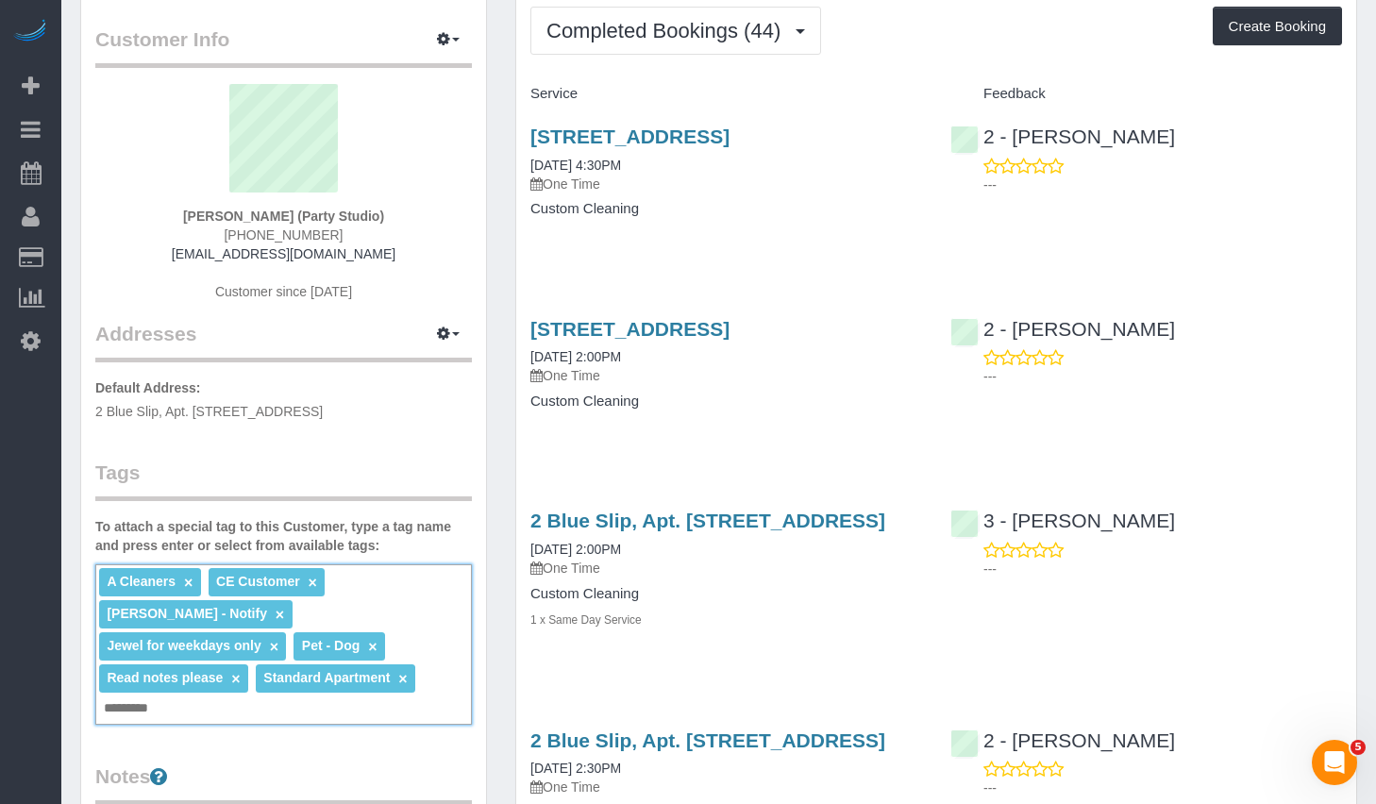
scroll to position [0, 0]
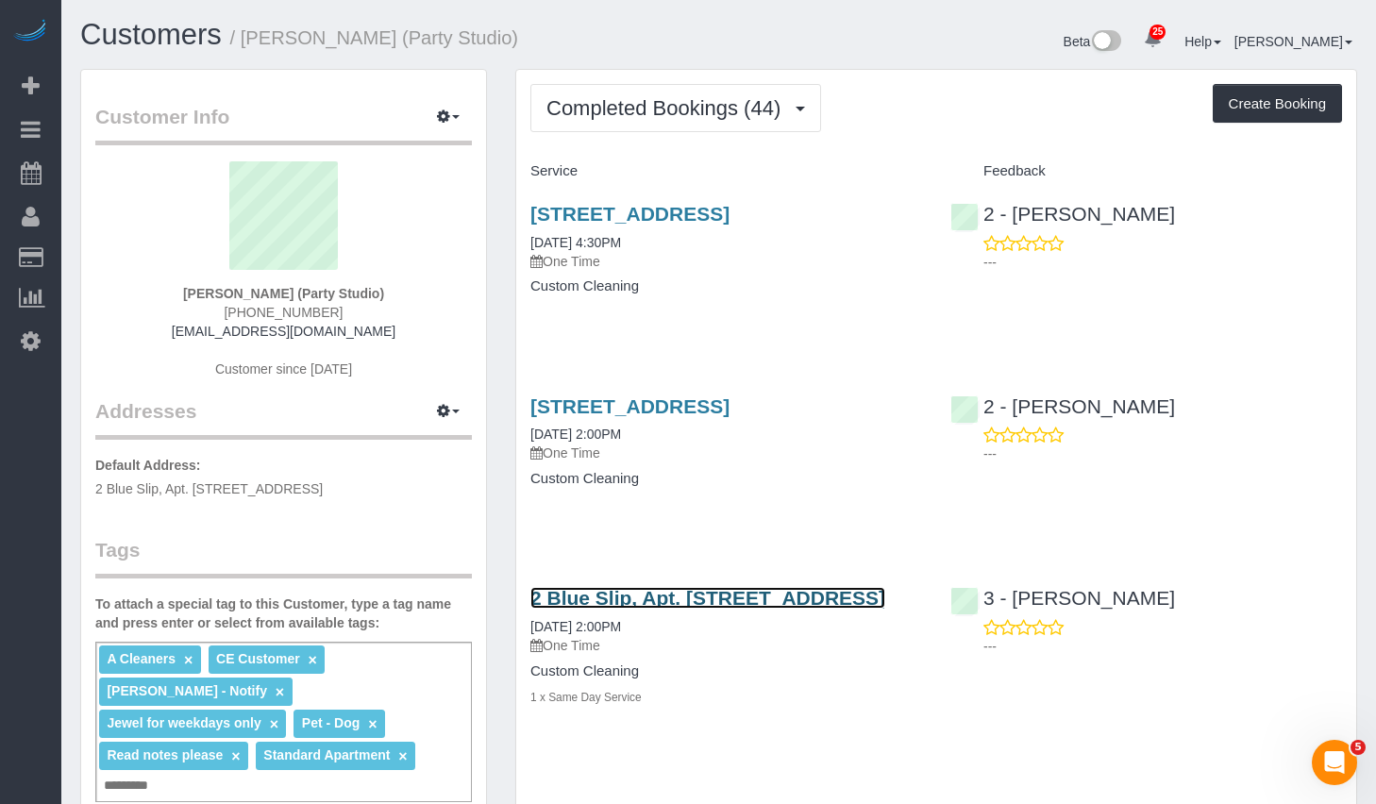
click at [647, 609] on link "2 Blue Slip, Apt. [STREET_ADDRESS]" at bounding box center [707, 598] width 355 height 22
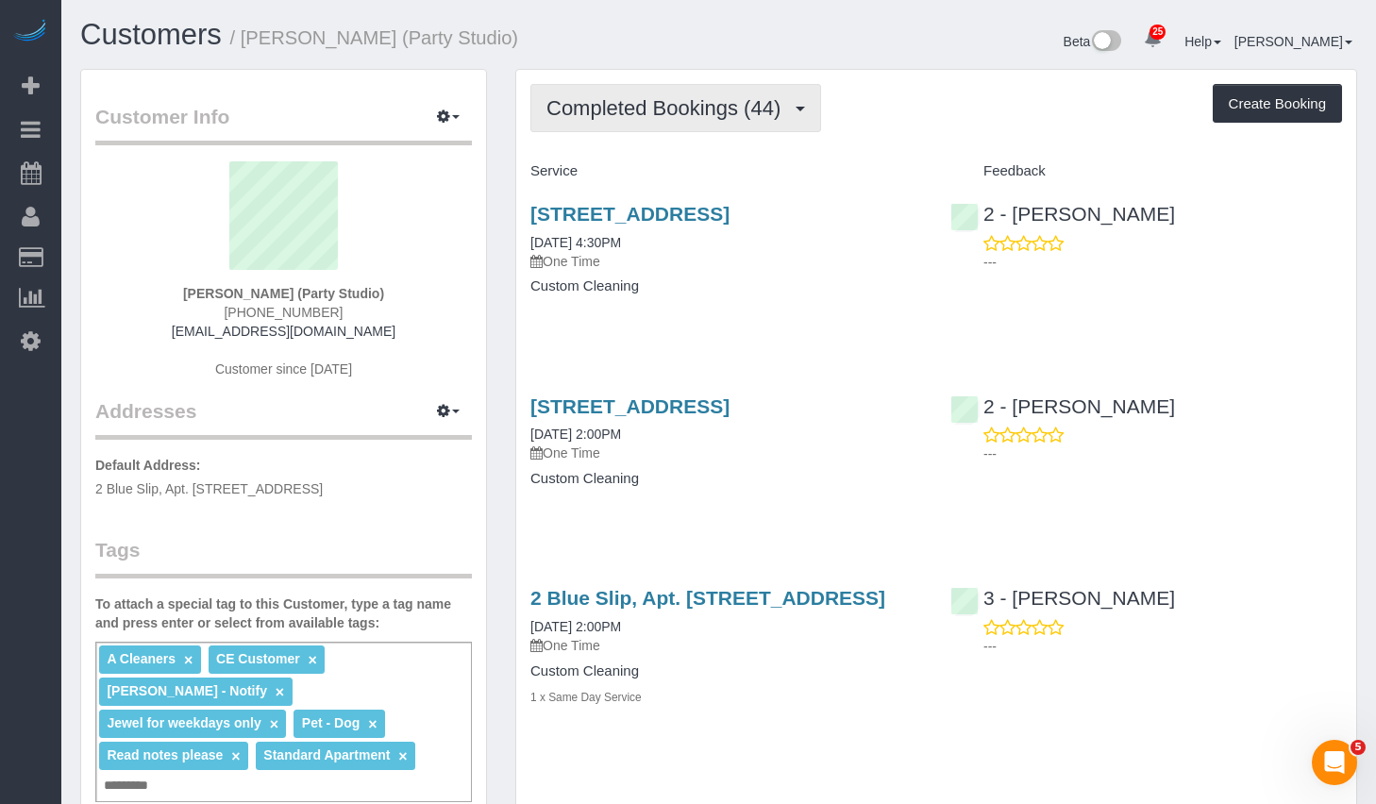
click at [731, 120] on button "Completed Bookings (44)" at bounding box center [675, 108] width 291 height 48
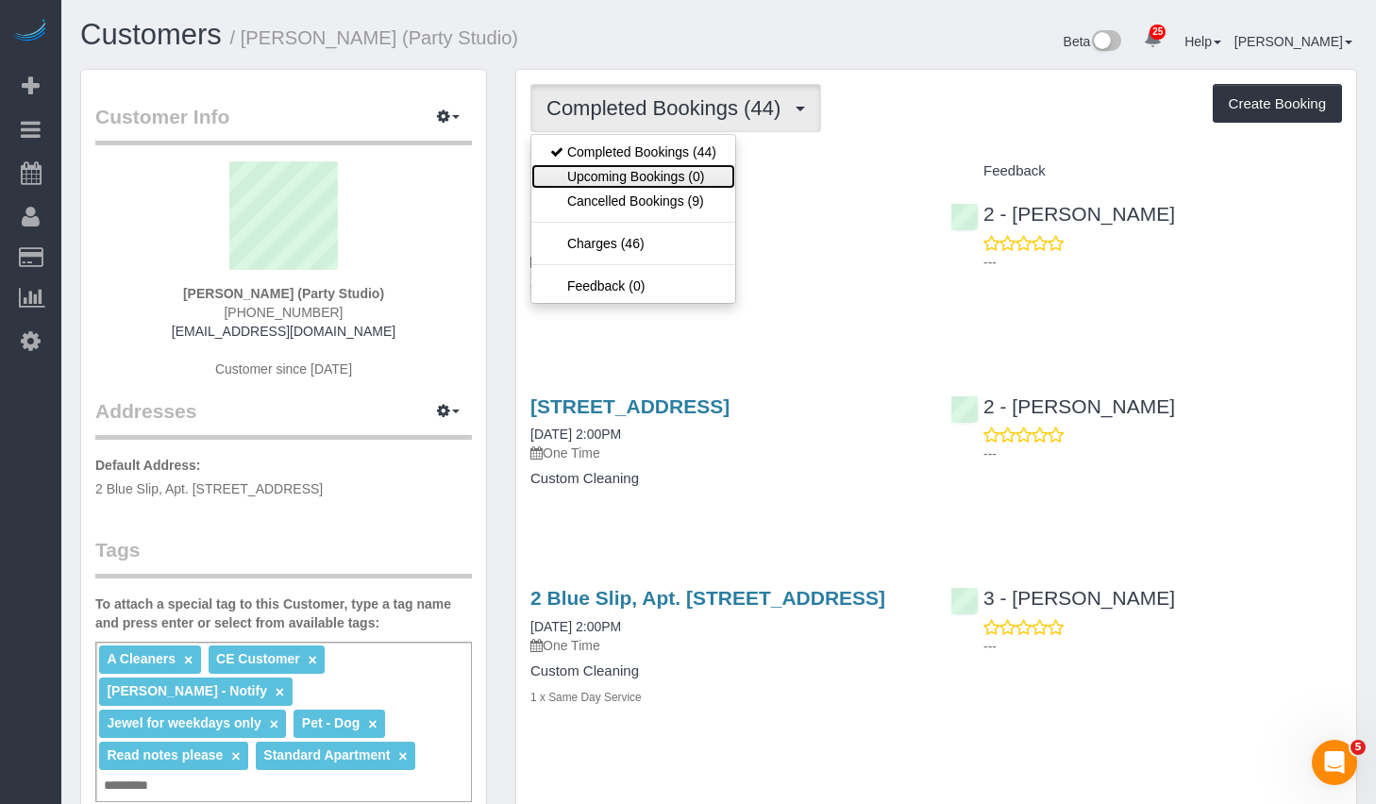
click at [635, 184] on link "Upcoming Bookings (0)" at bounding box center [633, 176] width 204 height 25
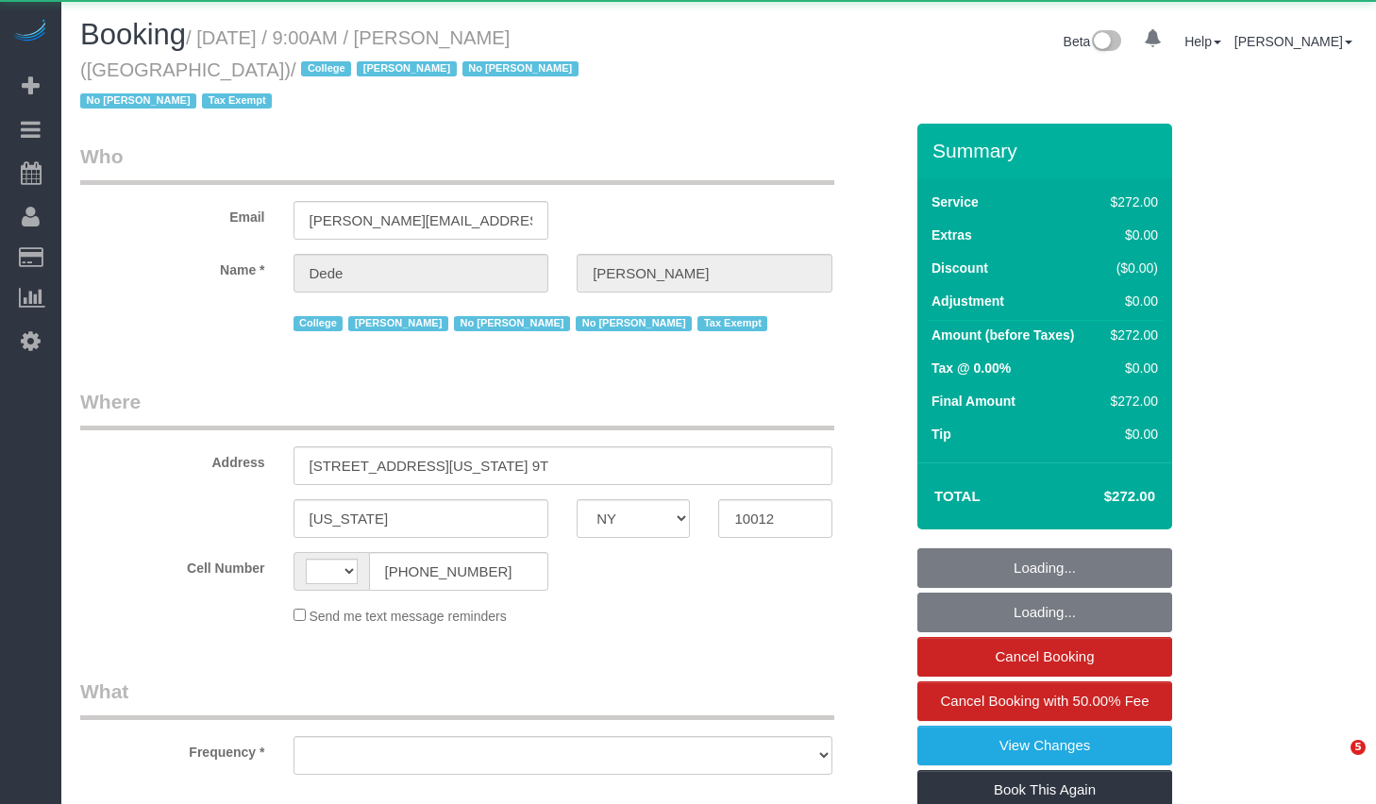
select select "NY"
select select "object:497"
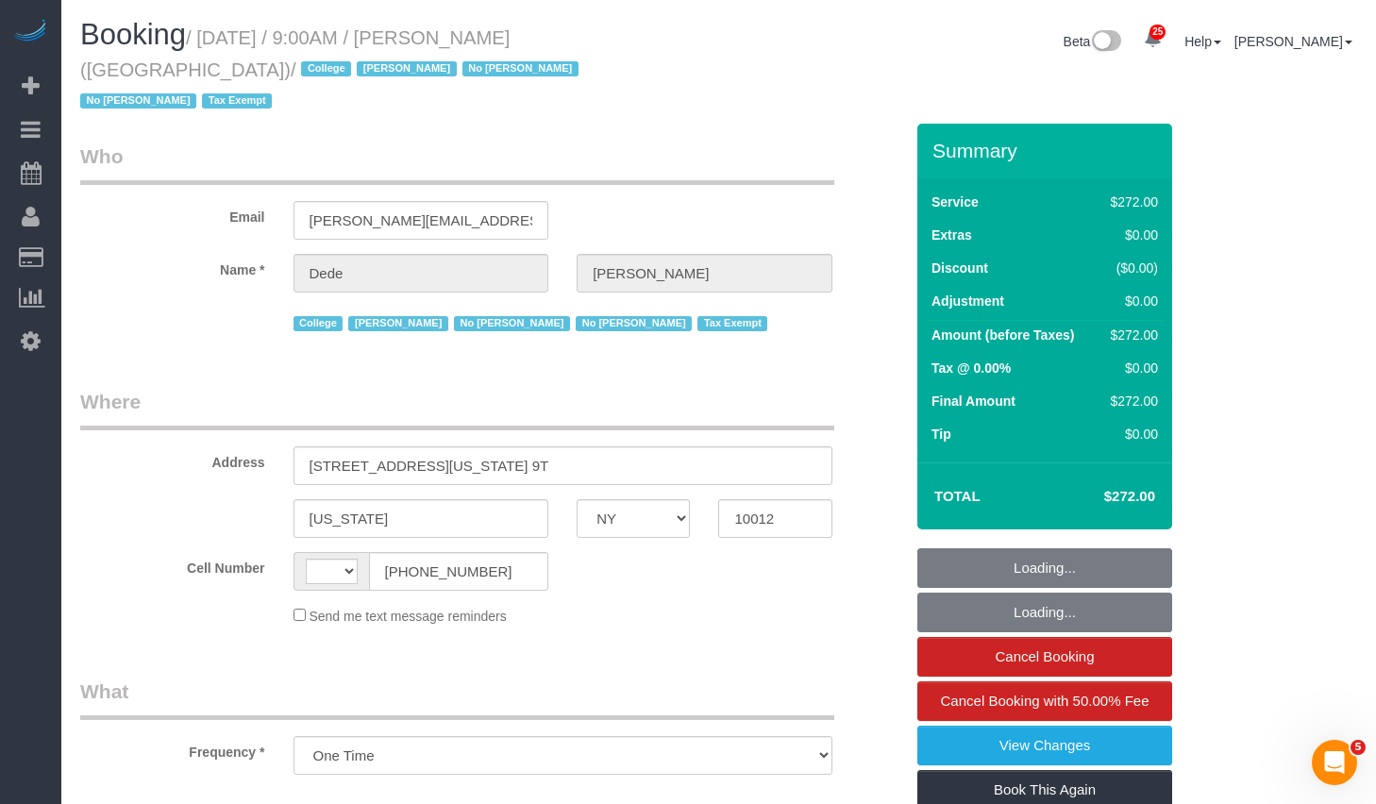
select select "number:56"
select select "number:79"
select select "number:15"
select select "number:6"
select select "string:[GEOGRAPHIC_DATA]"
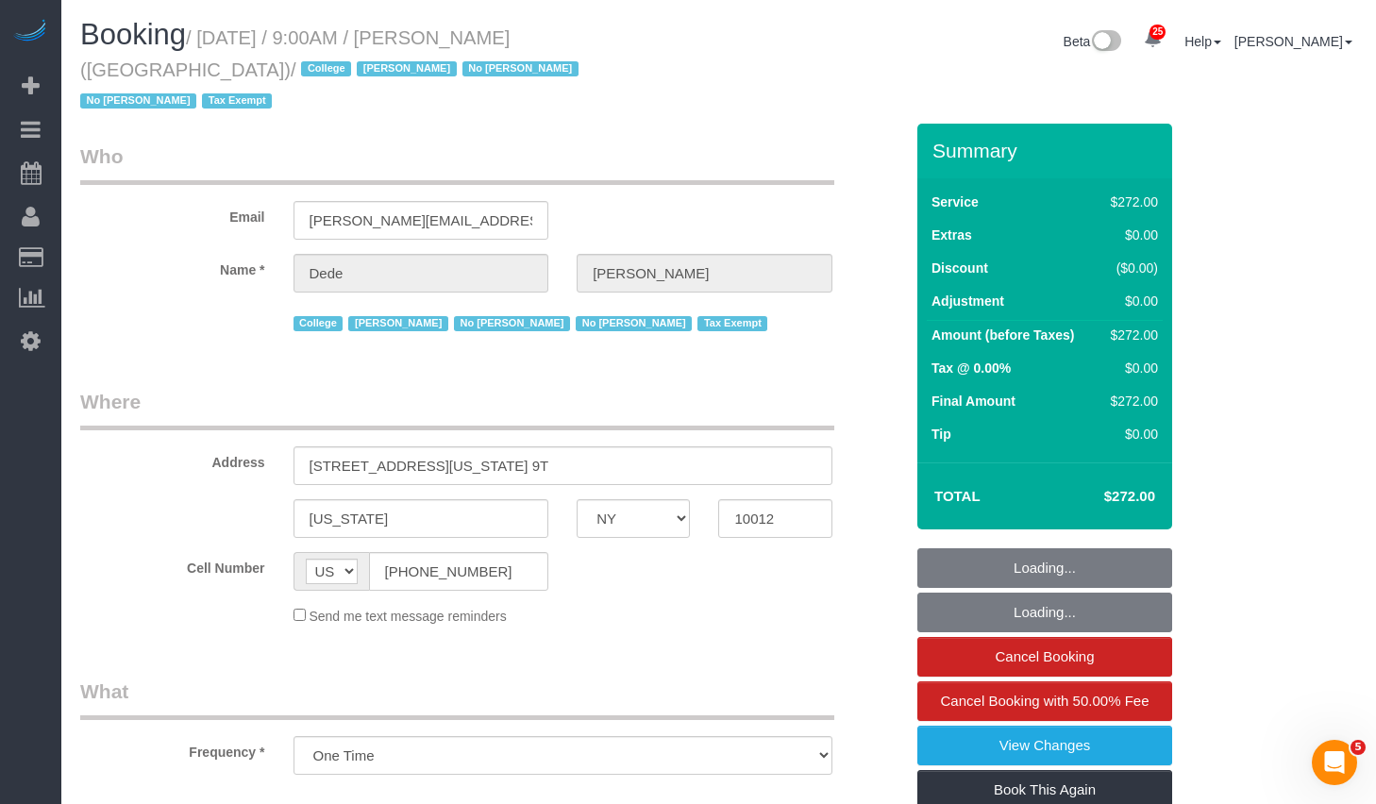
select select "240"
select select "spot1"
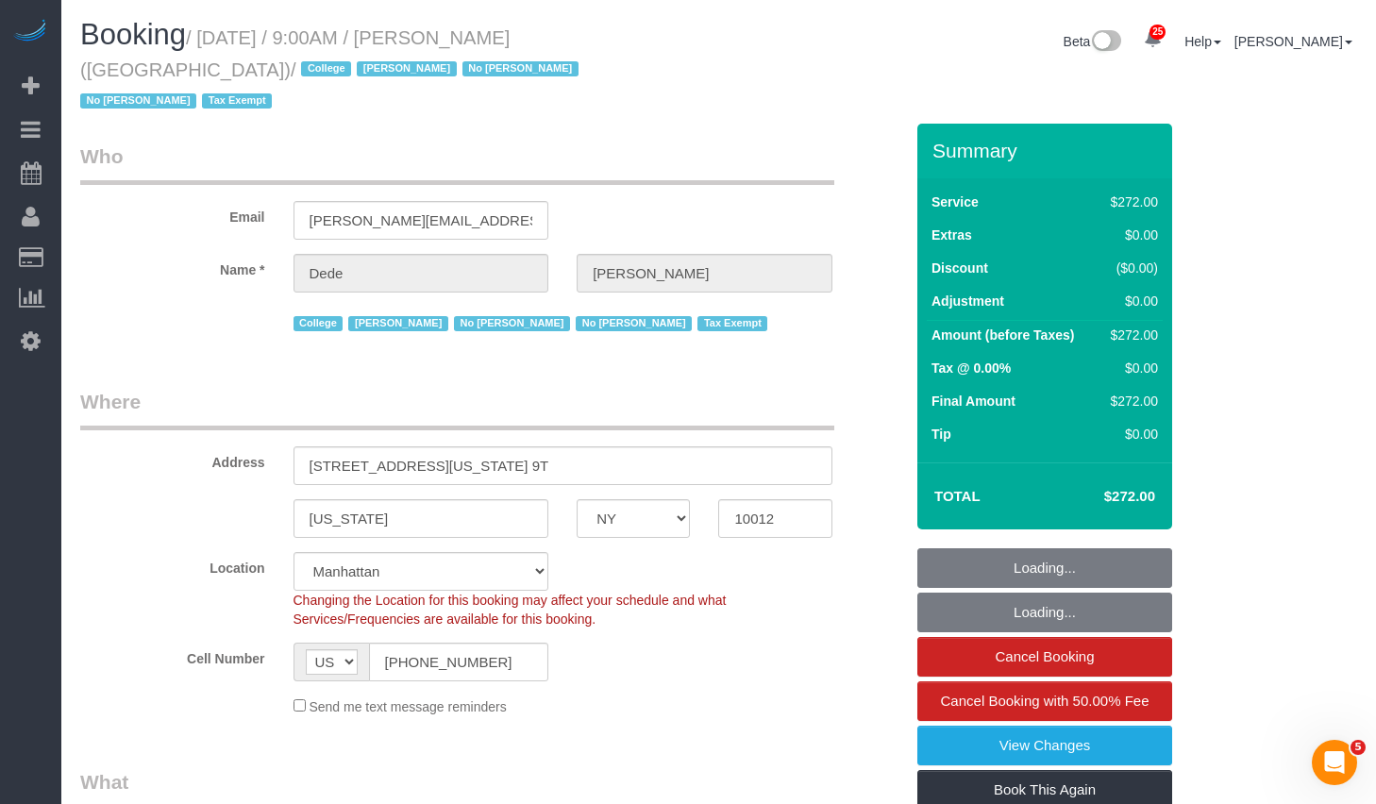
select select "object:1648"
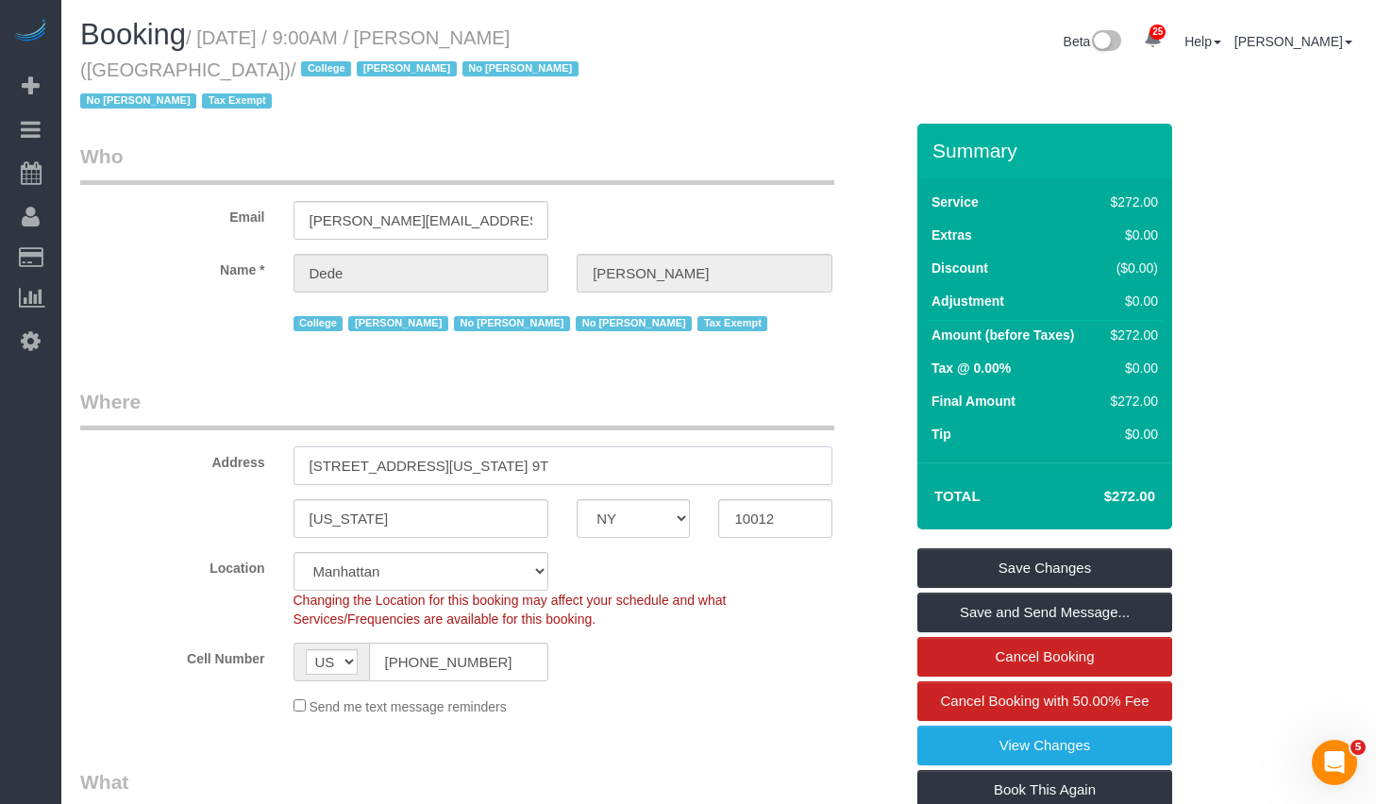
click at [599, 446] on input "[STREET_ADDRESS][US_STATE] 9T" at bounding box center [563, 465] width 539 height 39
click at [748, 499] on input "10012" at bounding box center [774, 518] width 113 height 39
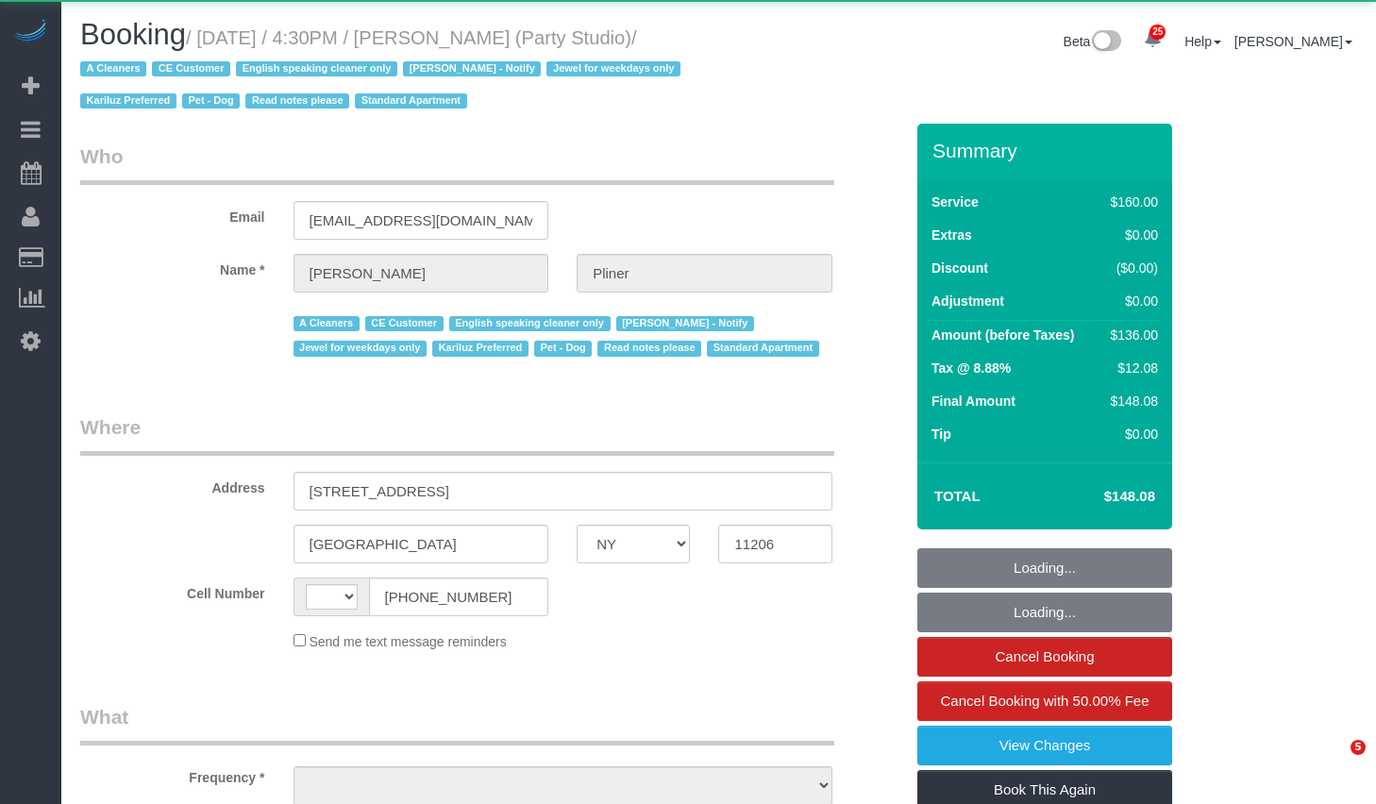
select select "NY"
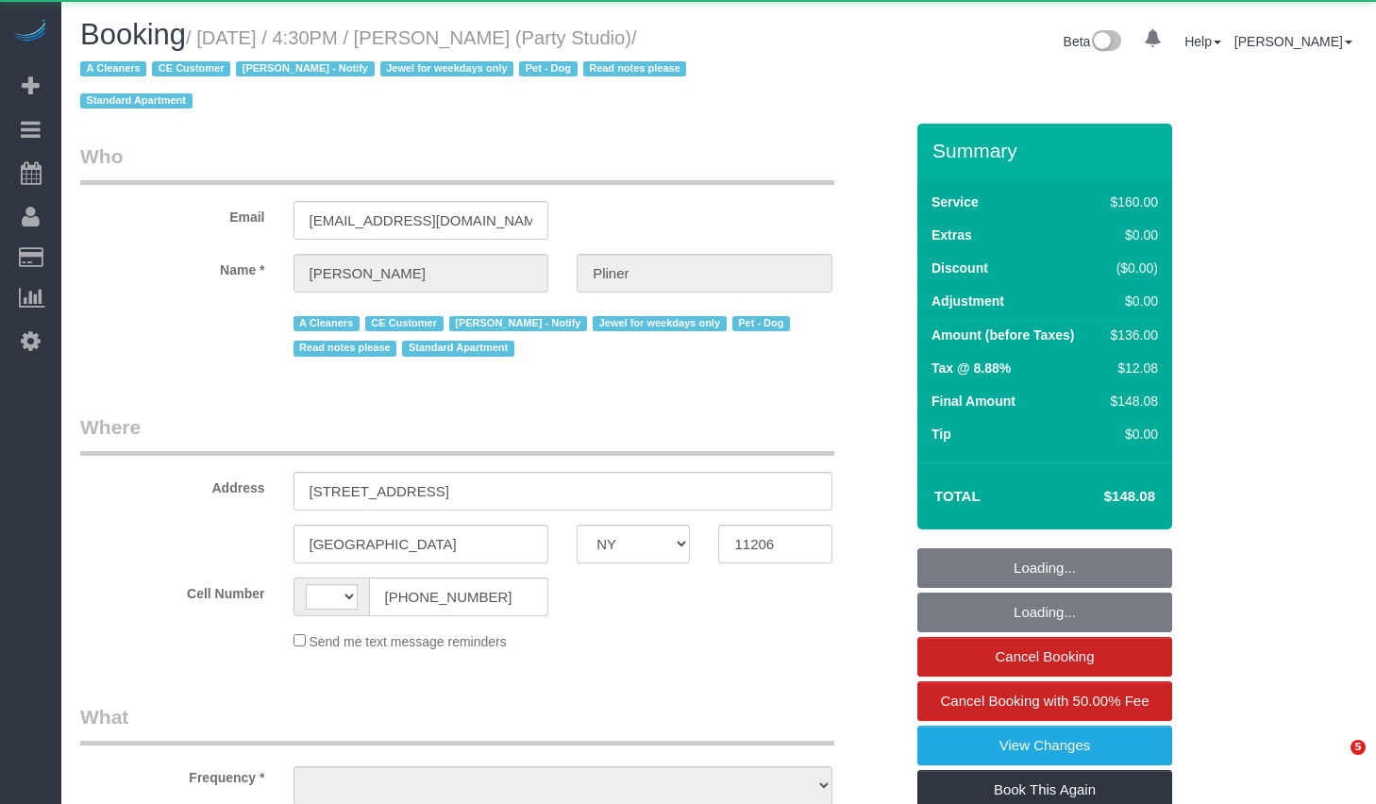
select select "NY"
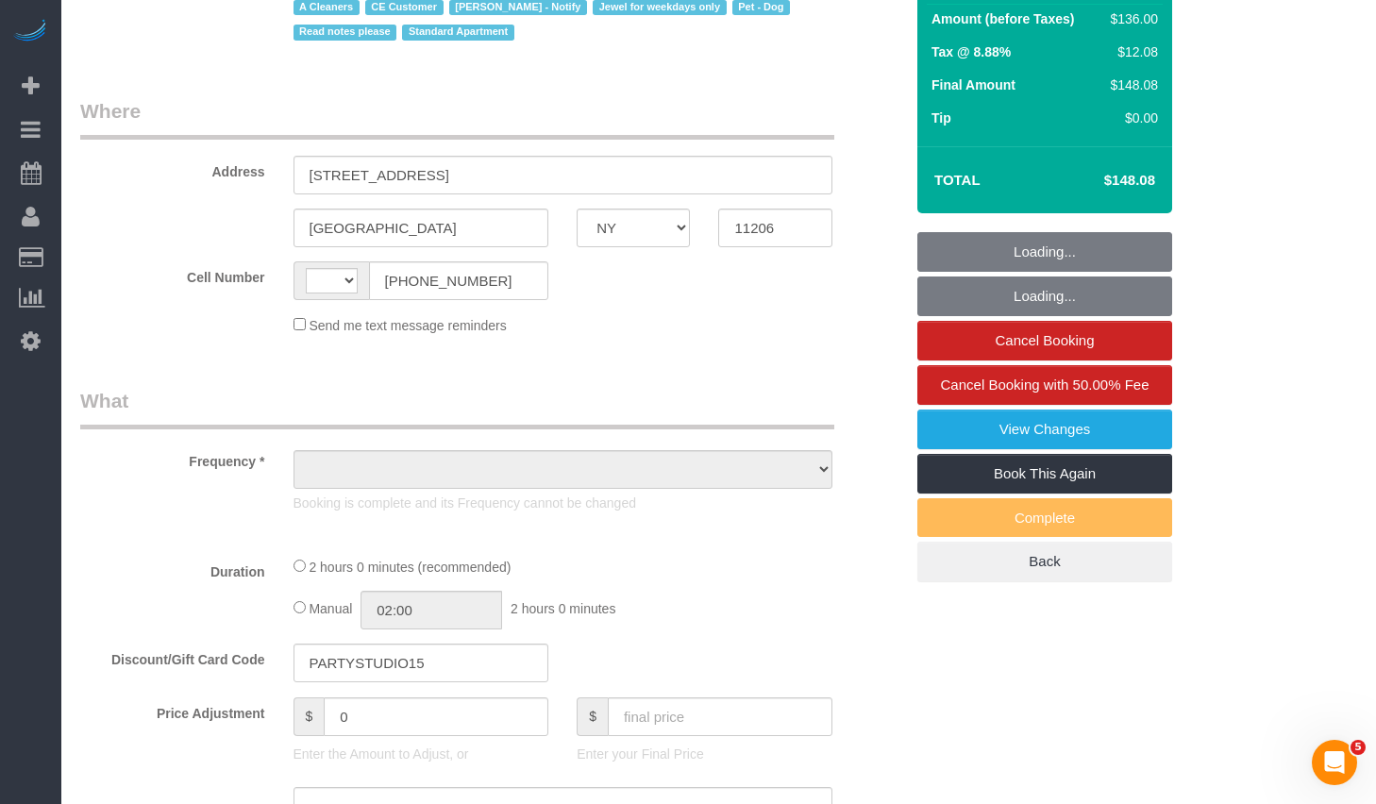
scroll to position [489, 0]
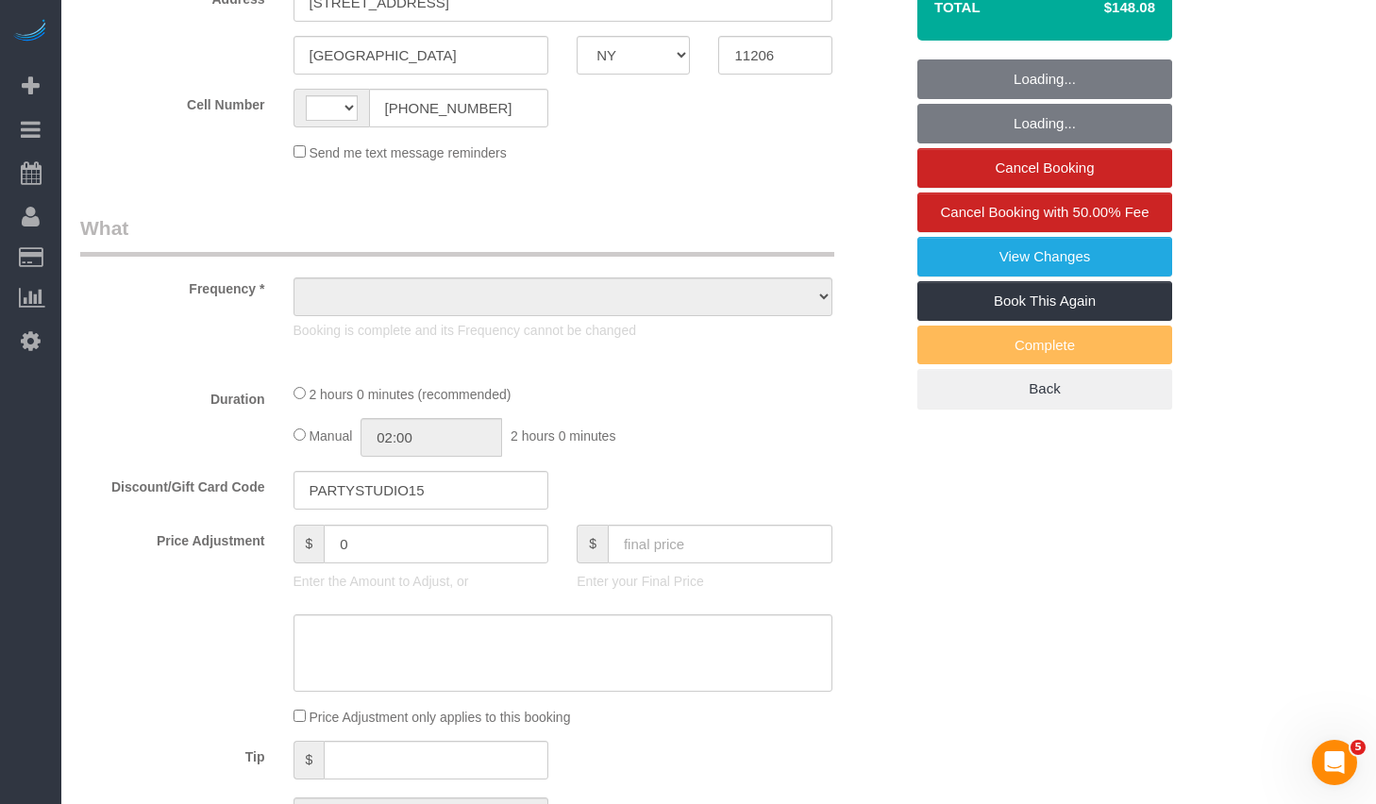
select select "number:89"
select select "number:90"
select select "number:13"
select select "number:7"
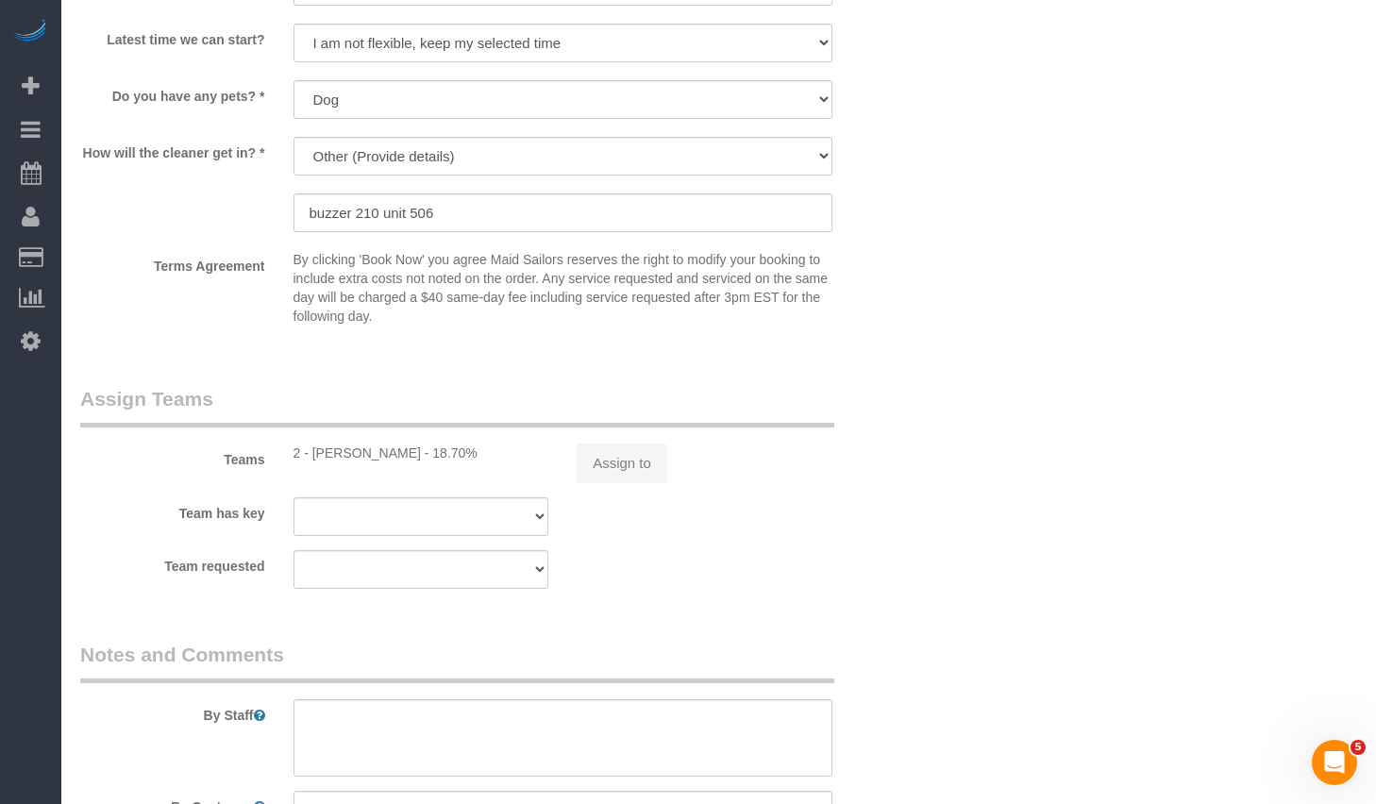
scroll to position [1223, 0]
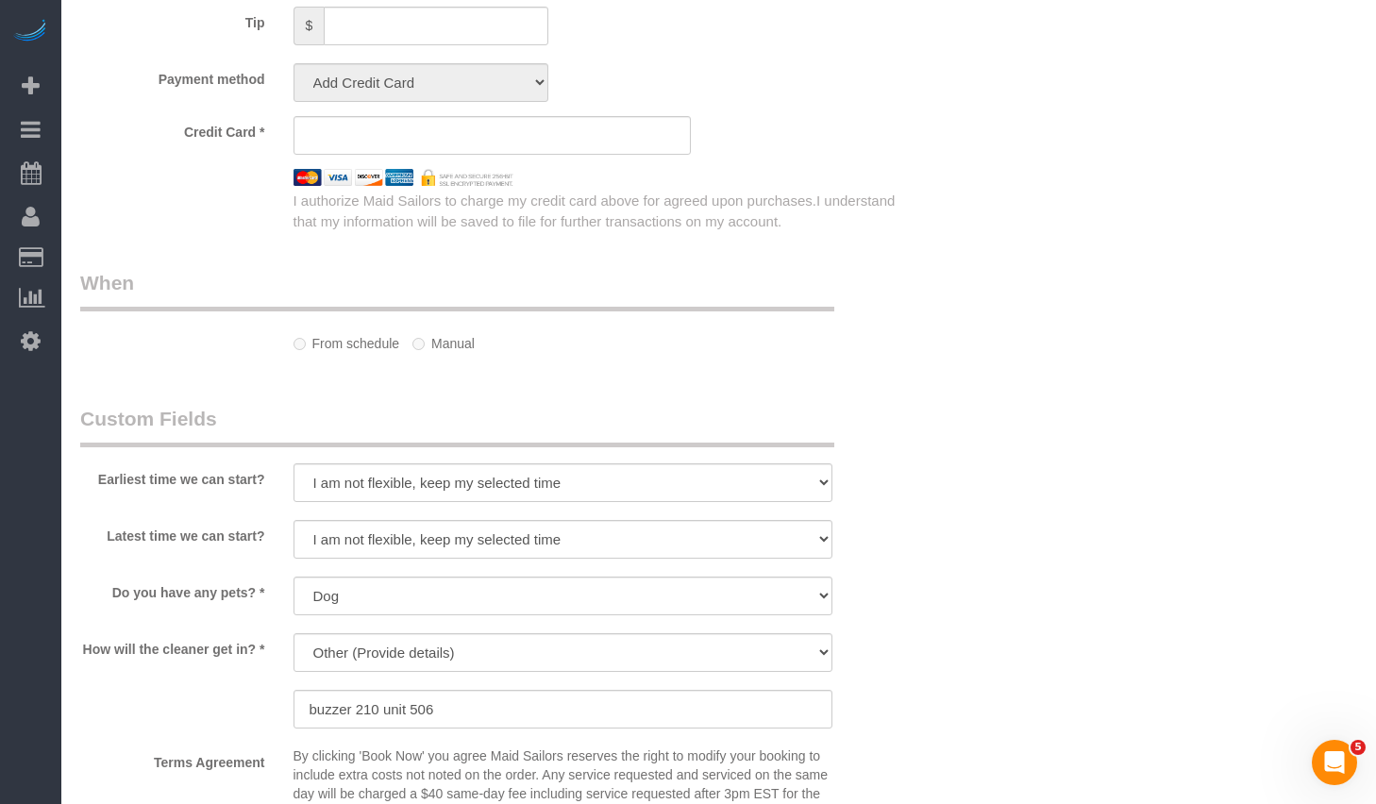
select select "string:[GEOGRAPHIC_DATA]"
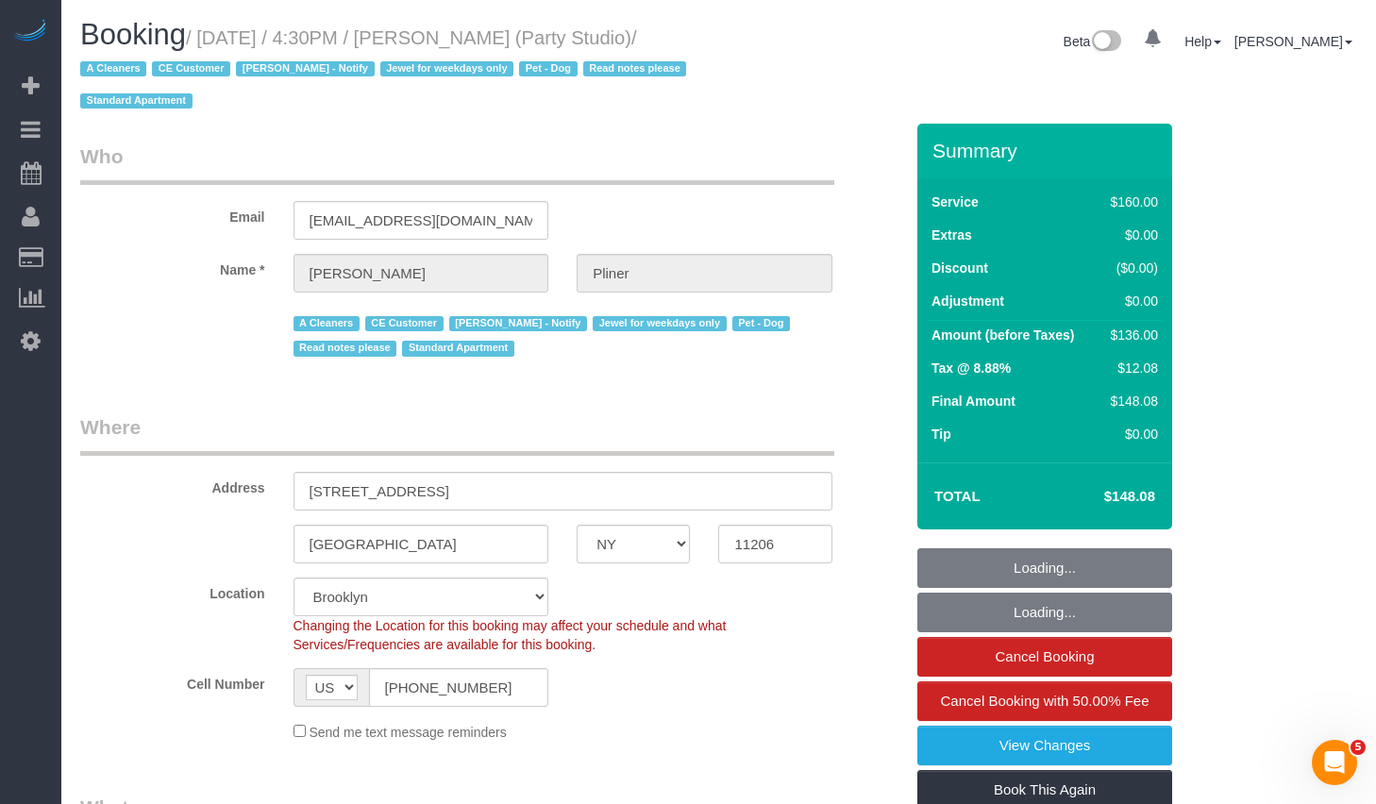
scroll to position [217, 0]
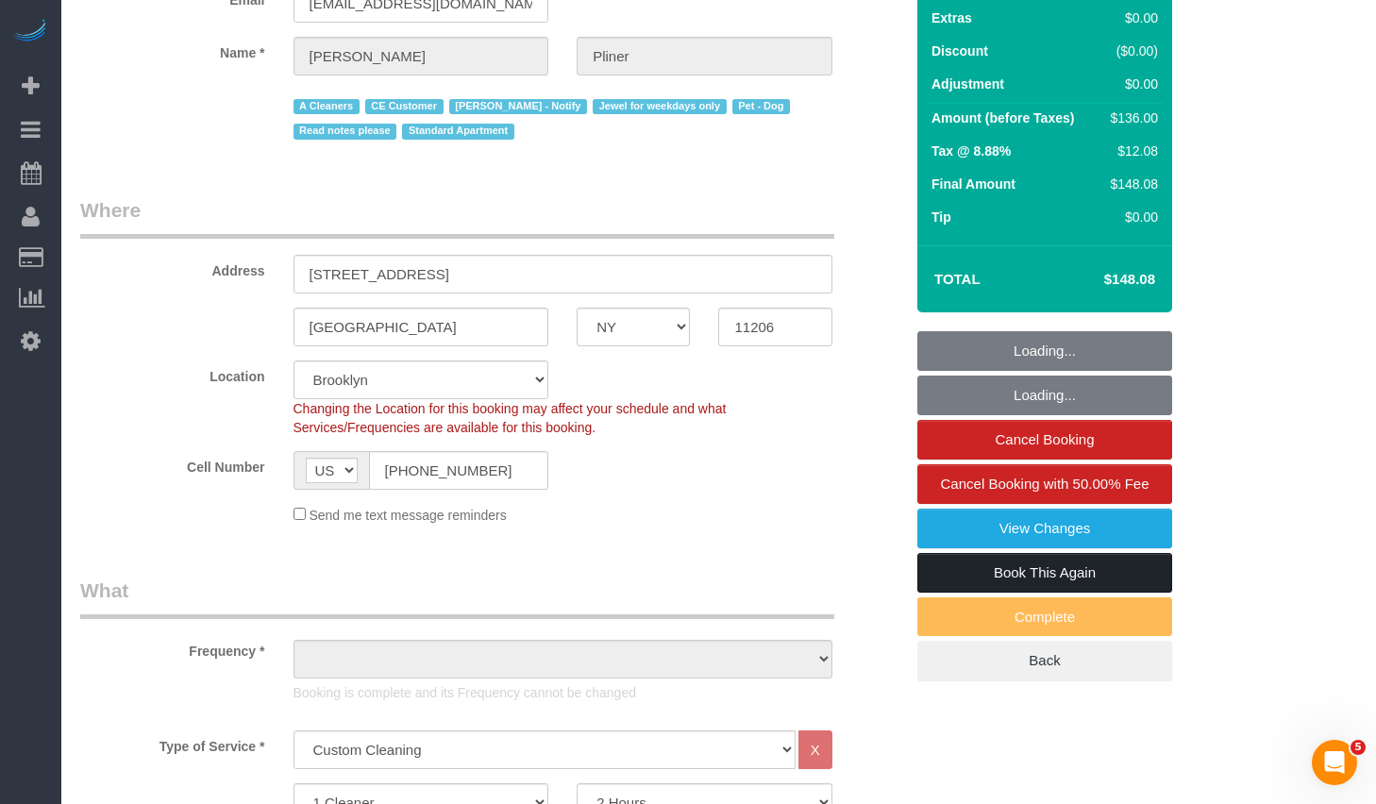
click at [1007, 567] on link "Book This Again" at bounding box center [1044, 573] width 255 height 40
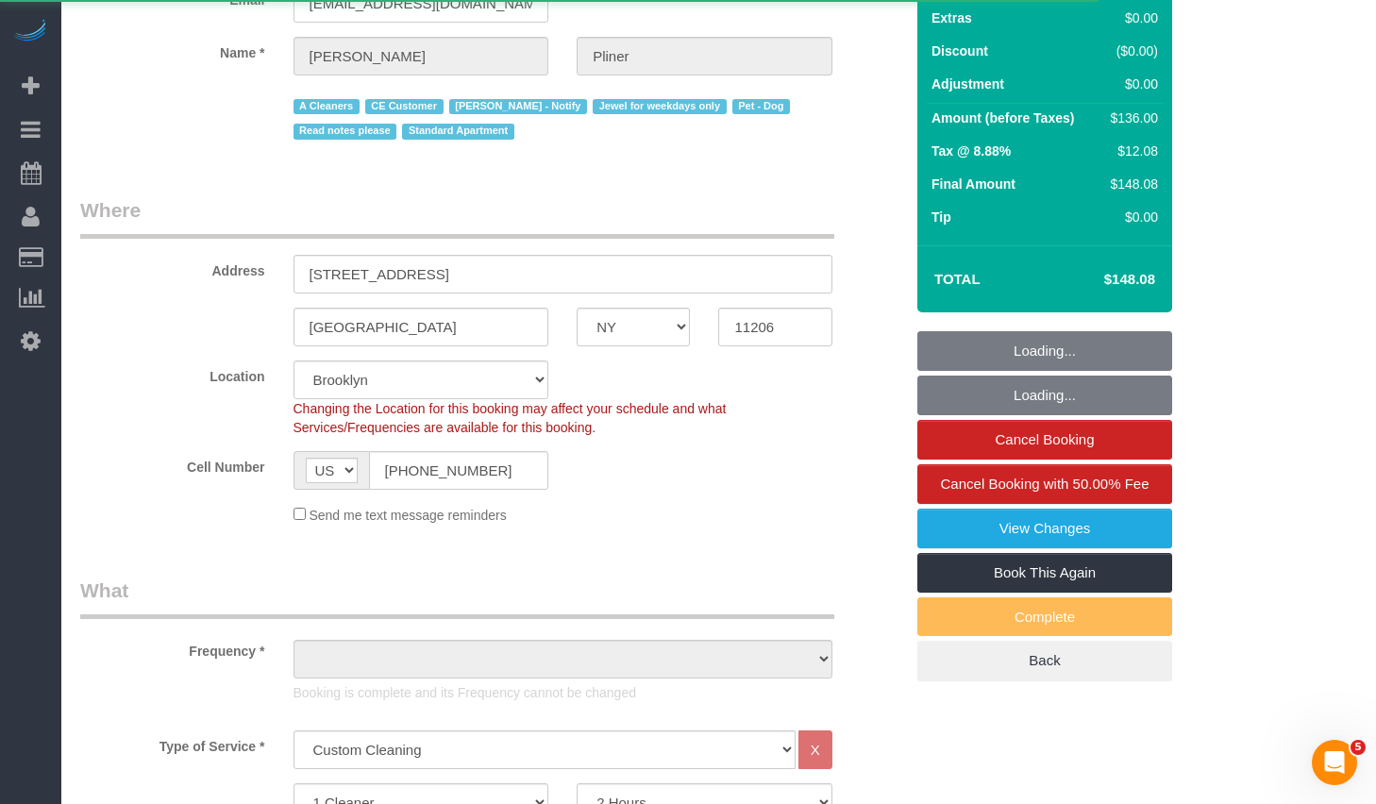
select select "object:1143"
select select "string:stripe-pm_1S572p4VGloSiKo7nDSdiunk"
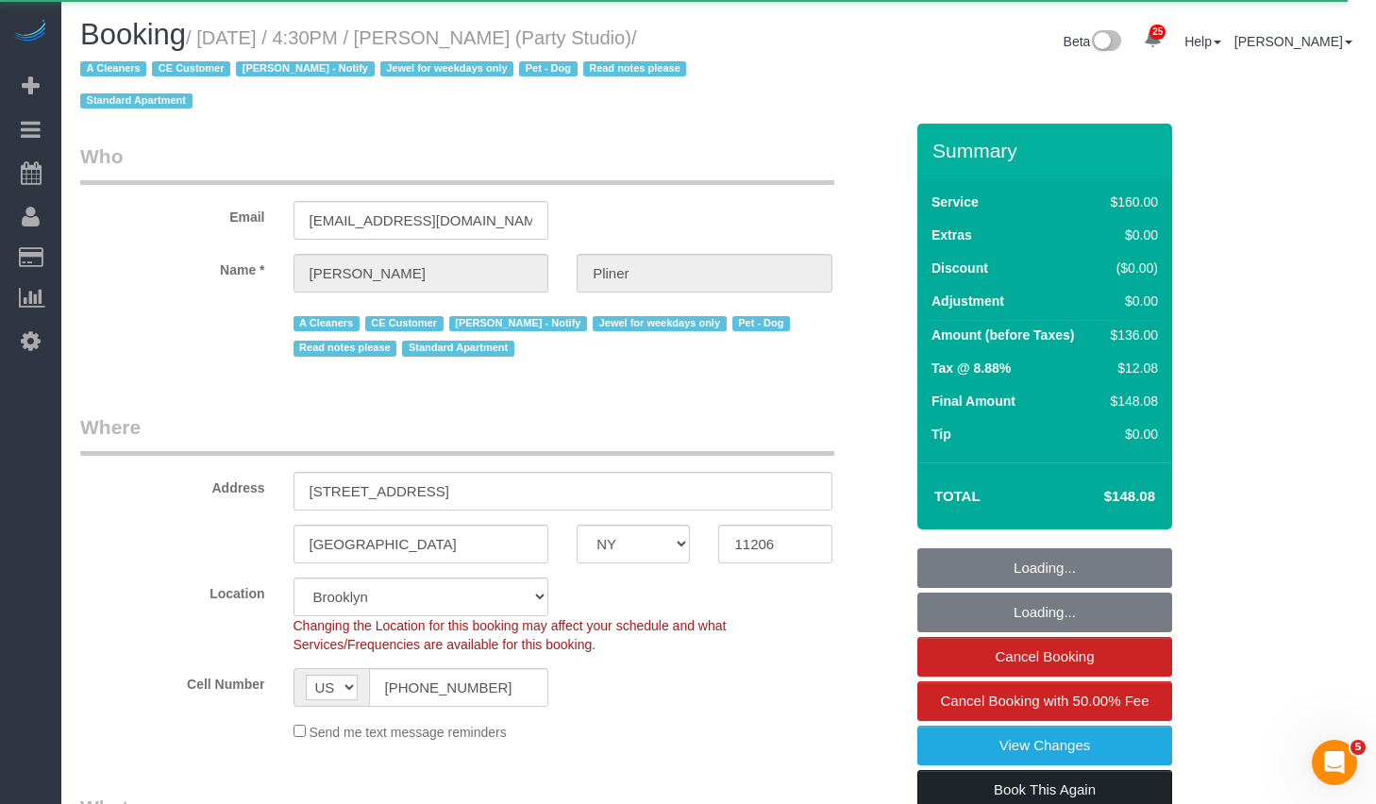
select select "object:1545"
select select "NY"
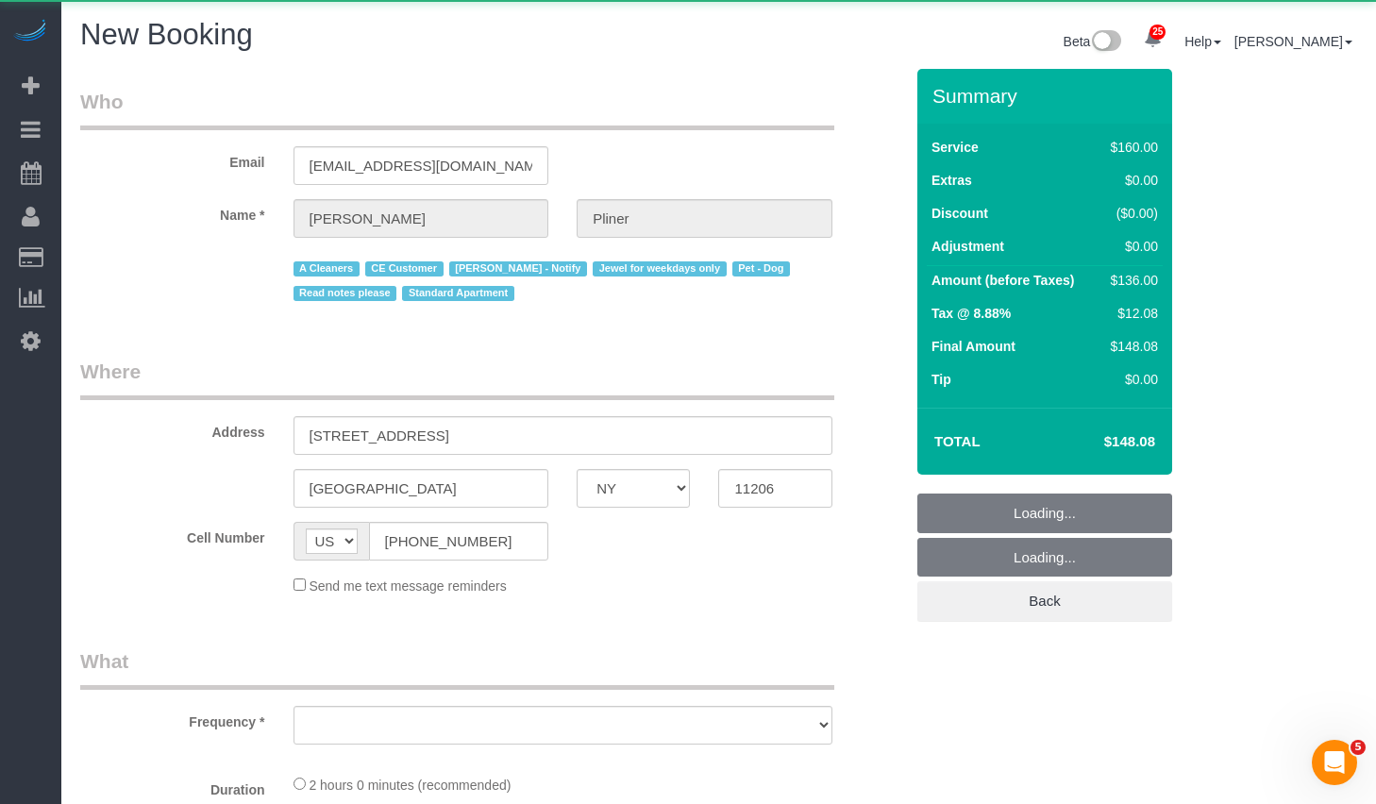
select select "object:2225"
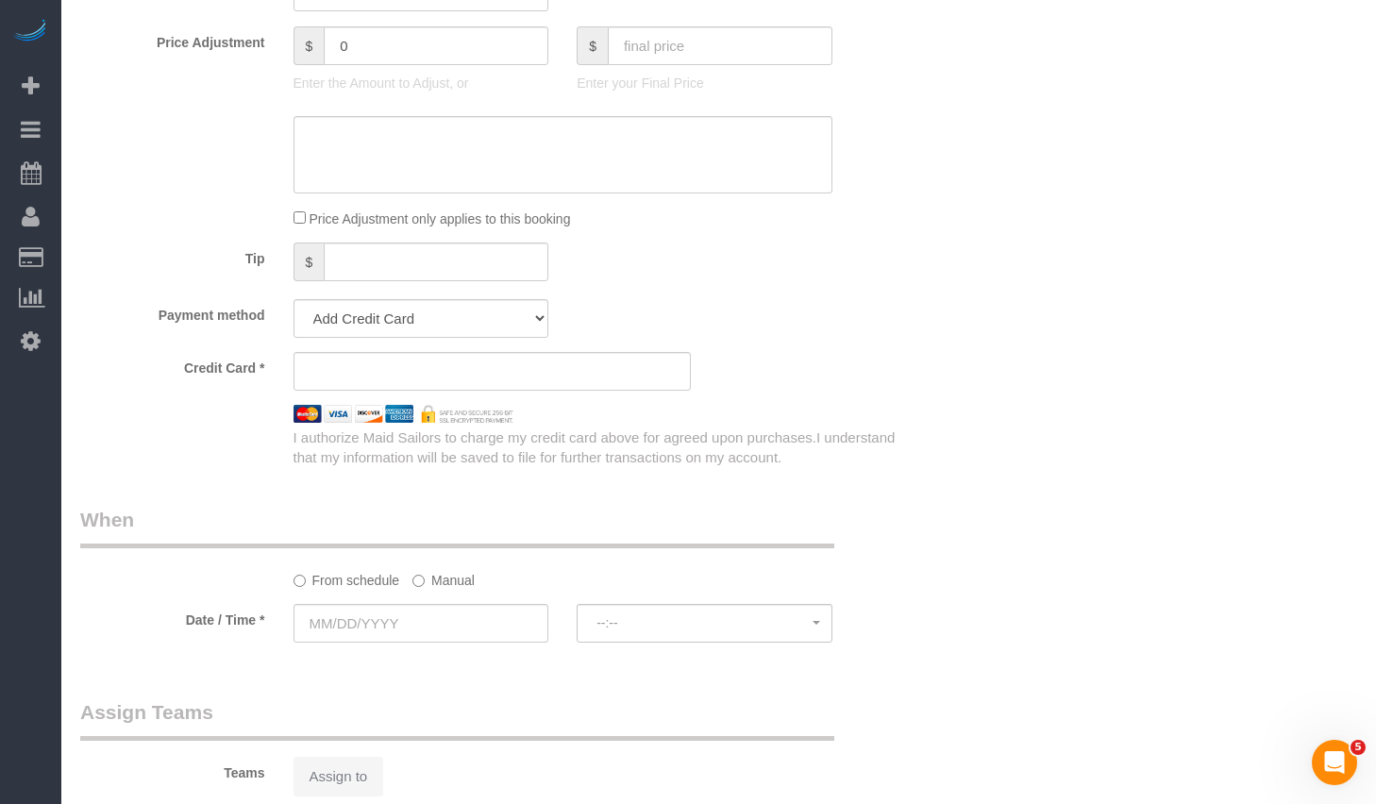
scroll to position [930, 0]
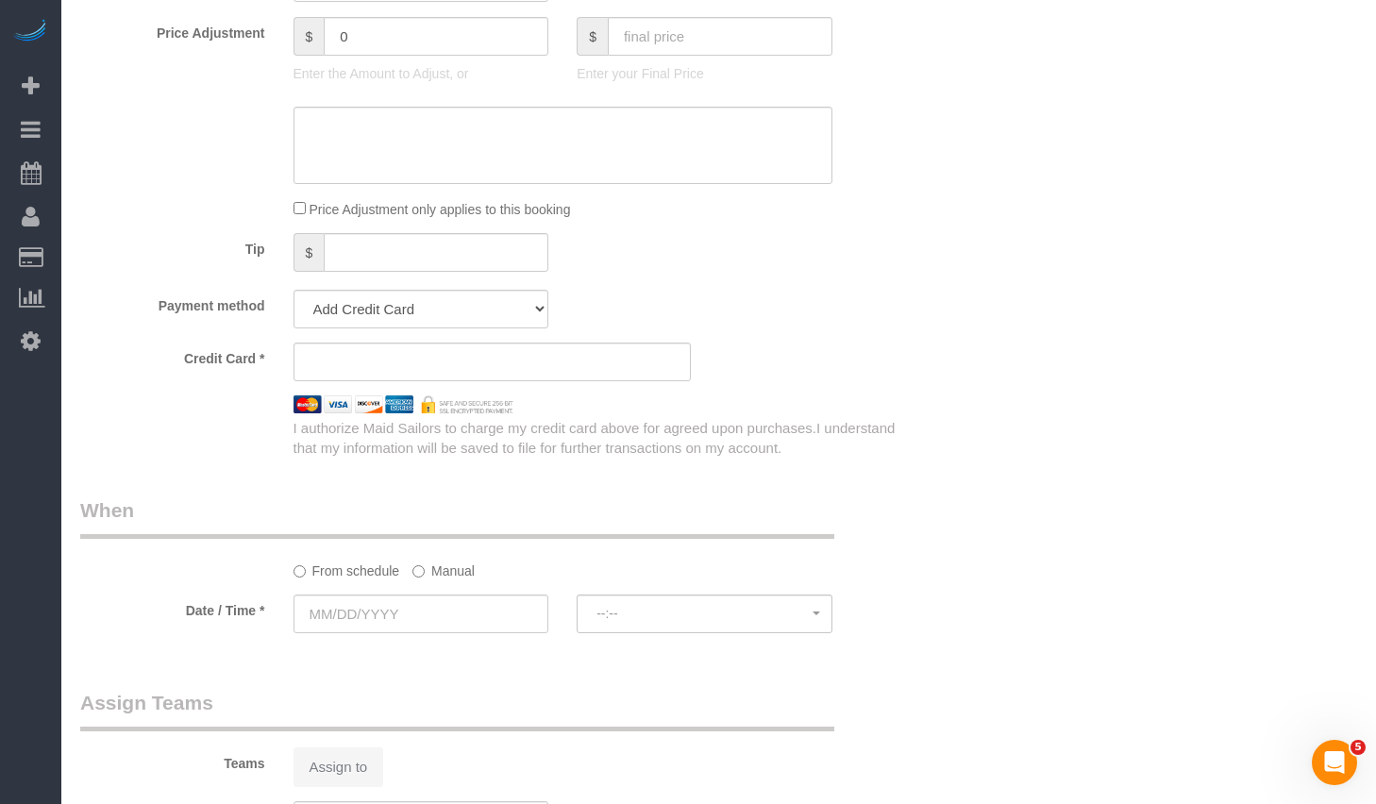
select select "number:89"
select select "number:90"
select select "number:13"
select select "number:7"
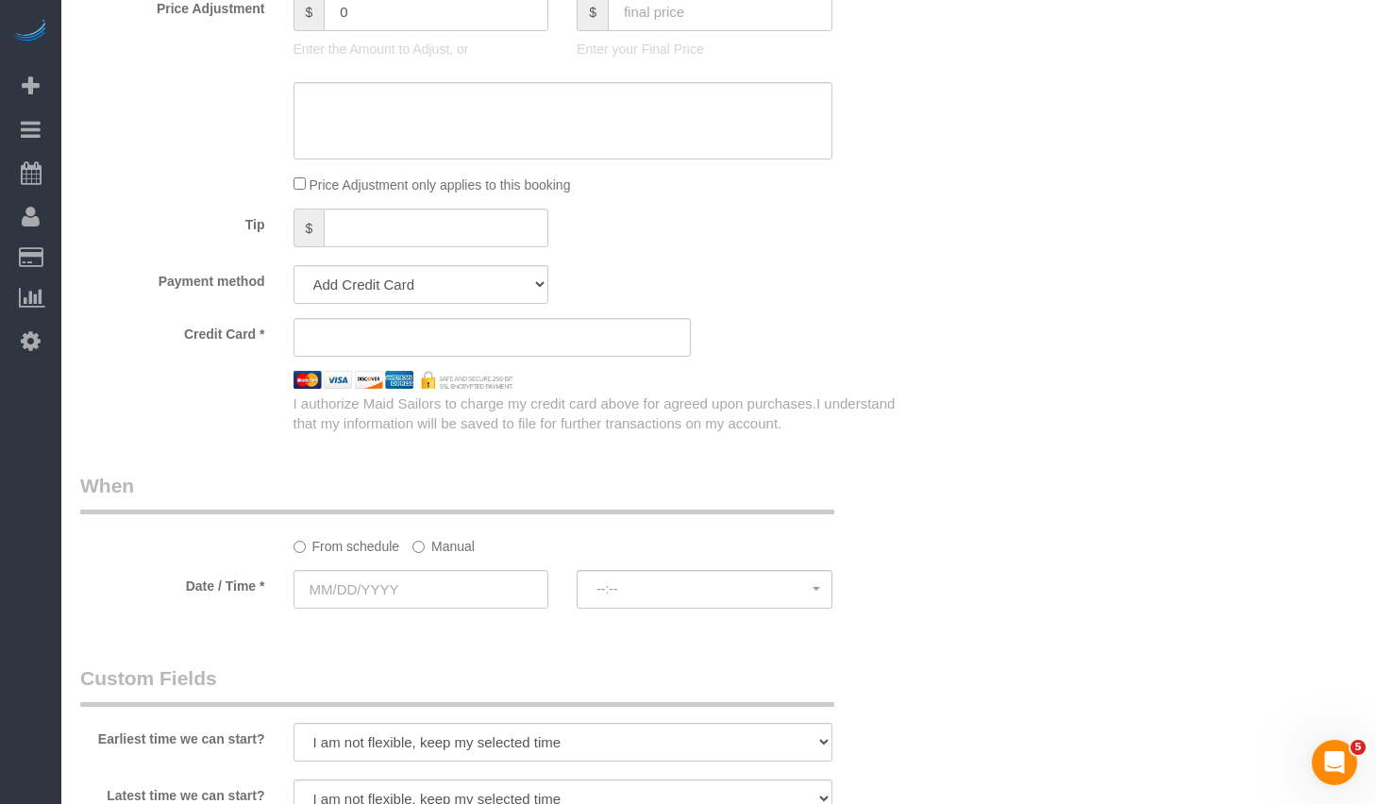
select select "object:2505"
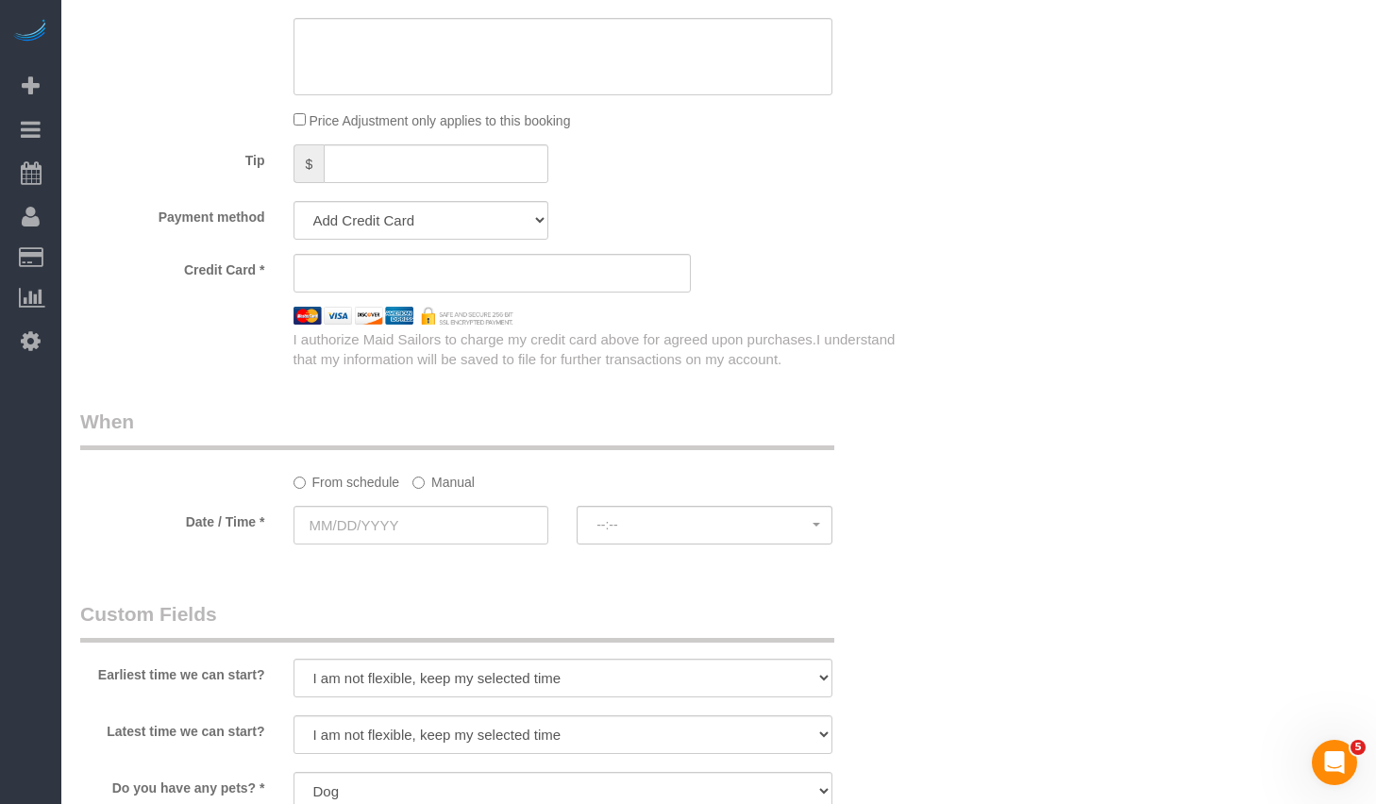
select select "string:stripe-pm_1S572p4VGloSiKo7nDSdiunk"
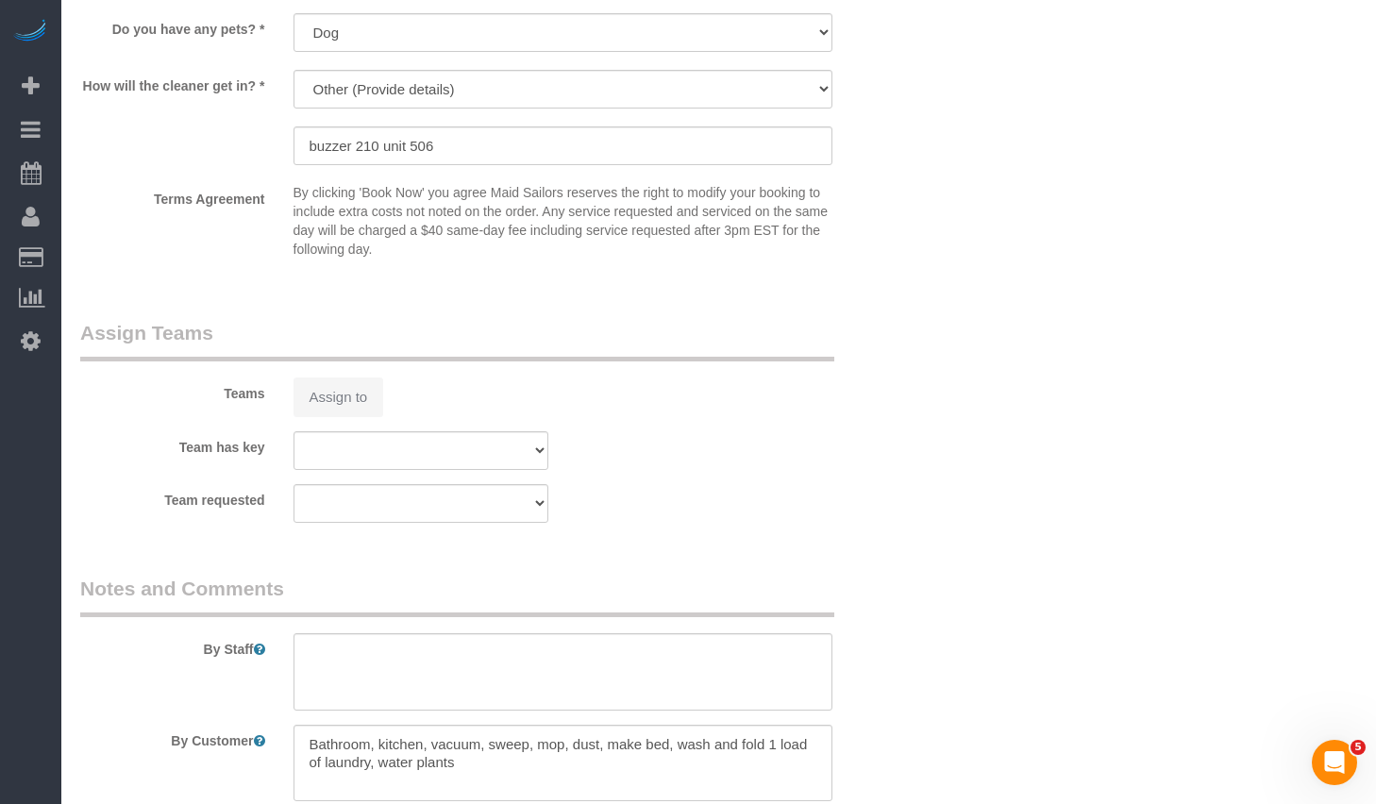
scroll to position [2135, 0]
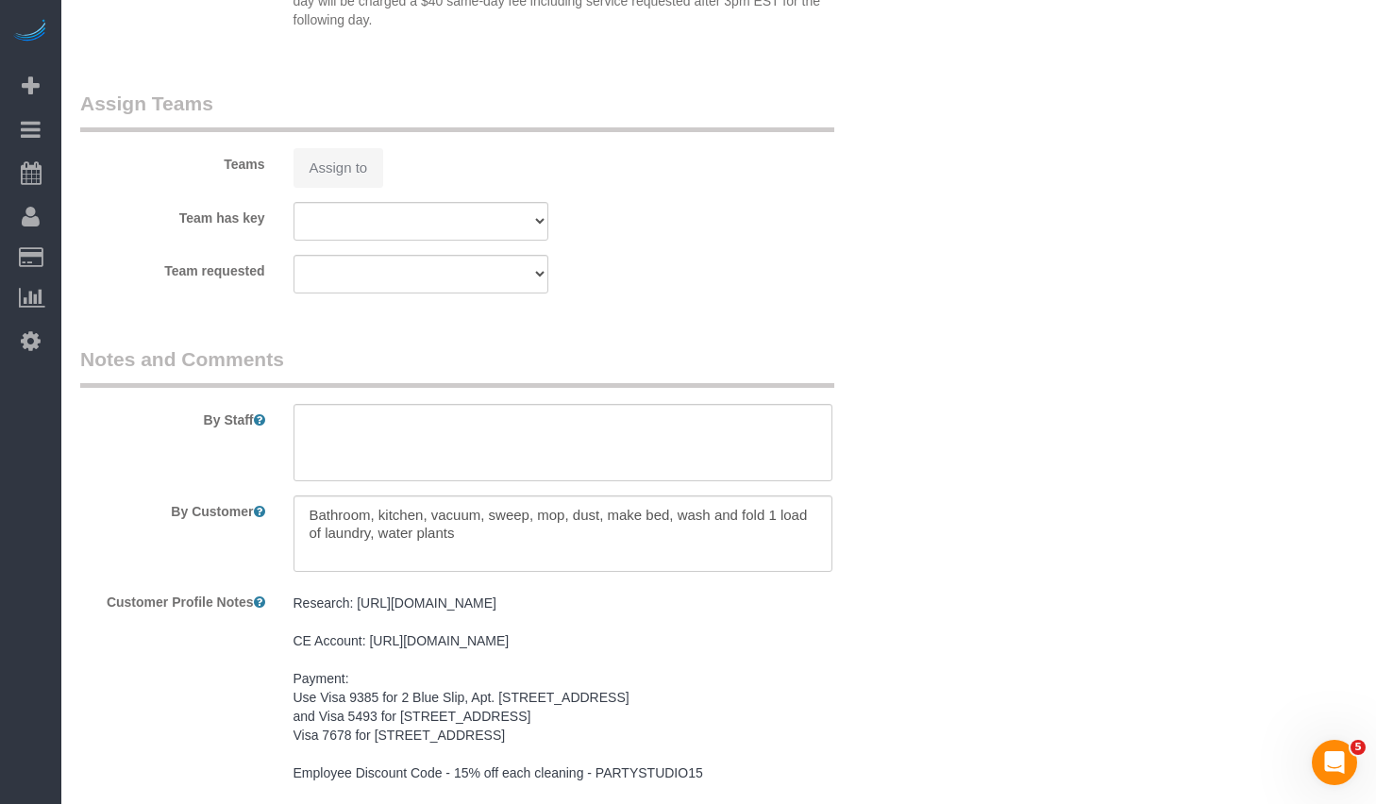
click at [341, 163] on div "Assign to" at bounding box center [421, 168] width 284 height 40
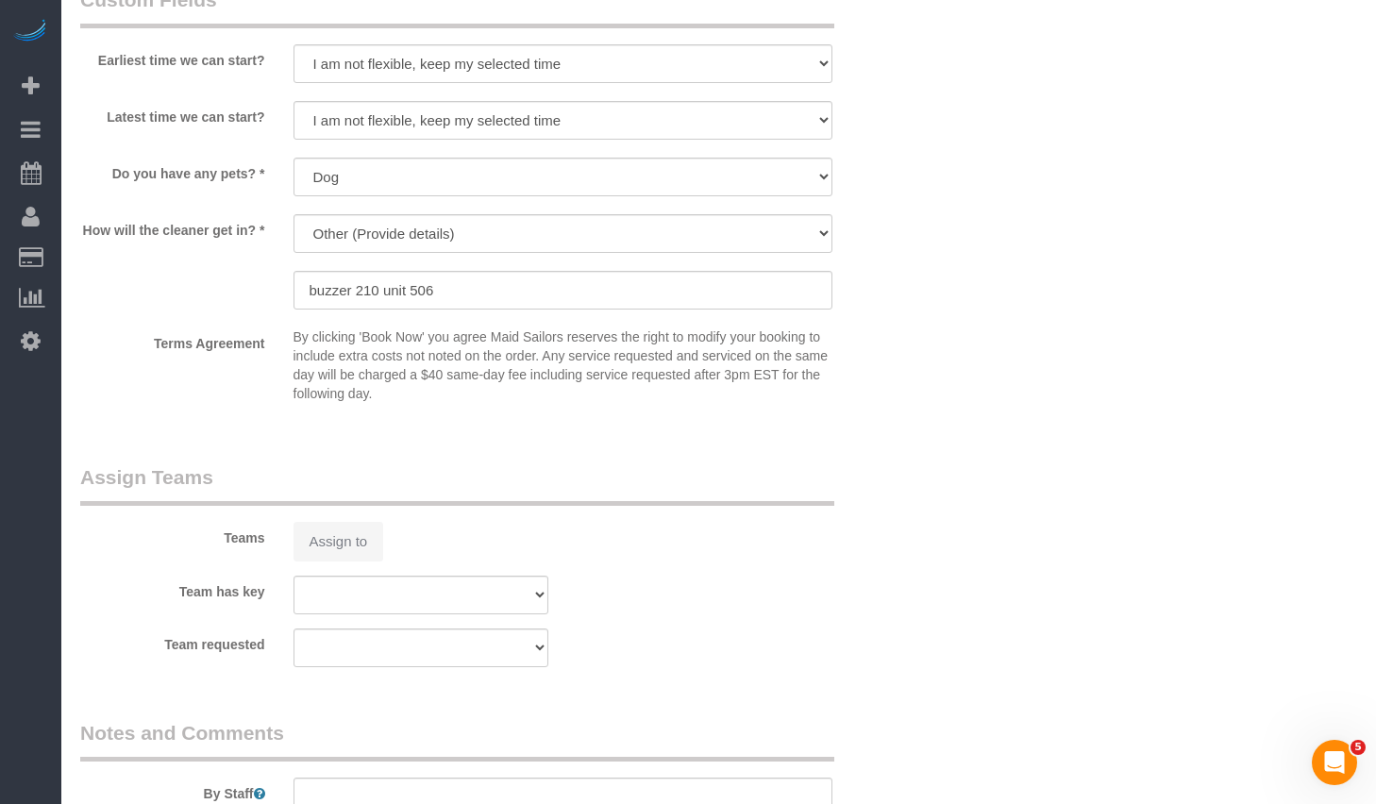
scroll to position [1773, 0]
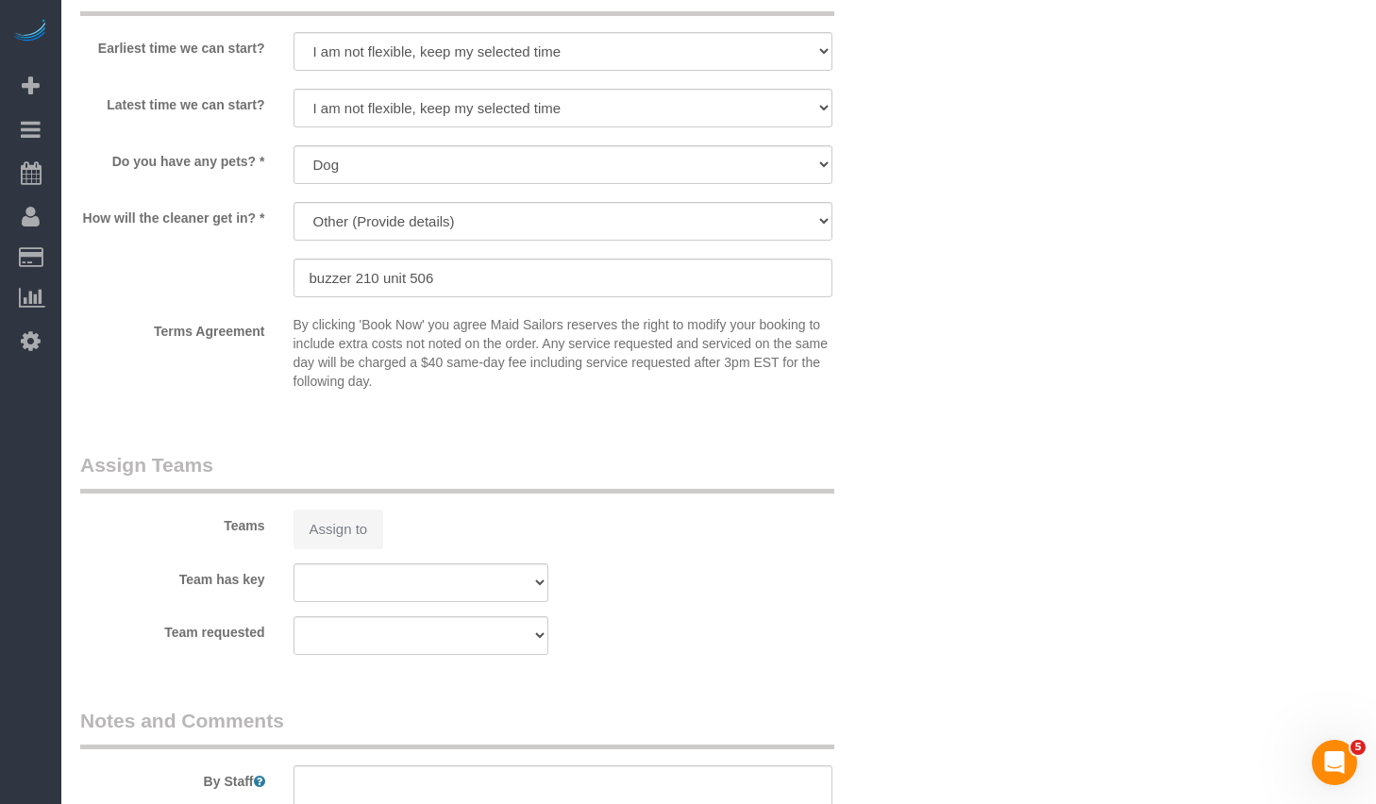
click at [348, 500] on div "Teams Assign to" at bounding box center [491, 500] width 851 height 98
click at [353, 517] on div "Assign to" at bounding box center [421, 530] width 284 height 40
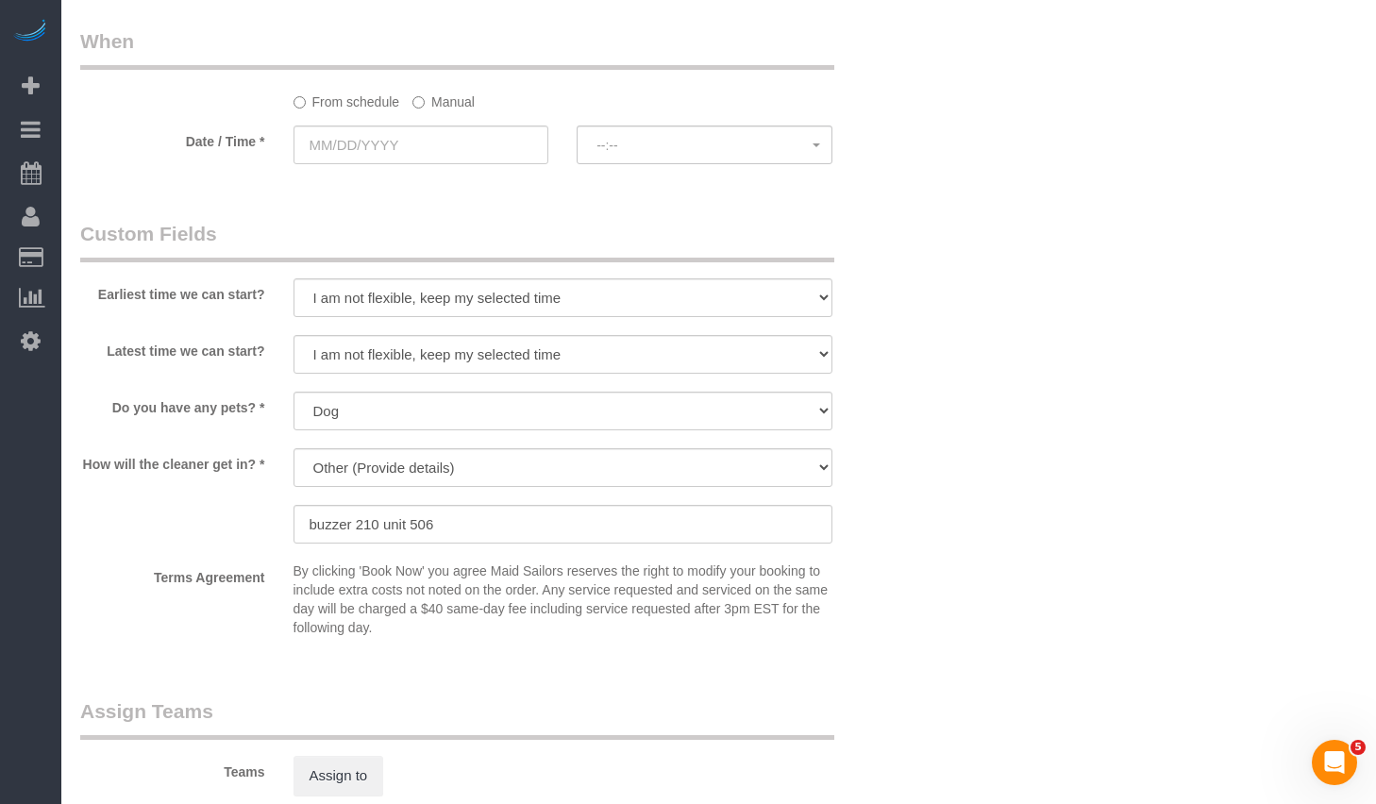
scroll to position [1503, 0]
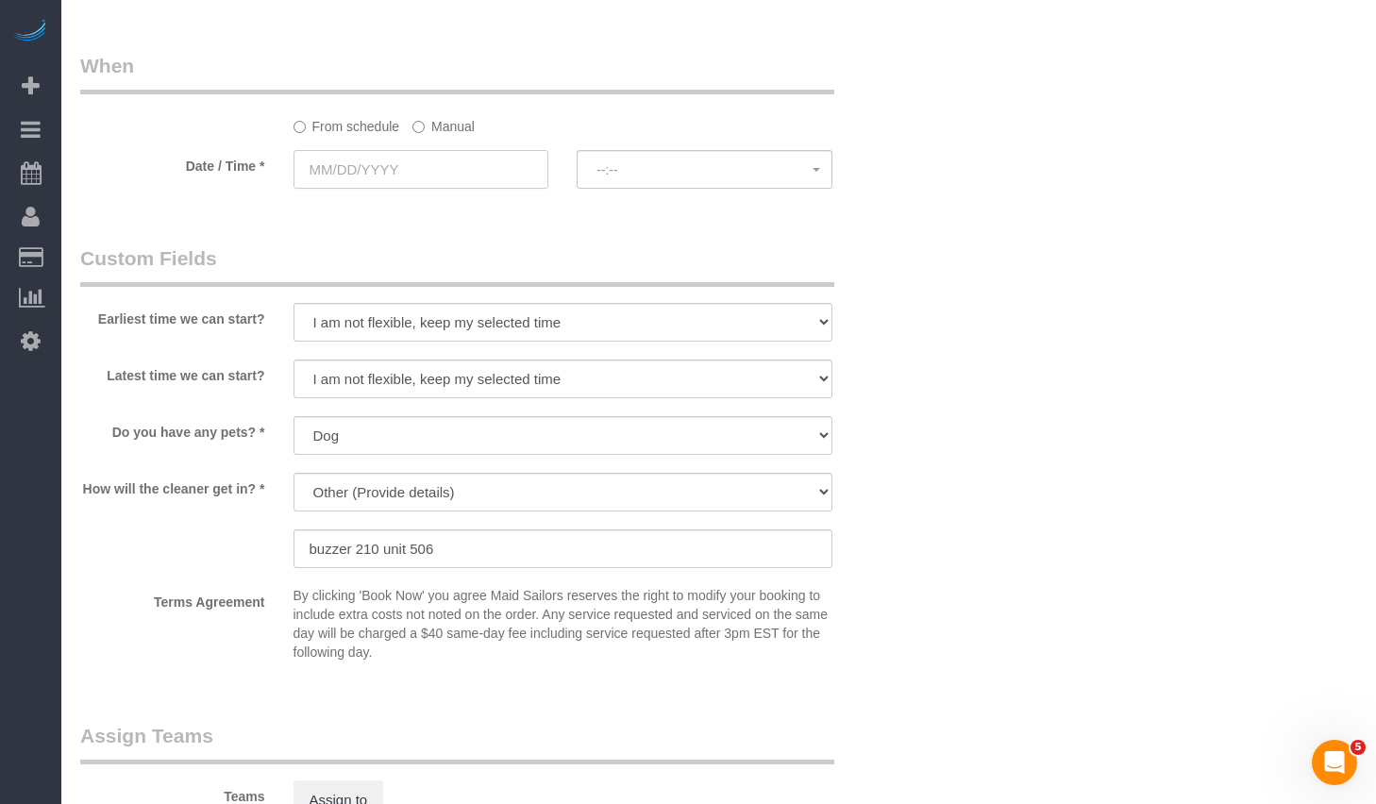
click at [452, 159] on input "text" at bounding box center [422, 169] width 256 height 39
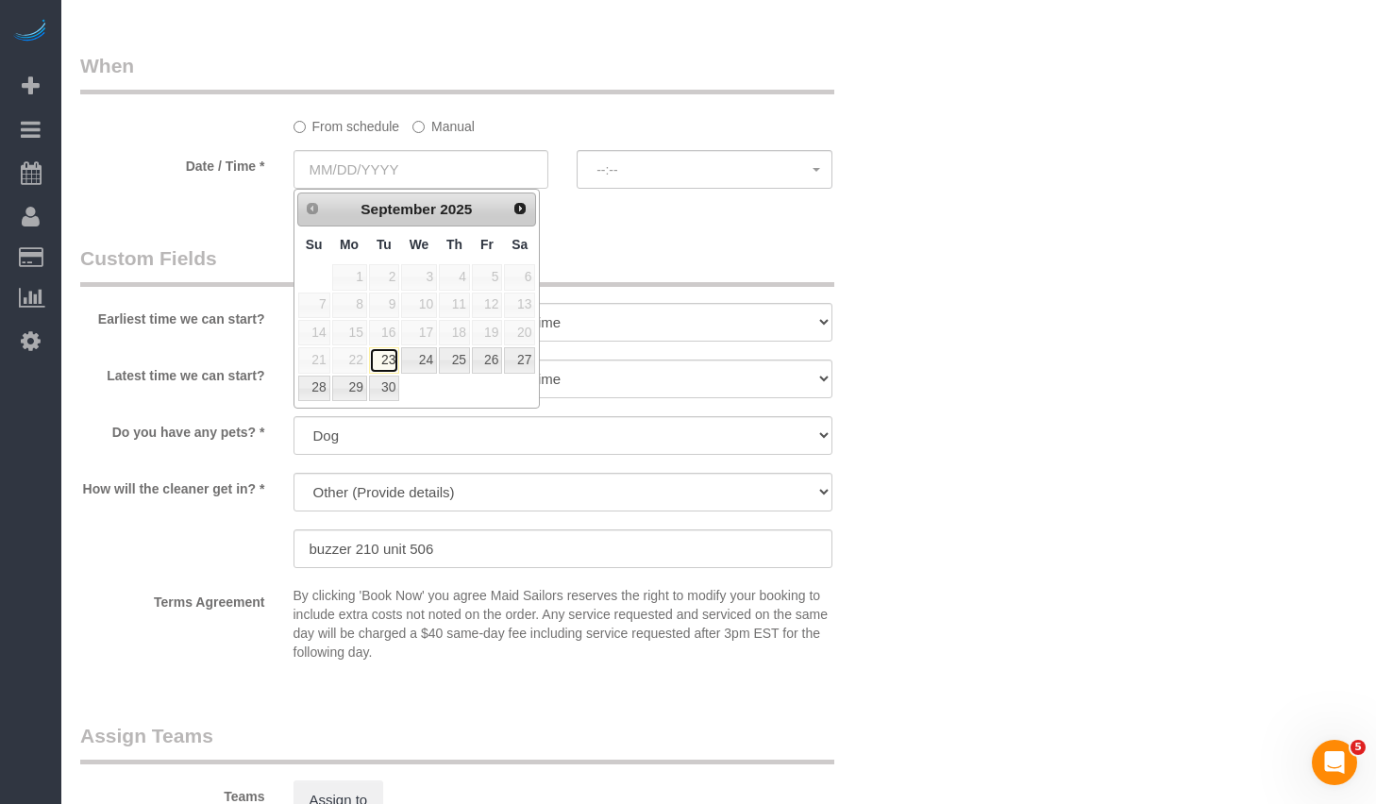
click at [390, 358] on link "23" at bounding box center [384, 359] width 30 height 25
type input "[DATE]"
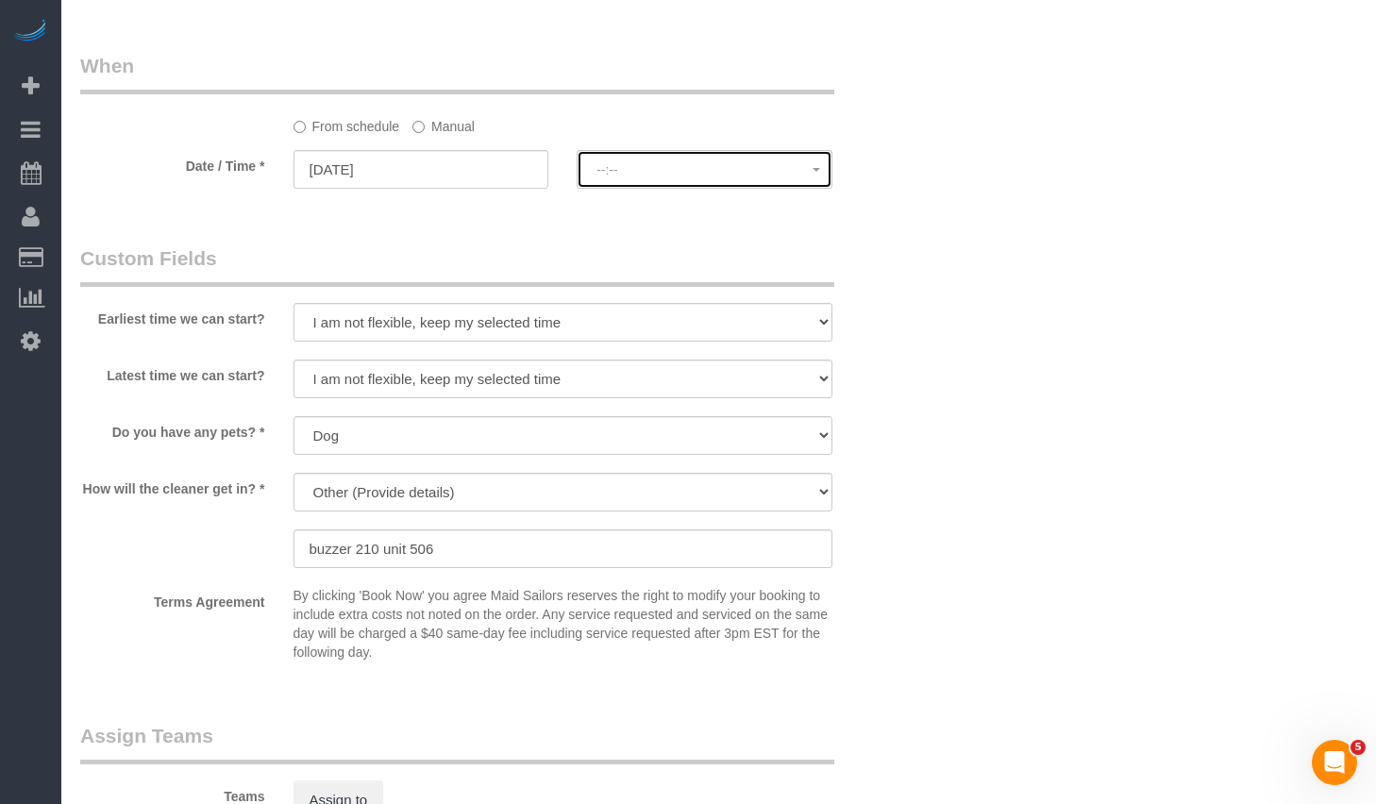
click at [653, 171] on span "--:--" at bounding box center [704, 169] width 216 height 15
select select "object:2912"
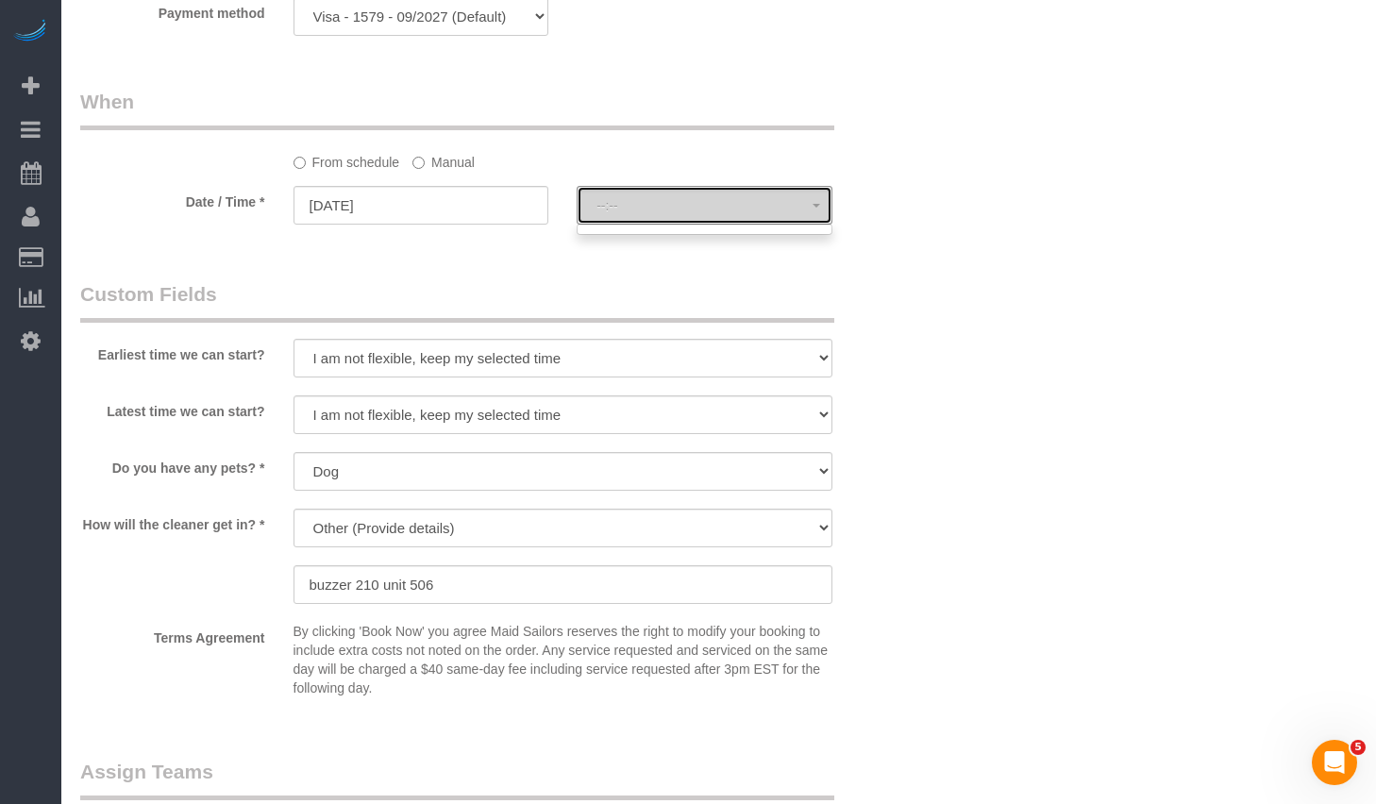
scroll to position [1538, 0]
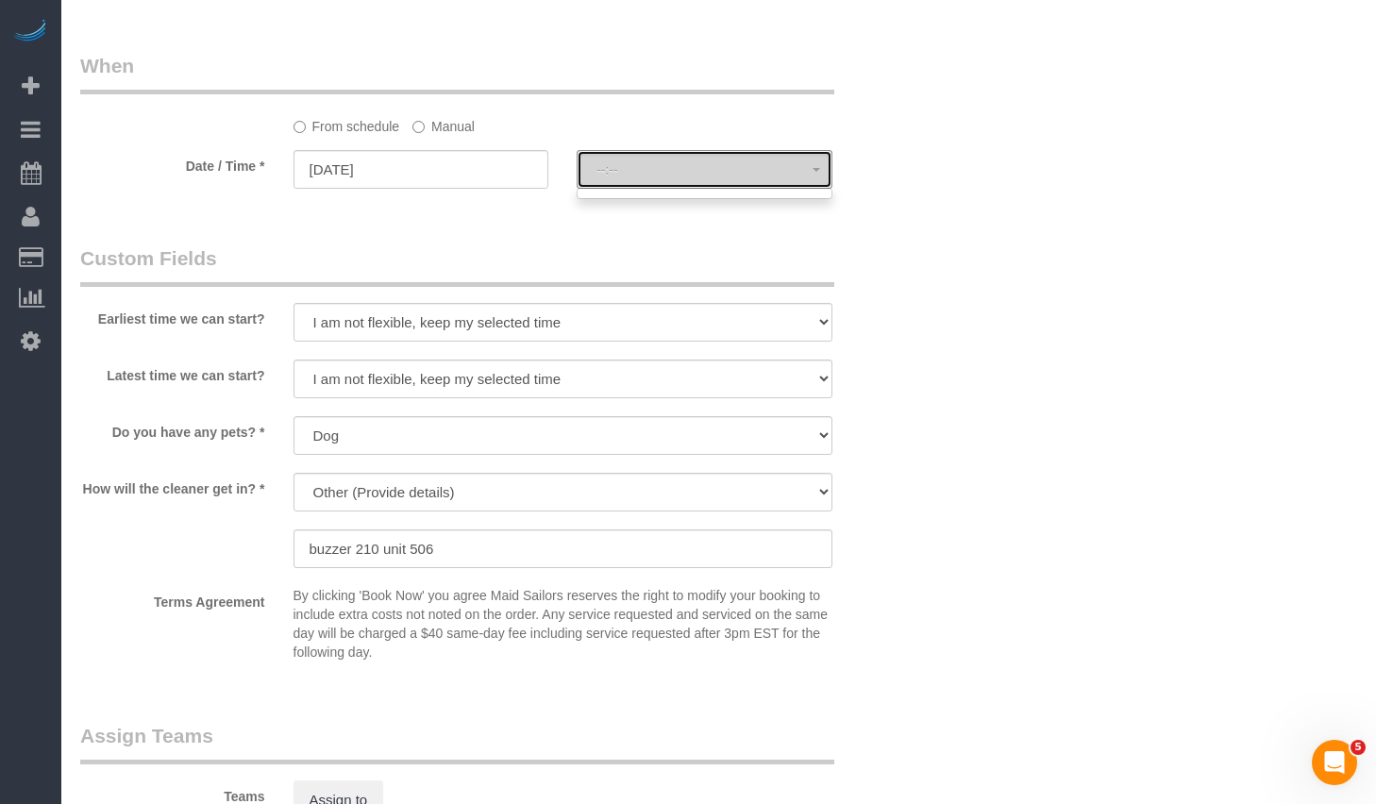
click at [659, 159] on button "--:--" at bounding box center [705, 169] width 256 height 39
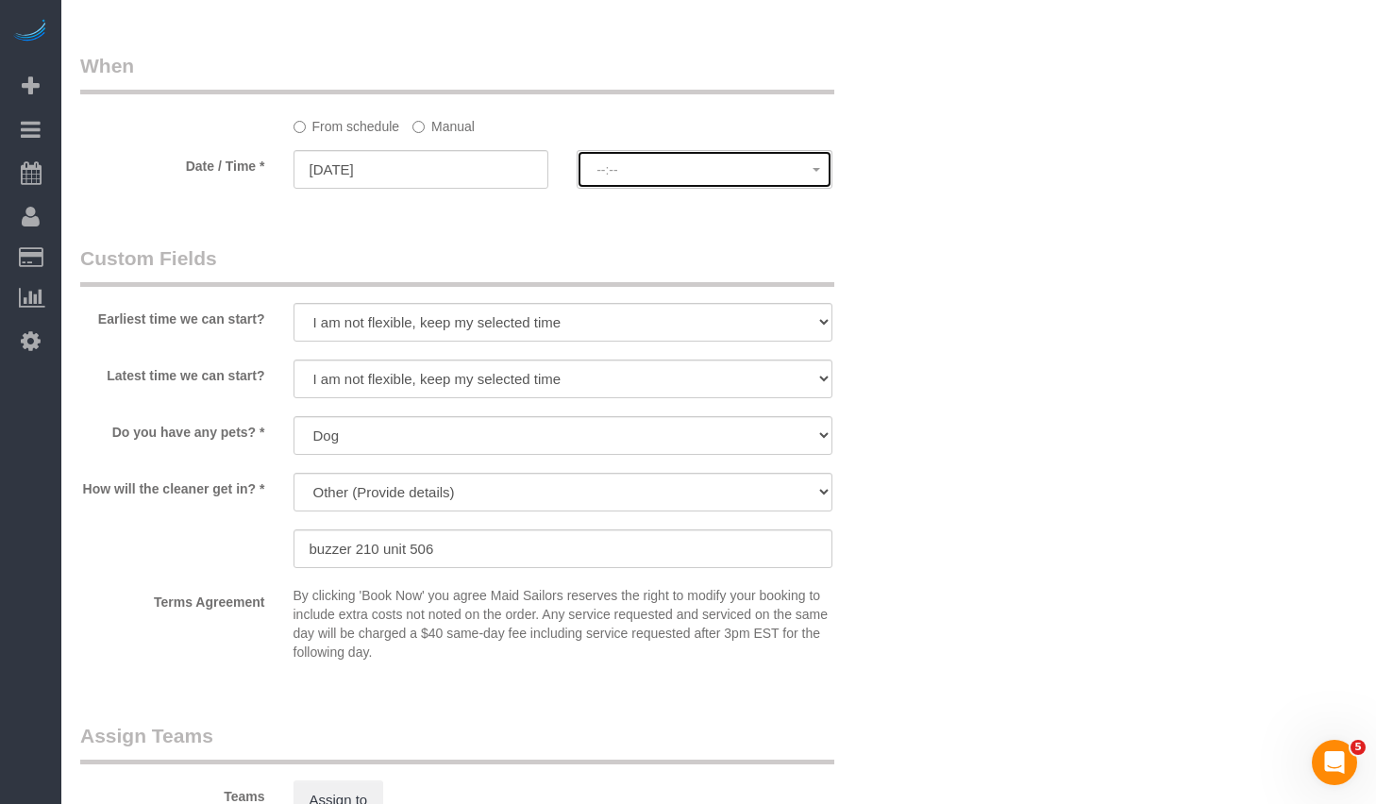
click at [647, 166] on span "--:--" at bounding box center [704, 169] width 216 height 15
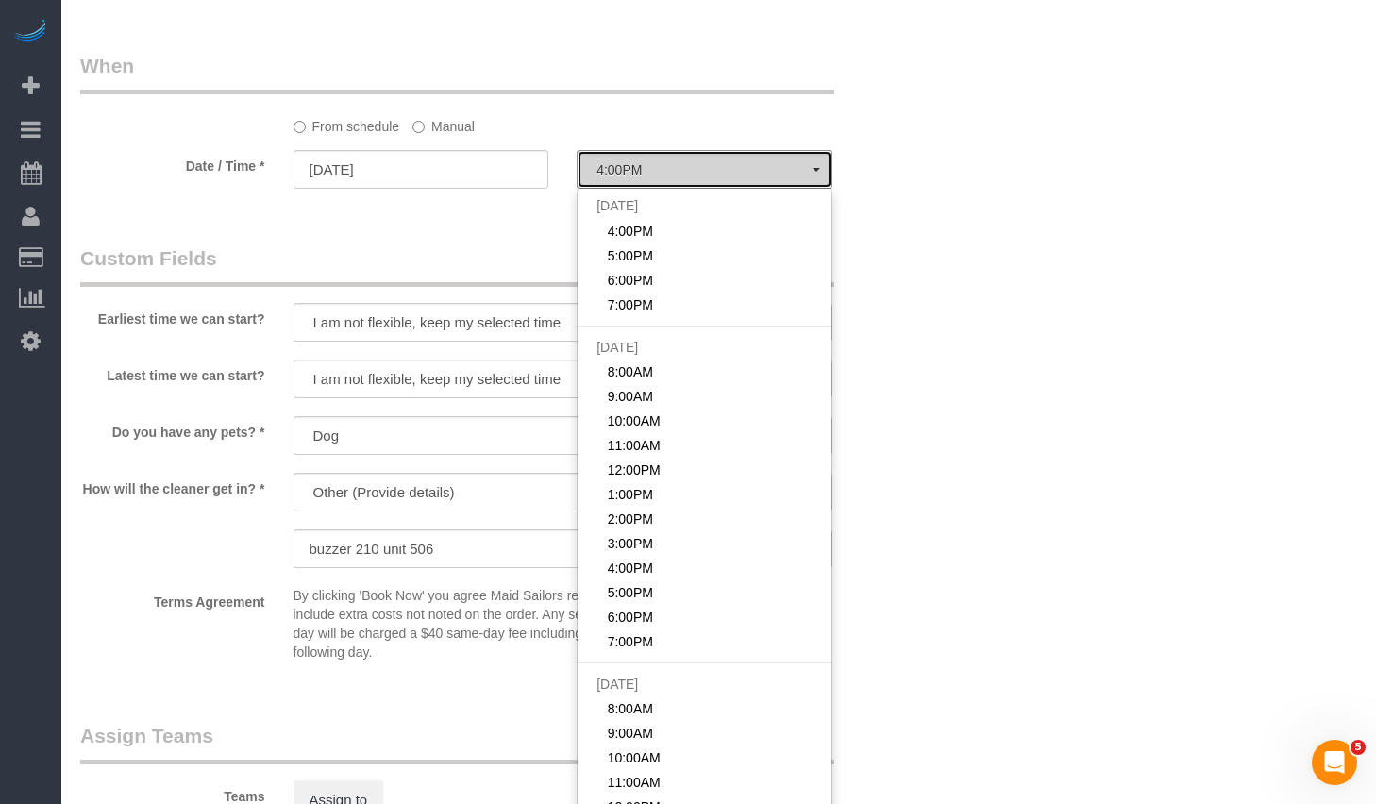
select select "spot6"
click at [638, 176] on span "4:00PM" at bounding box center [704, 169] width 216 height 15
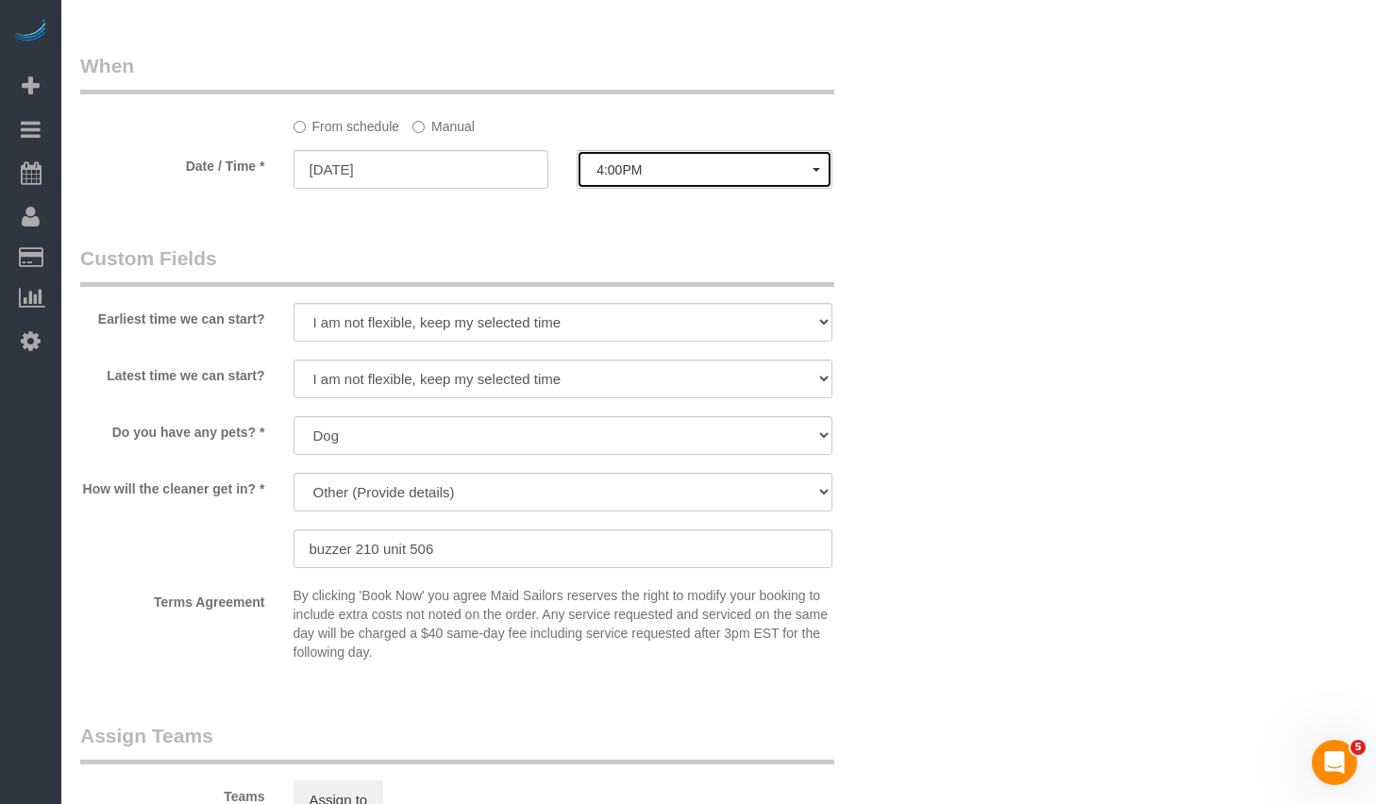
click at [641, 172] on span "4:00PM" at bounding box center [704, 169] width 216 height 15
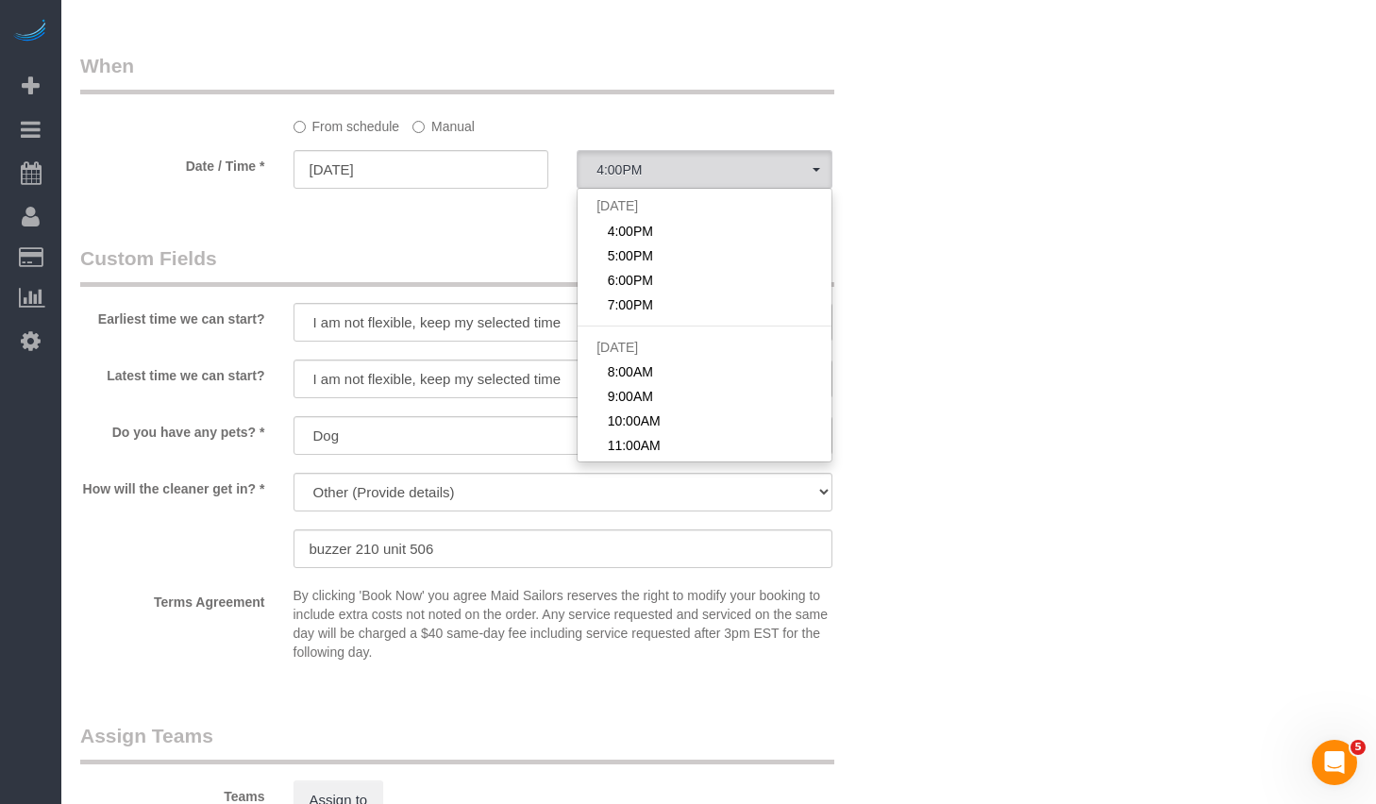
click at [423, 117] on label "Manual" at bounding box center [443, 122] width 62 height 25
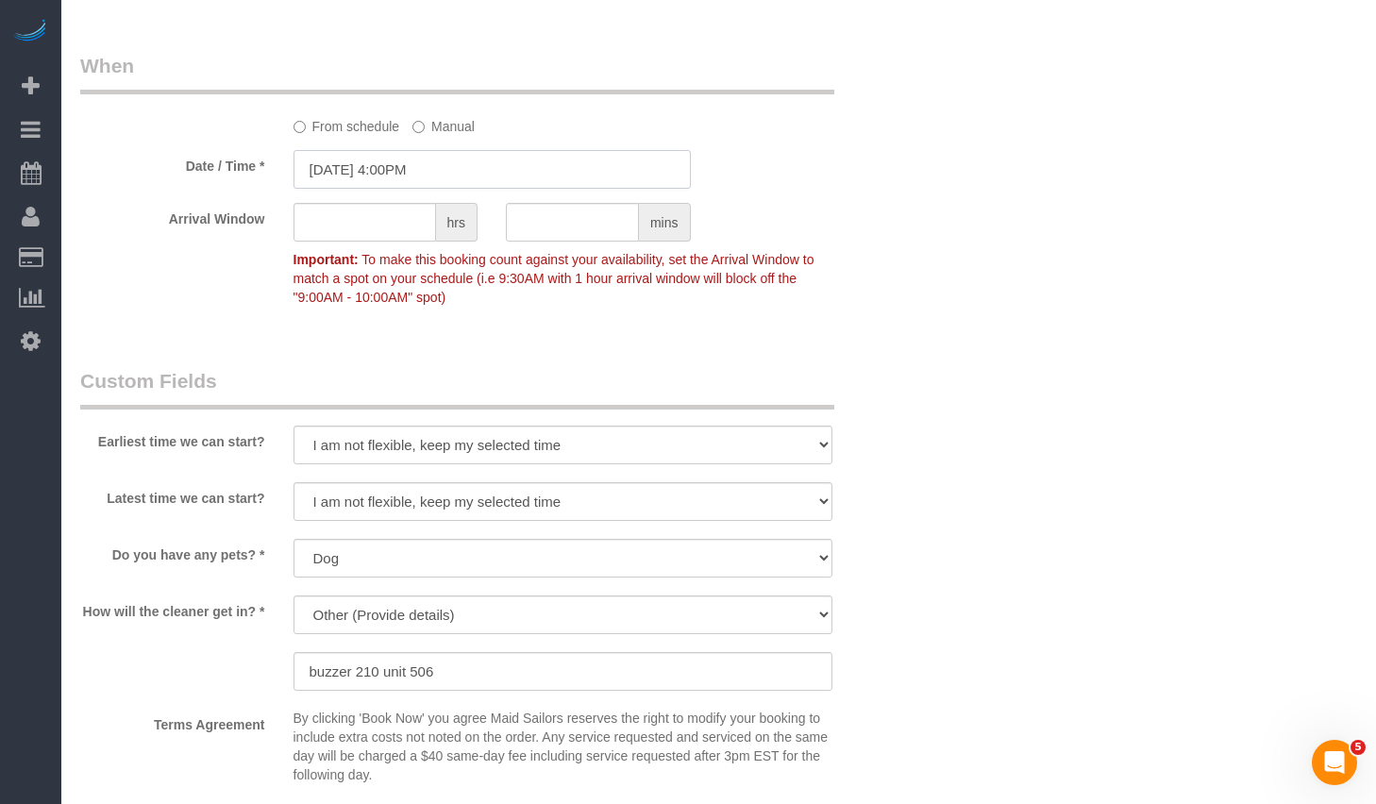
click at [427, 168] on input "[DATE] 4:00PM" at bounding box center [492, 169] width 397 height 39
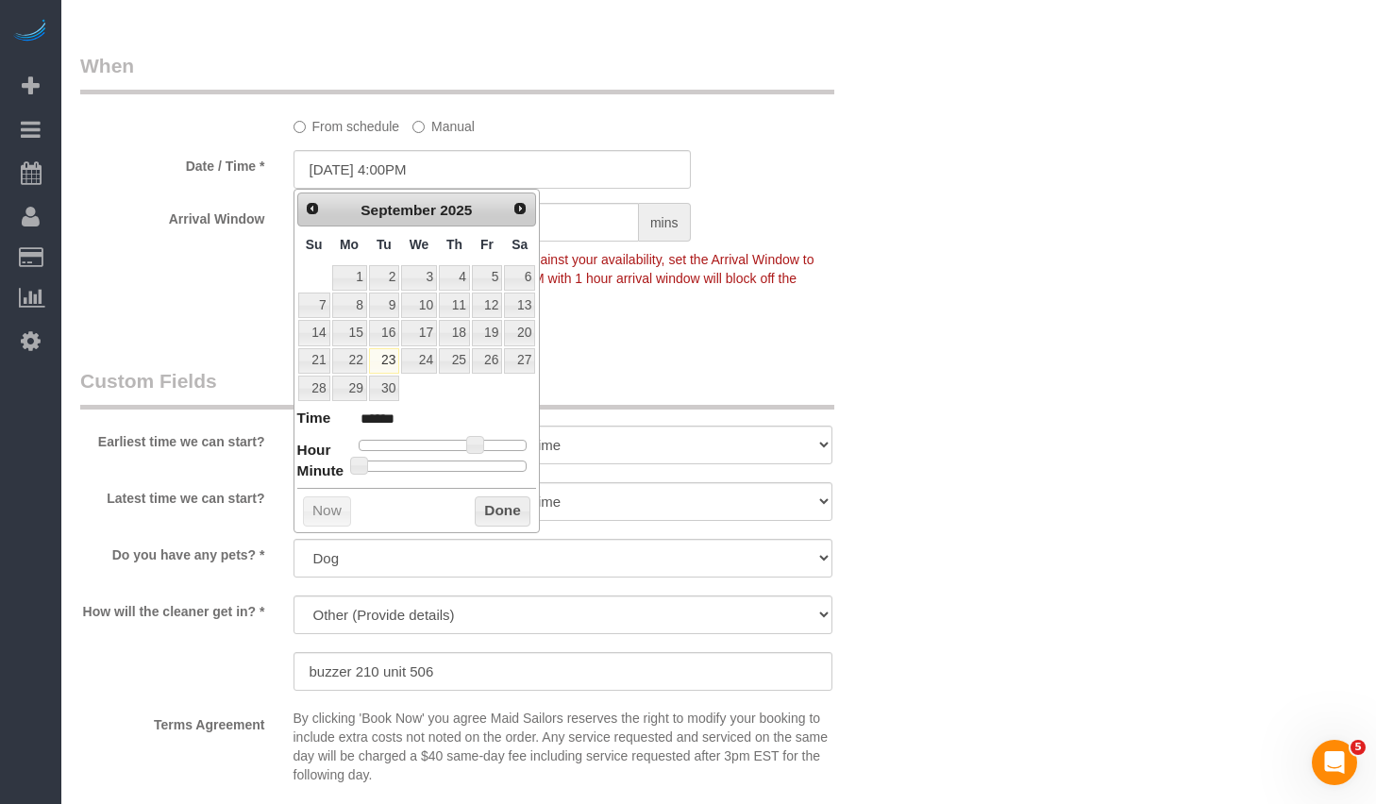
type input "[DATE] 1:00PM"
type input "******"
type input "[DATE] 2:00PM"
type input "******"
drag, startPoint x: 450, startPoint y: 445, endPoint x: 460, endPoint y: 449, distance: 10.2
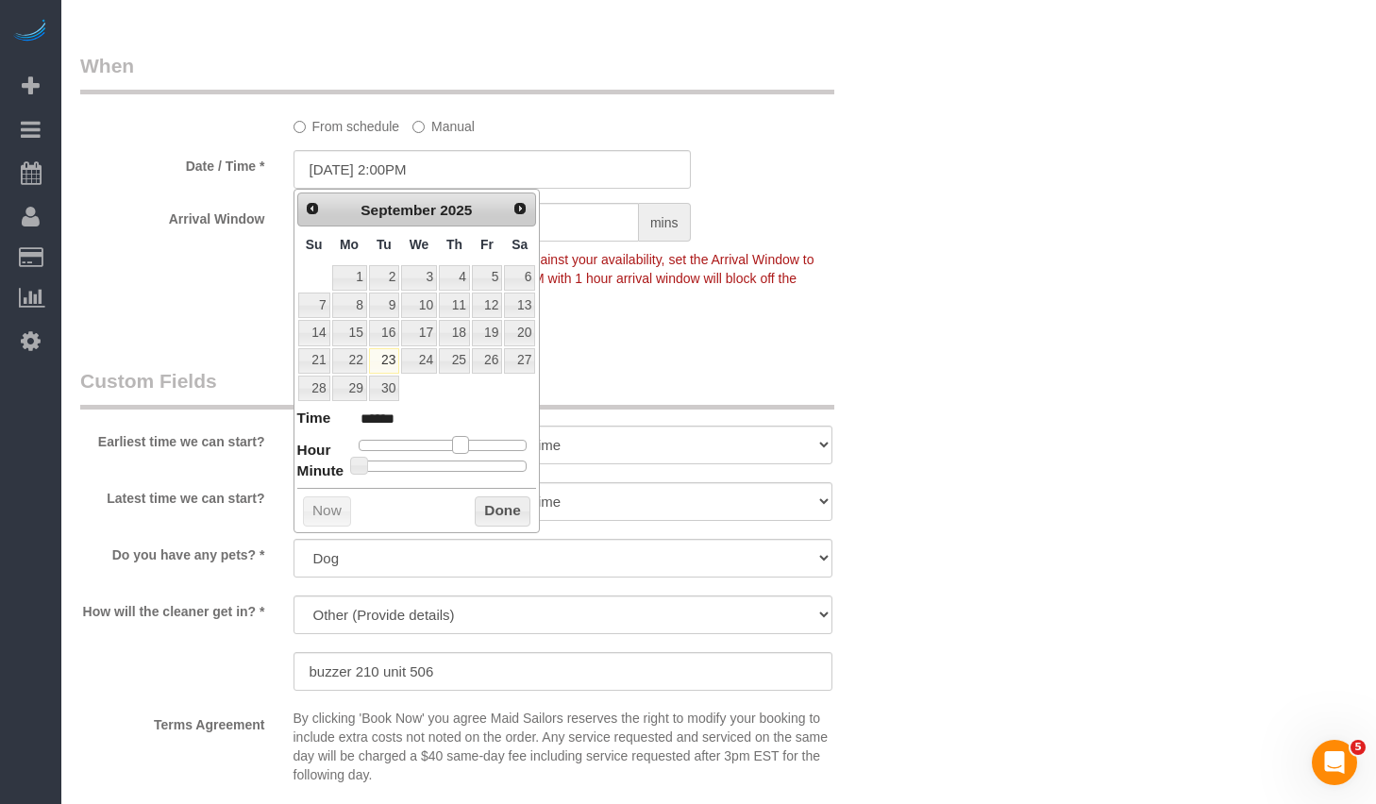
click at [460, 449] on div at bounding box center [443, 445] width 169 height 11
click at [490, 505] on button "Done" at bounding box center [503, 511] width 56 height 30
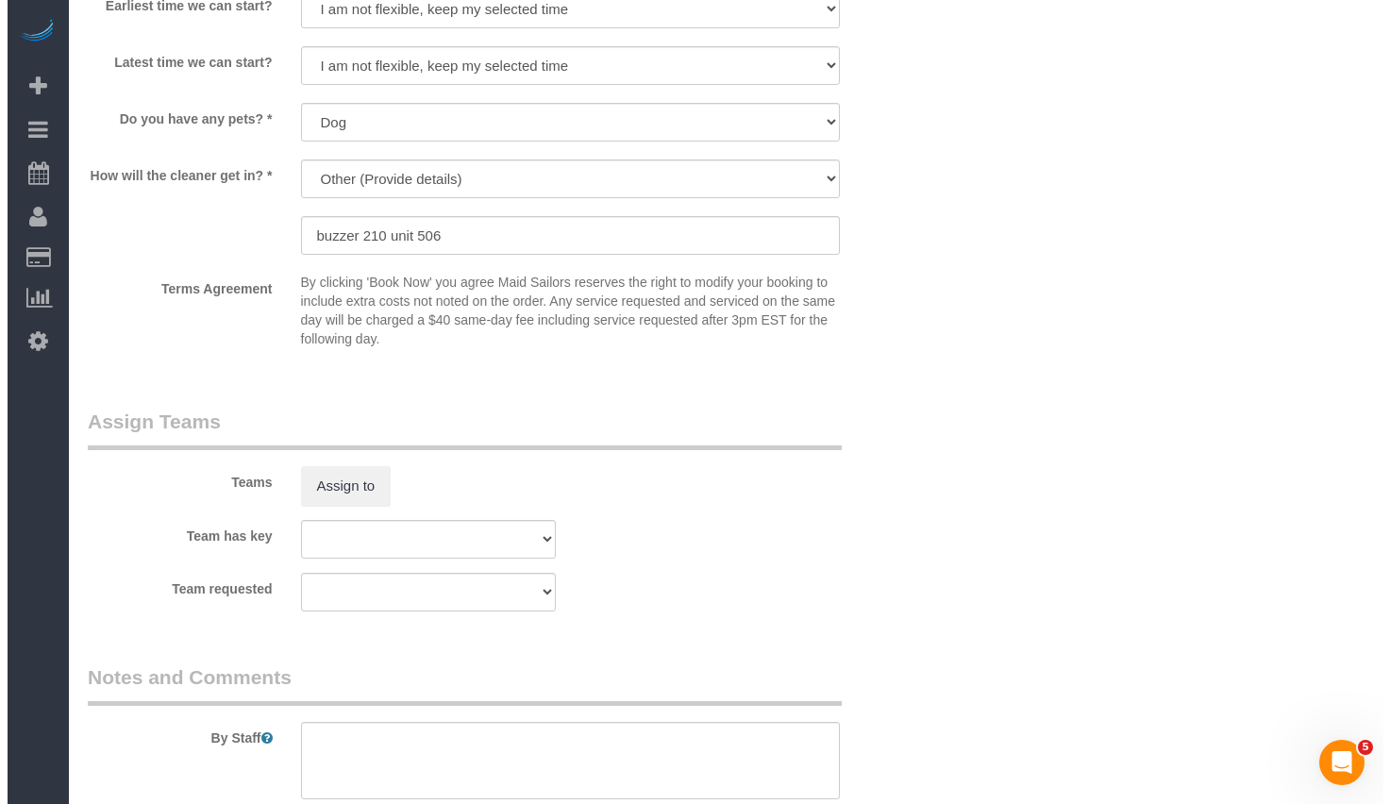
scroll to position [2109, 0]
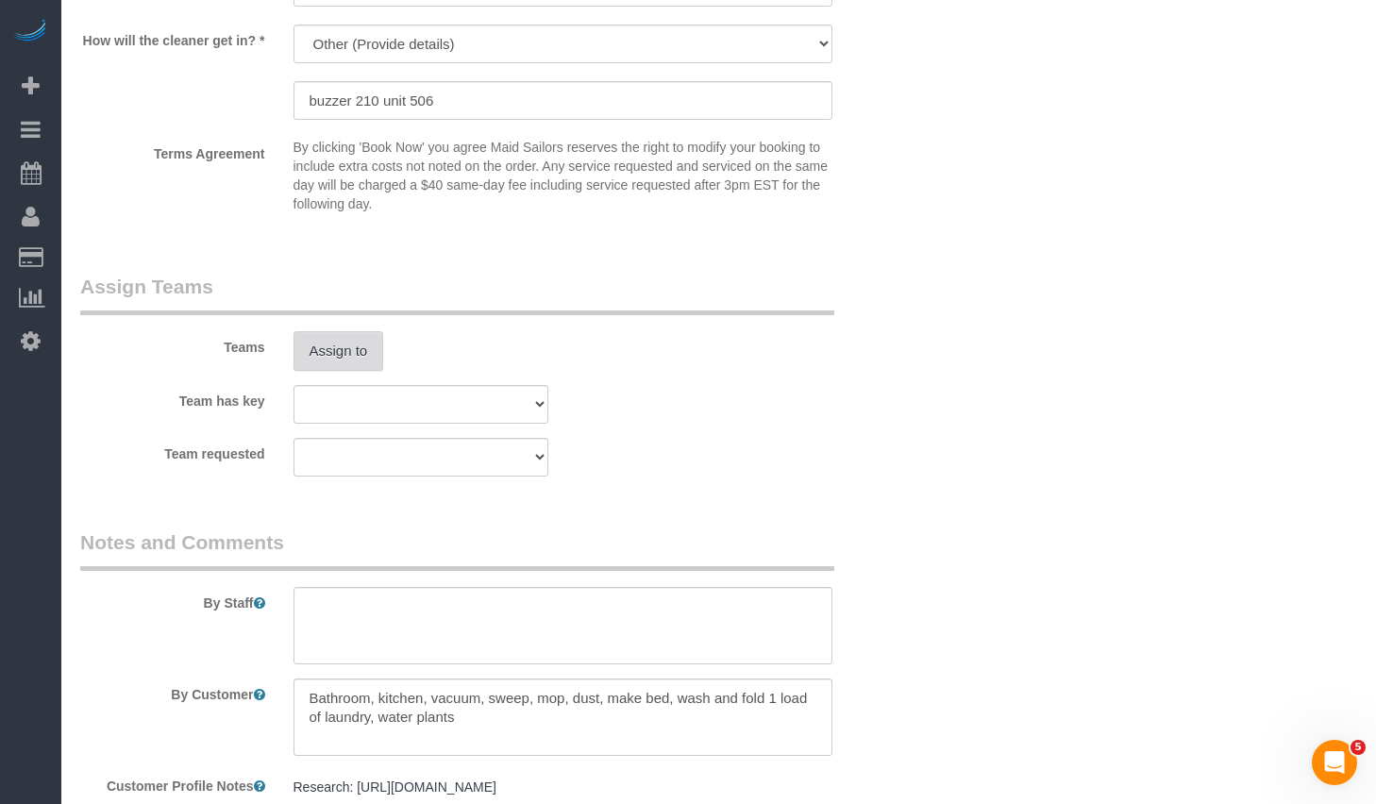
click at [349, 359] on button "Assign to" at bounding box center [339, 351] width 91 height 40
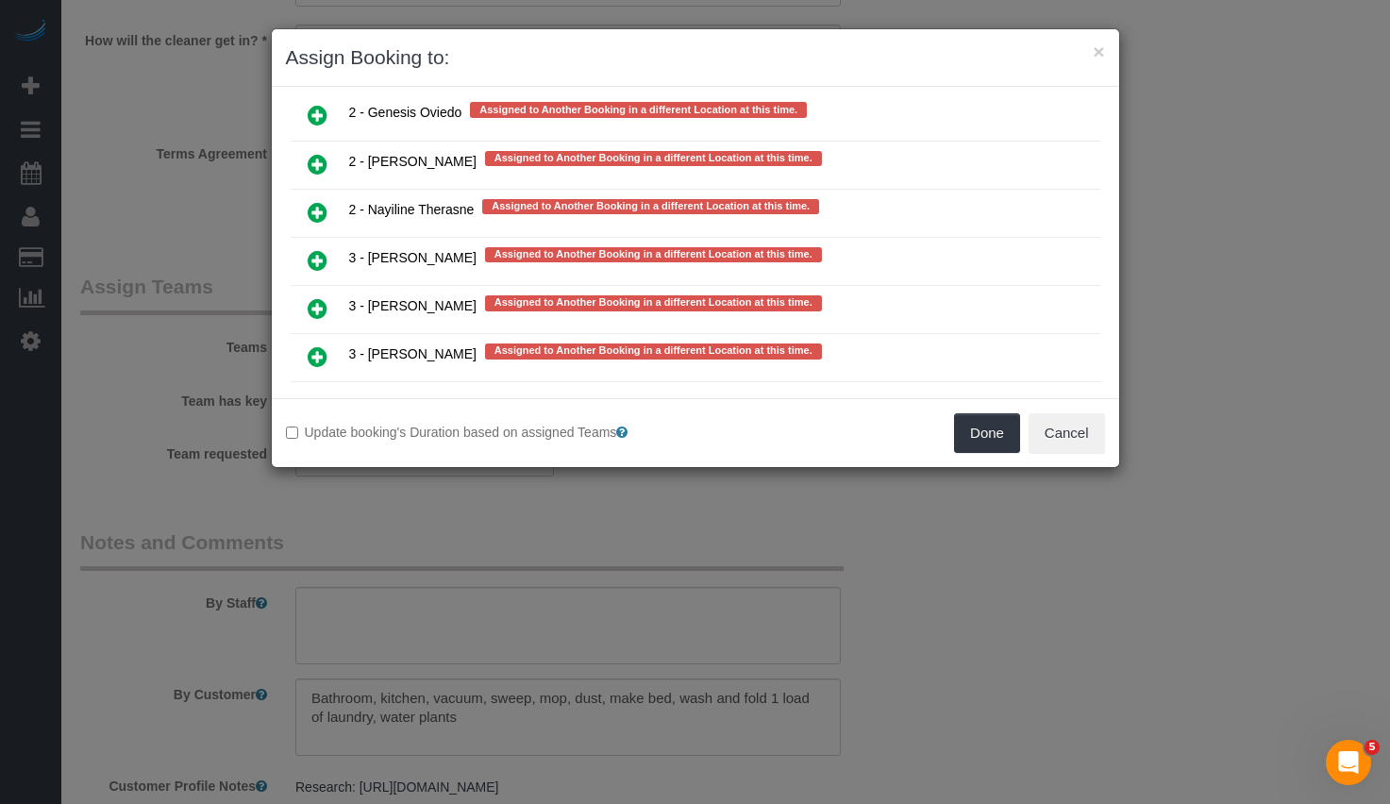
scroll to position [3668, 0]
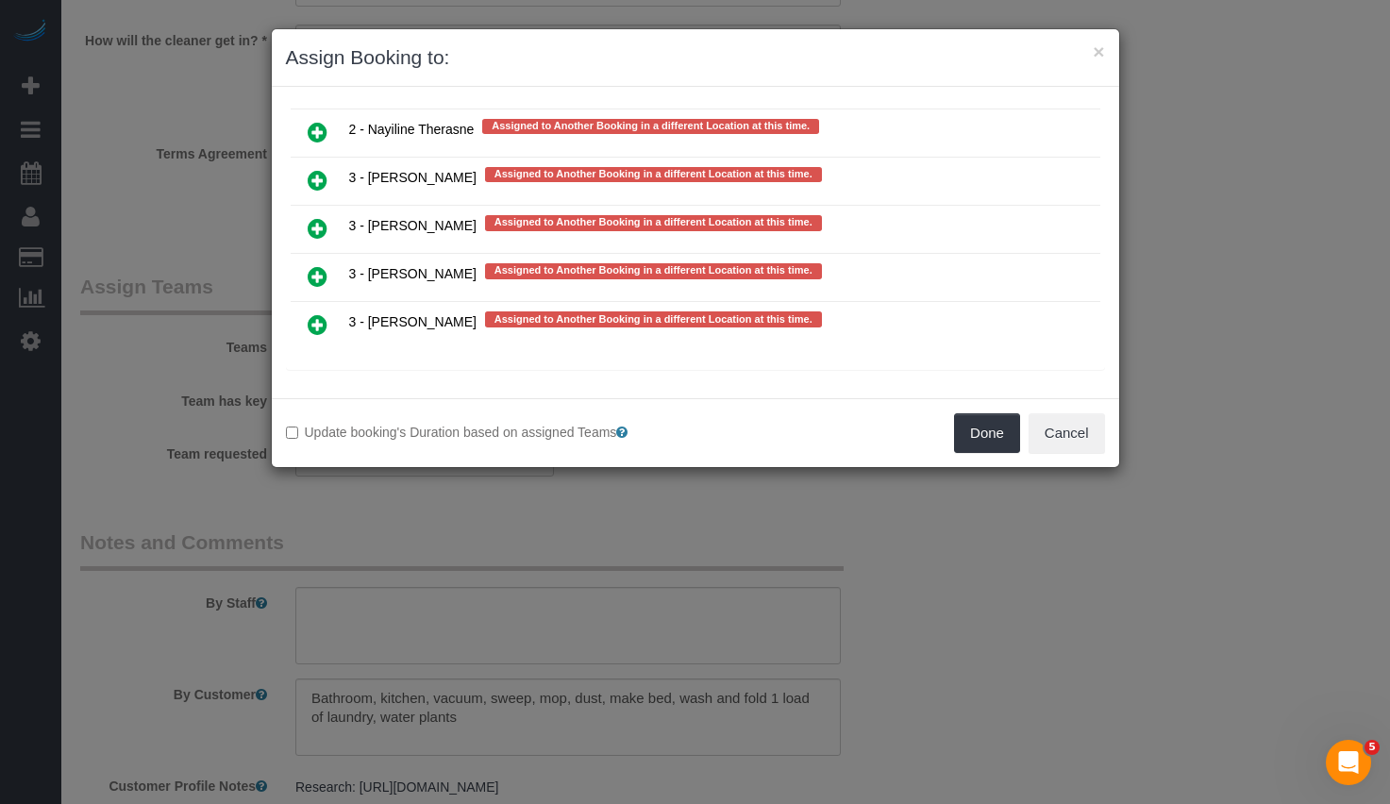
click at [321, 279] on icon at bounding box center [318, 276] width 20 height 23
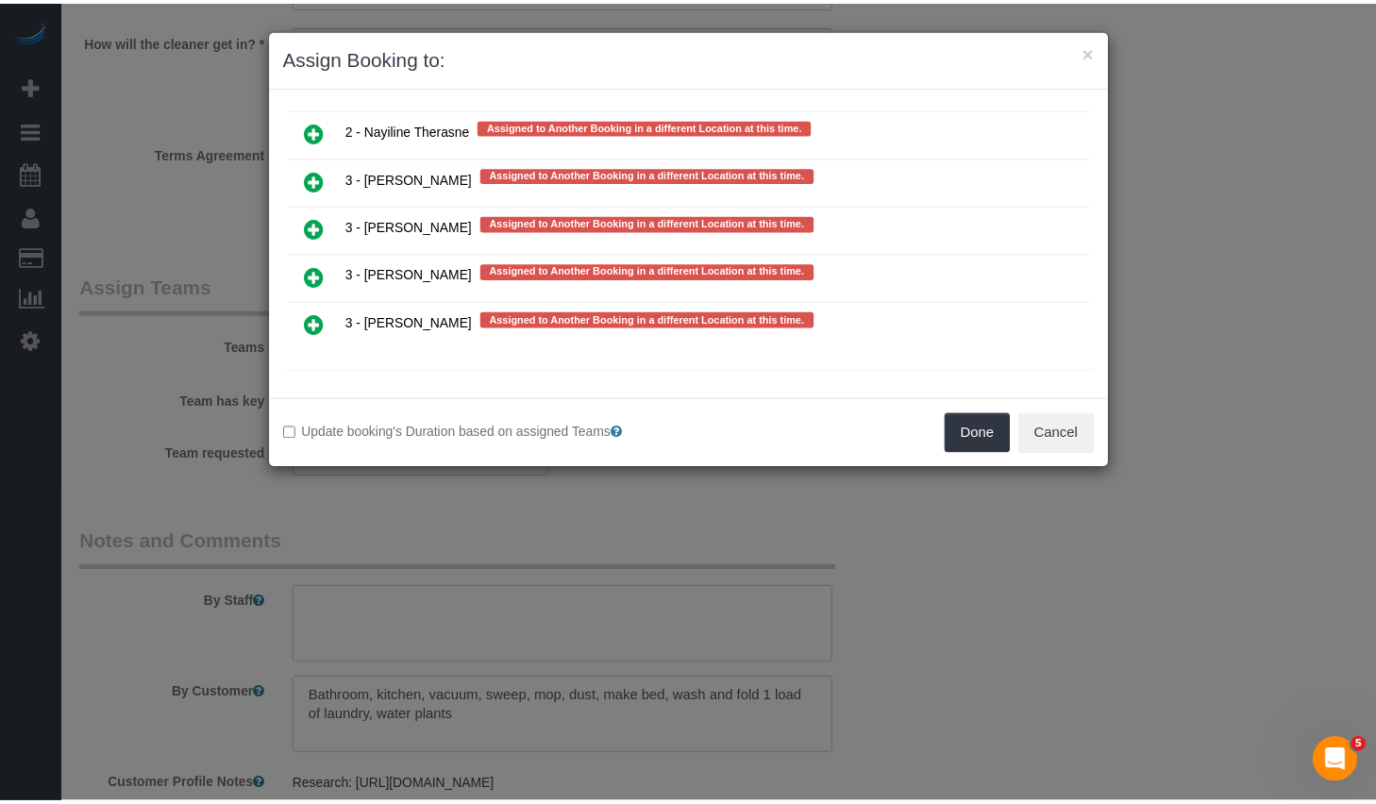
scroll to position [3744, 0]
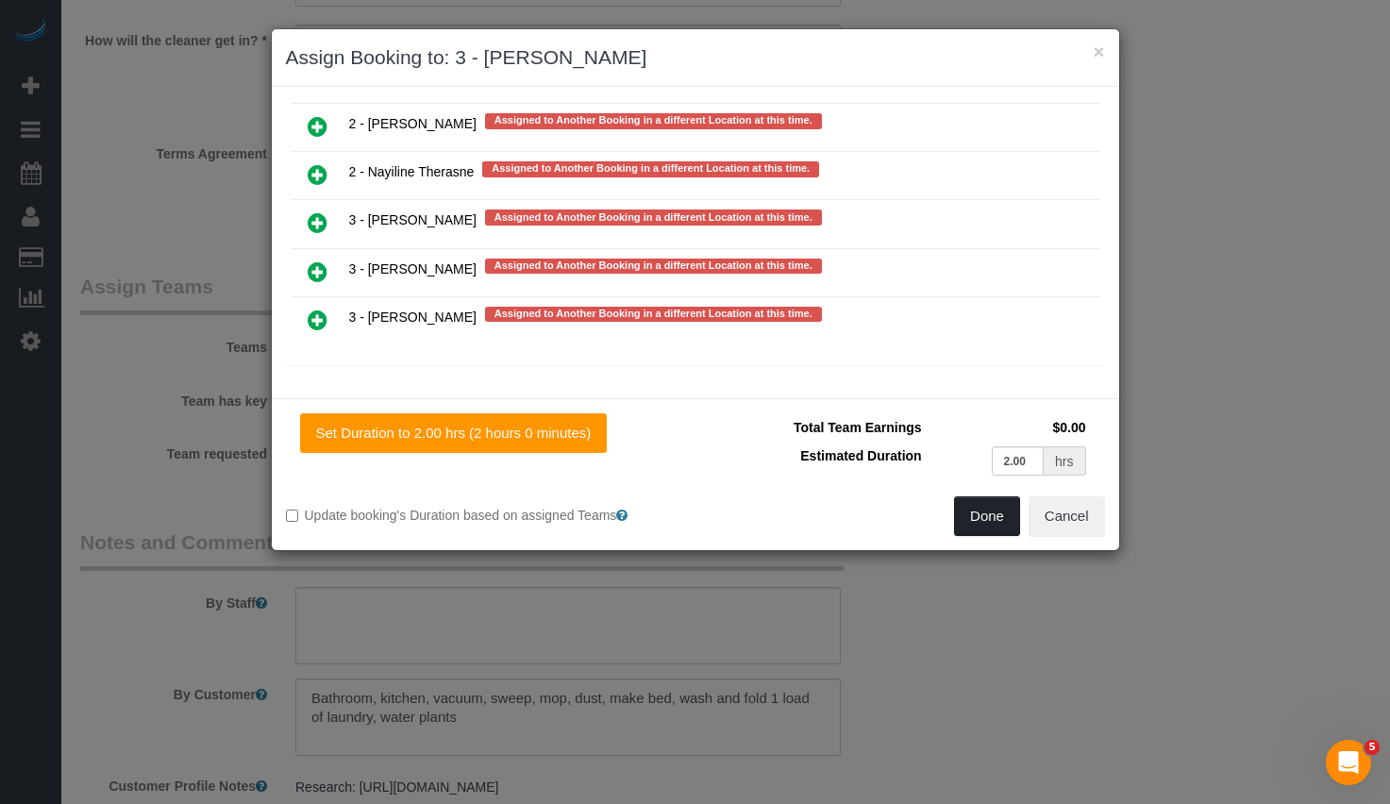
click at [976, 507] on button "Done" at bounding box center [987, 516] width 66 height 40
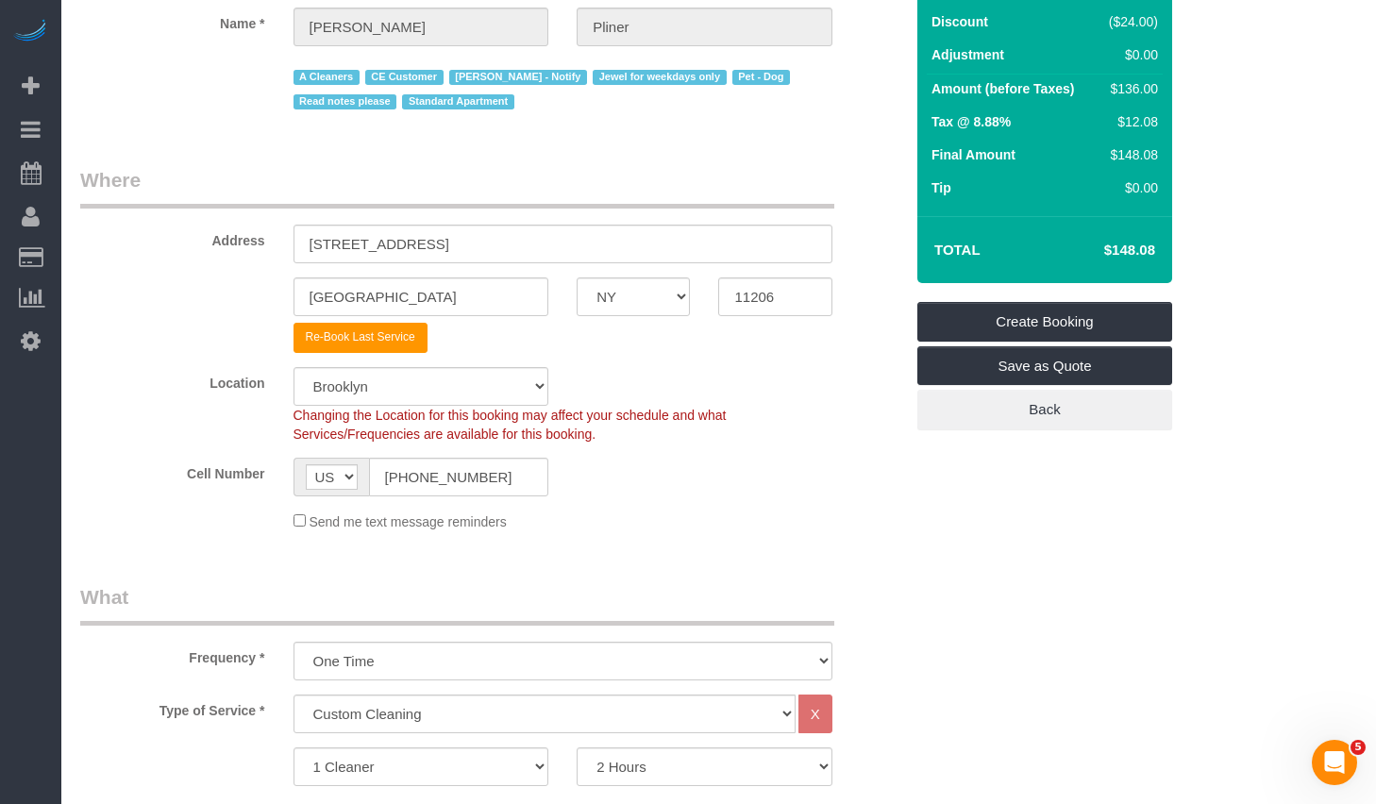
scroll to position [0, 0]
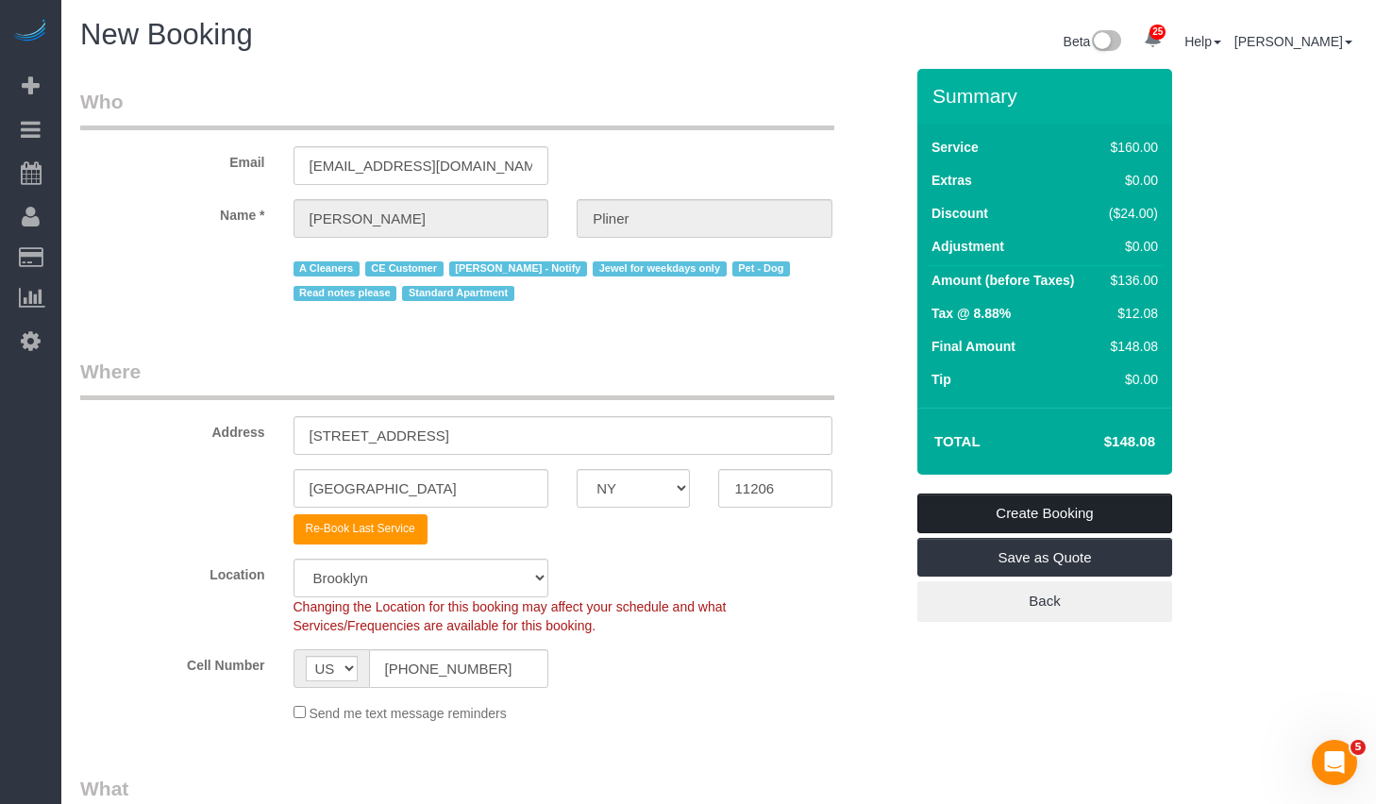
click at [1039, 509] on link "Create Booking" at bounding box center [1044, 514] width 255 height 40
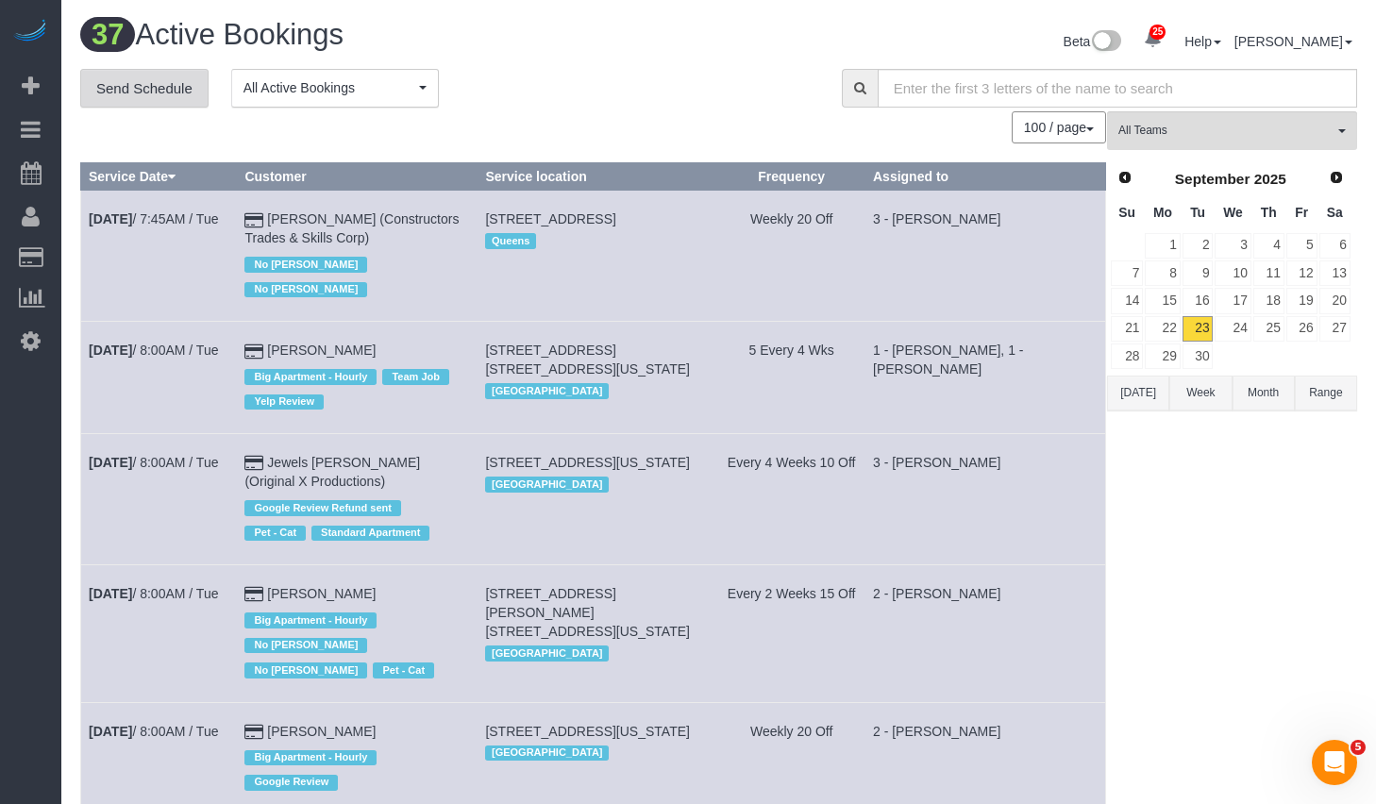
click at [171, 88] on link "Send Schedule" at bounding box center [144, 89] width 128 height 40
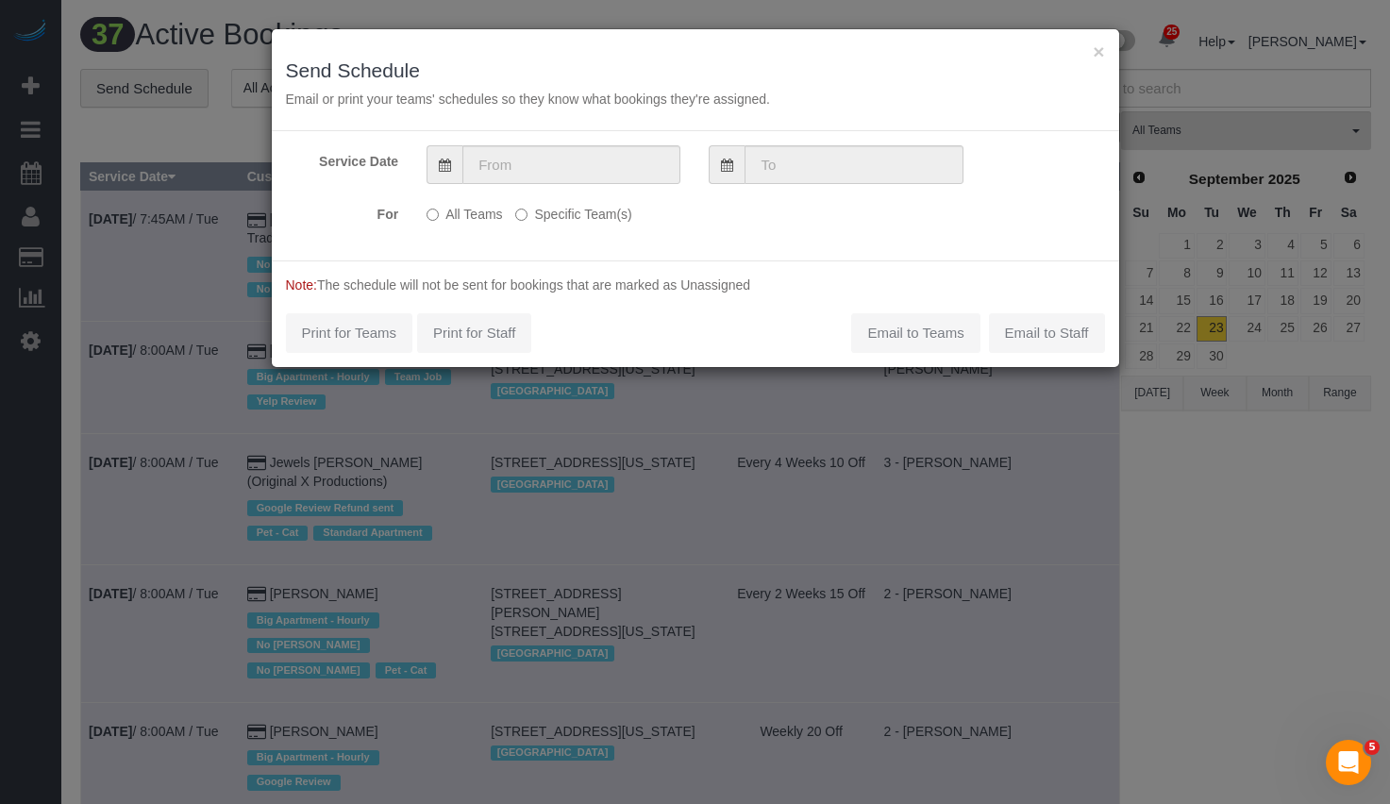
click at [542, 207] on label "Specific Team(s)" at bounding box center [573, 210] width 116 height 25
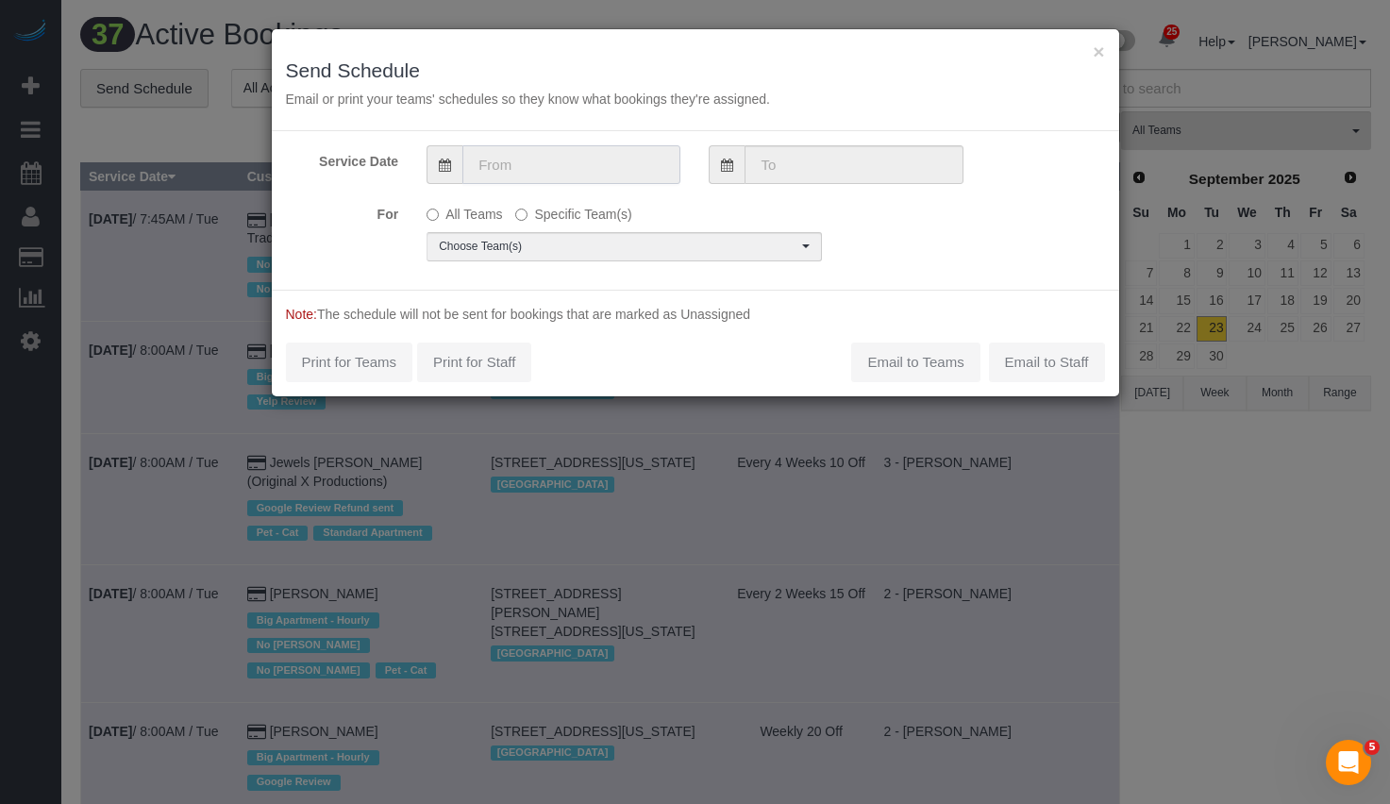
click at [558, 175] on input "text" at bounding box center [571, 164] width 218 height 39
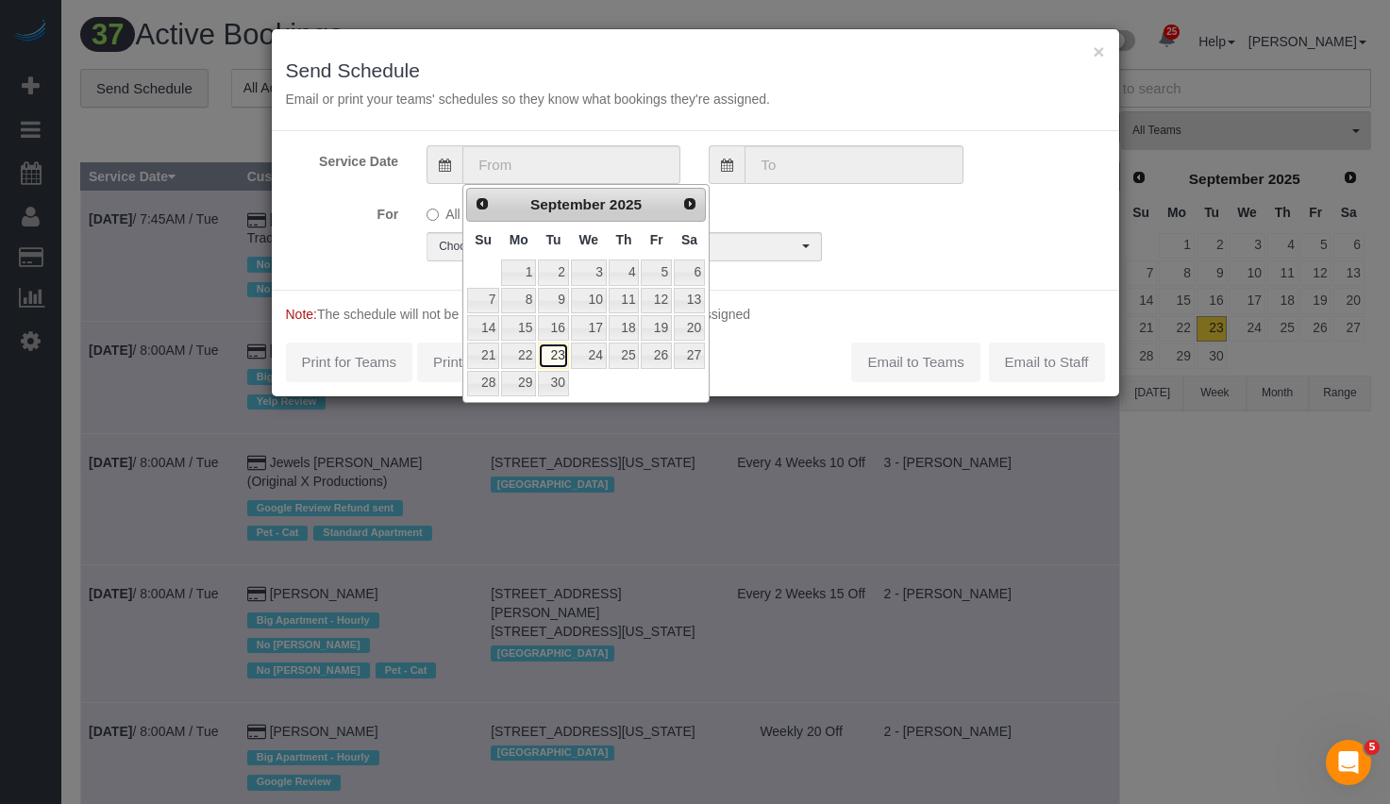
click at [557, 359] on link "23" at bounding box center [553, 355] width 30 height 25
type input "09/23/2025"
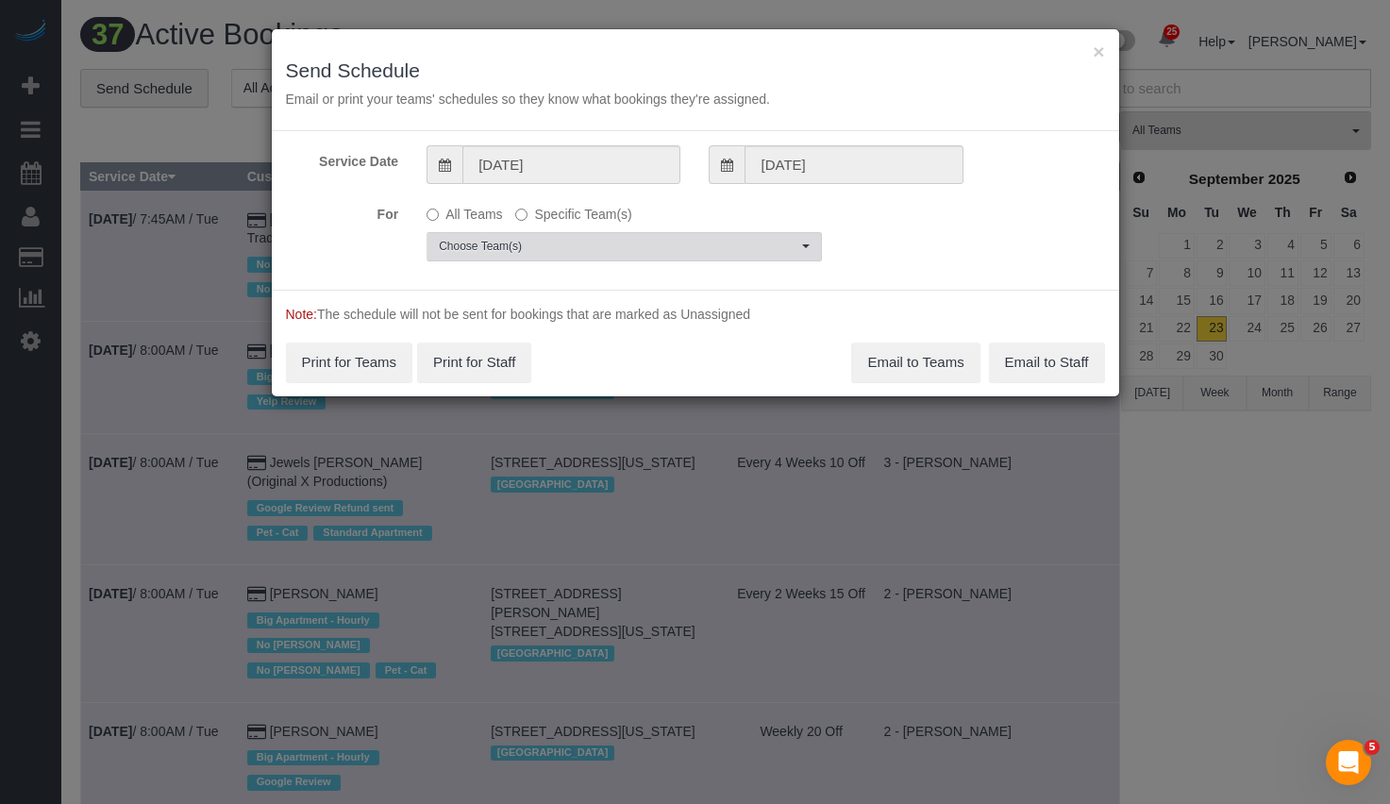
click at [596, 252] on span "Choose Team(s)" at bounding box center [618, 247] width 359 height 16
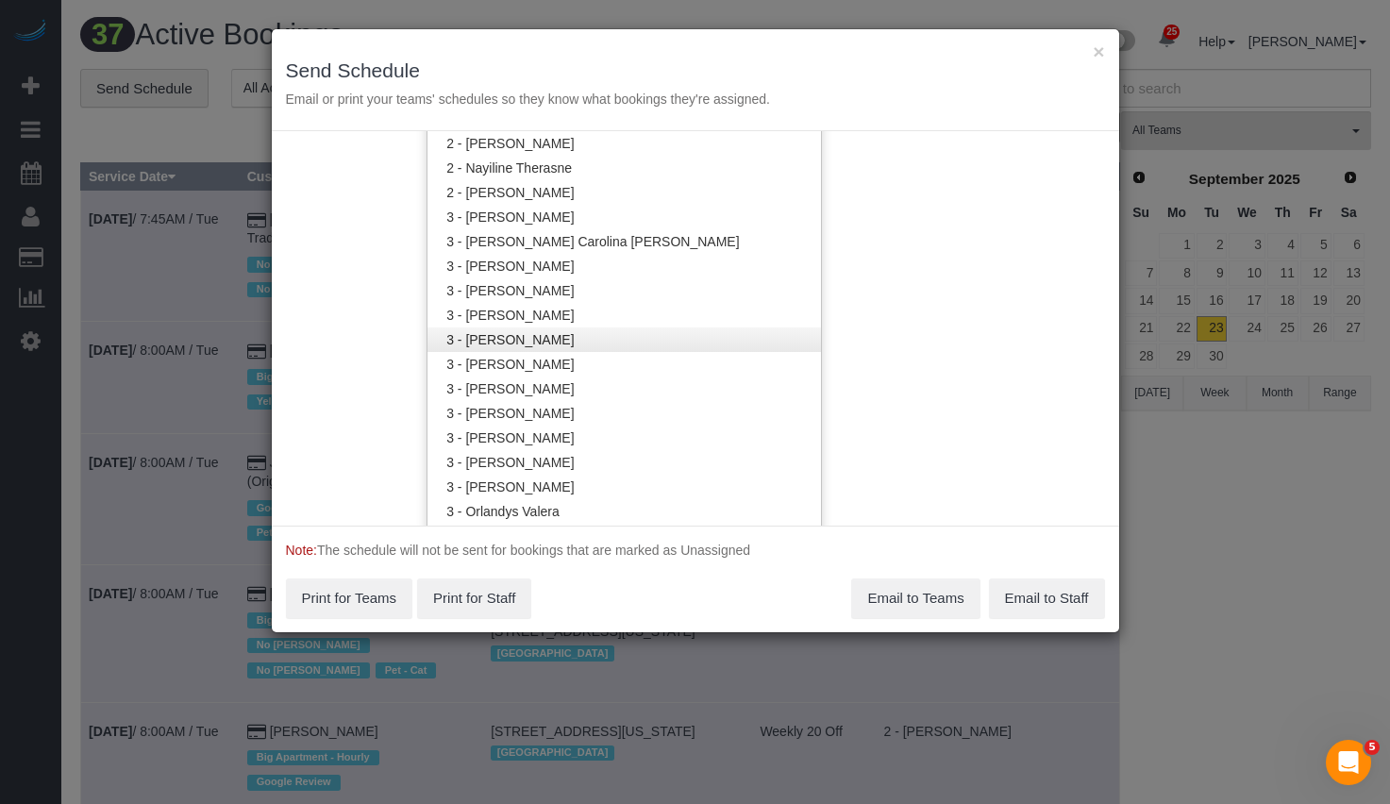
scroll to position [1573, 0]
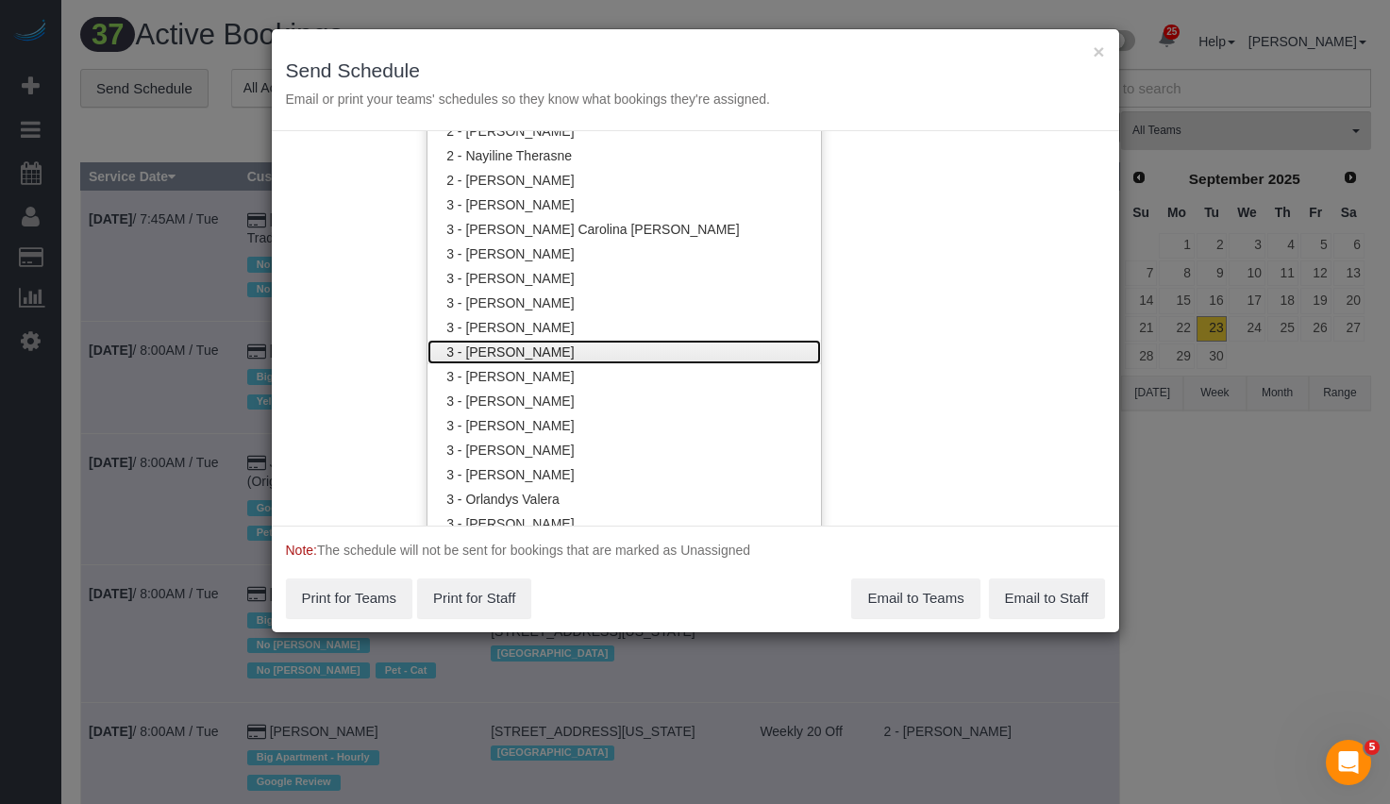
click at [602, 351] on link "3 - [PERSON_NAME]" at bounding box center [625, 352] width 394 height 25
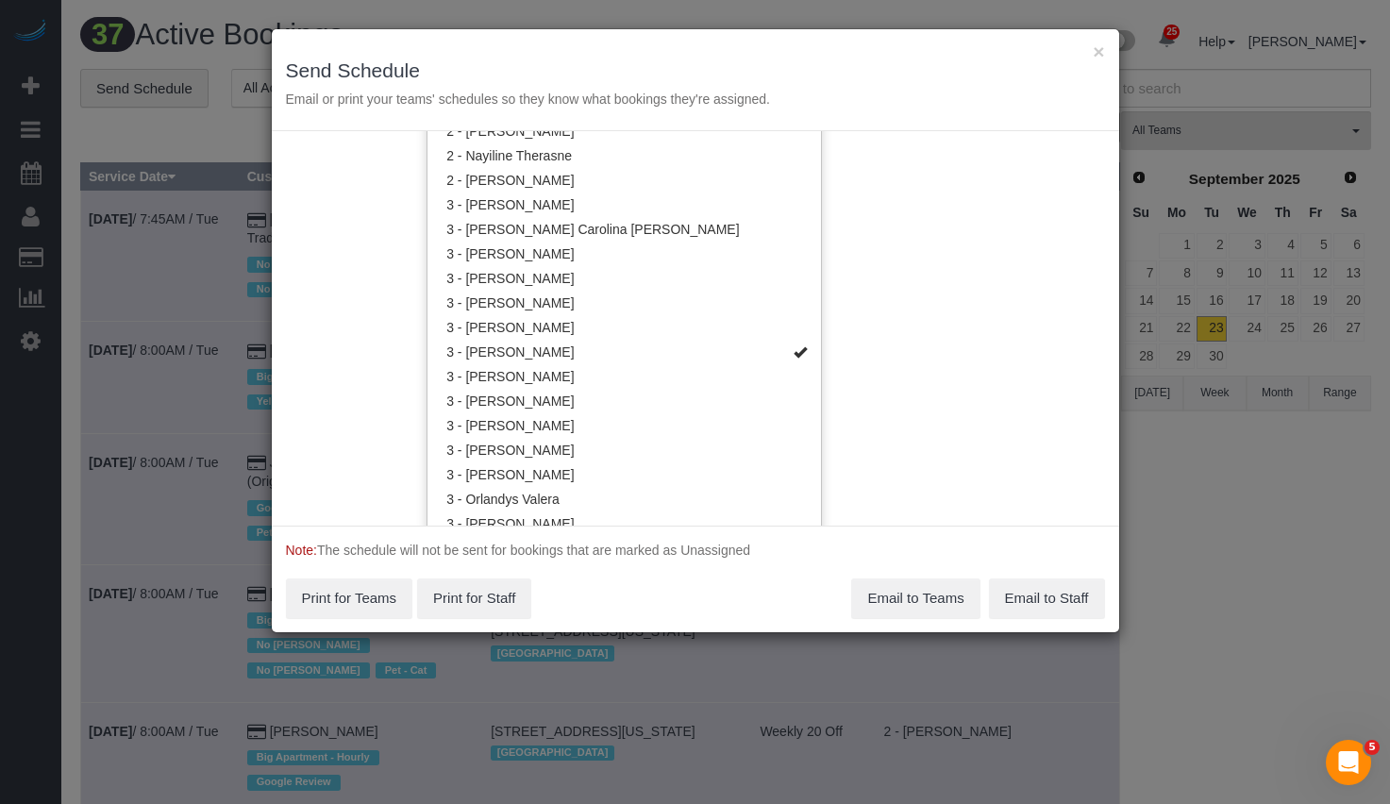
click at [929, 321] on div "Service Date 09/23/2025 09/23/2025 For All Teams Specific Team(s) 3 - Isabella …" at bounding box center [696, 328] width 848 height 395
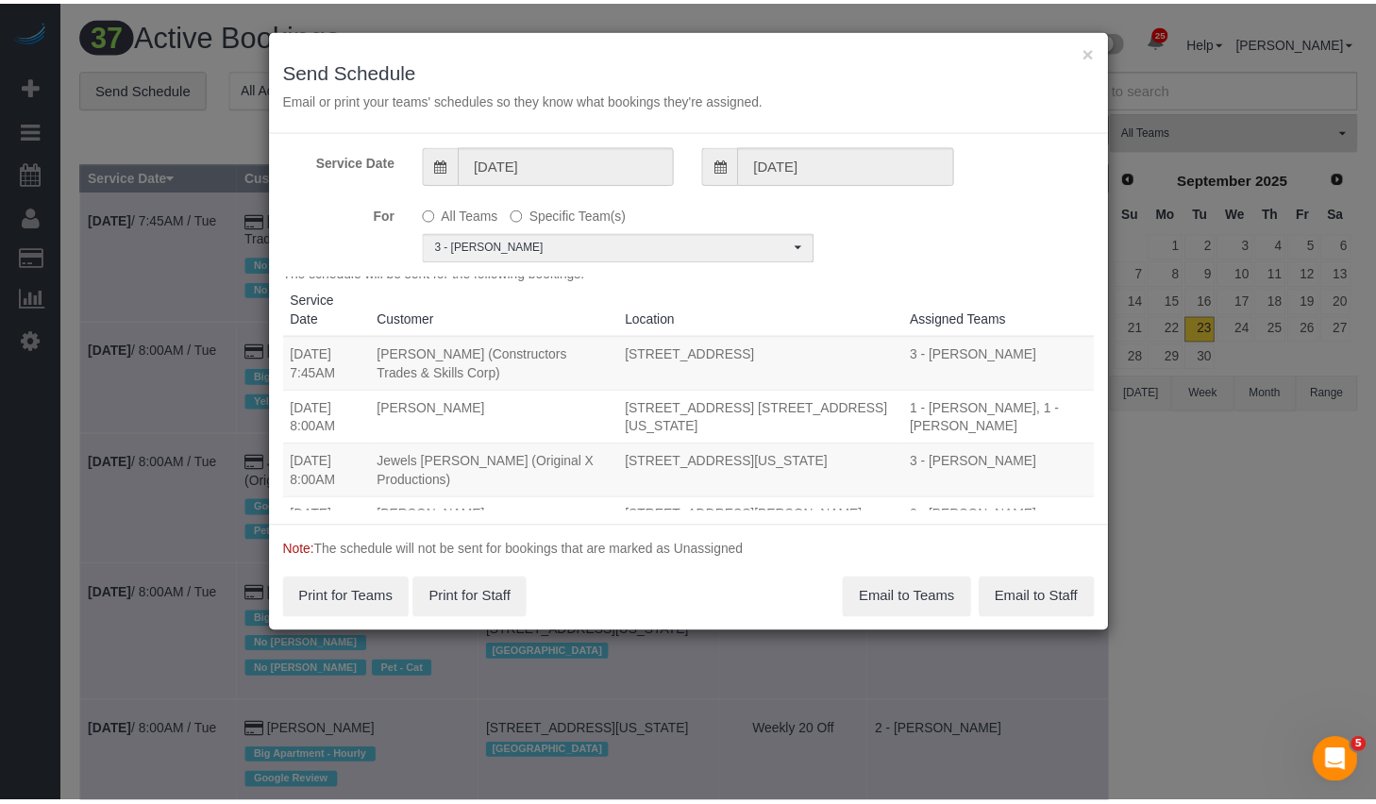
scroll to position [0, 0]
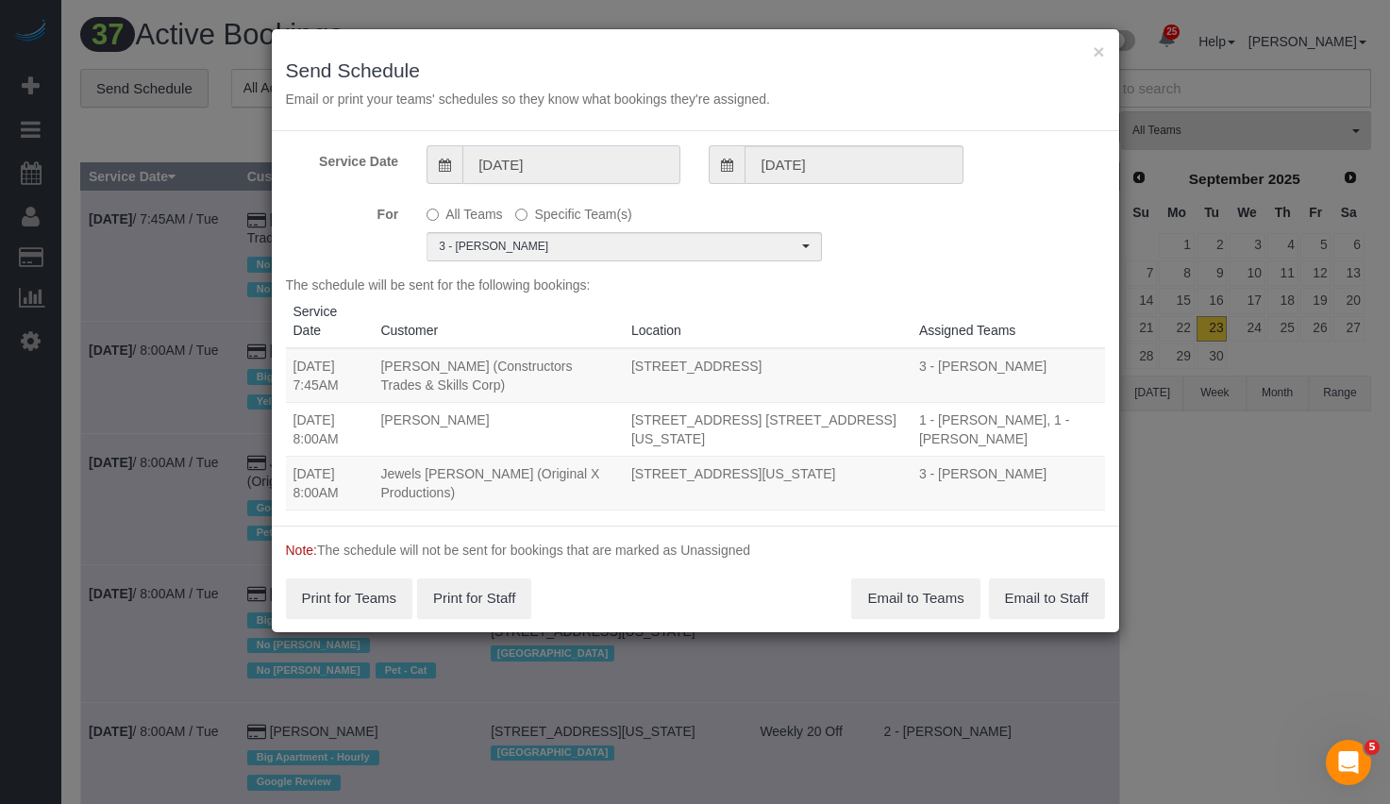
click at [602, 166] on input "[DATE]" at bounding box center [571, 164] width 218 height 39
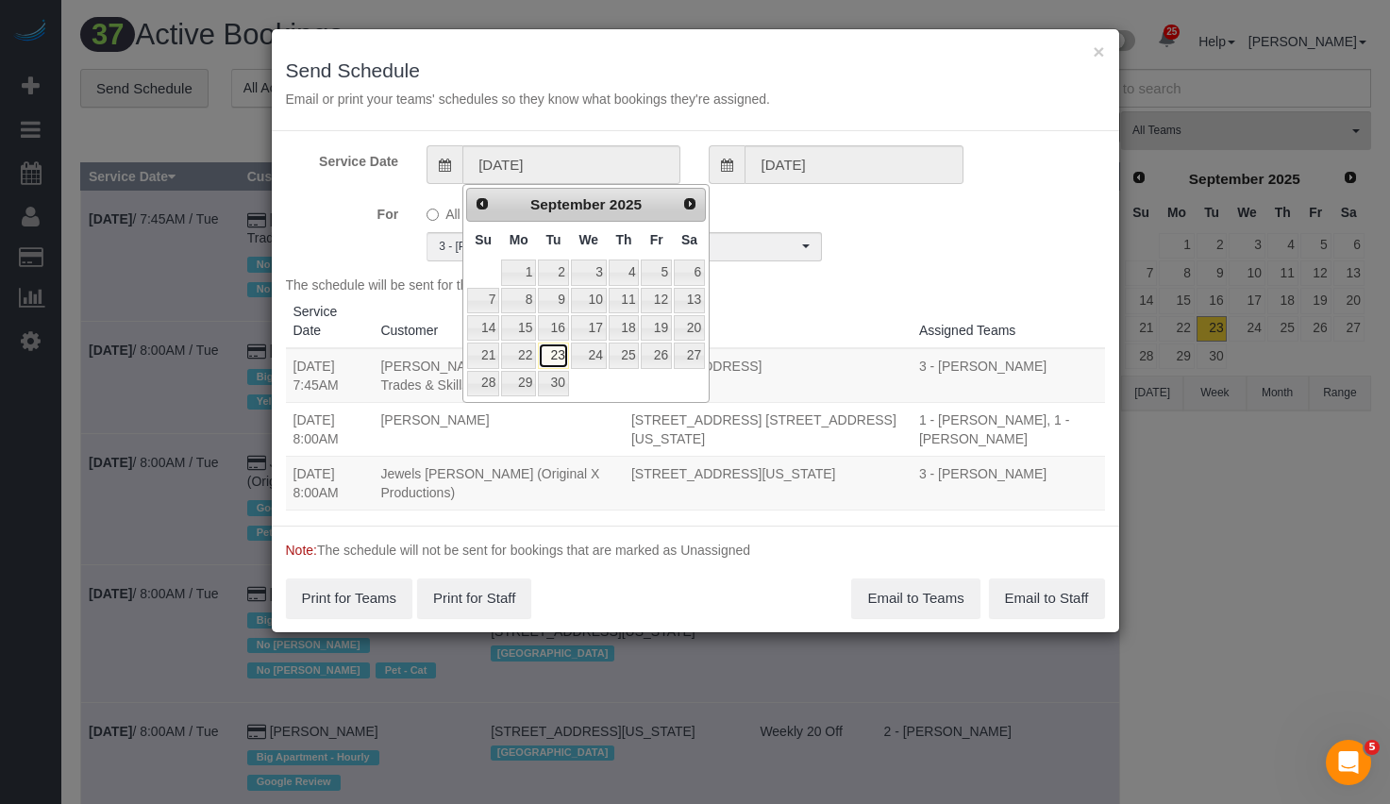
click at [553, 361] on link "23" at bounding box center [553, 355] width 30 height 25
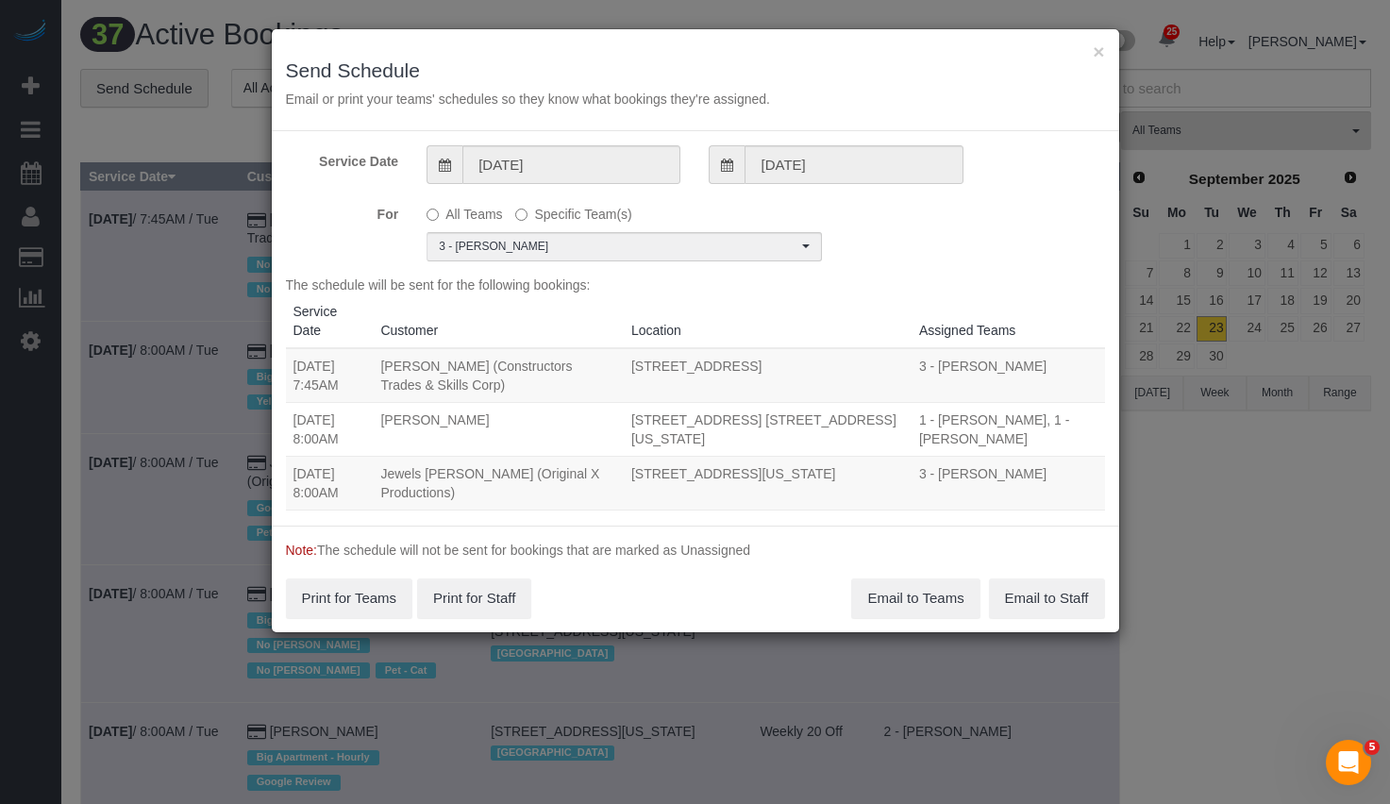
click at [871, 210] on div "For All Teams Specific Team(s) 3 - Isabella Simplicio Choose Team(s) * - K.J. *…" at bounding box center [696, 229] width 848 height 63
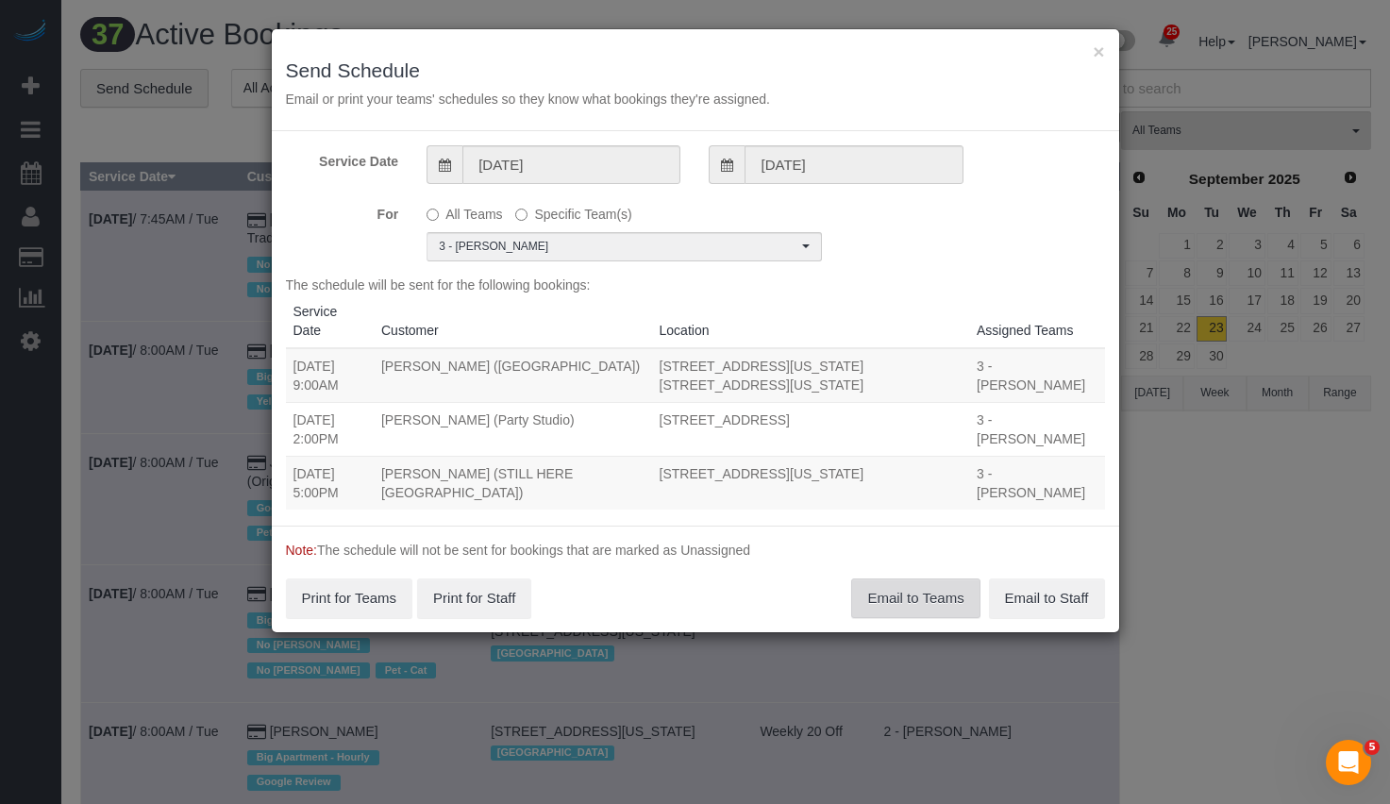
click at [898, 594] on button "Email to Teams" at bounding box center [915, 599] width 128 height 40
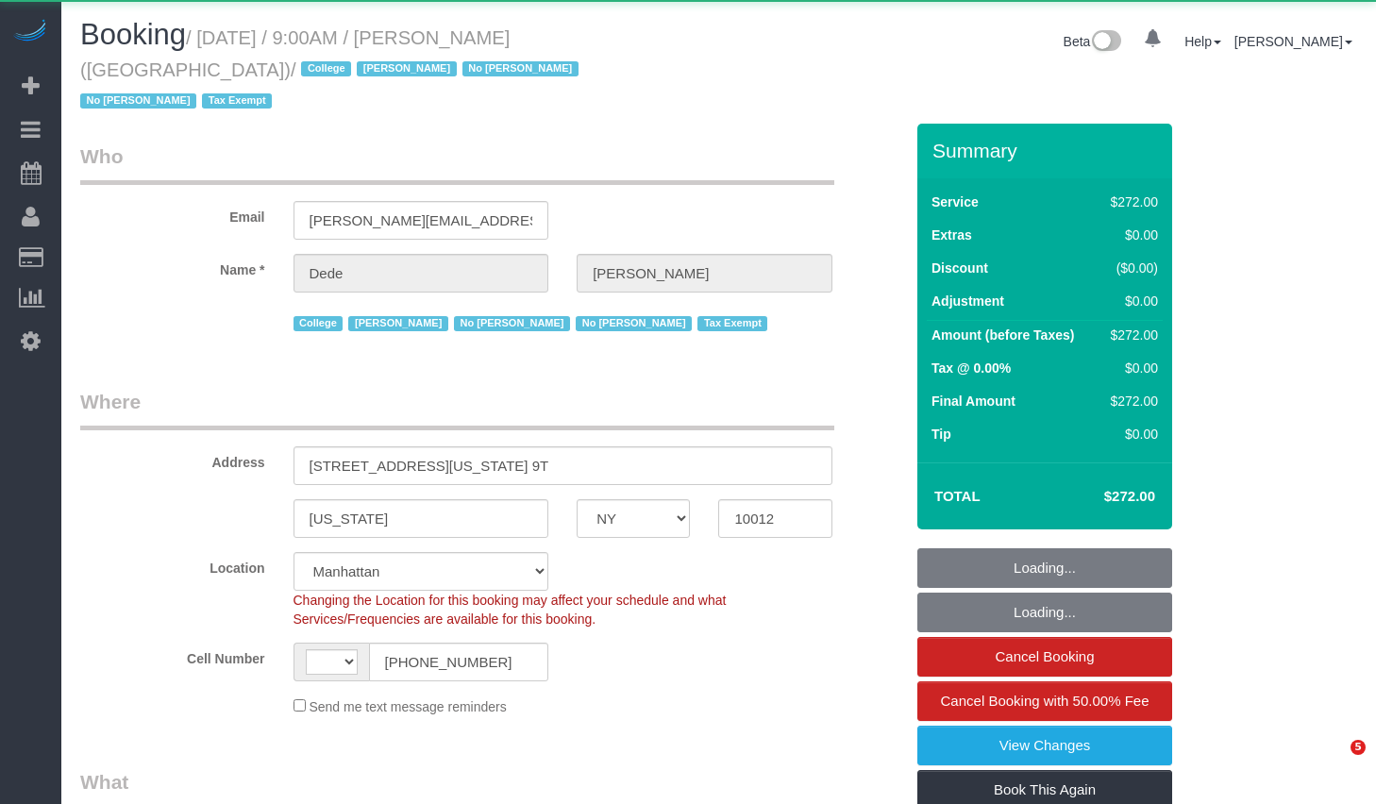
select select "NY"
select select "240"
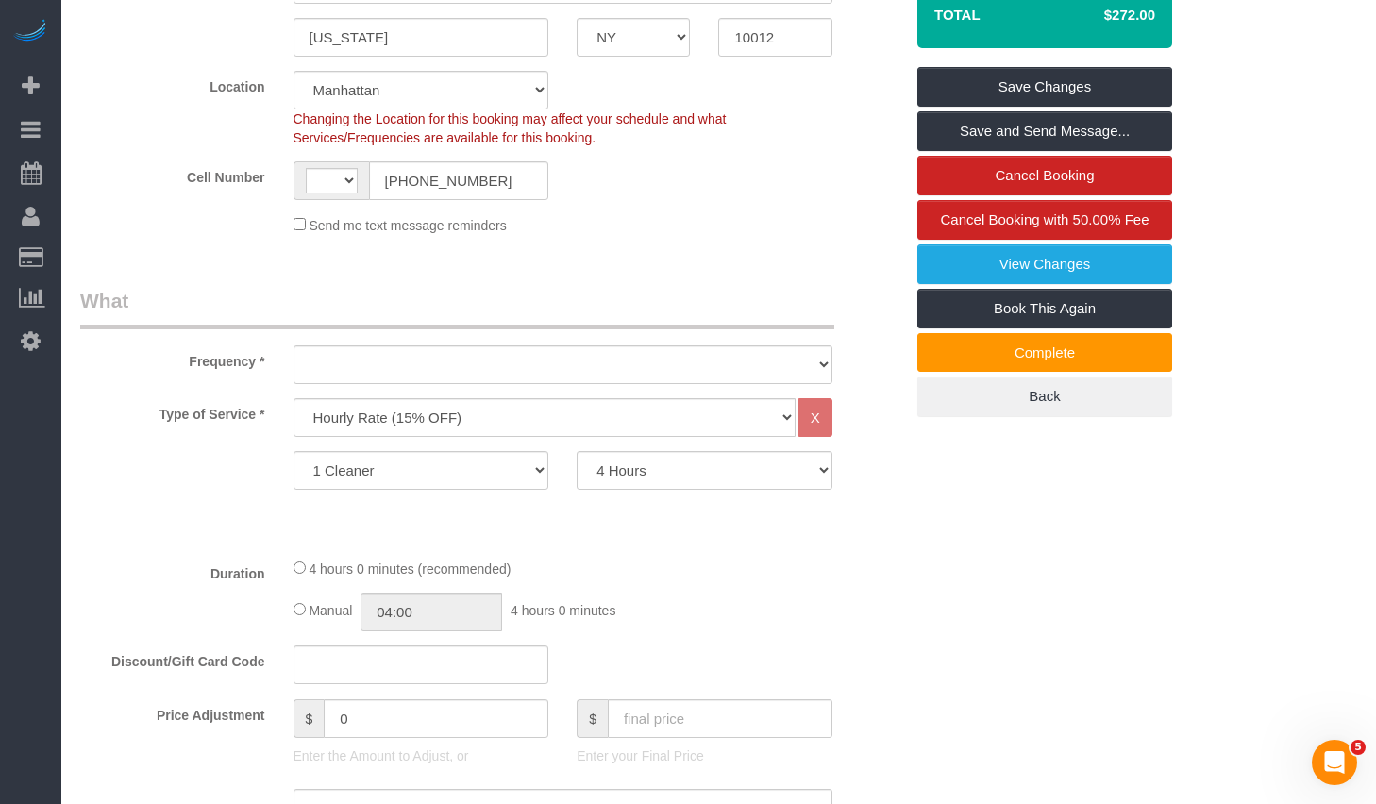
scroll to position [178, 0]
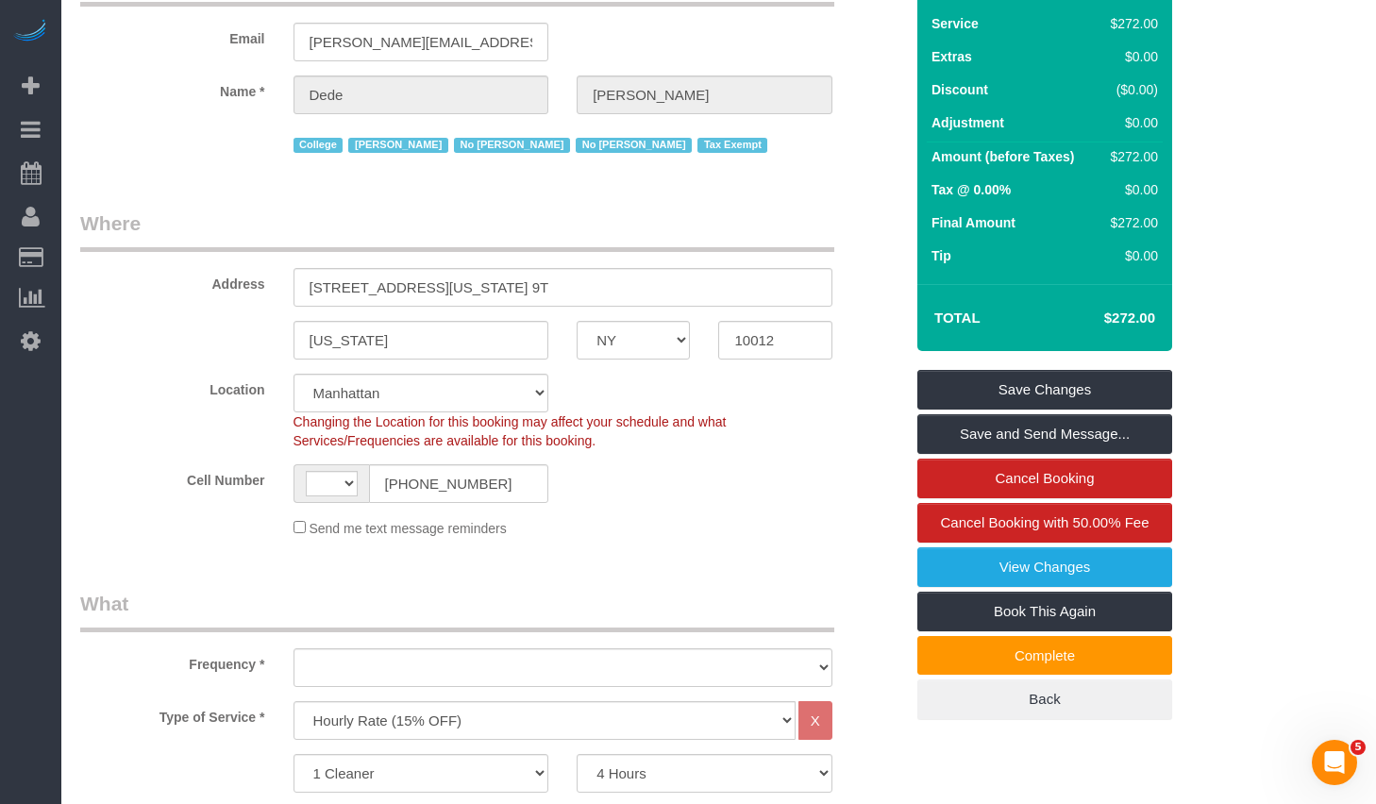
select select "string:[GEOGRAPHIC_DATA]"
select select "spot1"
select select "number:56"
select select "number:79"
select select "number:15"
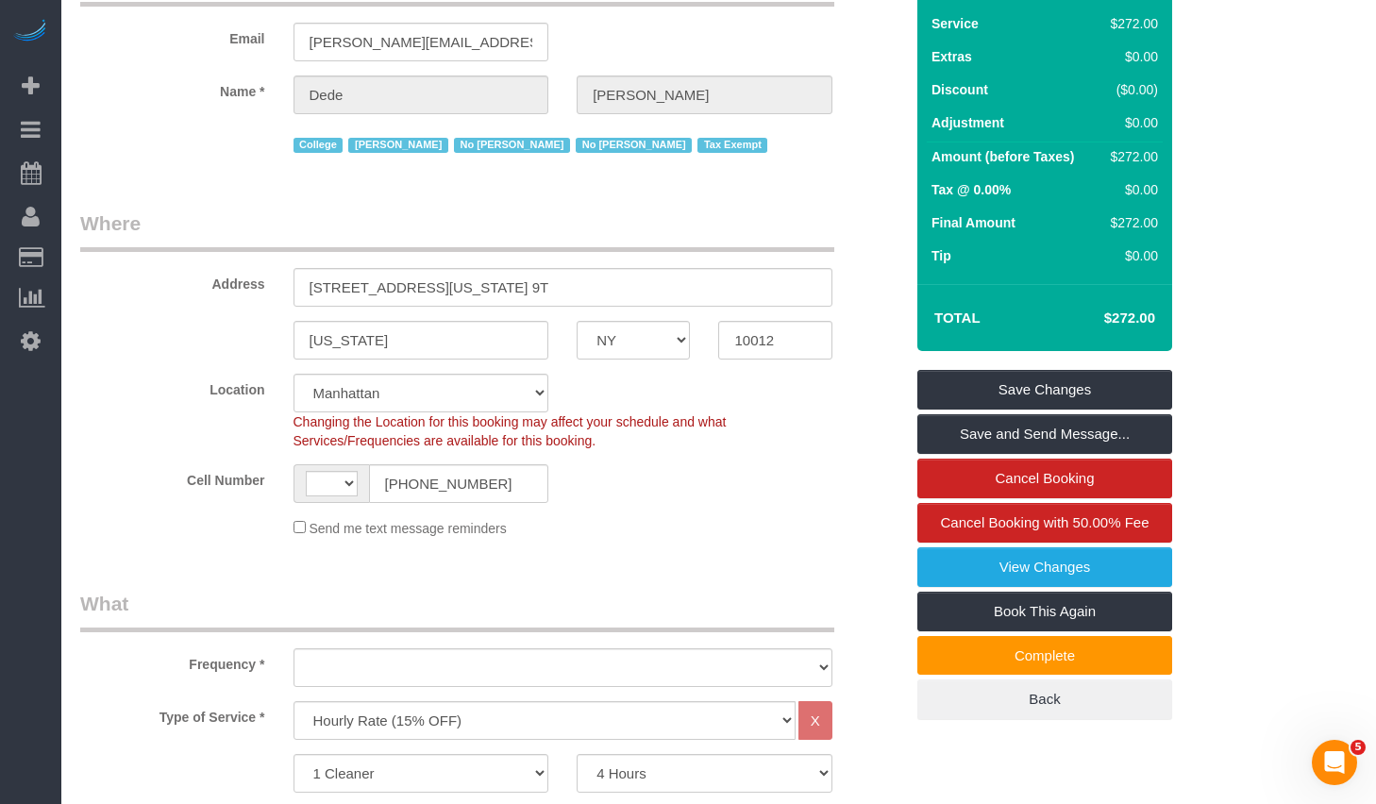
select select "number:6"
select select "object:2143"
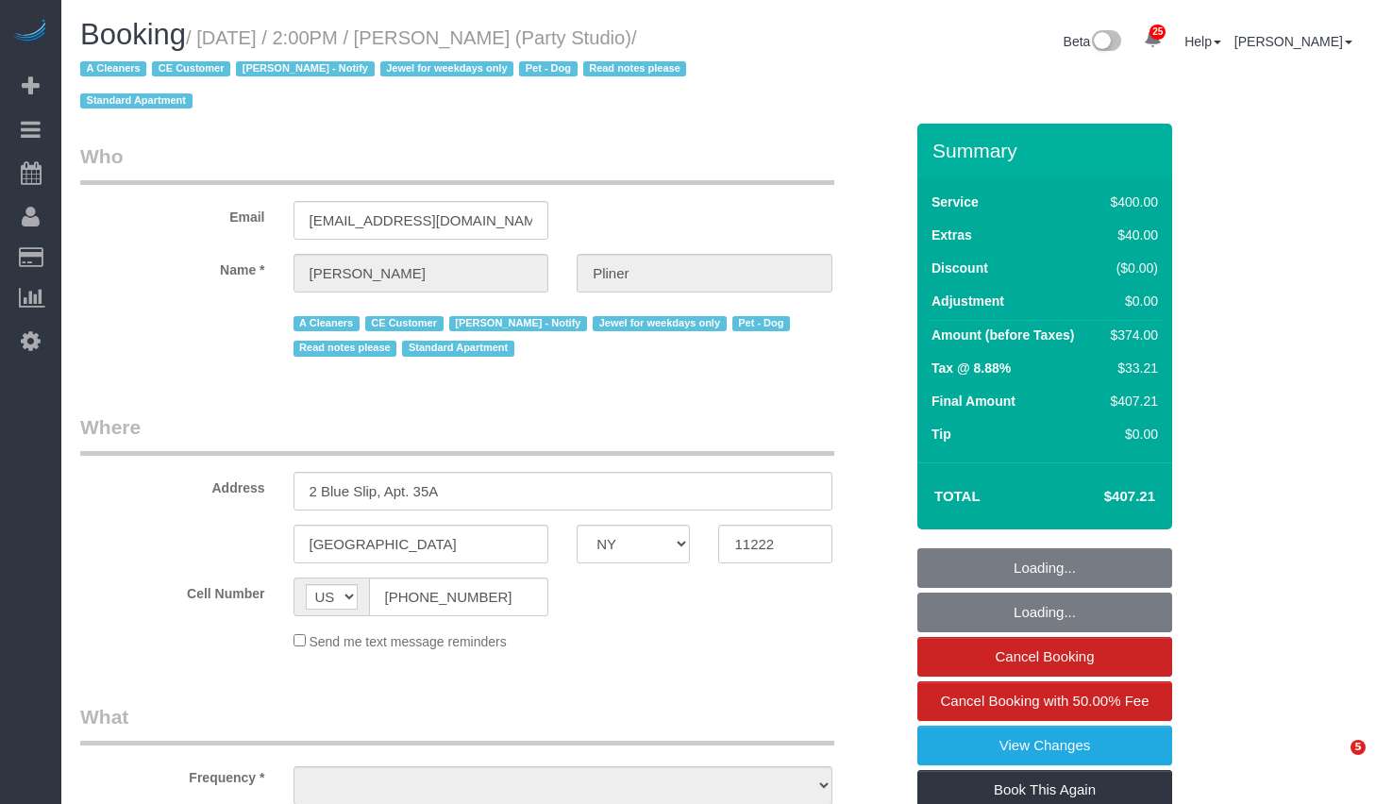
select select "NY"
select select "object:977"
select select "300"
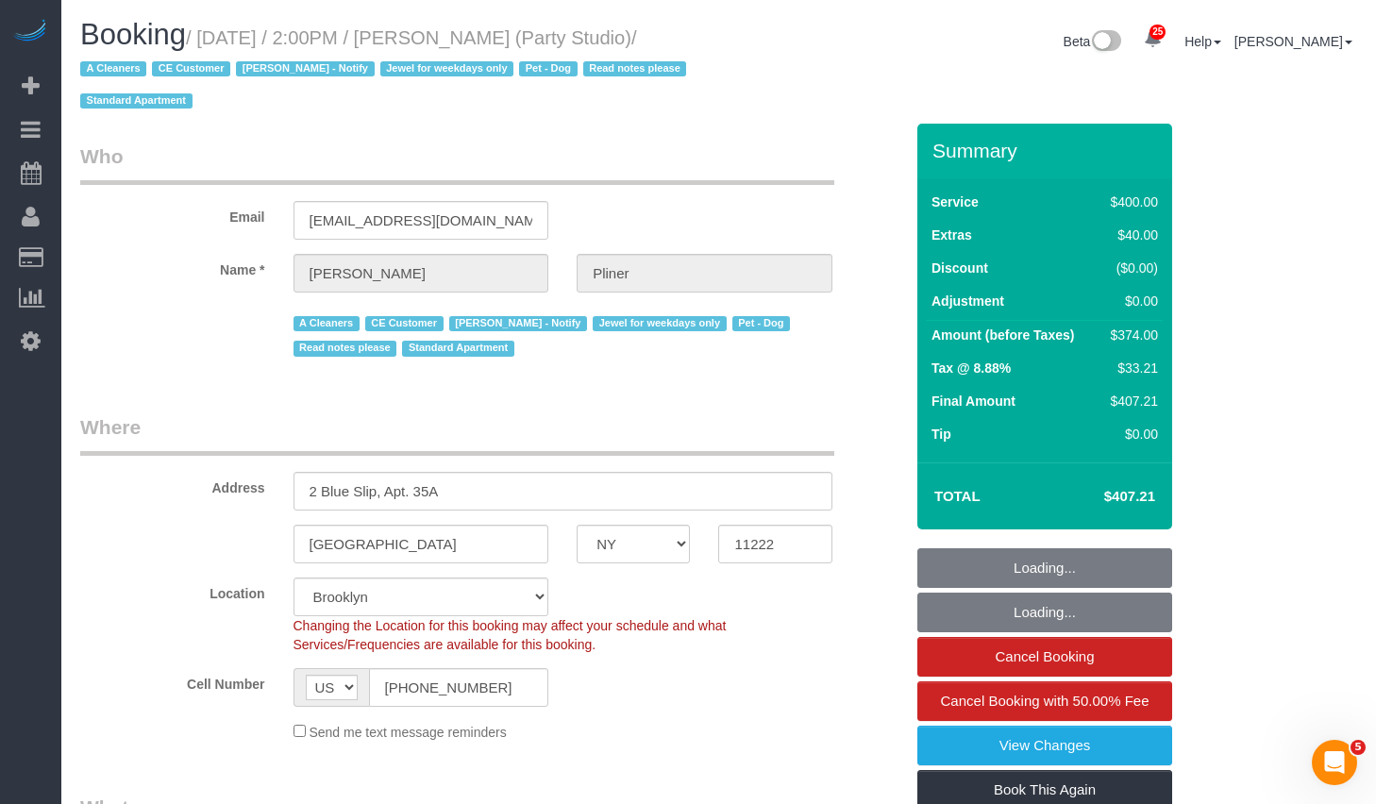
select select "string:stripe-pm_1Ra3TY4VGloSiKo7j3jCiqJ4"
select select "spot1"
select select "number:89"
select select "number:90"
select select "number:13"
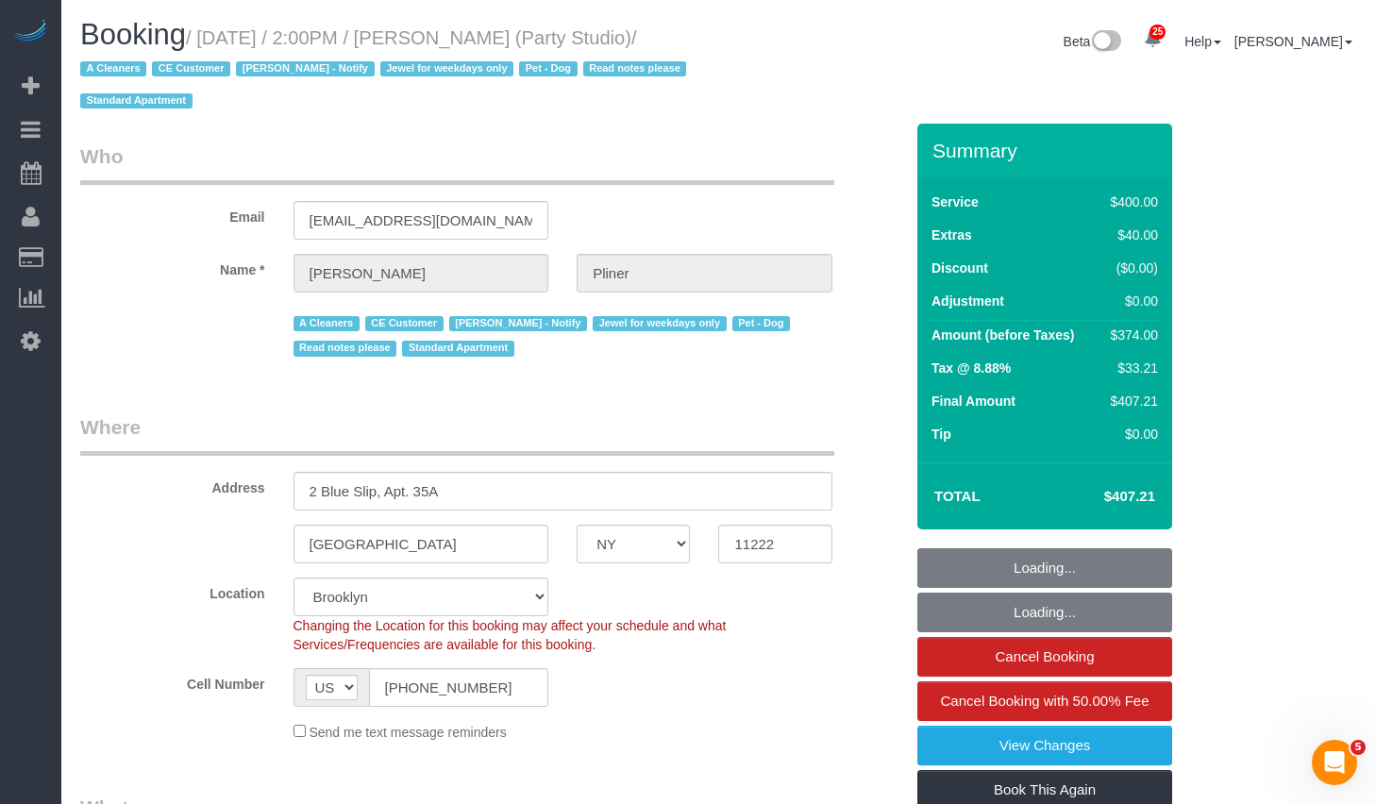
select select "number:7"
select select "object:1533"
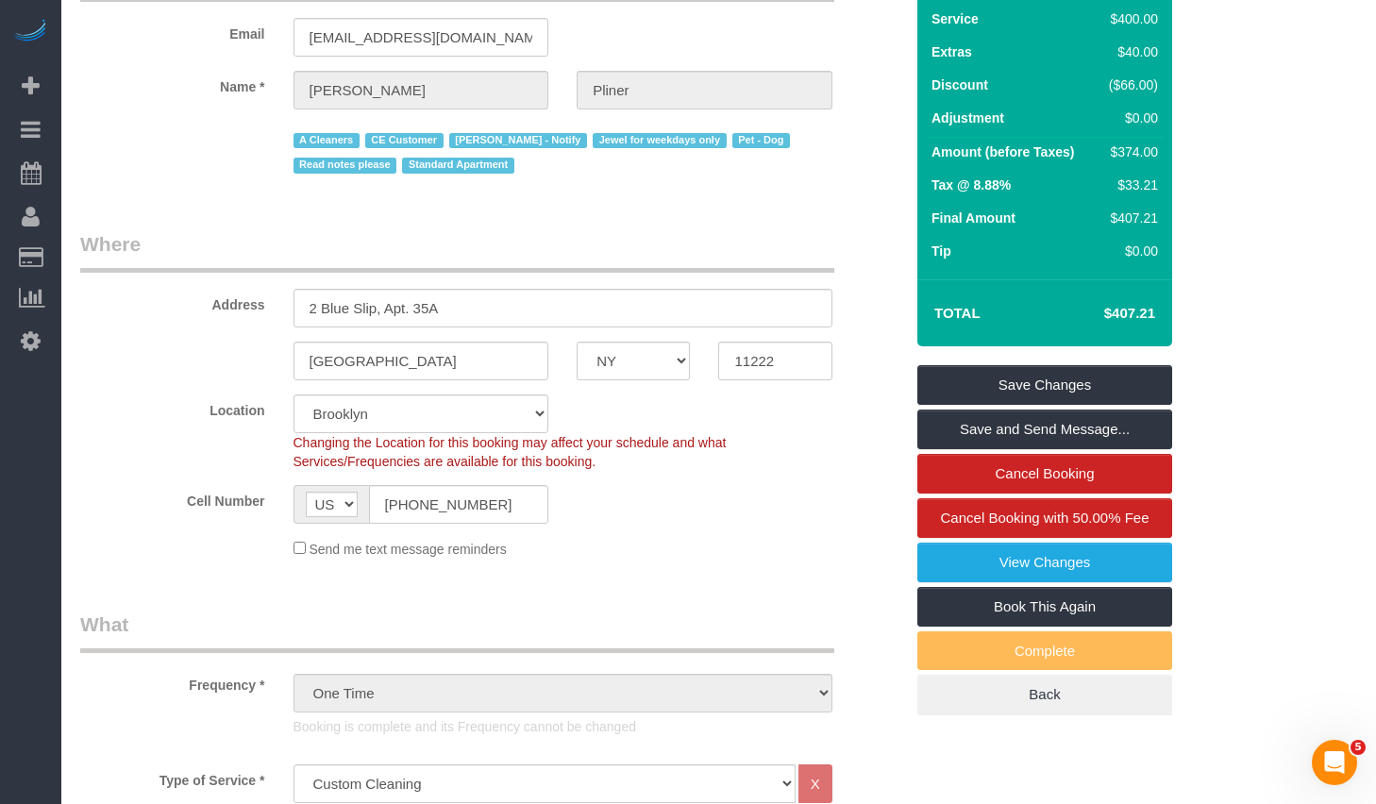
scroll to position [415, 0]
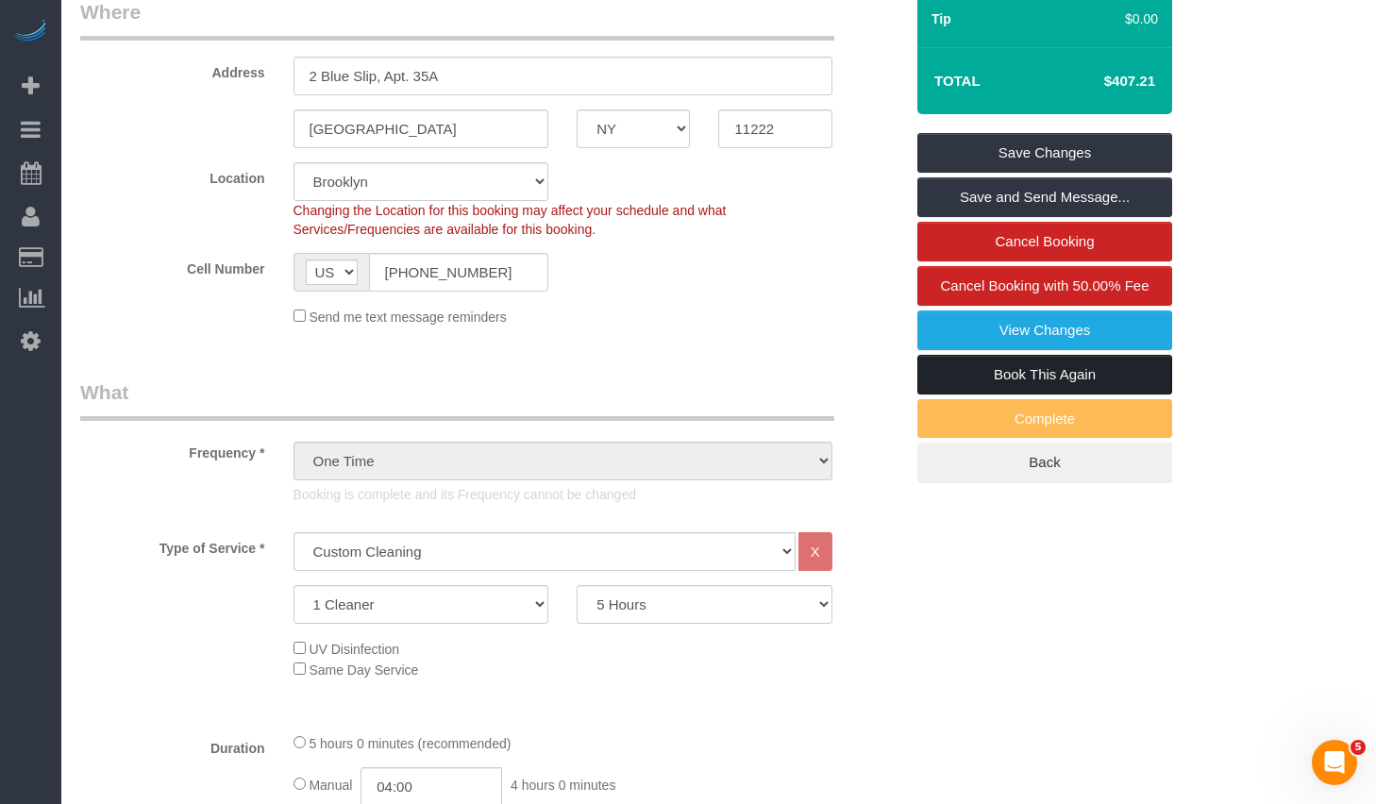
click at [1006, 379] on link "Book This Again" at bounding box center [1044, 375] width 255 height 40
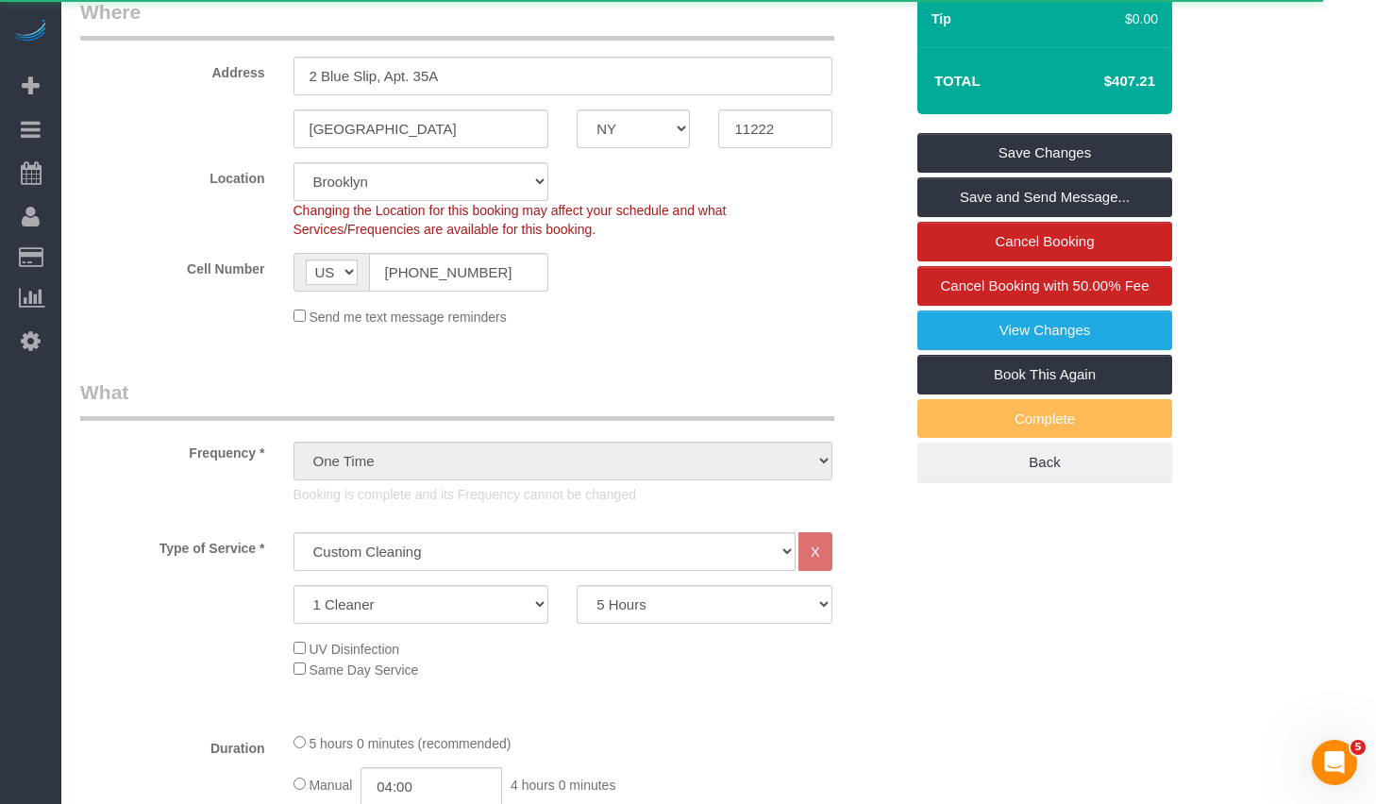
select select "NY"
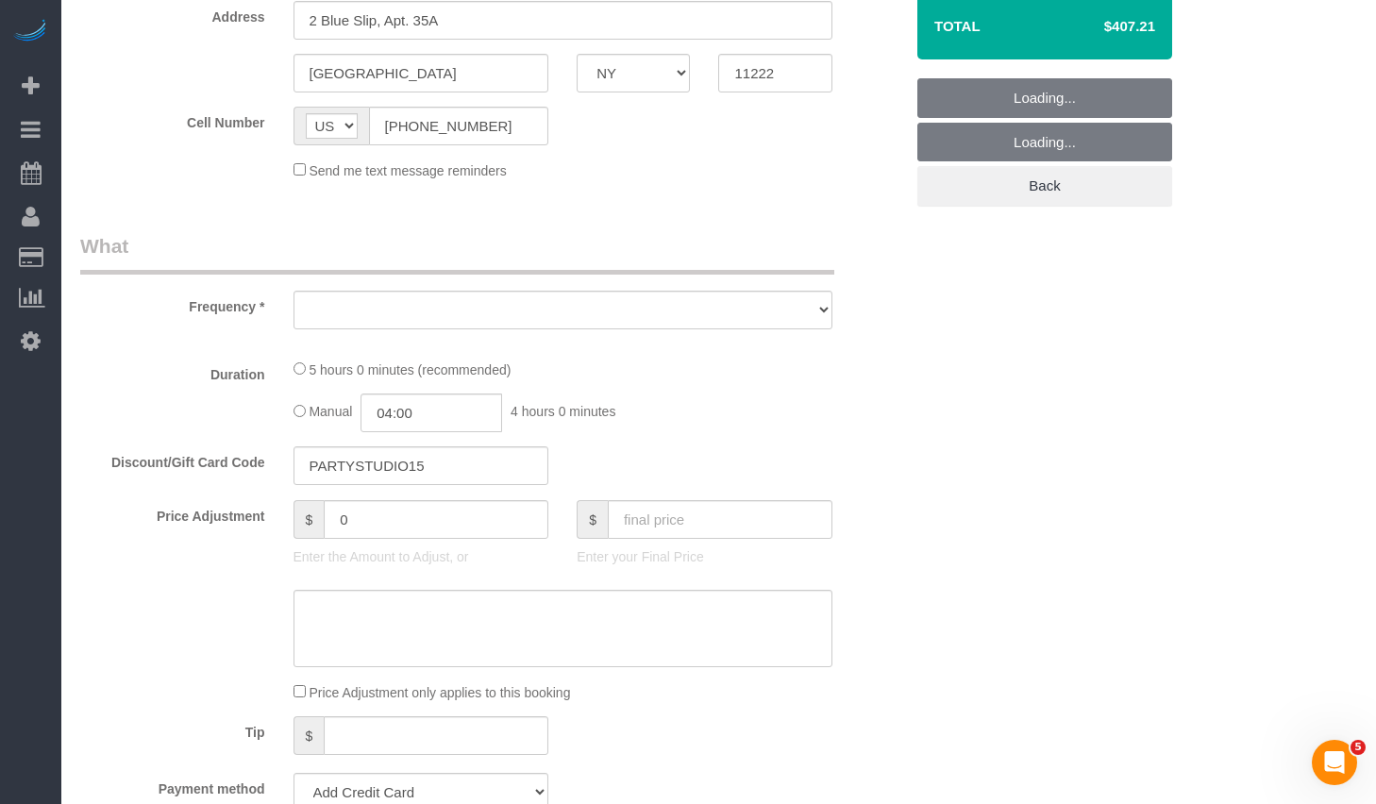
select select "object:2373"
select select "300"
select select "number:89"
select select "number:90"
select select "number:13"
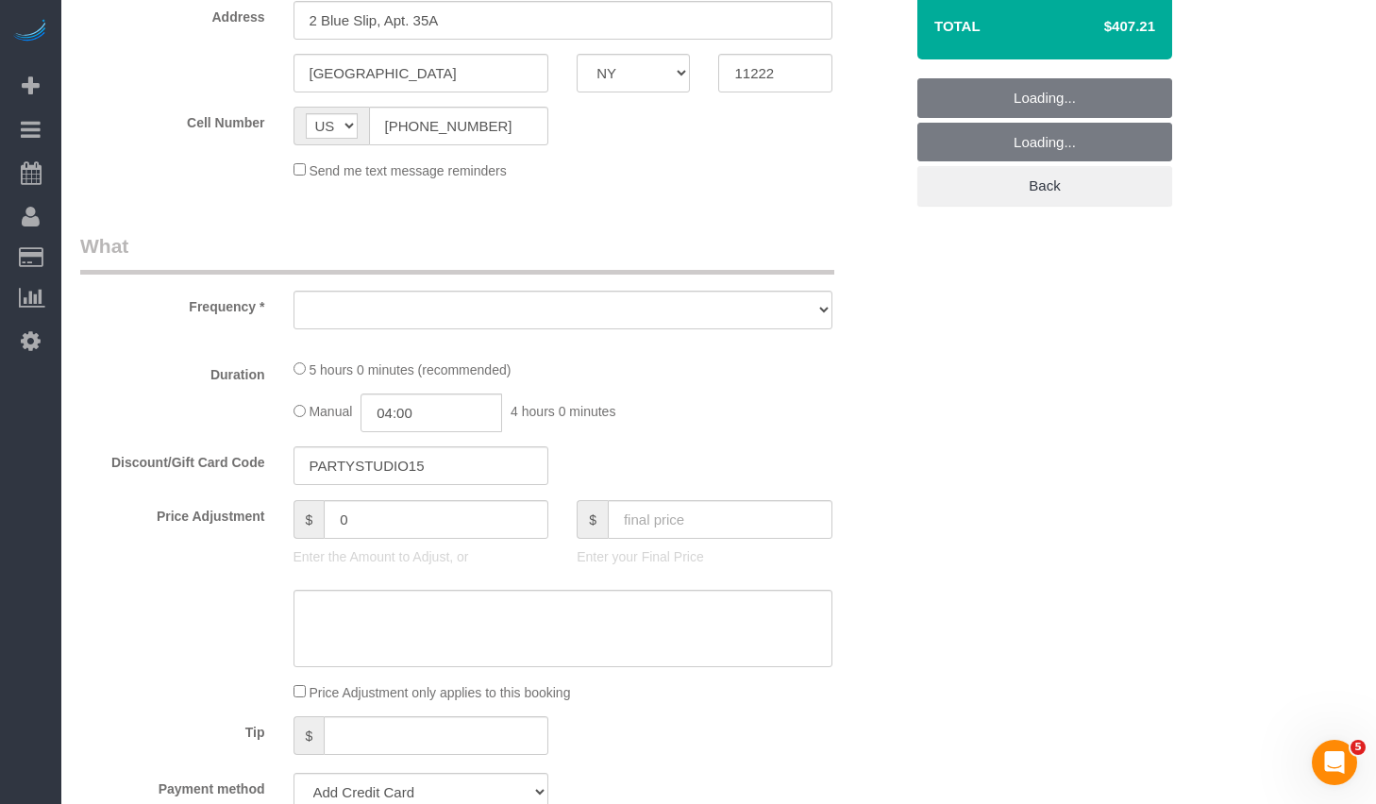
select select "number:7"
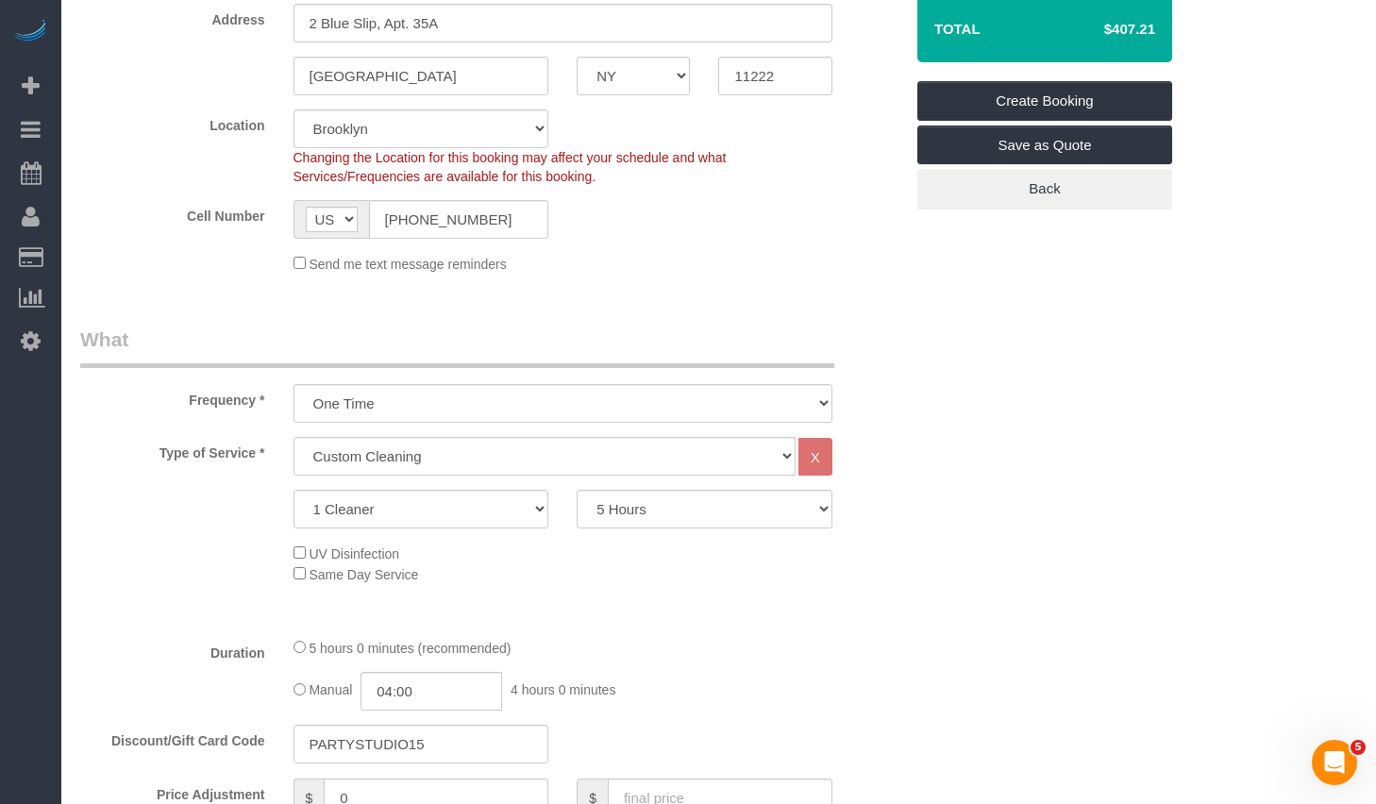
scroll to position [744, 0]
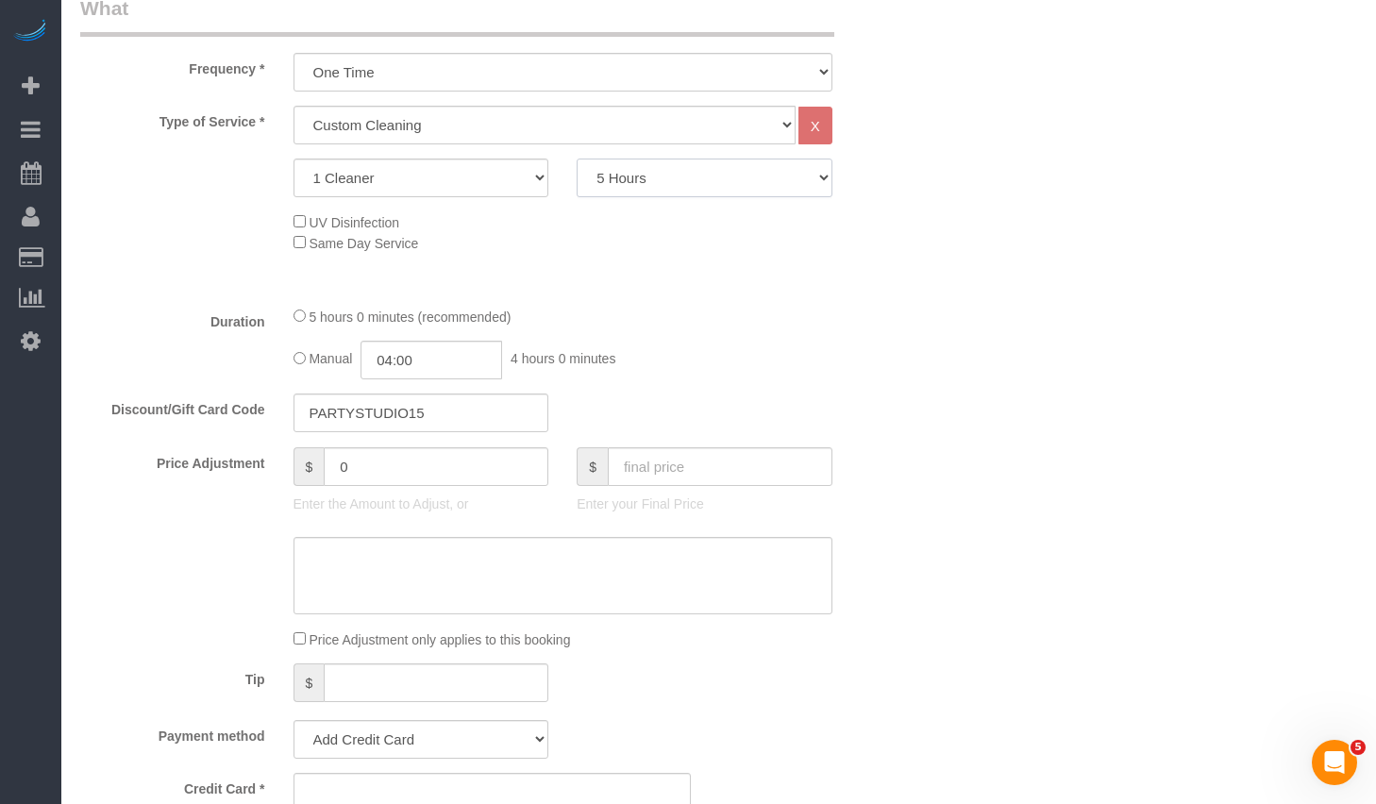
click at [672, 176] on select "2 Hours 2.5 Hours 3 Hours 3.5 Hours 4 Hours 4.5 Hours 5 Hours 5.5 Hours 6 Hours…" at bounding box center [705, 178] width 256 height 39
select select "120"
click at [577, 159] on select "2 Hours 2.5 Hours 3 Hours 3.5 Hours 4 Hours 4.5 Hours 5 Hours 5.5 Hours 6 Hours…" at bounding box center [705, 178] width 256 height 39
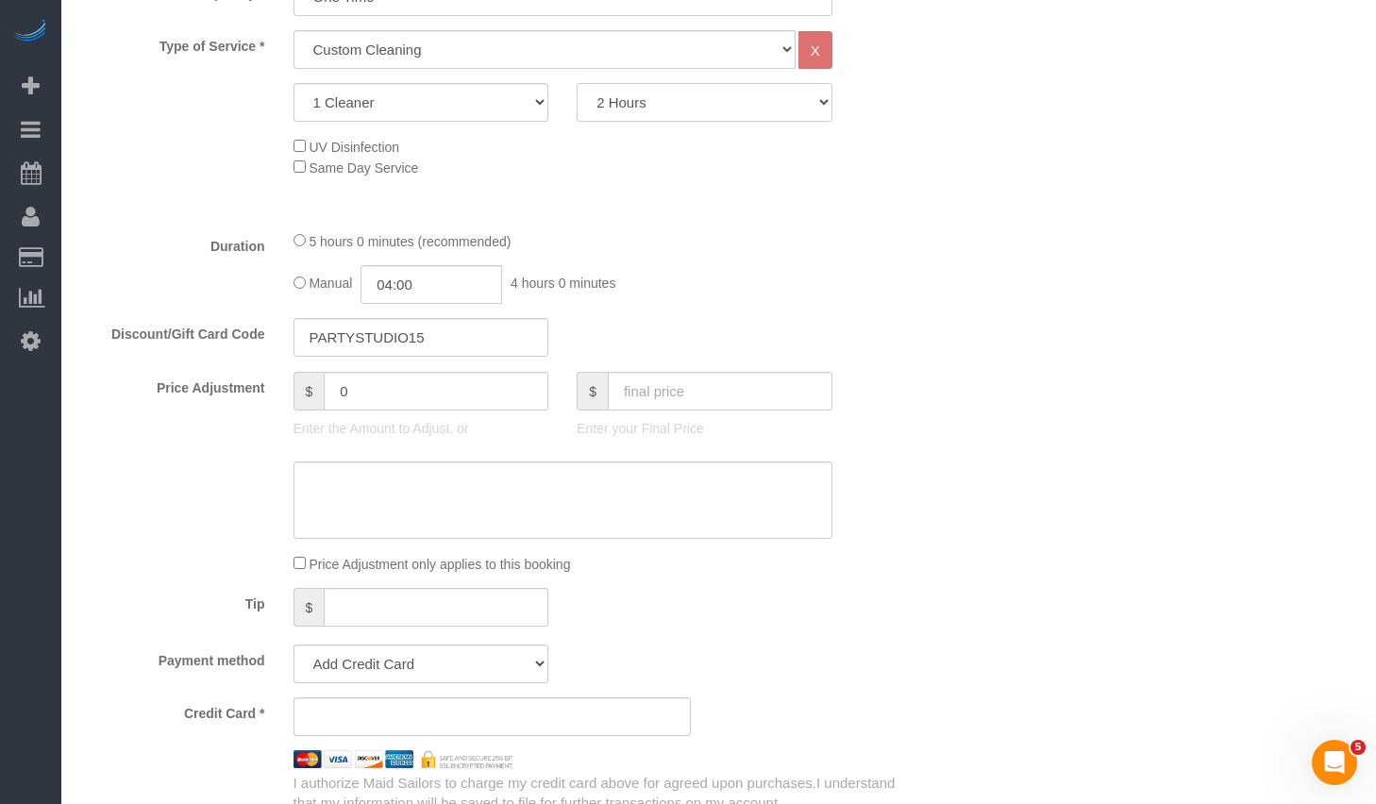
scroll to position [418, 0]
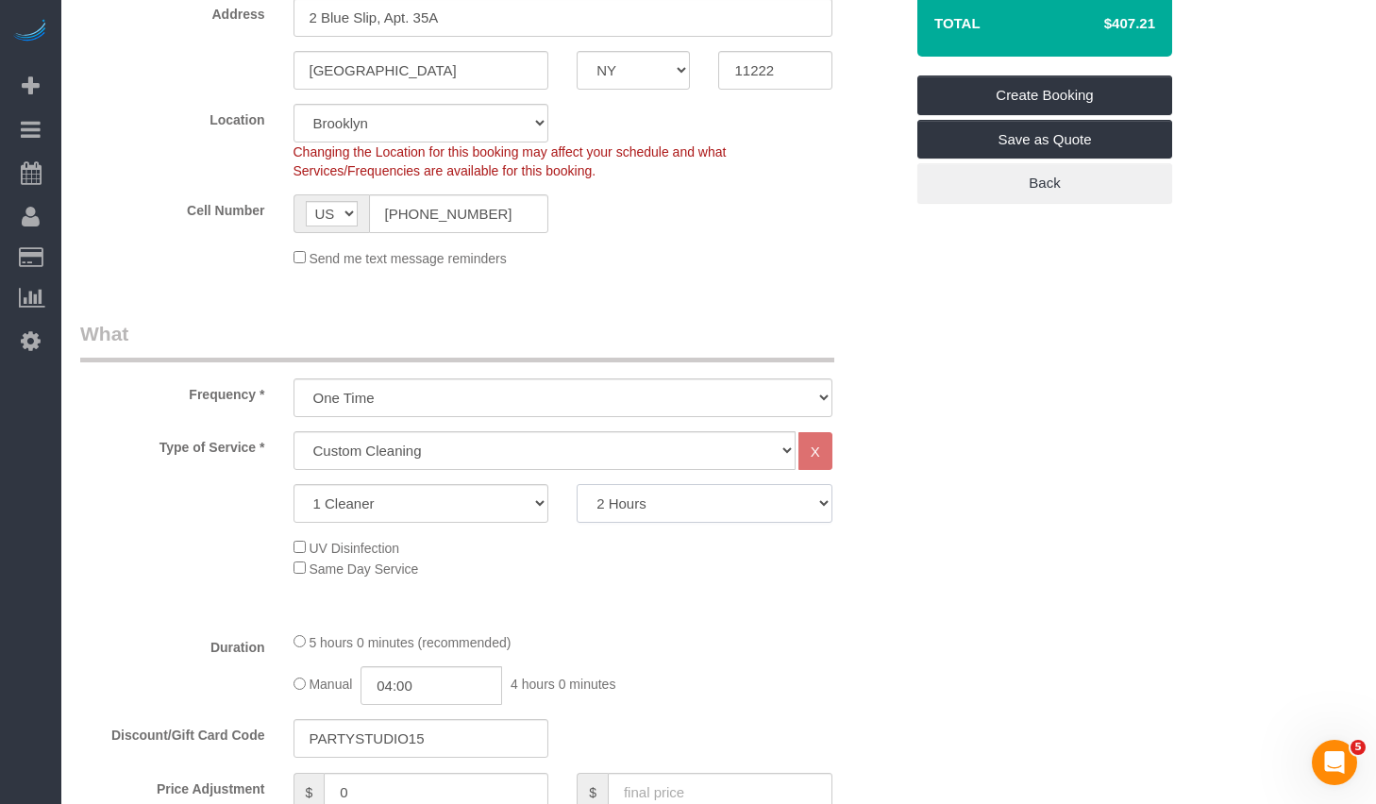
select select "string:stripe-pm_1Ra3TY4VGloSiKo7j3jCiqJ4"
click at [678, 626] on fieldset "What Frequency * One Time Weekly (20% Off) - 20.00% Every 2 Weeks (15% Off) - 1…" at bounding box center [491, 709] width 823 height 779
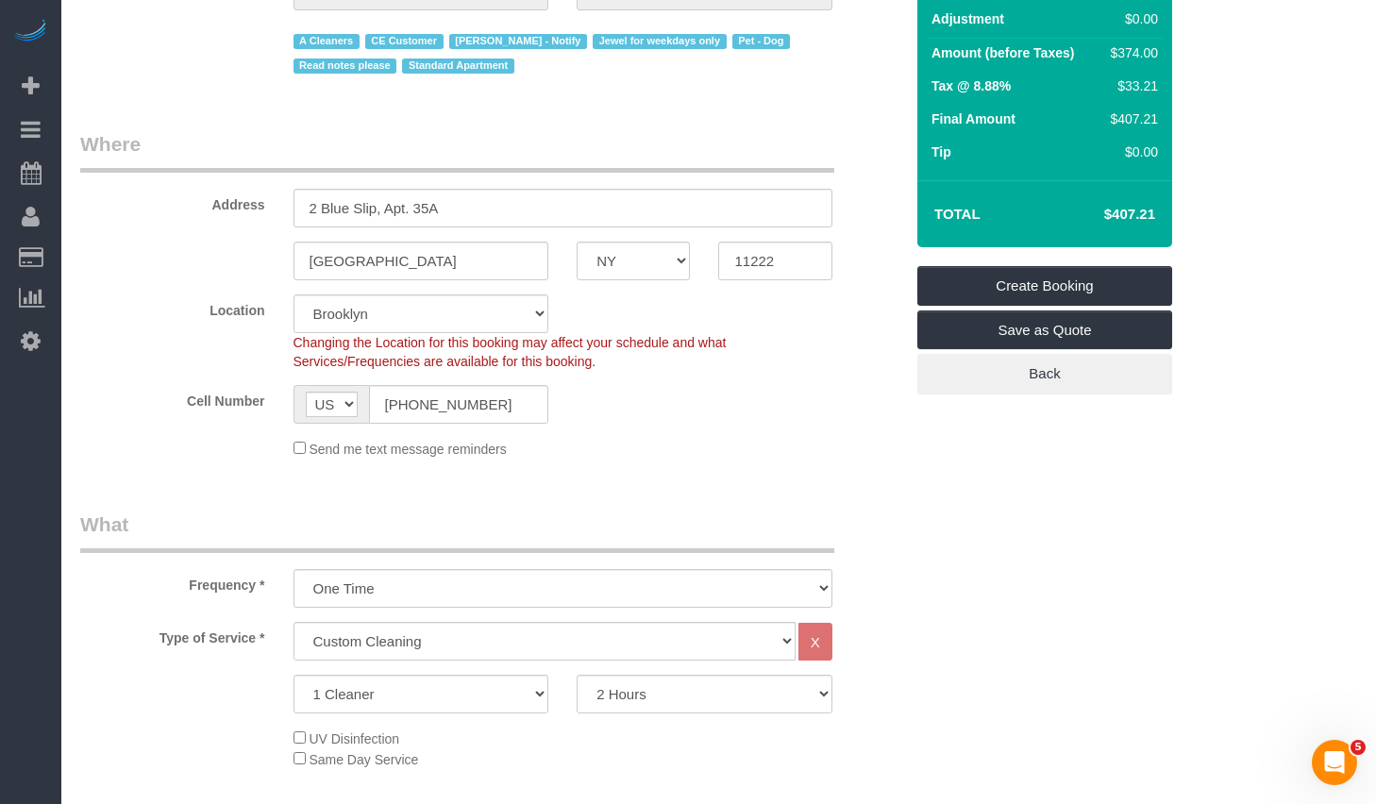
scroll to position [422, 0]
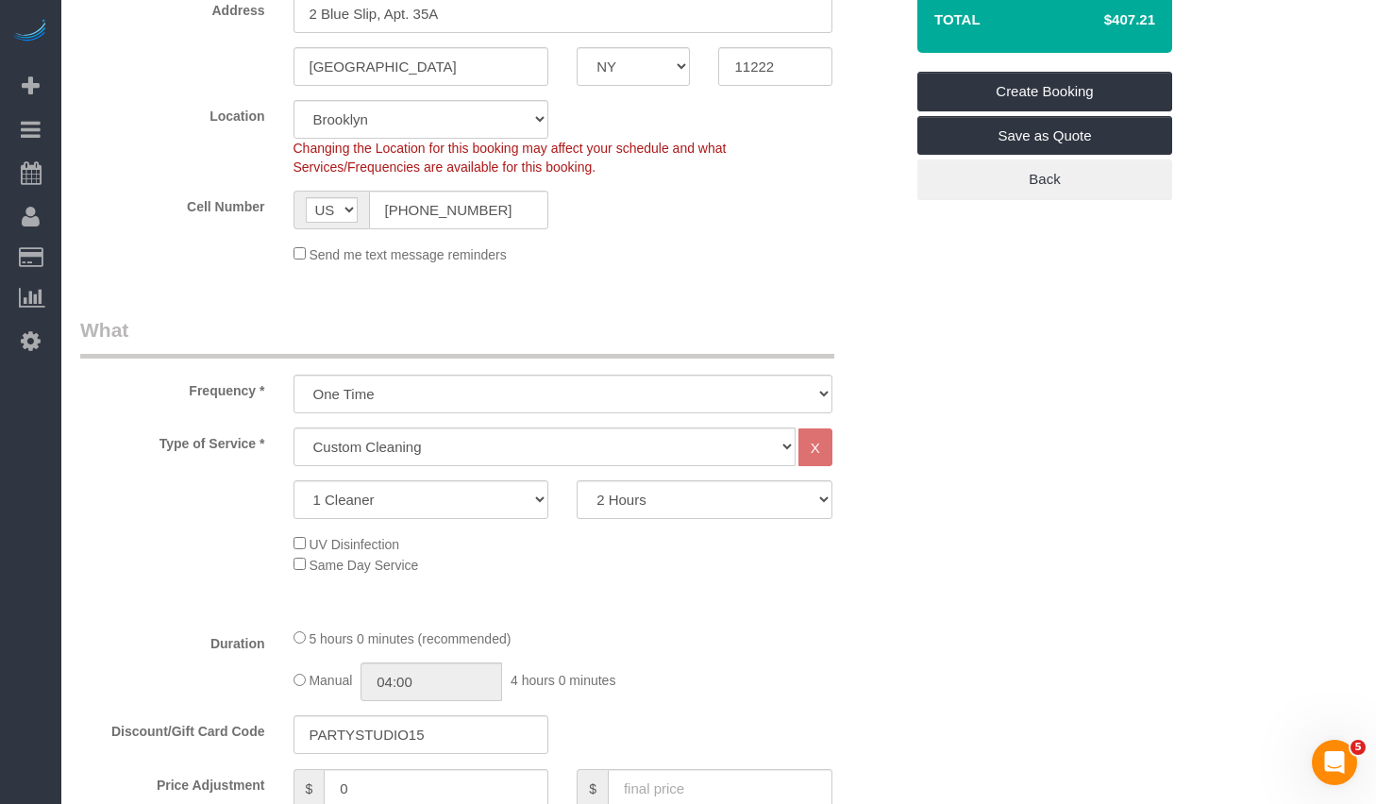
select select "object:2912"
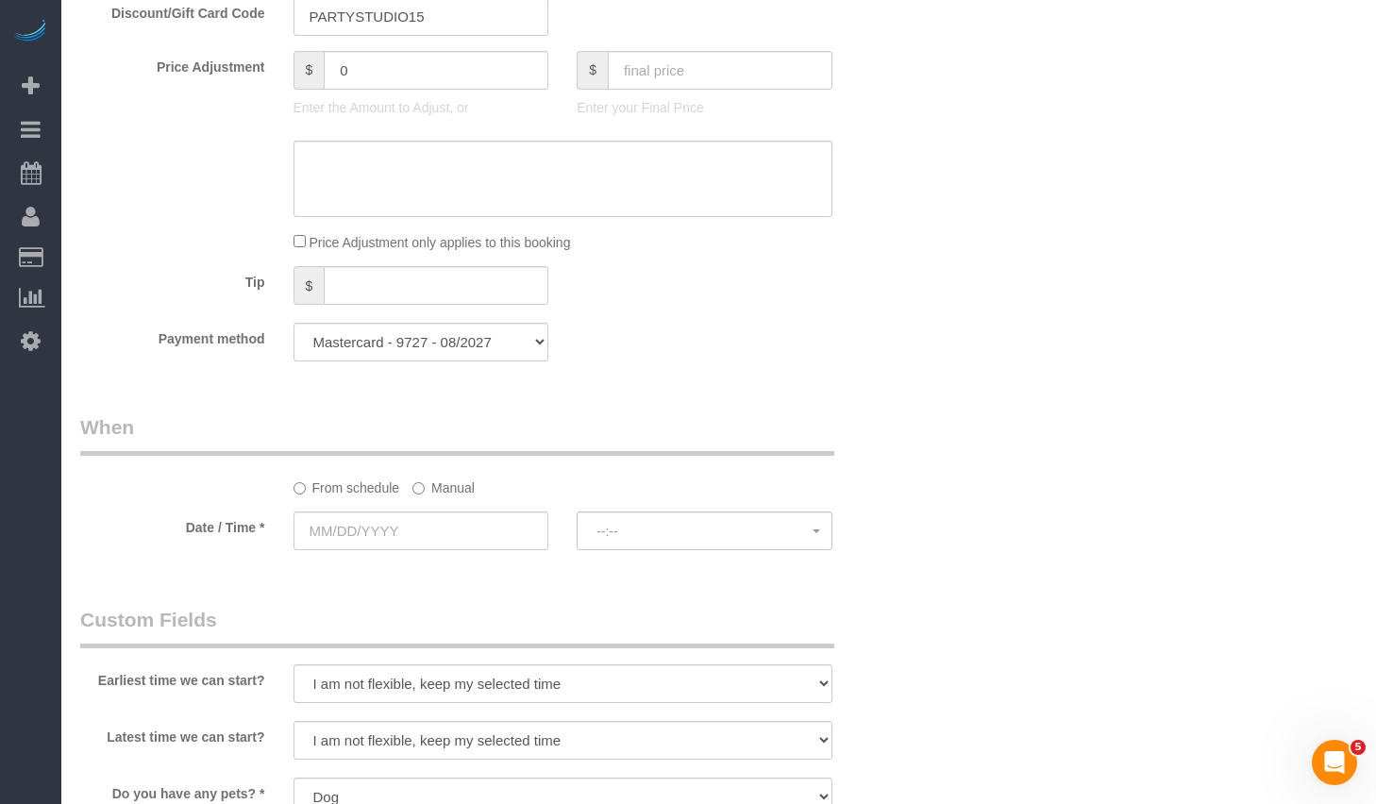
scroll to position [1410, 0]
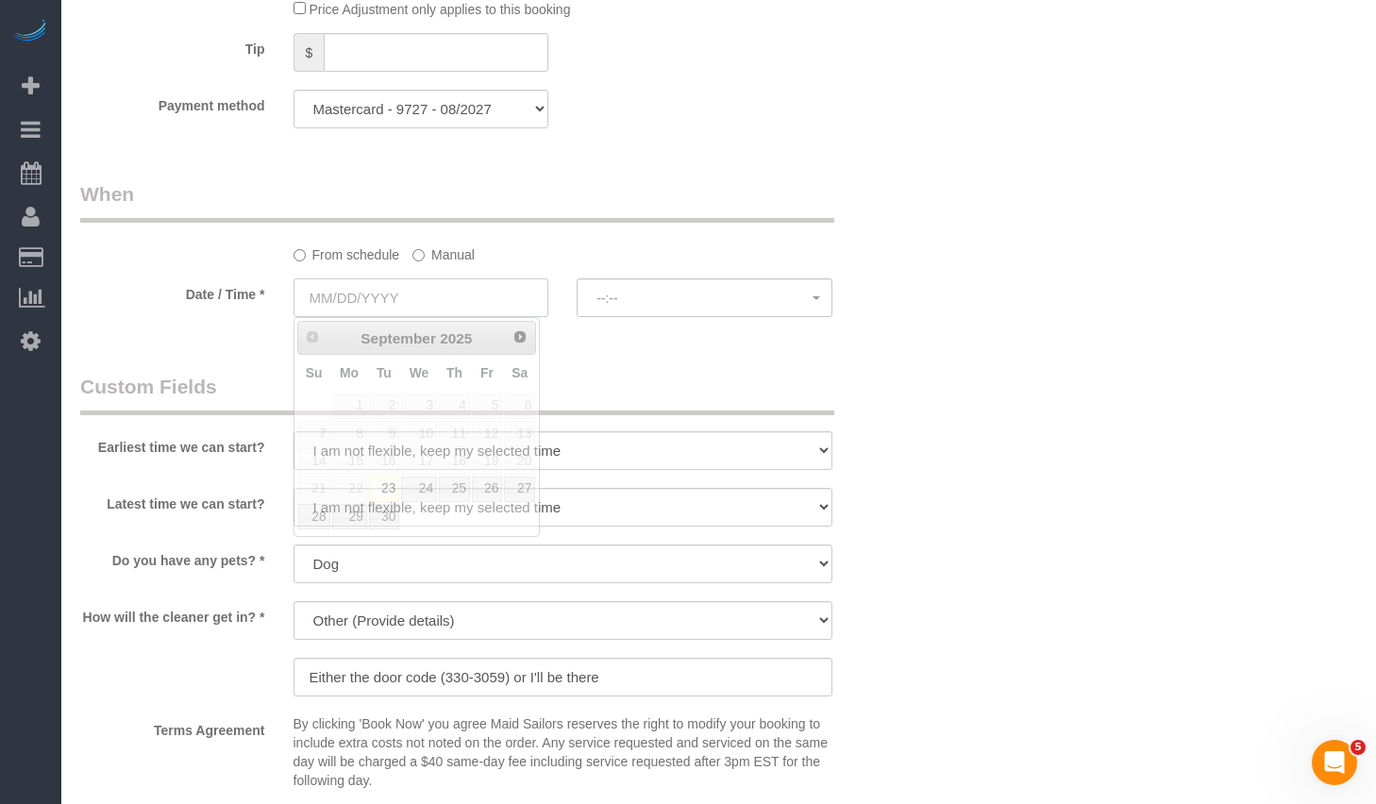
click at [398, 296] on input "text" at bounding box center [422, 297] width 256 height 39
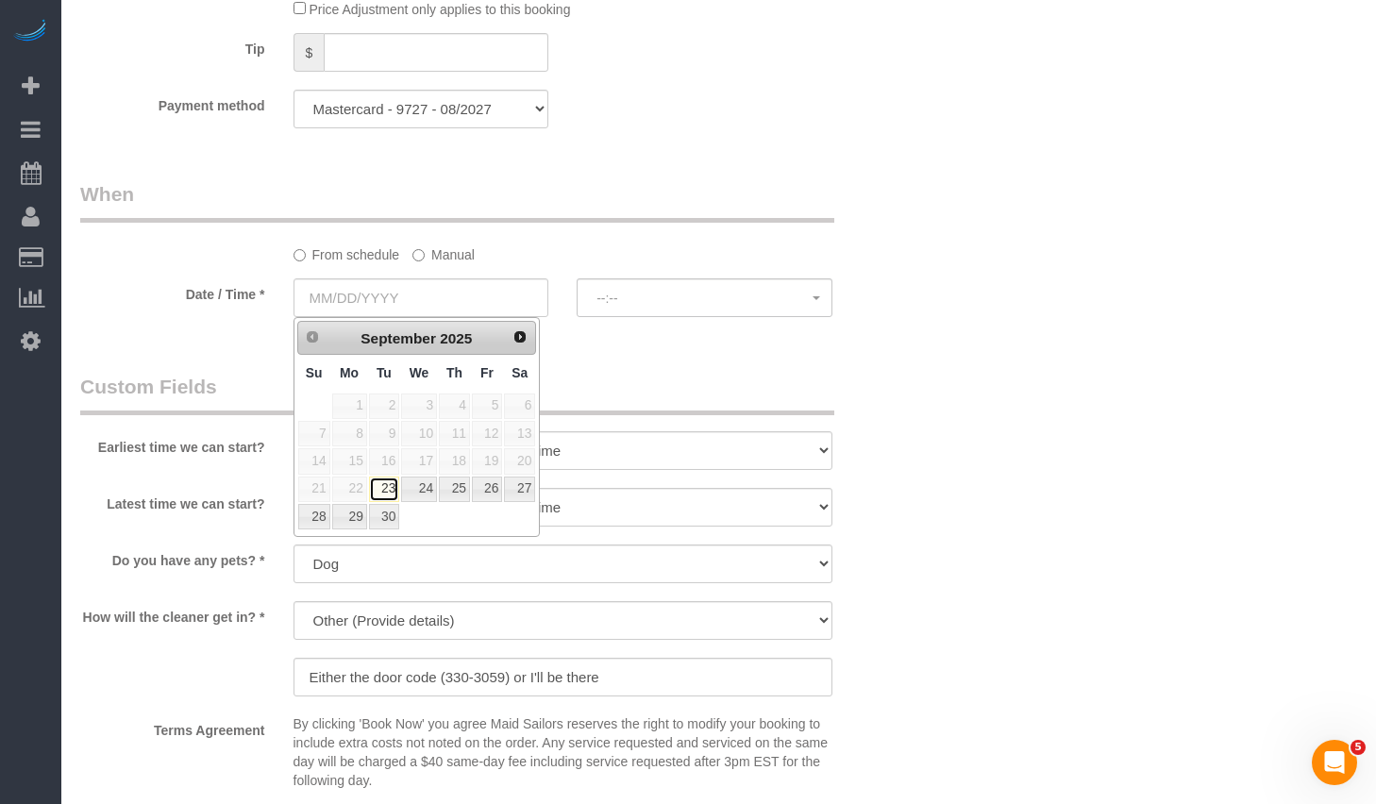
click at [382, 486] on link "23" at bounding box center [384, 489] width 30 height 25
type input "09/23/2025"
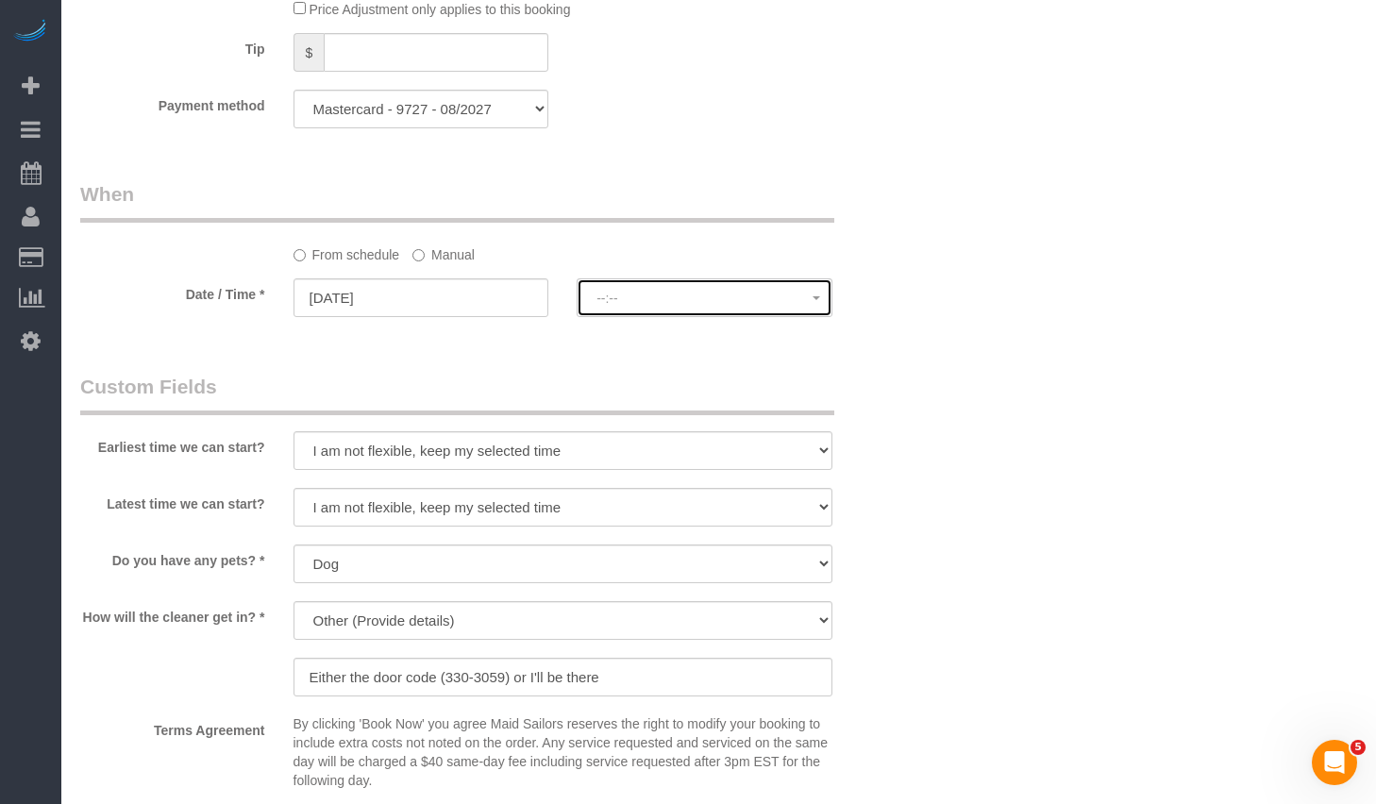
click at [676, 286] on button "--:--" at bounding box center [705, 297] width 256 height 39
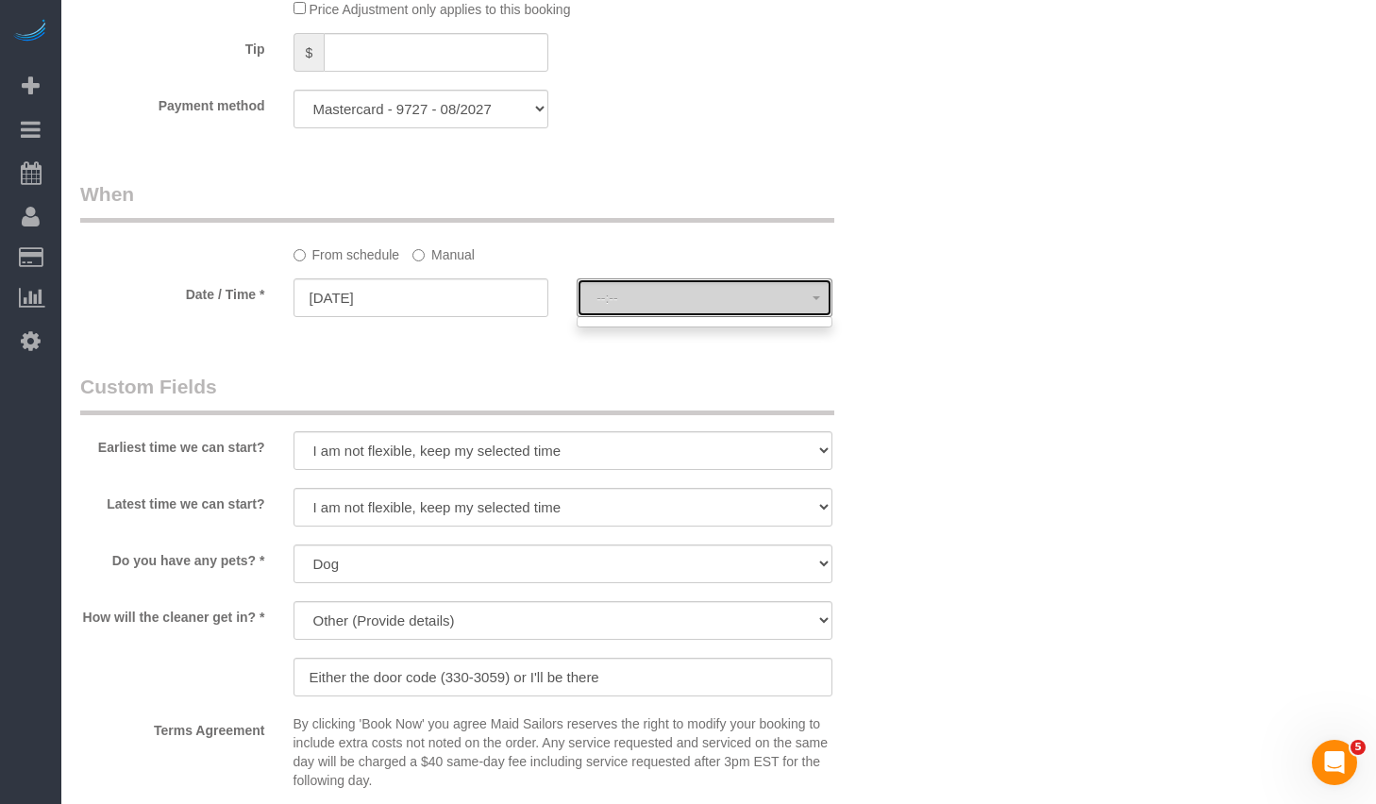
select select "spot16"
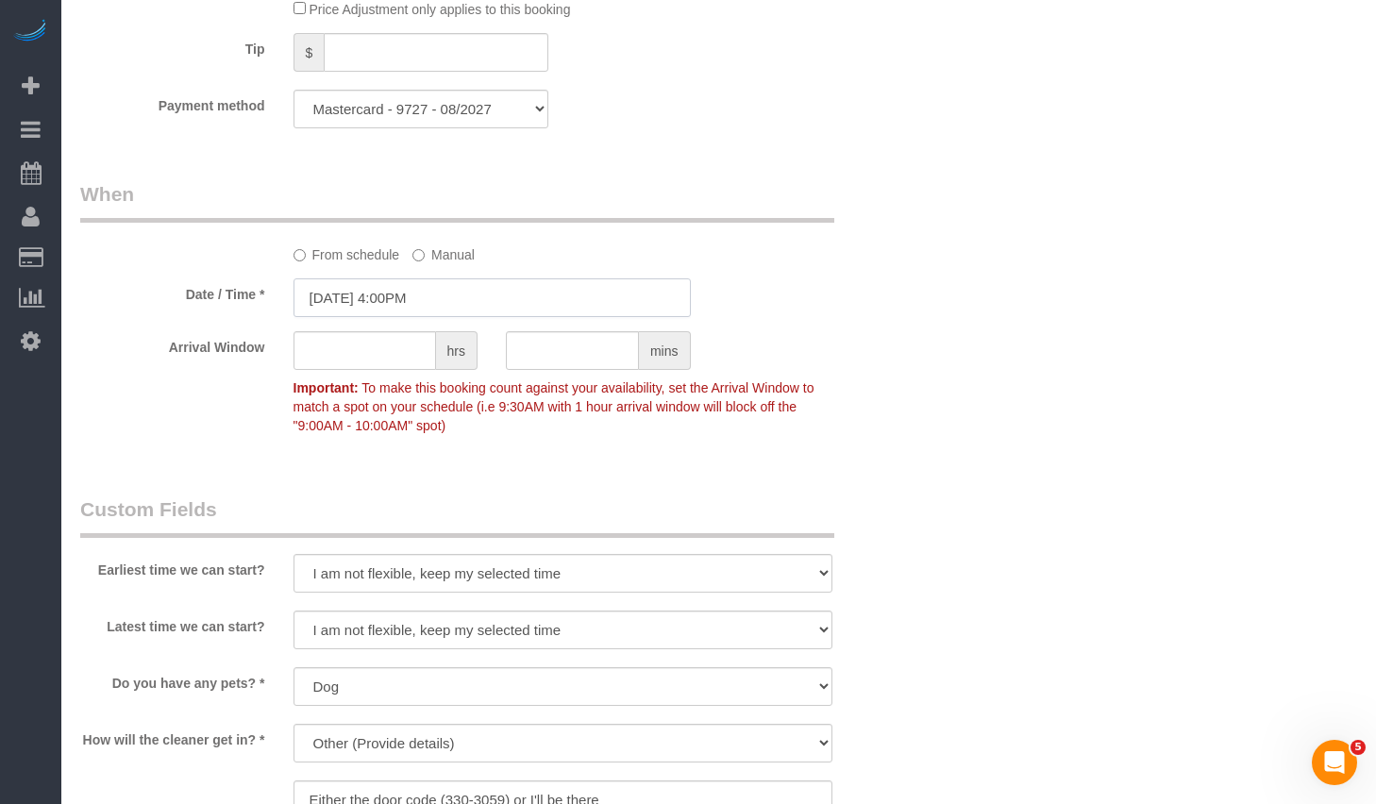
click at [400, 298] on input "09/23/2025 4:00PM" at bounding box center [492, 297] width 397 height 39
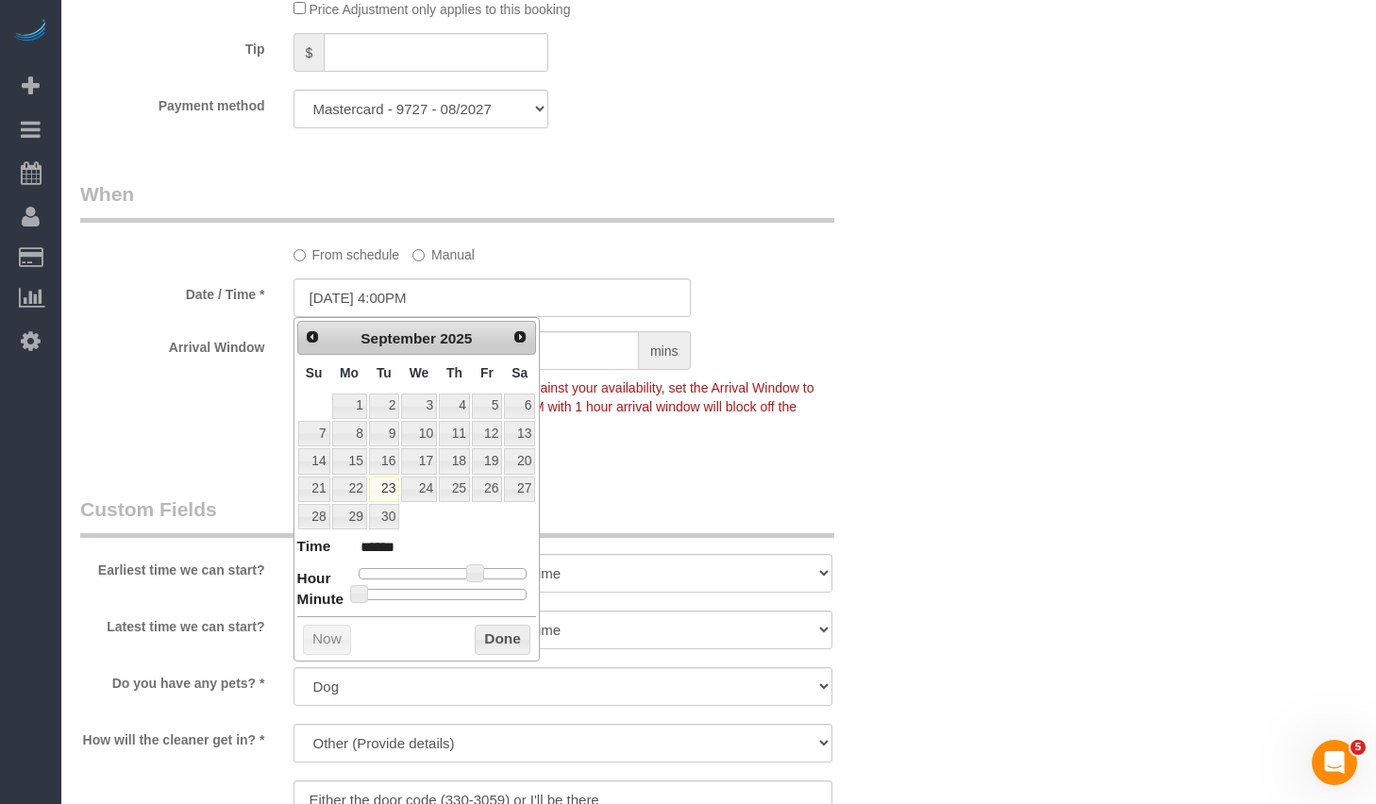
type input "09/23/2025 12:00PM"
type input "*******"
type input "09/23/2025 1:00PM"
type input "******"
type input "09/23/2025 2:00PM"
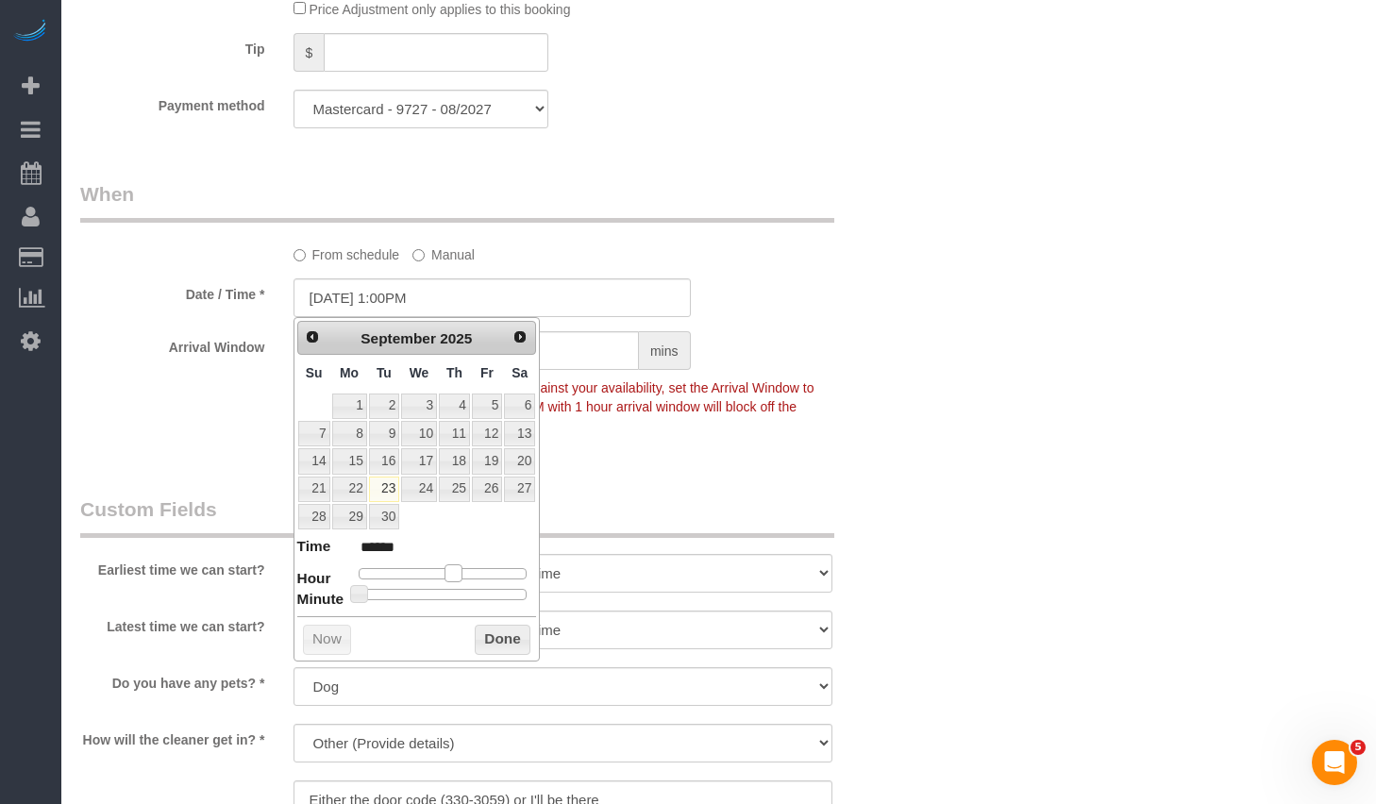
type input "******"
drag, startPoint x: 444, startPoint y: 573, endPoint x: 461, endPoint y: 578, distance: 17.6
click at [461, 578] on div at bounding box center [443, 573] width 169 height 11
click at [496, 647] on button "Done" at bounding box center [503, 640] width 56 height 30
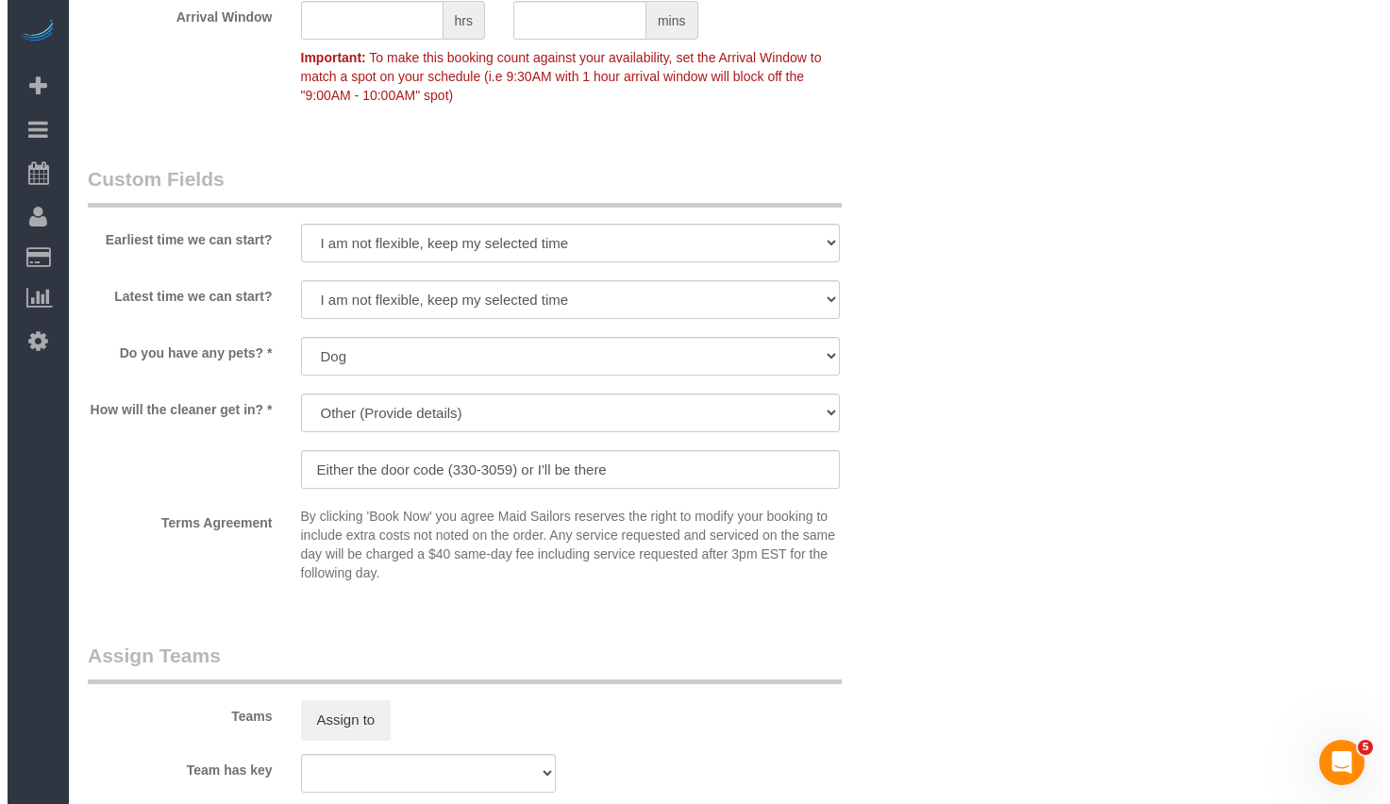
scroll to position [2067, 0]
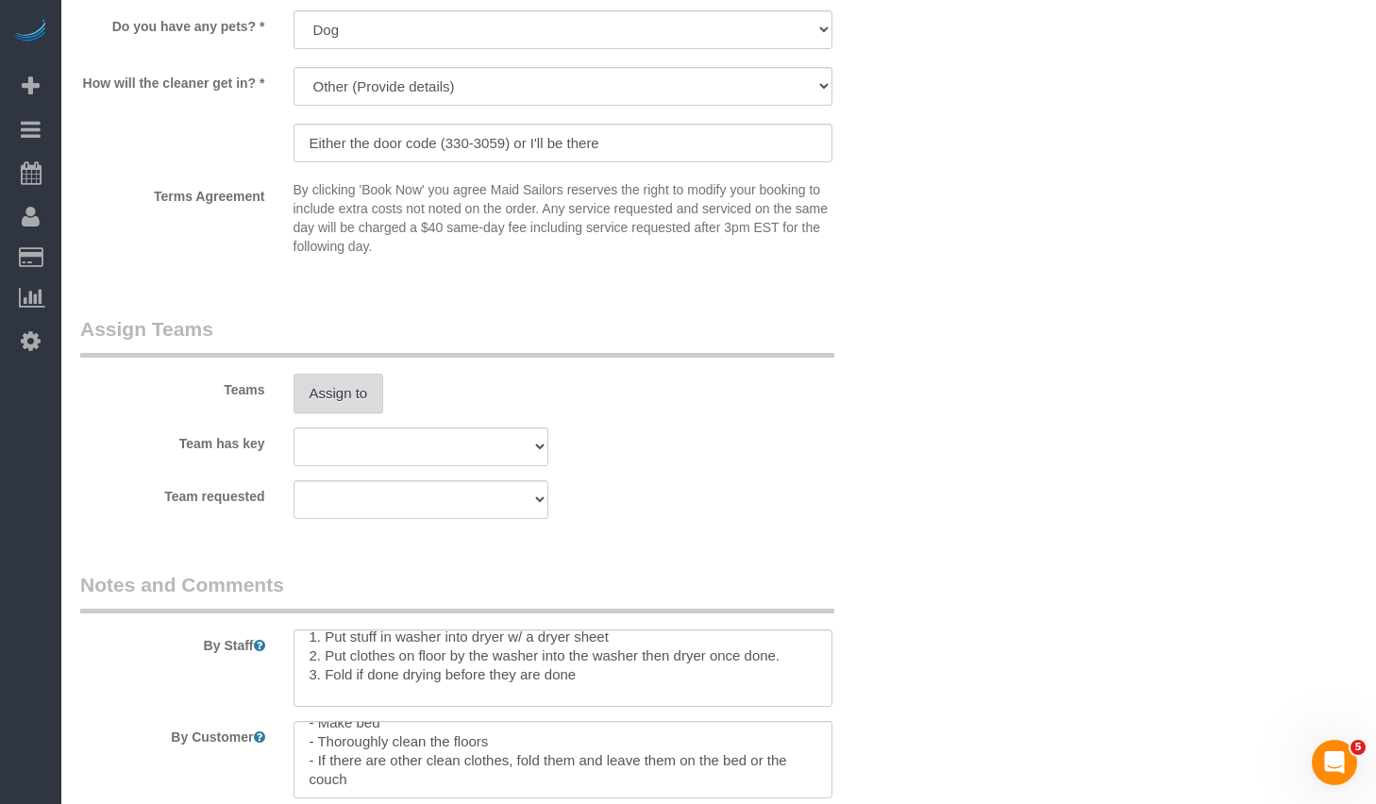
click at [347, 399] on button "Assign to" at bounding box center [339, 394] width 91 height 40
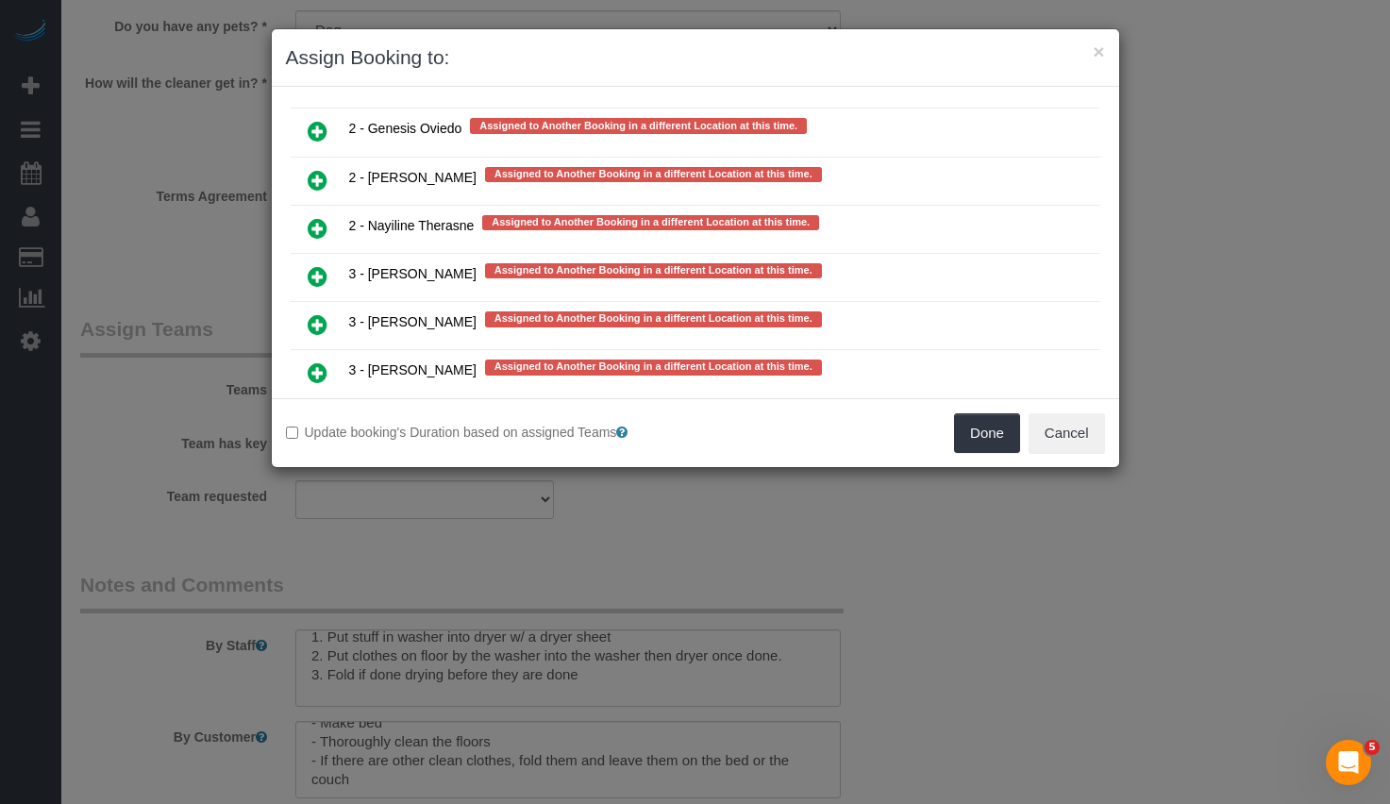
scroll to position [3740, 0]
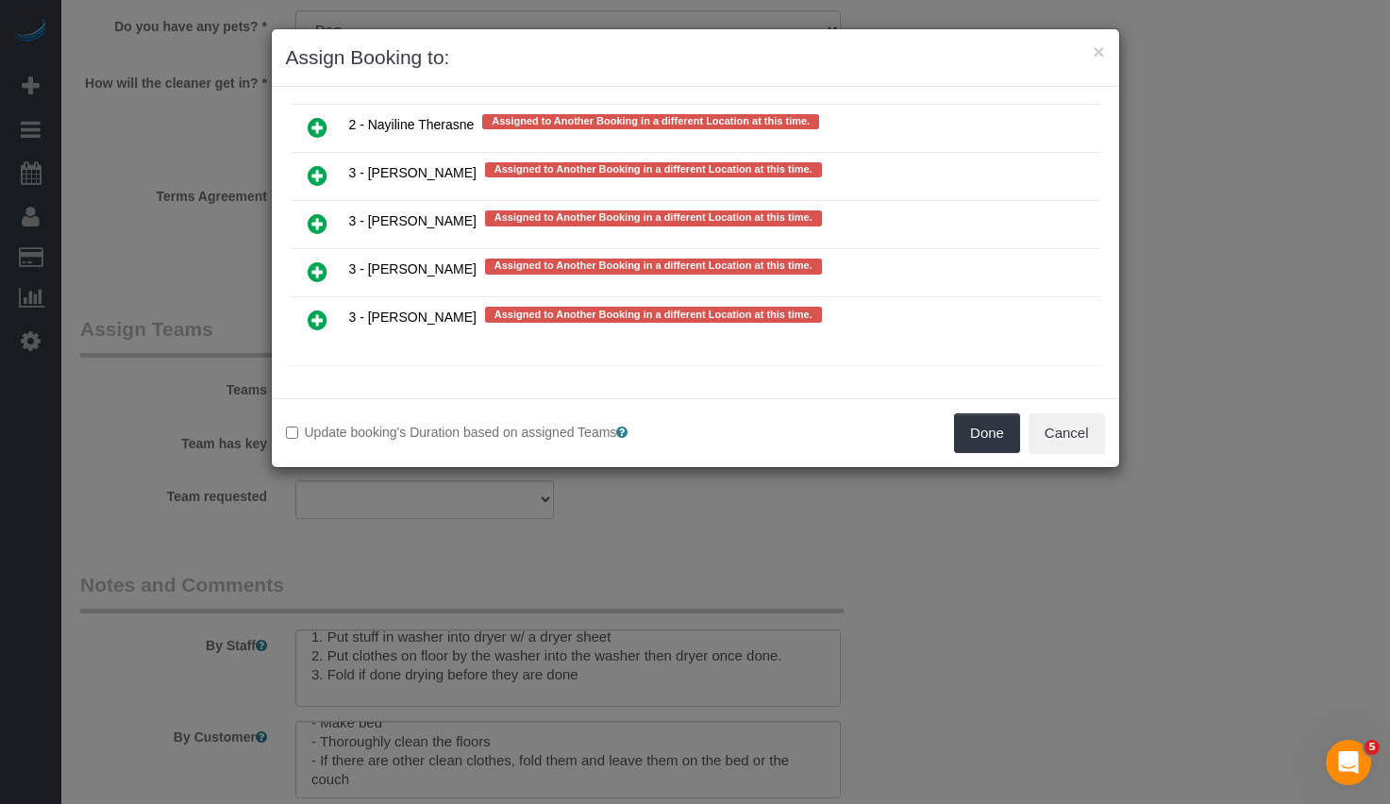
click at [318, 272] on icon at bounding box center [318, 271] width 20 height 23
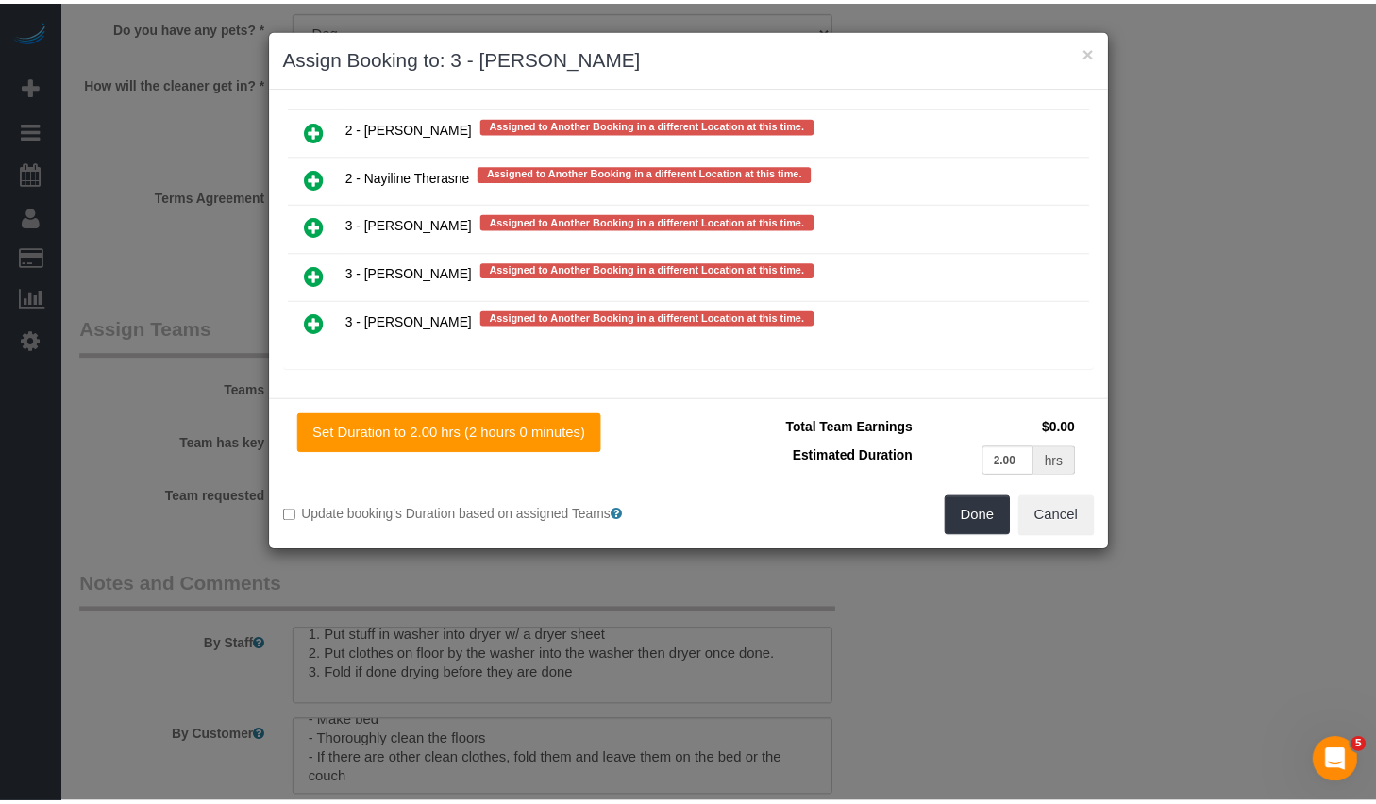
scroll to position [3744, 0]
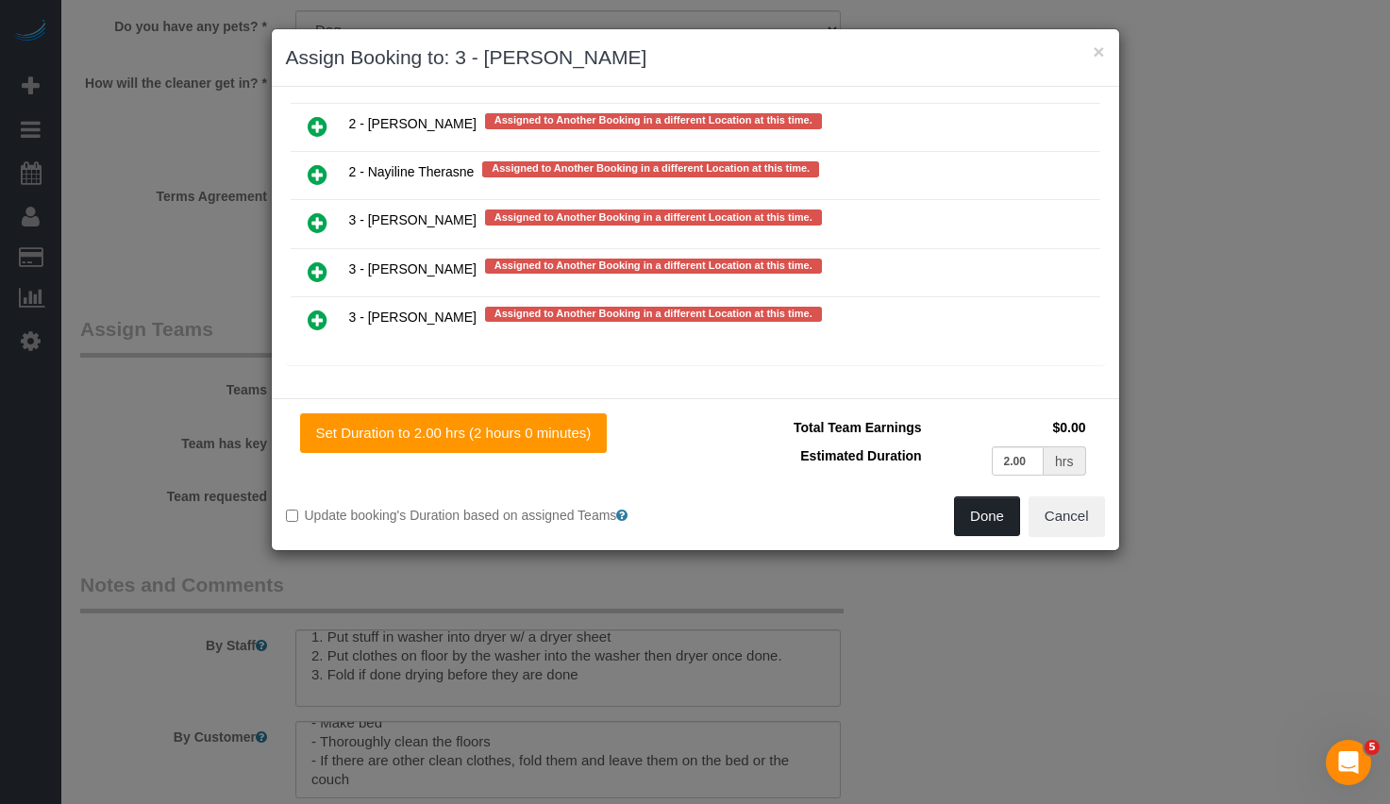
click at [985, 518] on button "Done" at bounding box center [987, 516] width 66 height 40
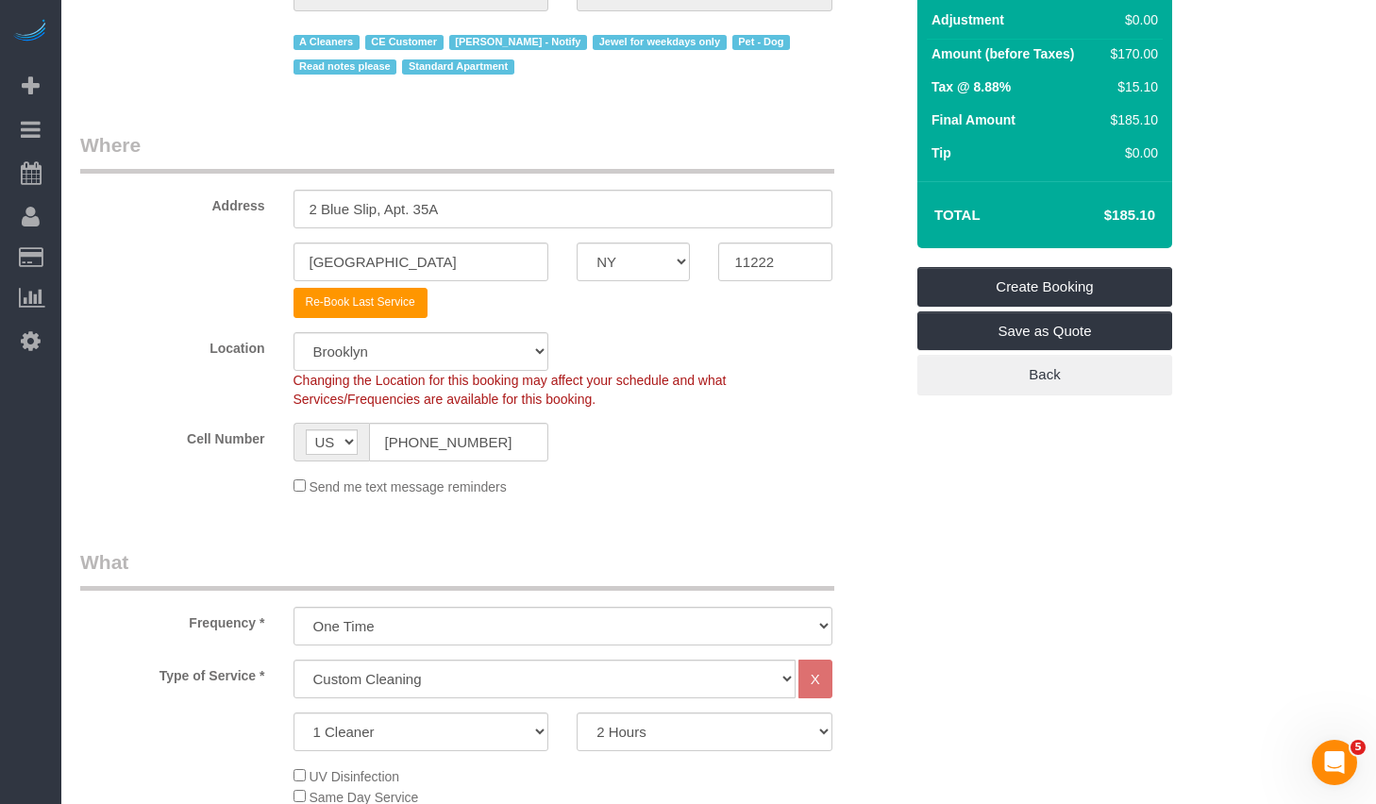
scroll to position [0, 0]
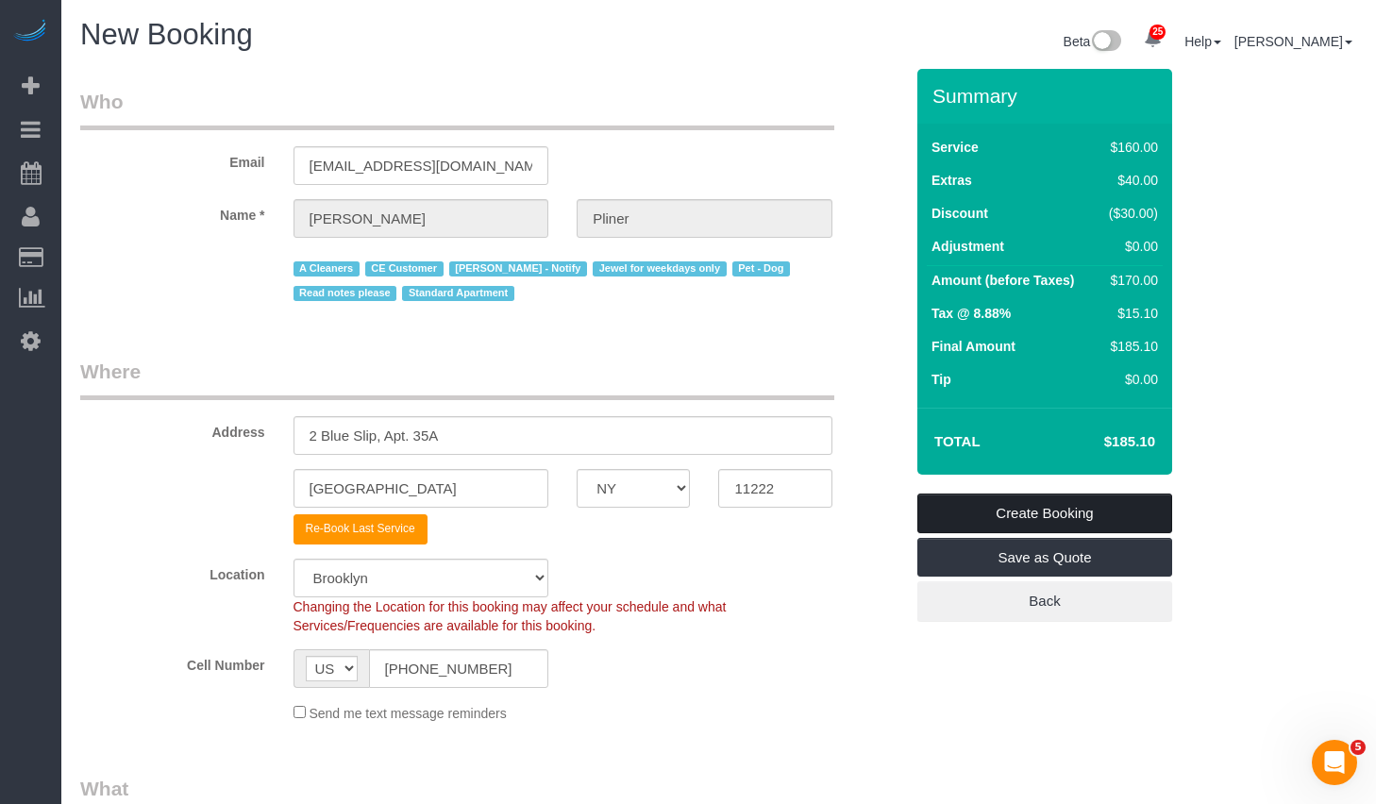
click at [1033, 512] on link "Create Booking" at bounding box center [1044, 514] width 255 height 40
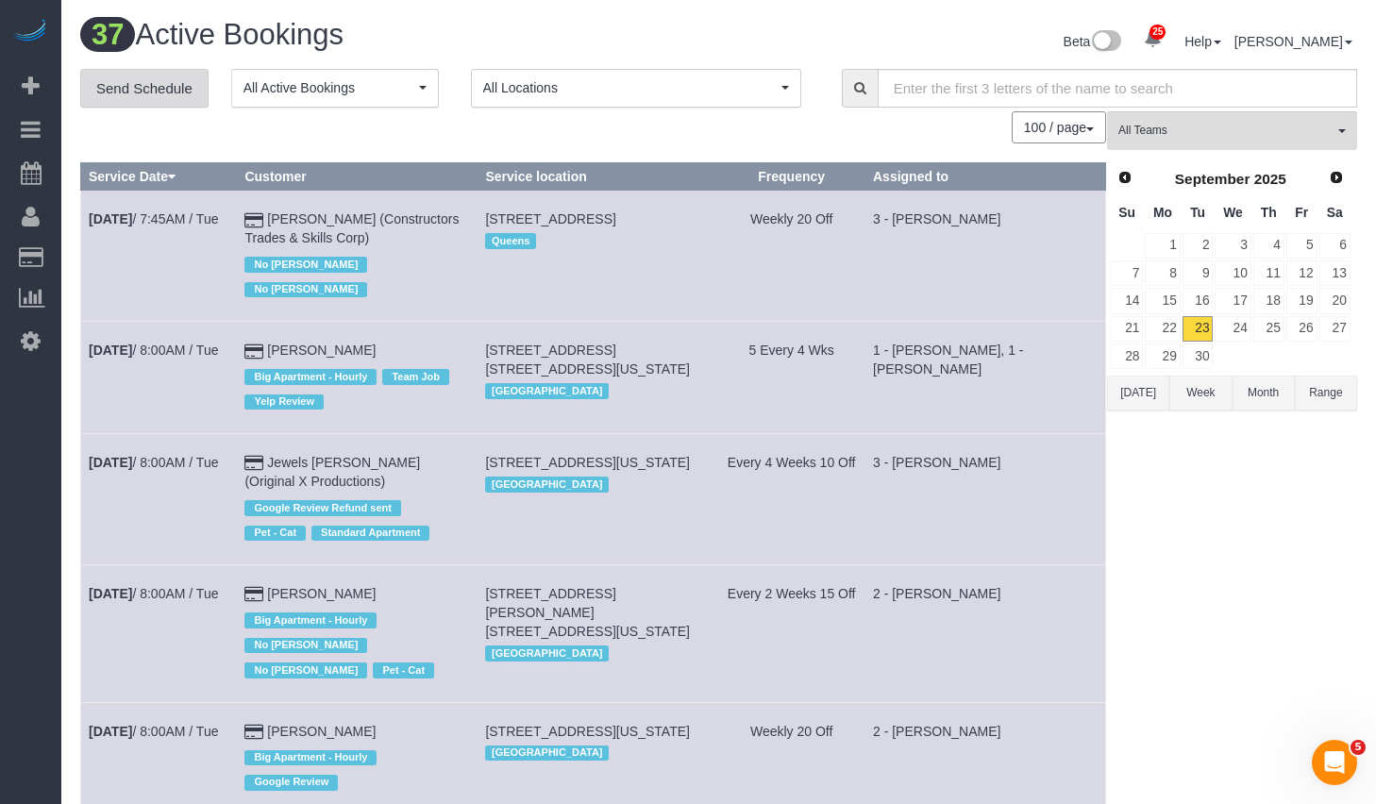
click at [164, 97] on link "Send Schedule" at bounding box center [144, 89] width 128 height 40
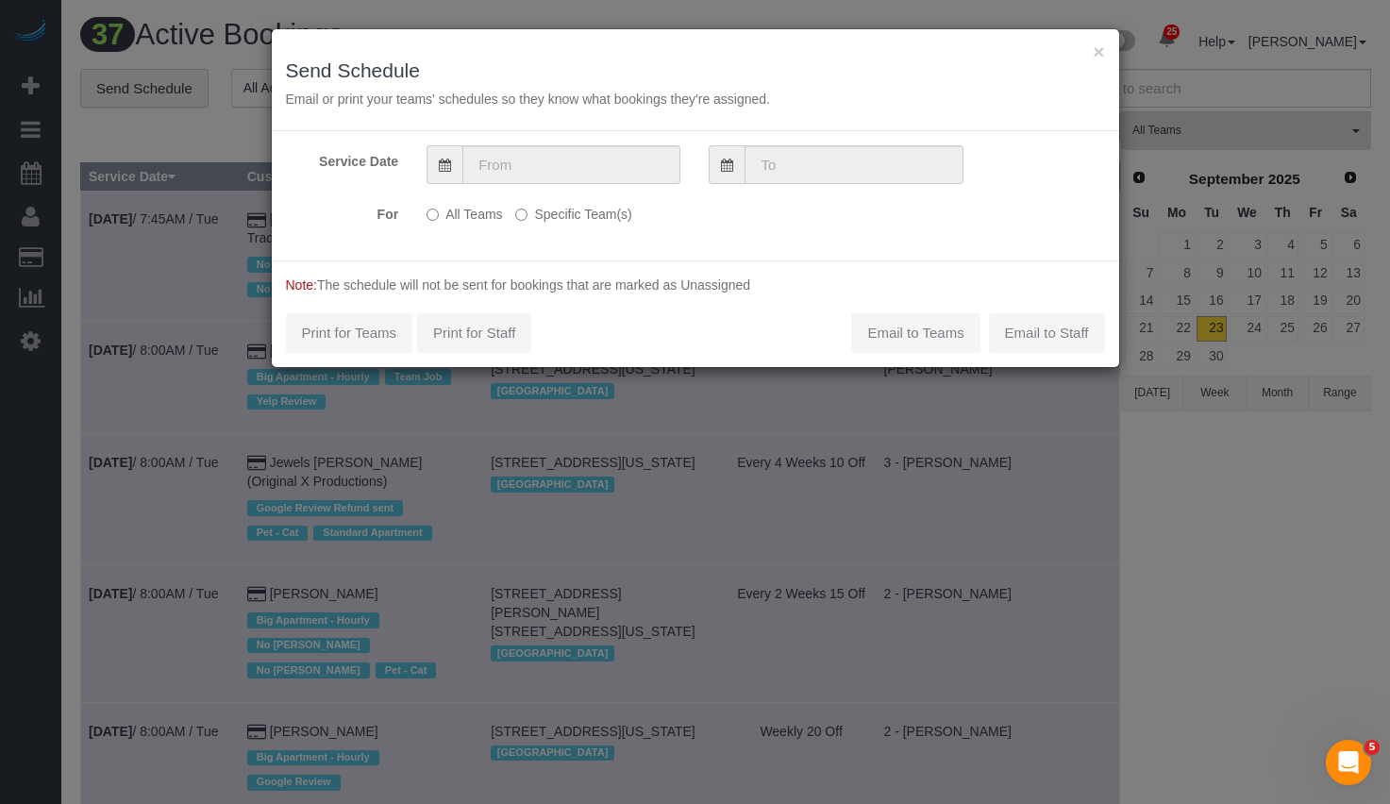
drag, startPoint x: 559, startPoint y: 218, endPoint x: 562, endPoint y: 204, distance: 14.4
click at [559, 218] on label "Specific Team(s)" at bounding box center [573, 210] width 116 height 25
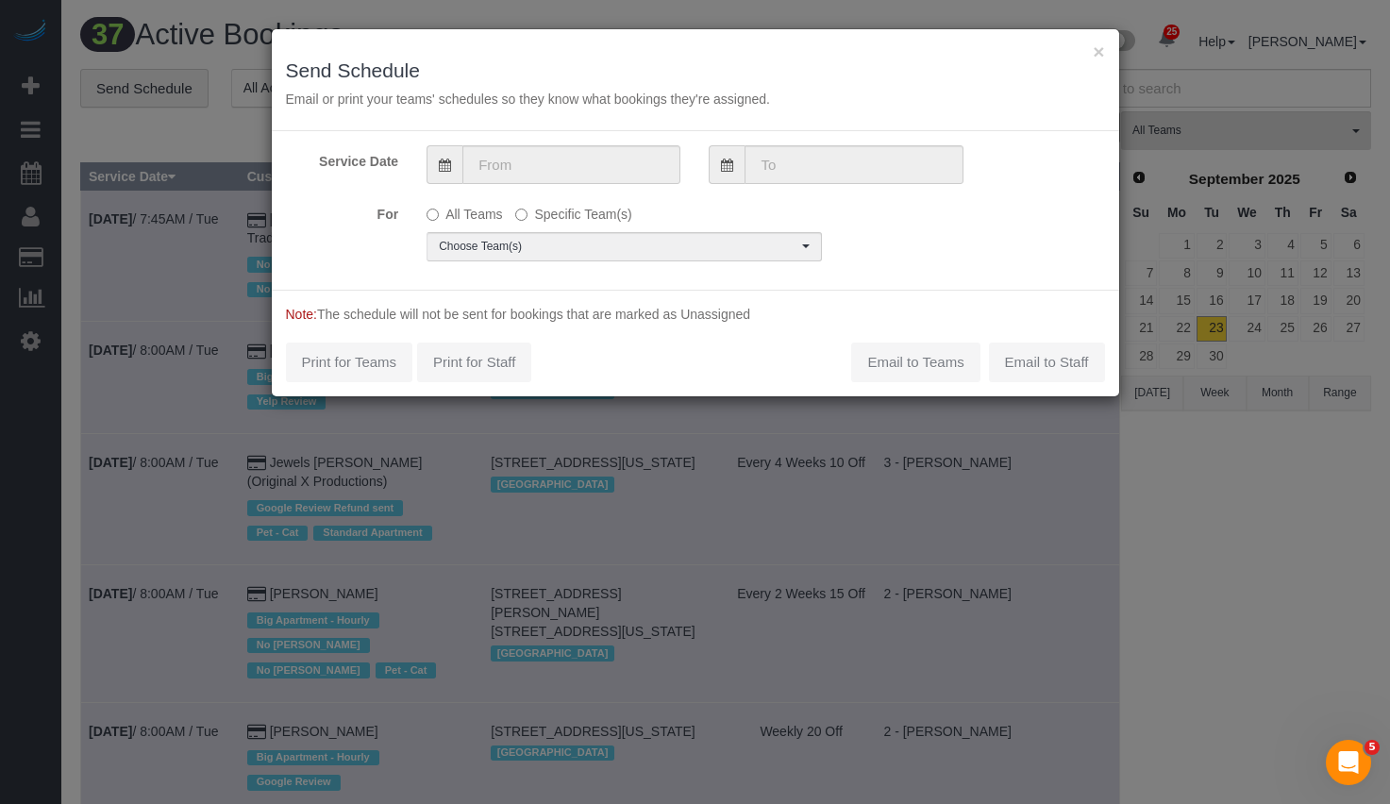
click at [572, 144] on div "Service Date For All Teams Specific Team(s) Choose Team(s) * - K.J. *Irene Flor…" at bounding box center [696, 210] width 848 height 159
click at [566, 162] on input "text" at bounding box center [571, 164] width 218 height 39
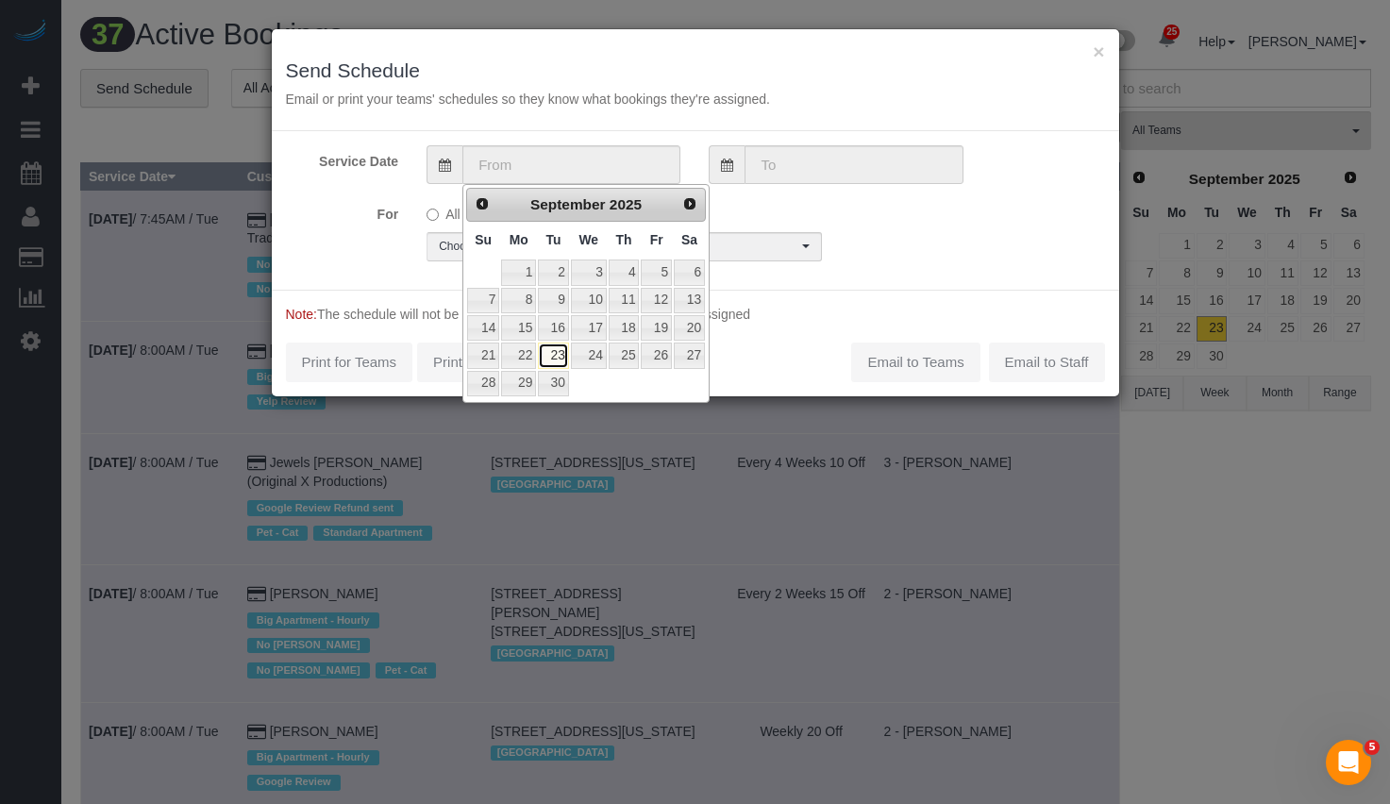
click at [556, 355] on link "23" at bounding box center [553, 355] width 30 height 25
type input "[DATE]"
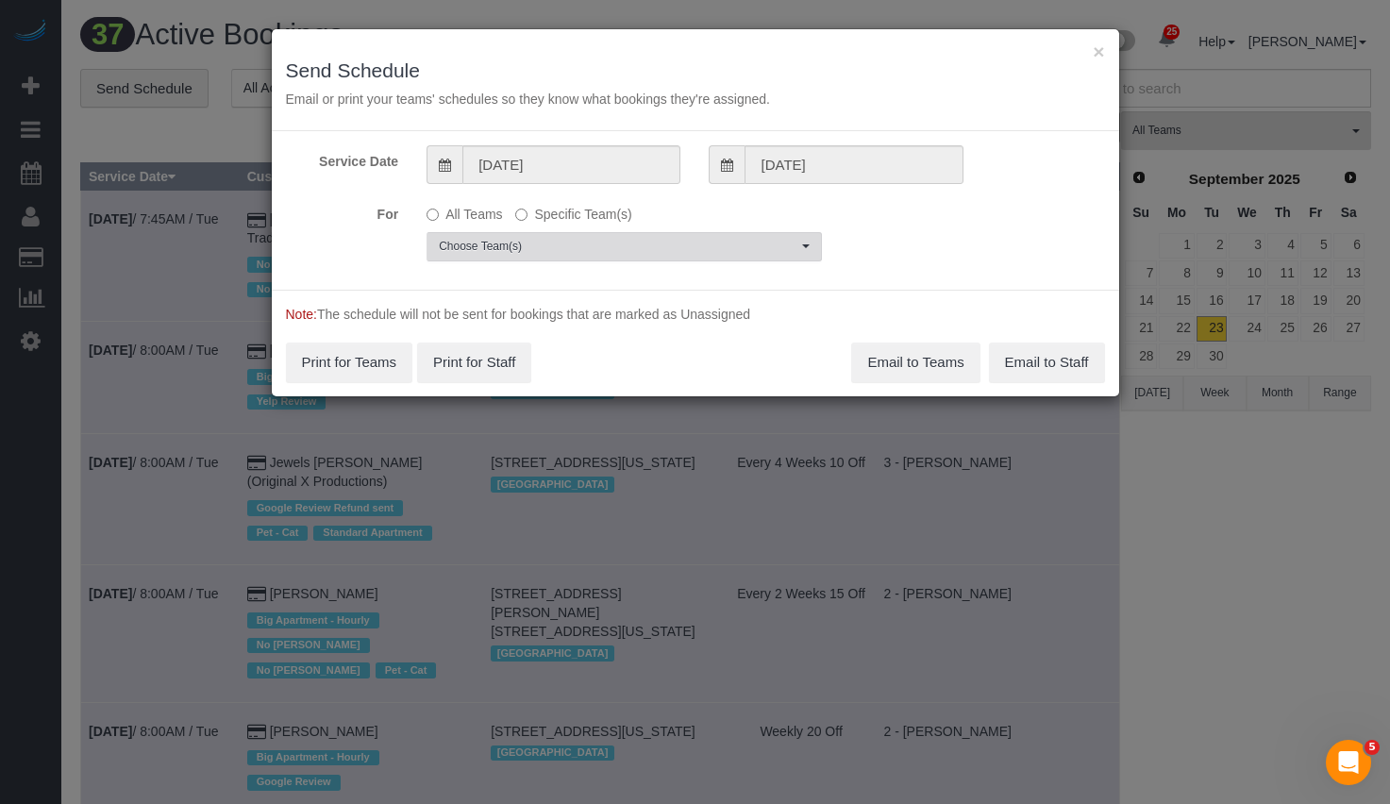
click at [591, 250] on span "Choose Team(s)" at bounding box center [618, 247] width 359 height 16
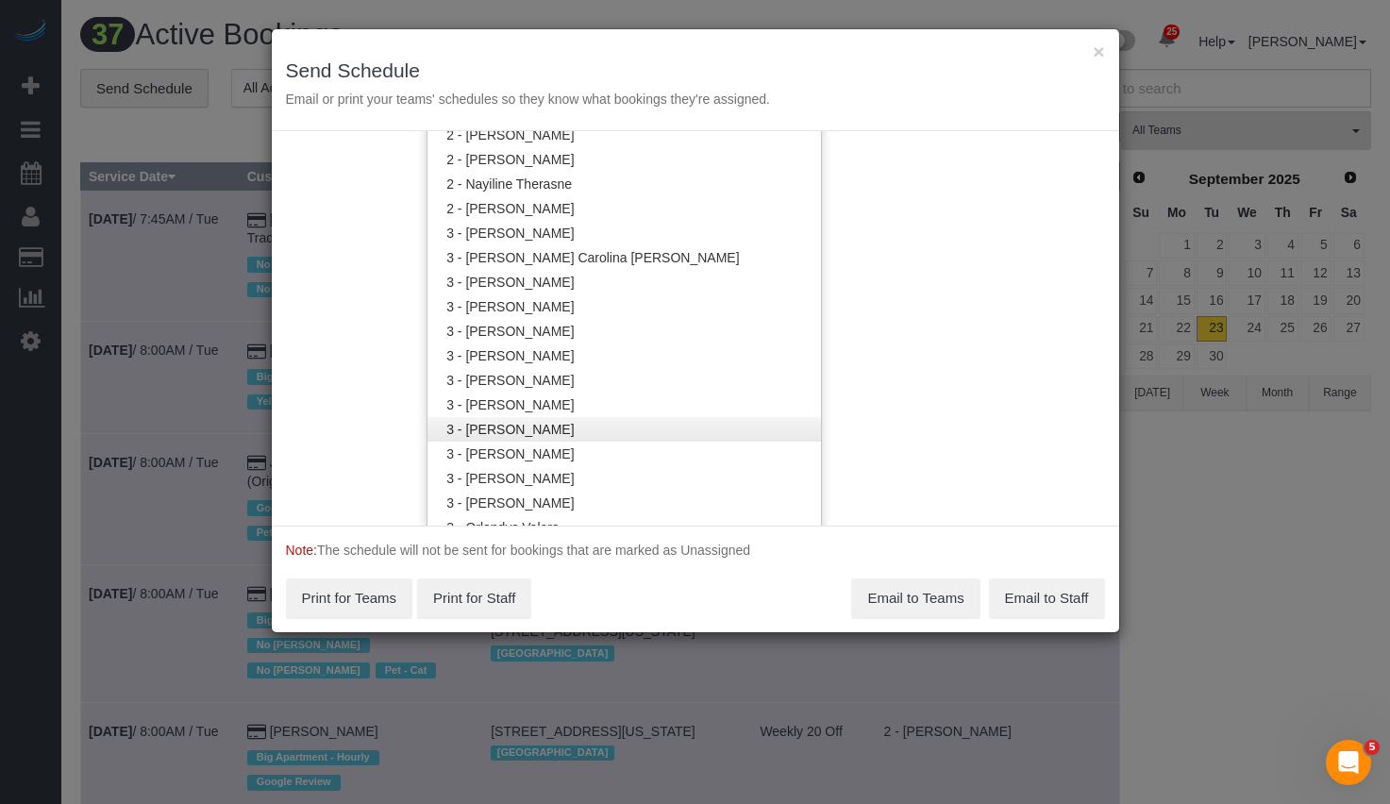
scroll to position [1570, 0]
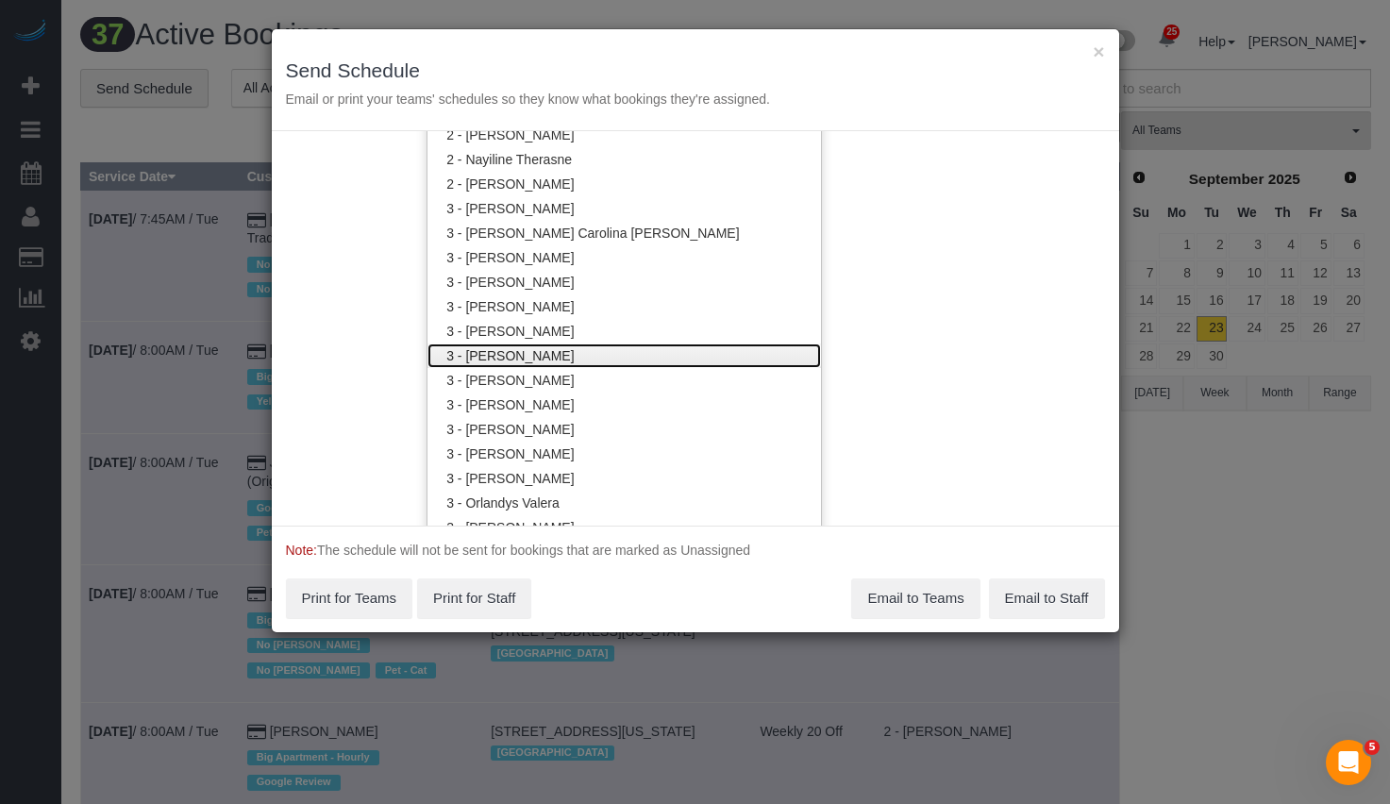
click at [551, 352] on link "3 - [PERSON_NAME]" at bounding box center [625, 356] width 394 height 25
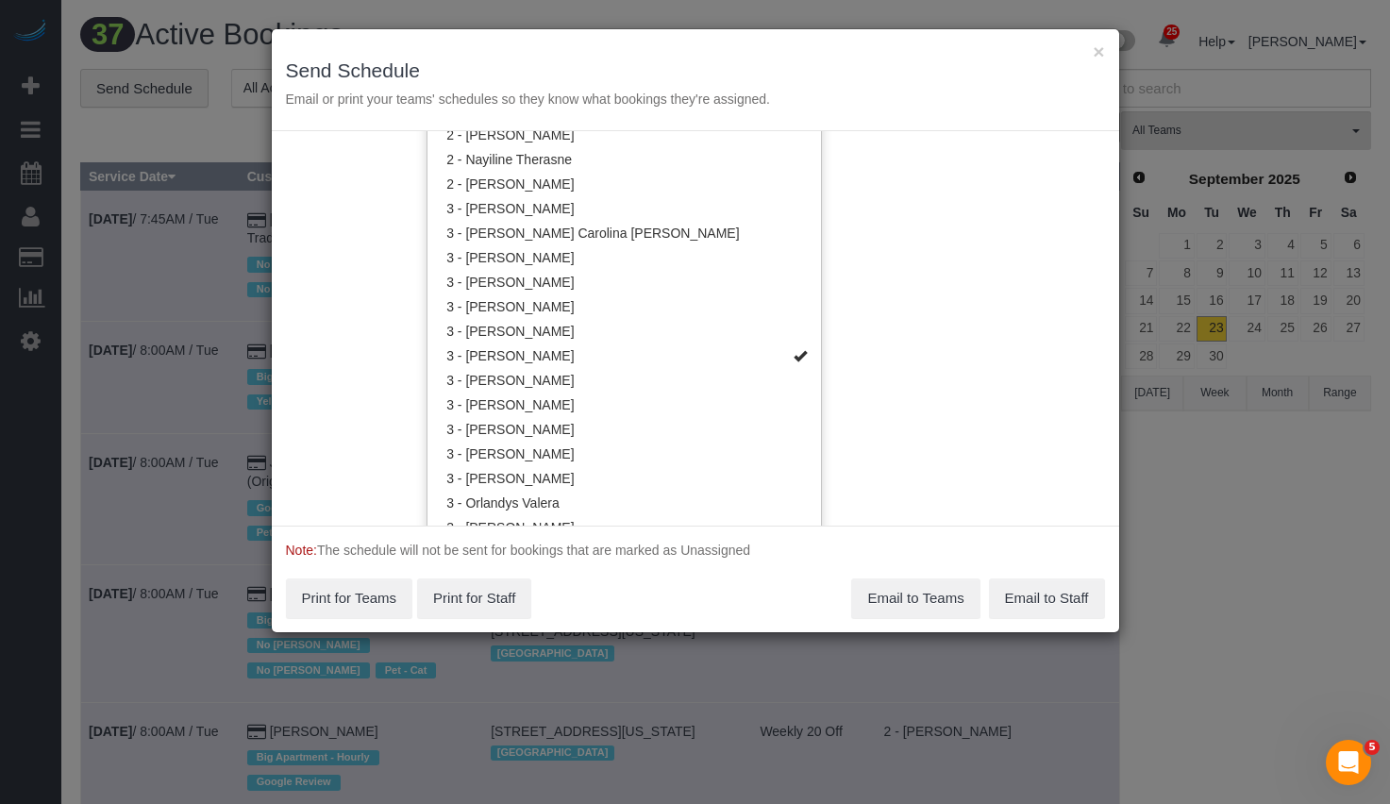
click at [973, 343] on div "Service Date 09/23/2025 09/23/2025 For All Teams Specific Team(s) 3 - Isabella …" at bounding box center [696, 328] width 848 height 395
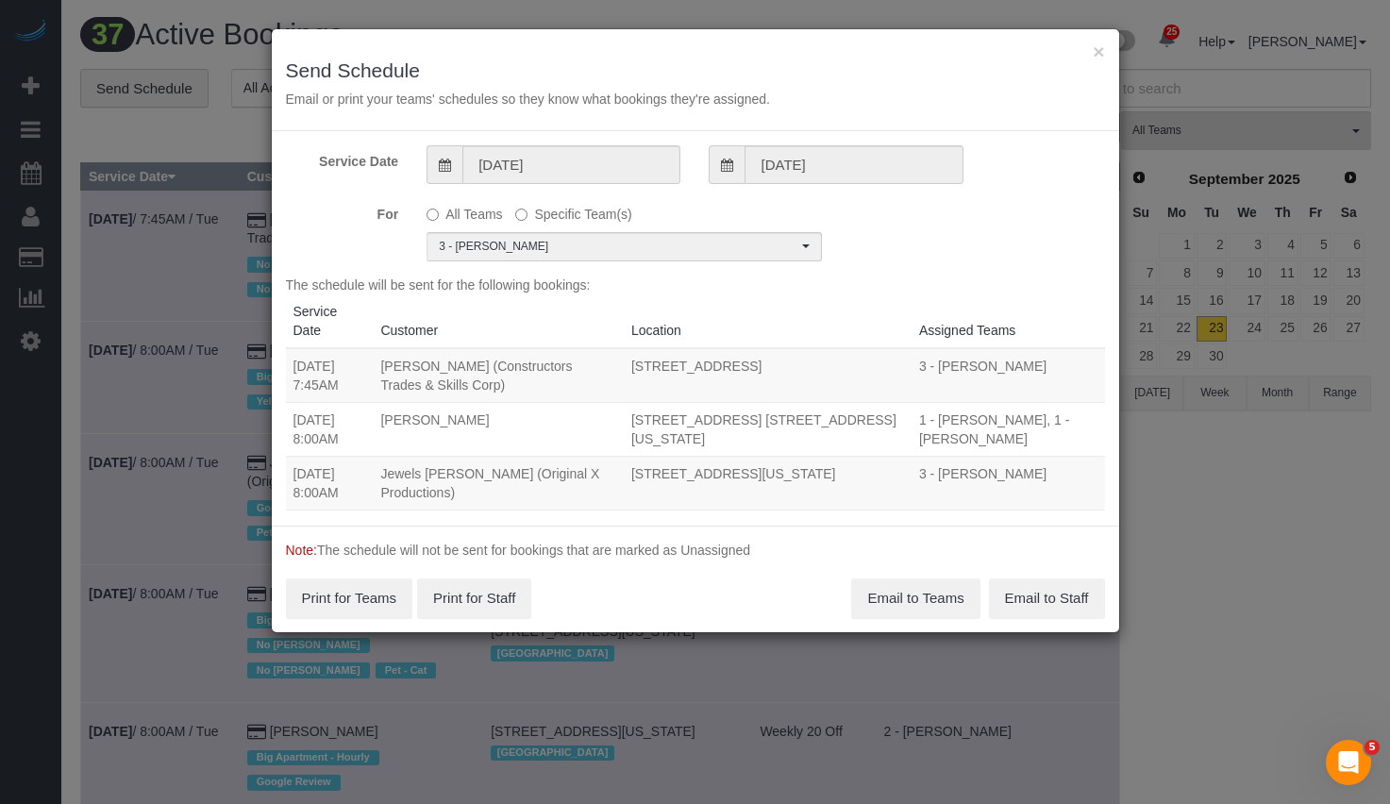
scroll to position [0, 0]
click at [866, 278] on div "The schedule will be sent for the following bookings: Service Date Customer Loc…" at bounding box center [695, 394] width 819 height 236
click at [551, 166] on input "[DATE]" at bounding box center [571, 164] width 218 height 39
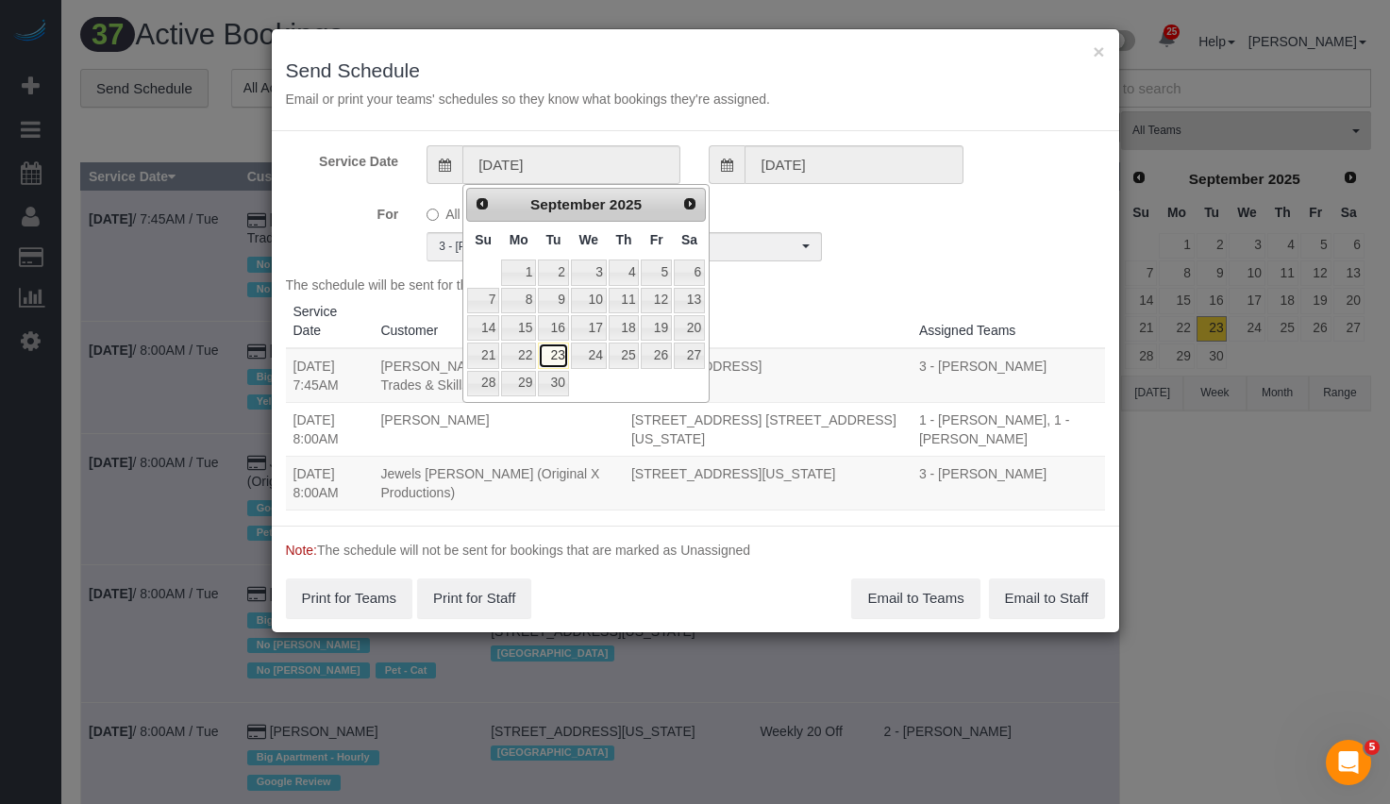
click at [562, 358] on link "23" at bounding box center [553, 355] width 30 height 25
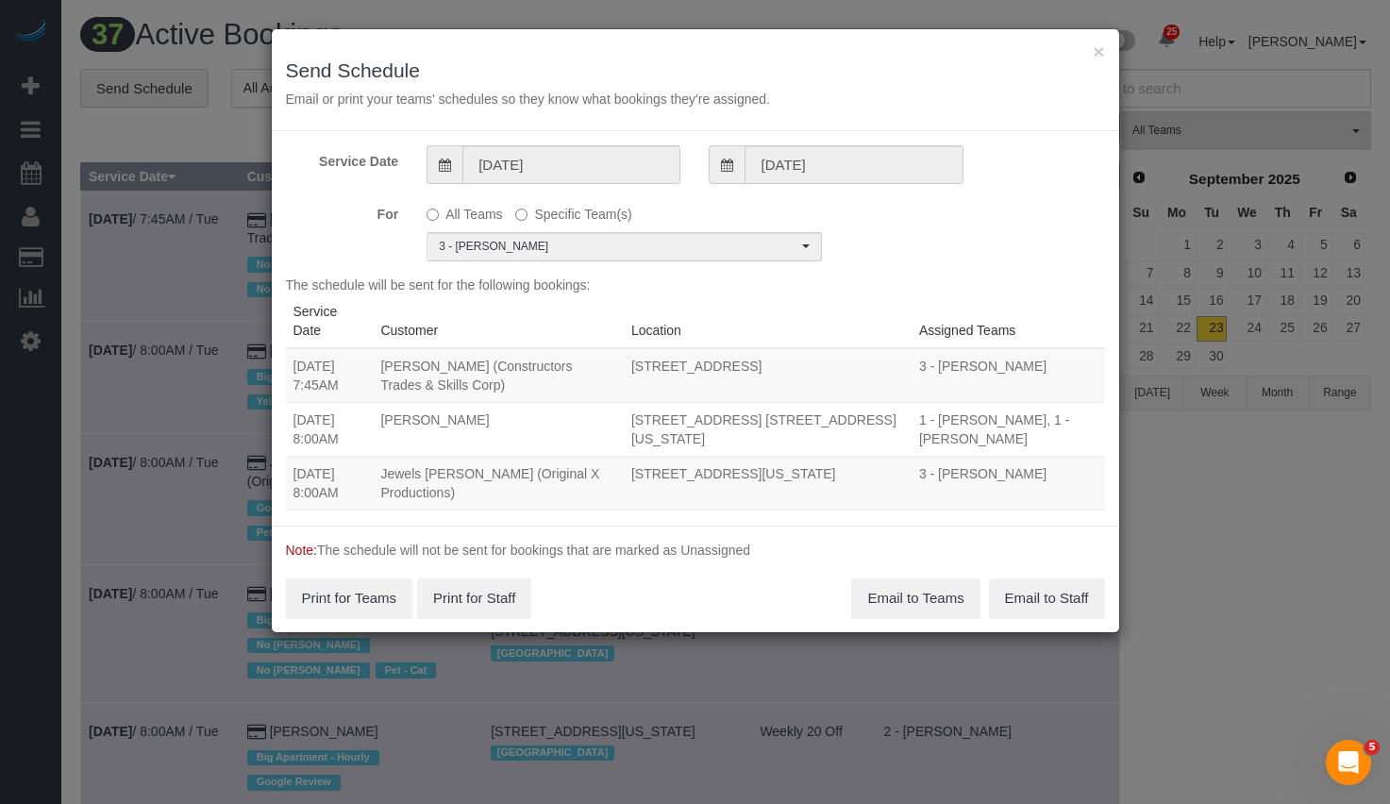
click at [1004, 216] on div "For All Teams Specific Team(s) 3 - Isabella Simplicio Choose Team(s) * - K.J. *…" at bounding box center [696, 229] width 848 height 63
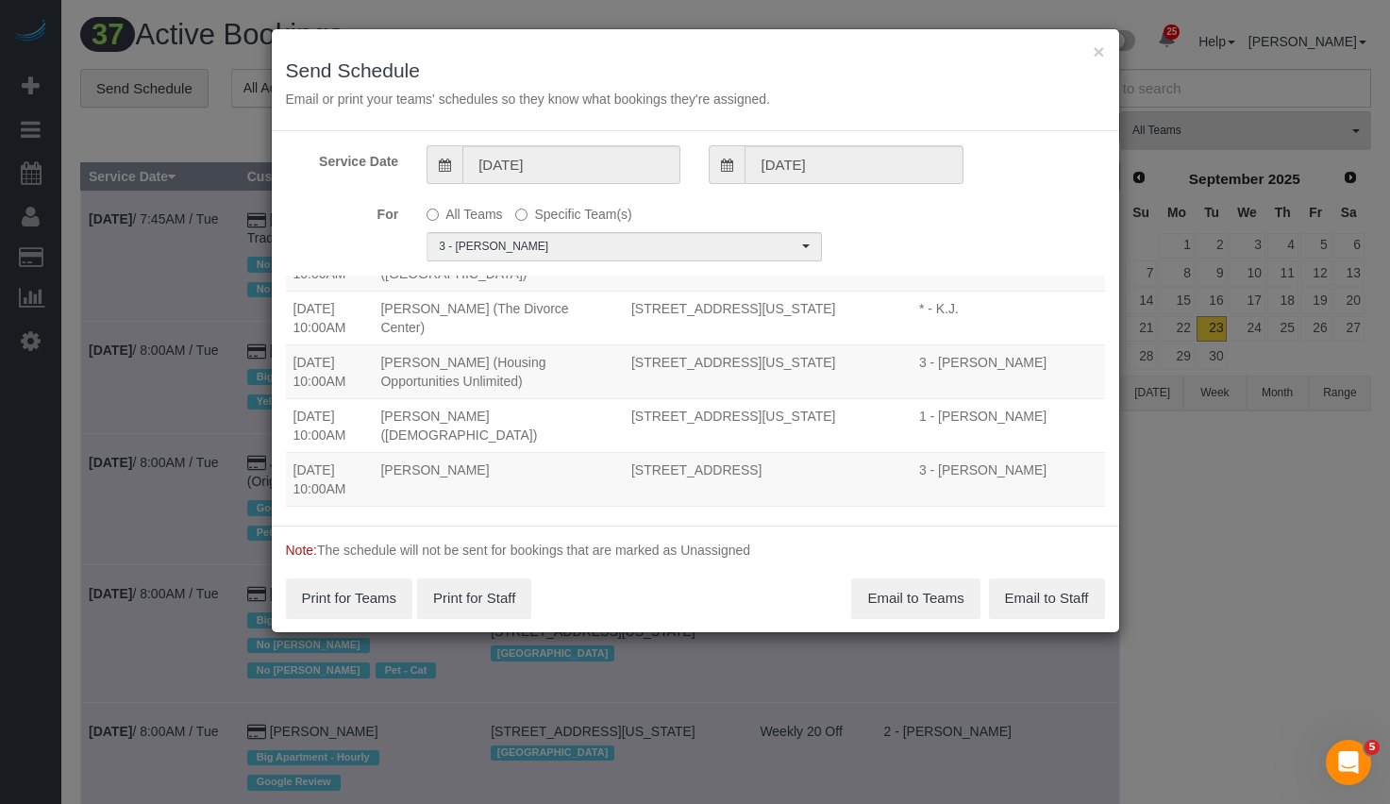
scroll to position [1127, 0]
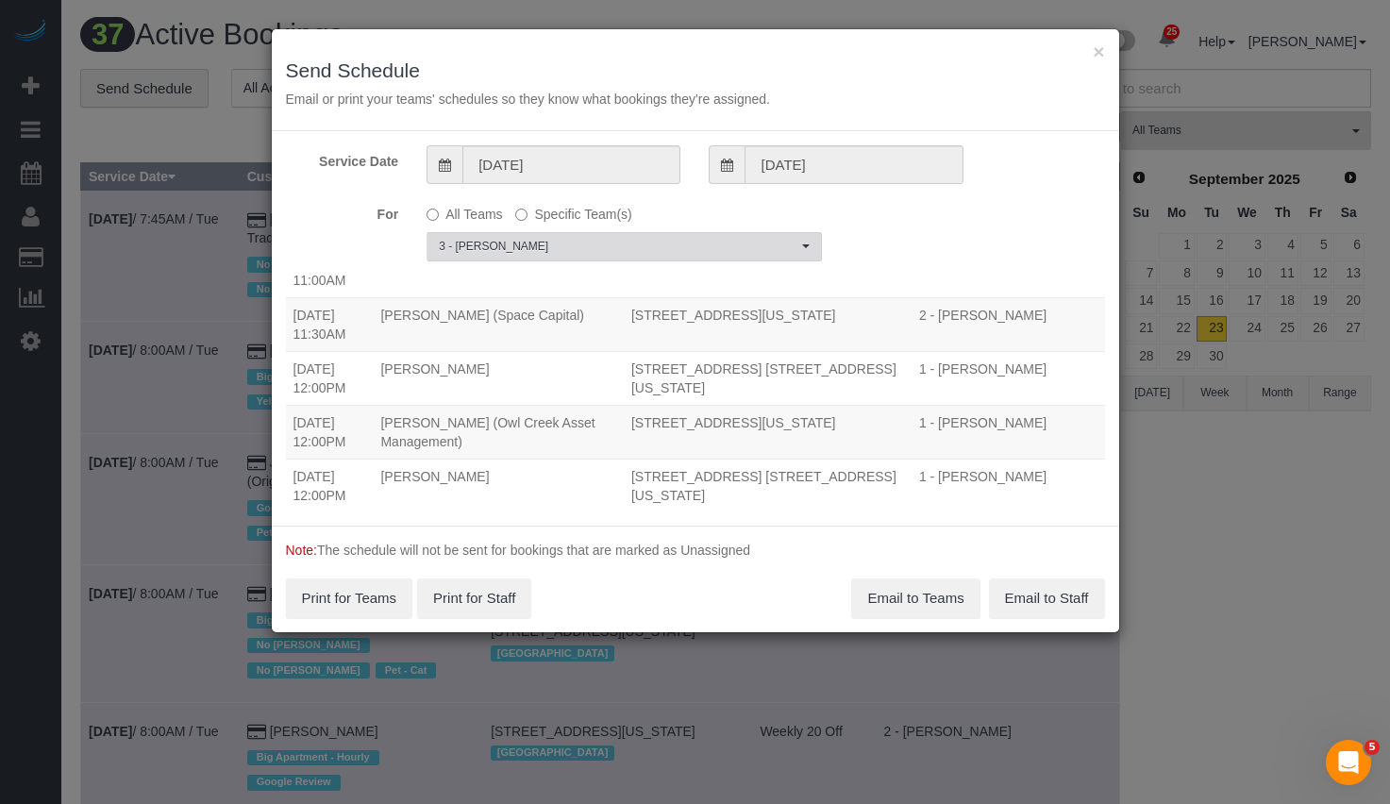
click at [598, 246] on span "3 - [PERSON_NAME]" at bounding box center [618, 247] width 359 height 16
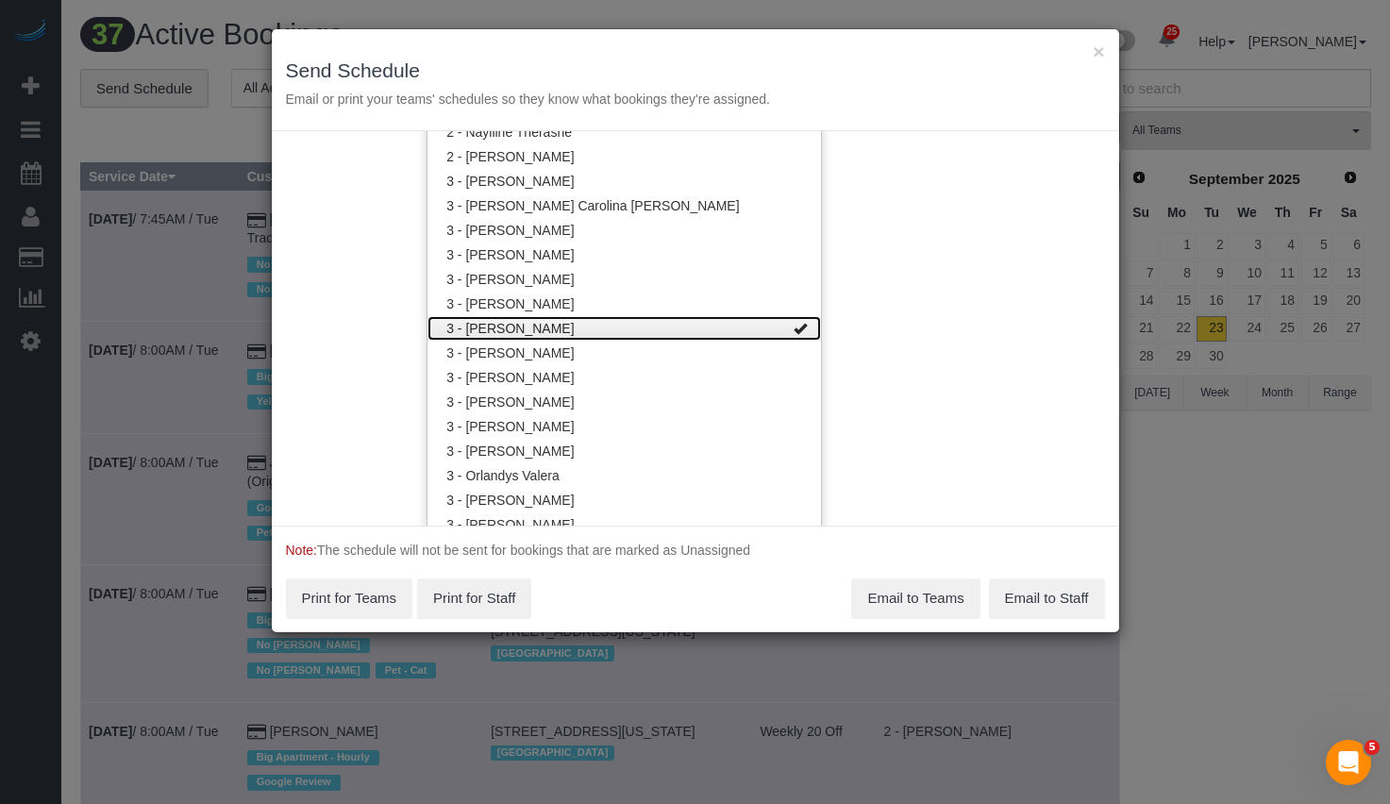
click at [573, 333] on link "3 - [PERSON_NAME]" at bounding box center [625, 328] width 394 height 25
click at [577, 329] on link "3 - [PERSON_NAME]" at bounding box center [625, 328] width 394 height 25
click at [1048, 333] on div "Service Date 09/23/2025 09/23/2025 For All Teams Specific Team(s) 3 - Isabella …" at bounding box center [696, 328] width 848 height 395
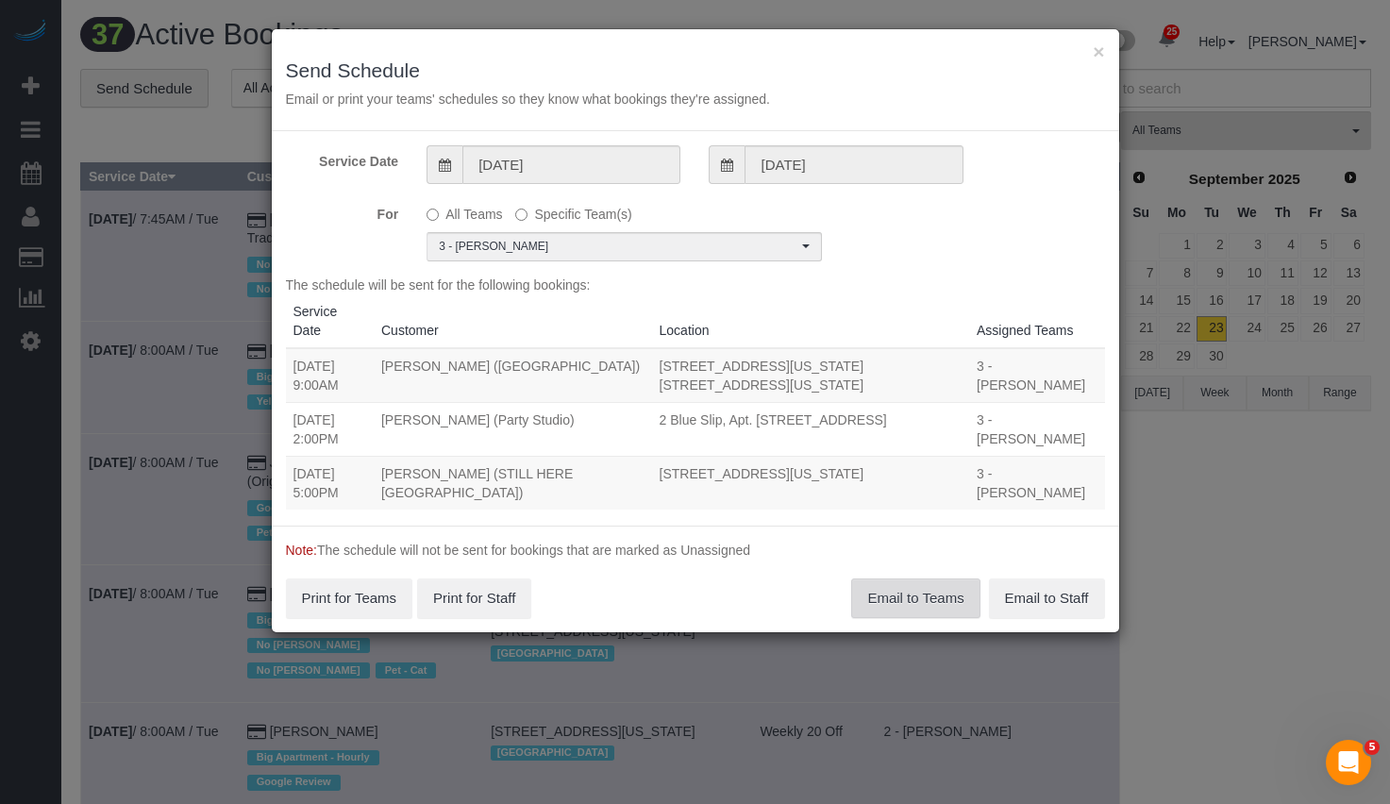
click at [918, 586] on button "Email to Teams" at bounding box center [915, 599] width 128 height 40
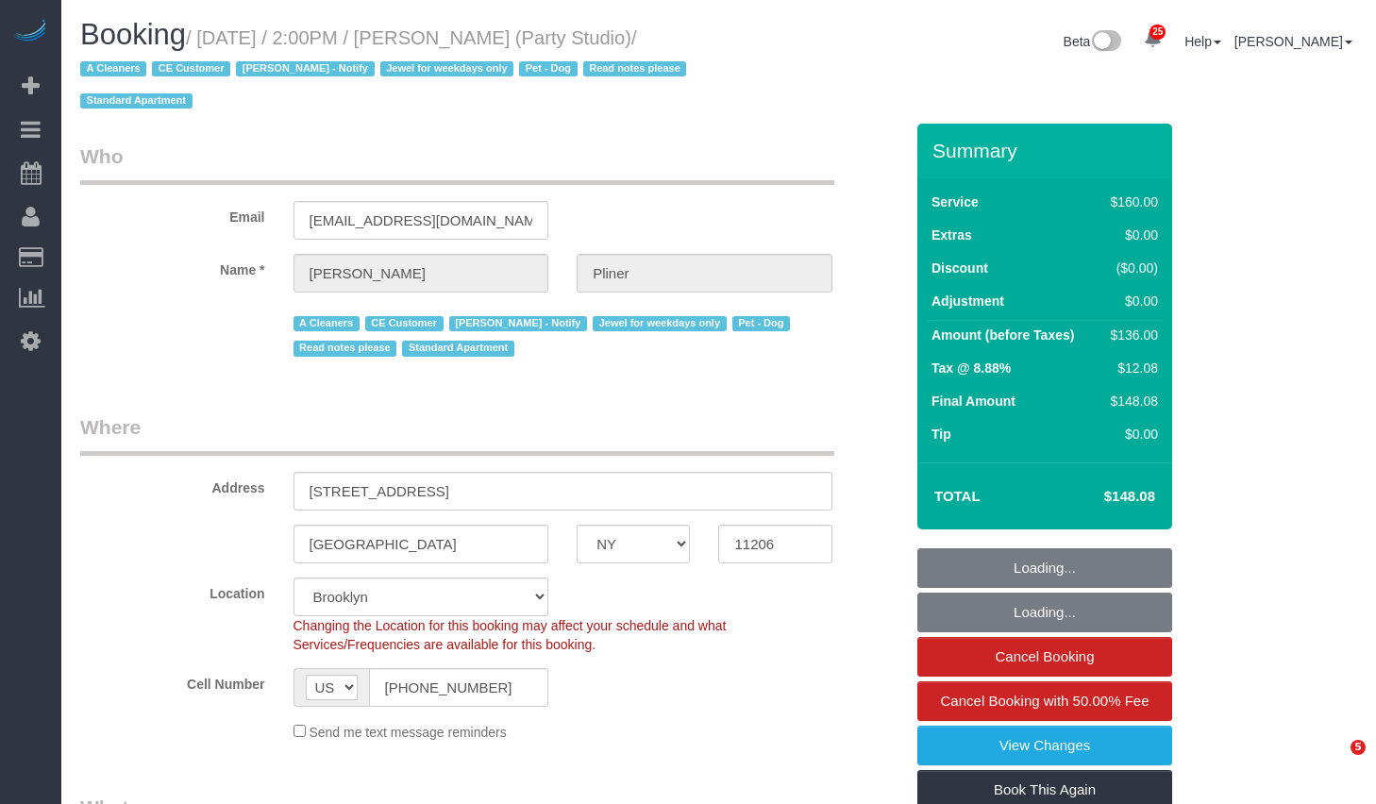
select select "NY"
select select "number:89"
select select "number:90"
select select "number:13"
select select "number:7"
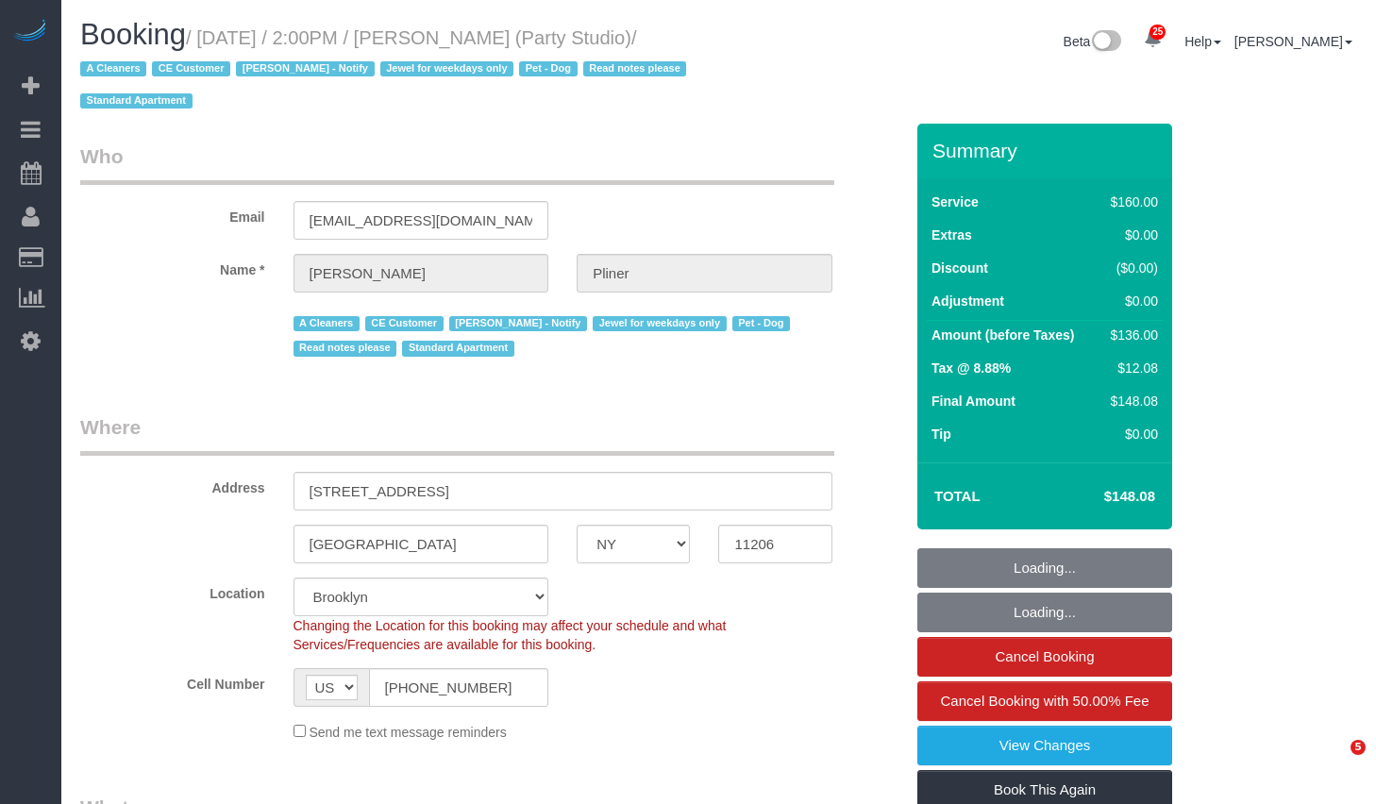
select select
select select "string:stripe-pm_1S572p4VGloSiKo7nDSdiunk"
select select "spot45"
select select "object:999"
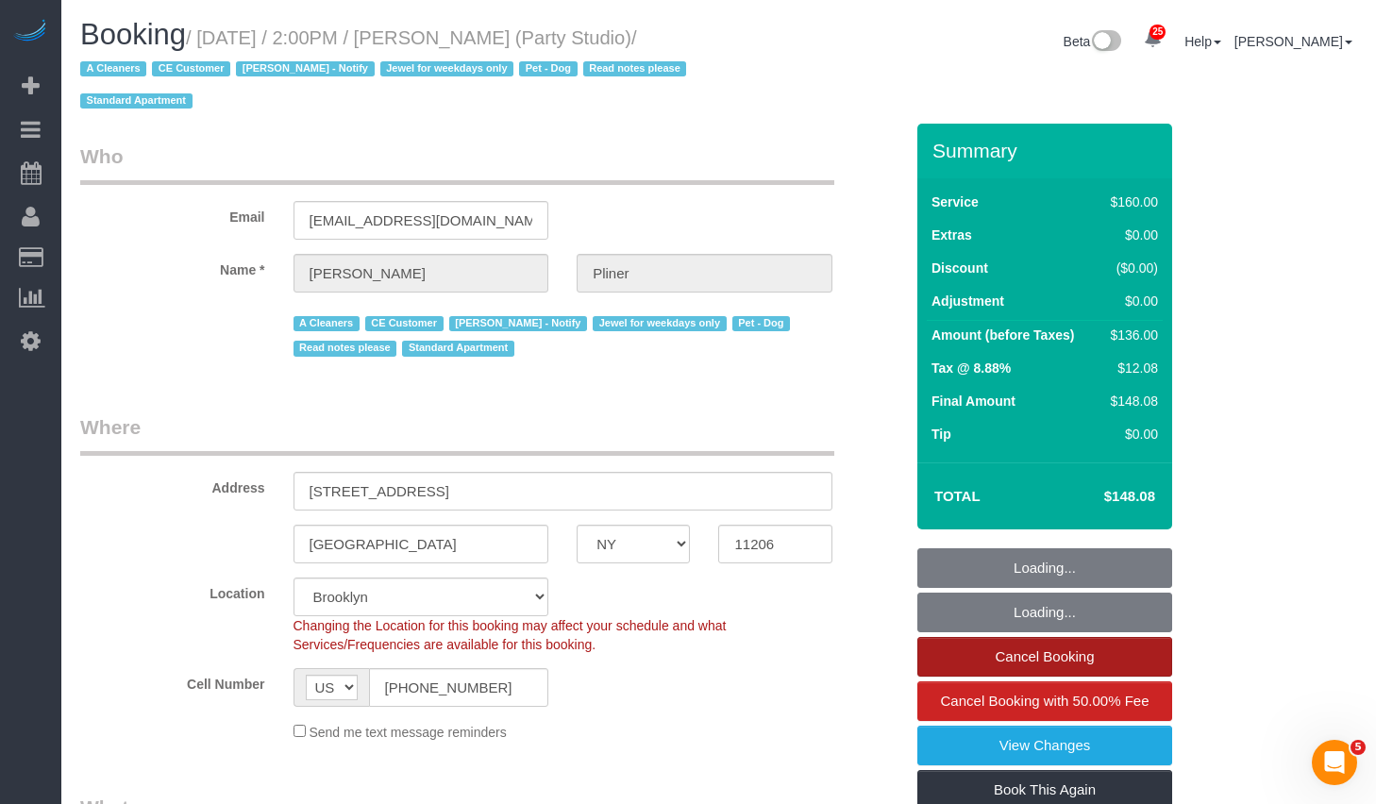
click at [983, 662] on link "Cancel Booking" at bounding box center [1044, 657] width 255 height 40
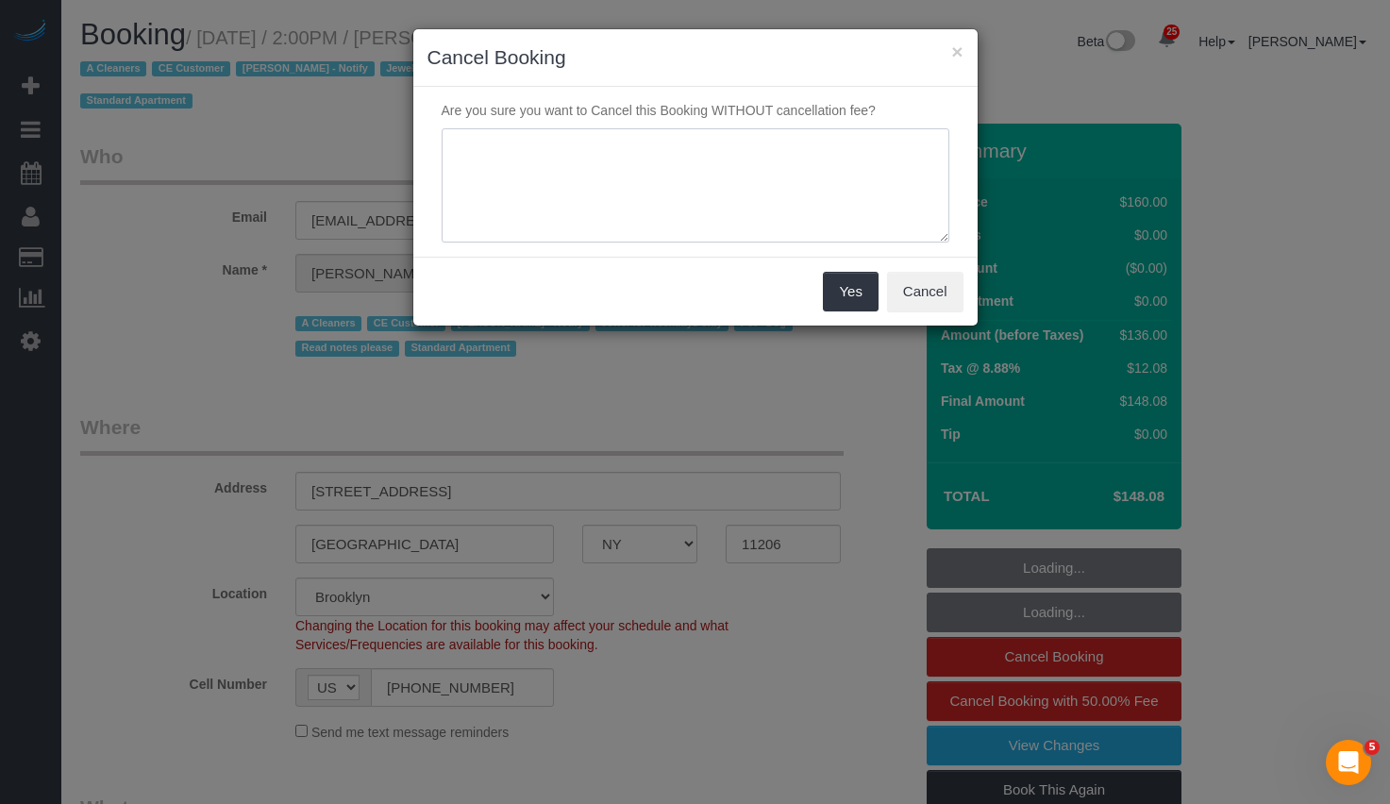
click at [613, 191] on textarea at bounding box center [696, 185] width 508 height 115
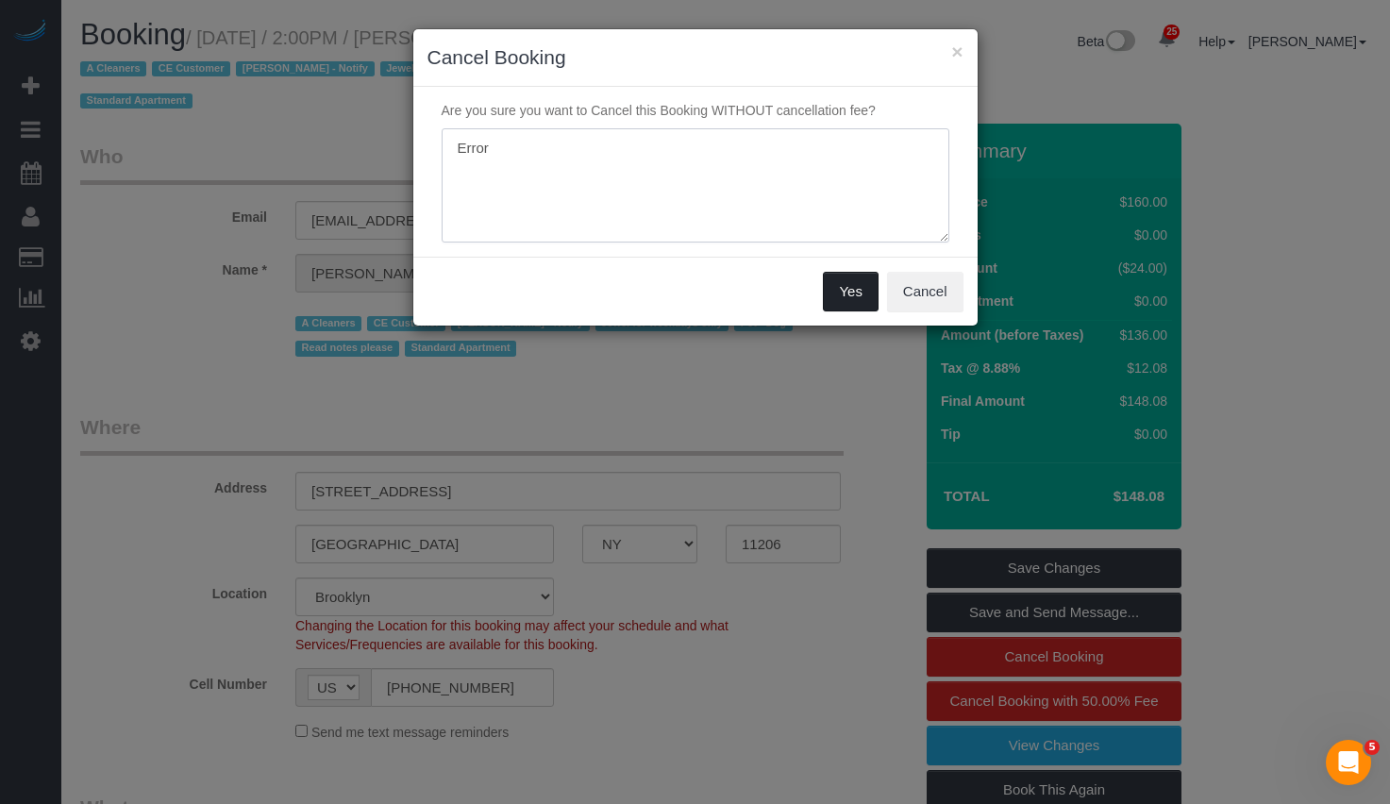
type textarea "Error"
click at [845, 291] on button "Yes" at bounding box center [850, 292] width 55 height 40
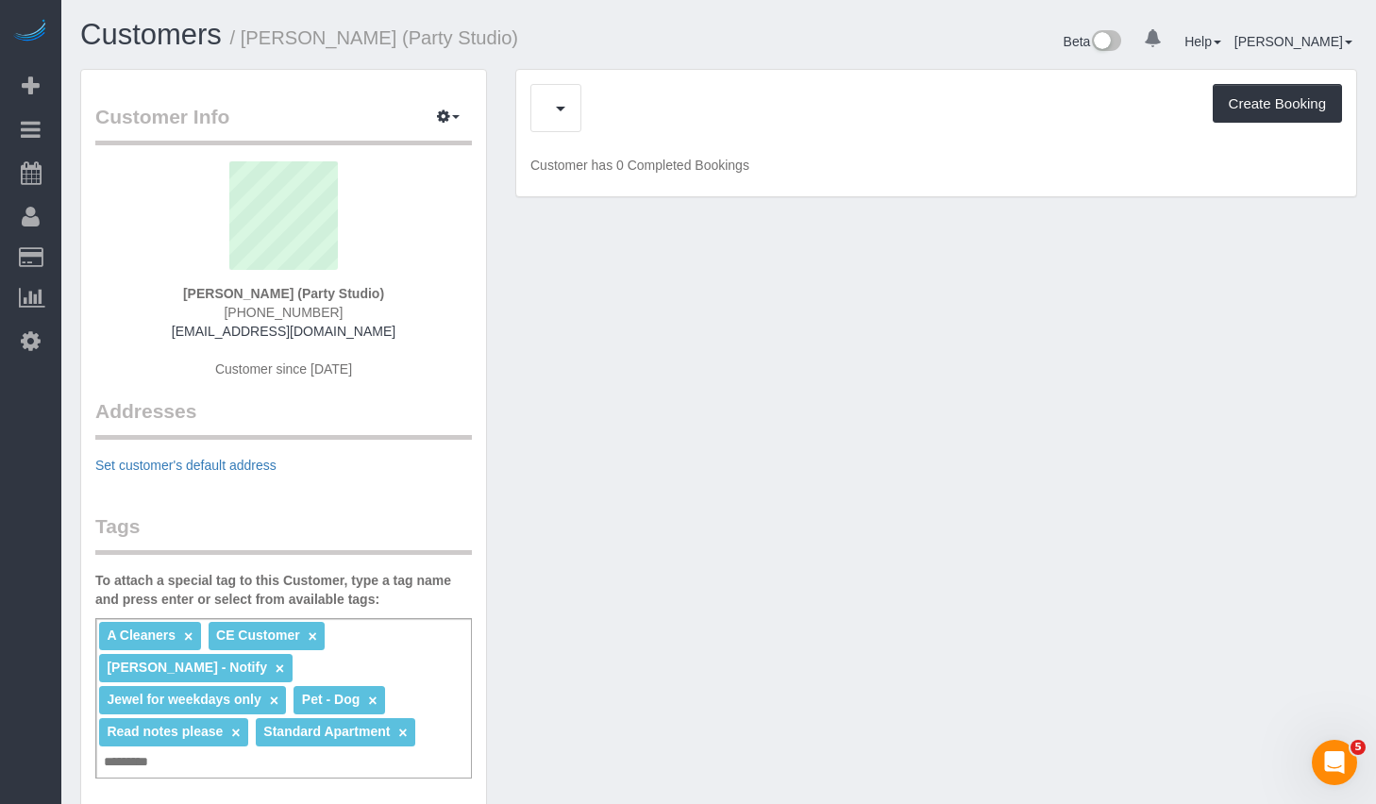
click at [832, 348] on div "Customer Info Edit Contact Info Send Message Email Preferences Special Sales Ta…" at bounding box center [718, 793] width 1305 height 1448
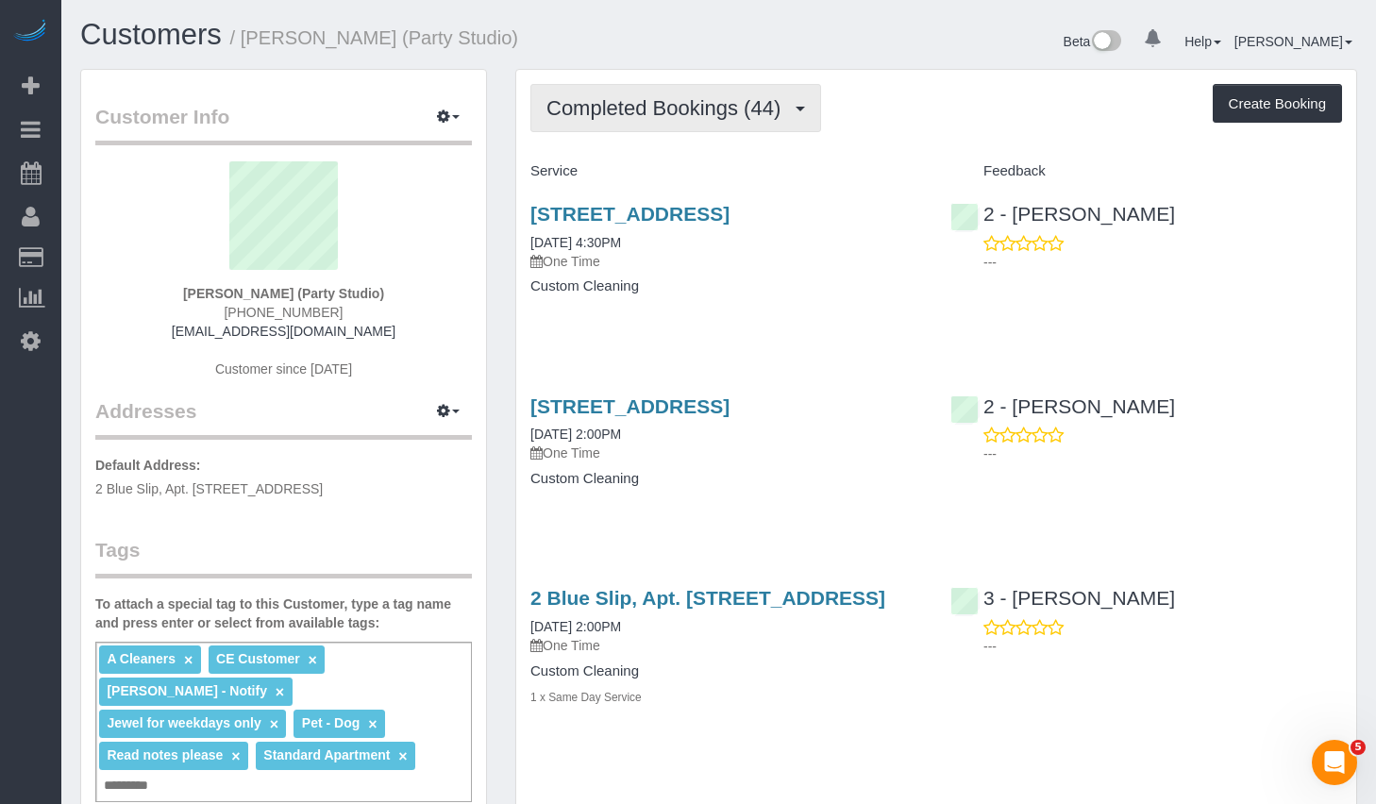
click at [705, 104] on span "Completed Bookings (44)" at bounding box center [668, 108] width 244 height 24
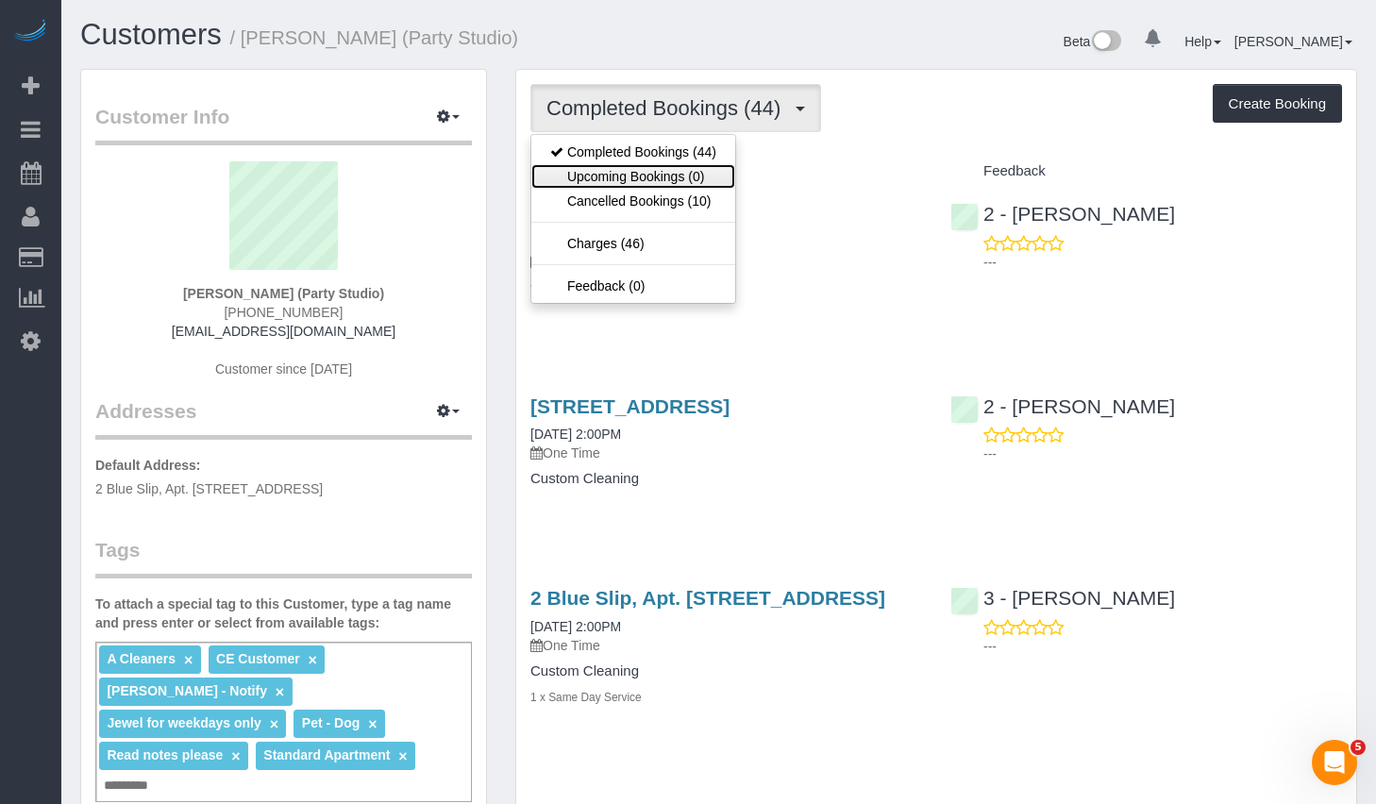
click at [624, 175] on link "Upcoming Bookings (0)" at bounding box center [633, 176] width 204 height 25
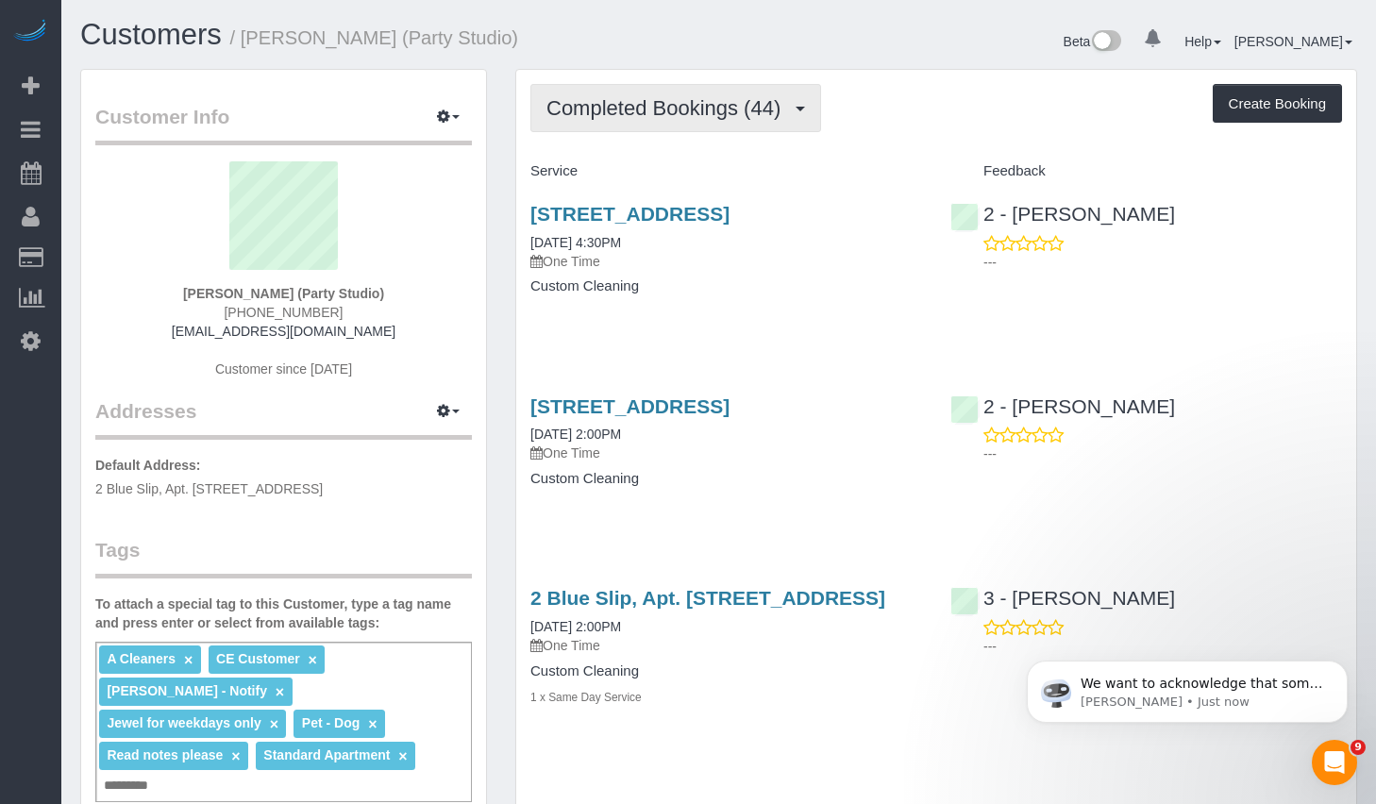
click at [685, 117] on span "Completed Bookings (44)" at bounding box center [668, 108] width 244 height 24
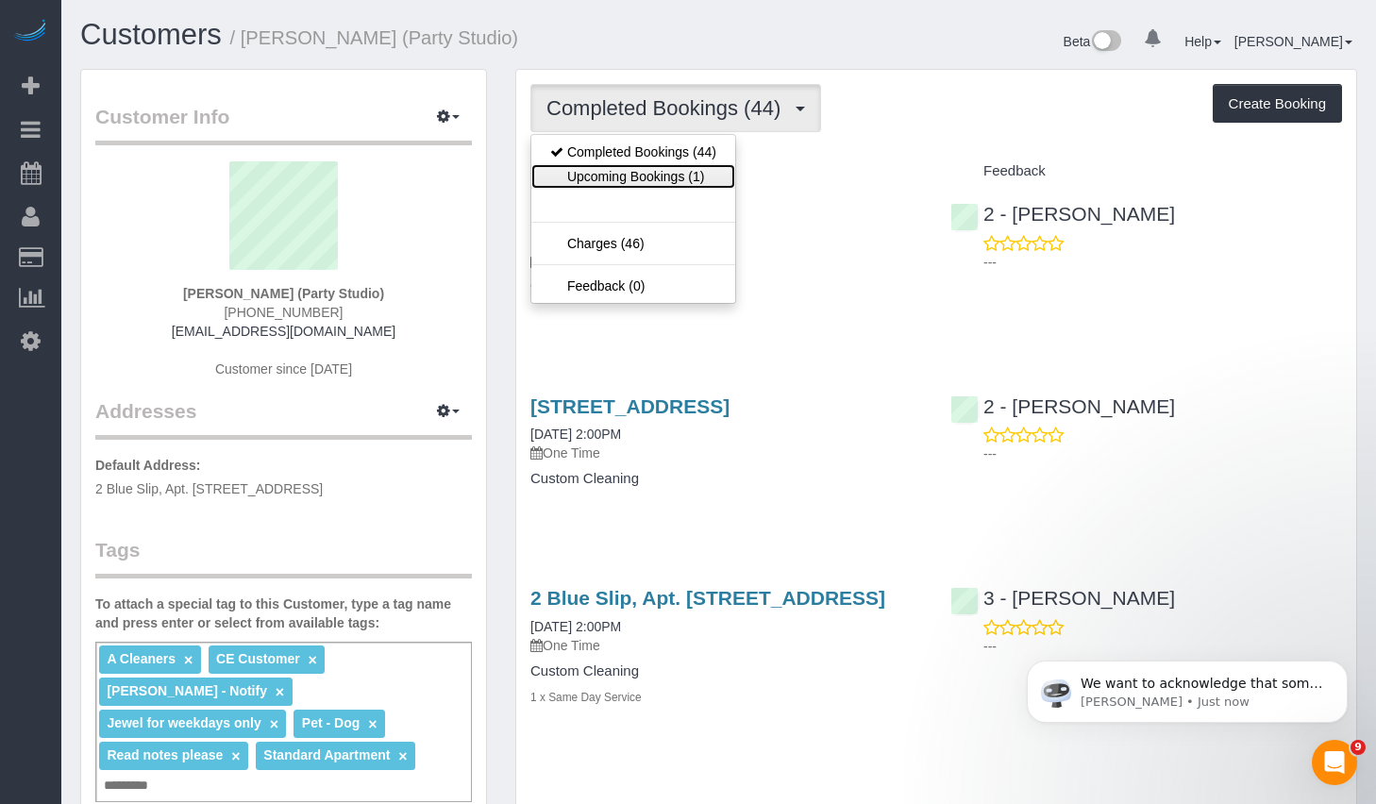
click at [639, 179] on link "Upcoming Bookings (1)" at bounding box center [633, 176] width 204 height 25
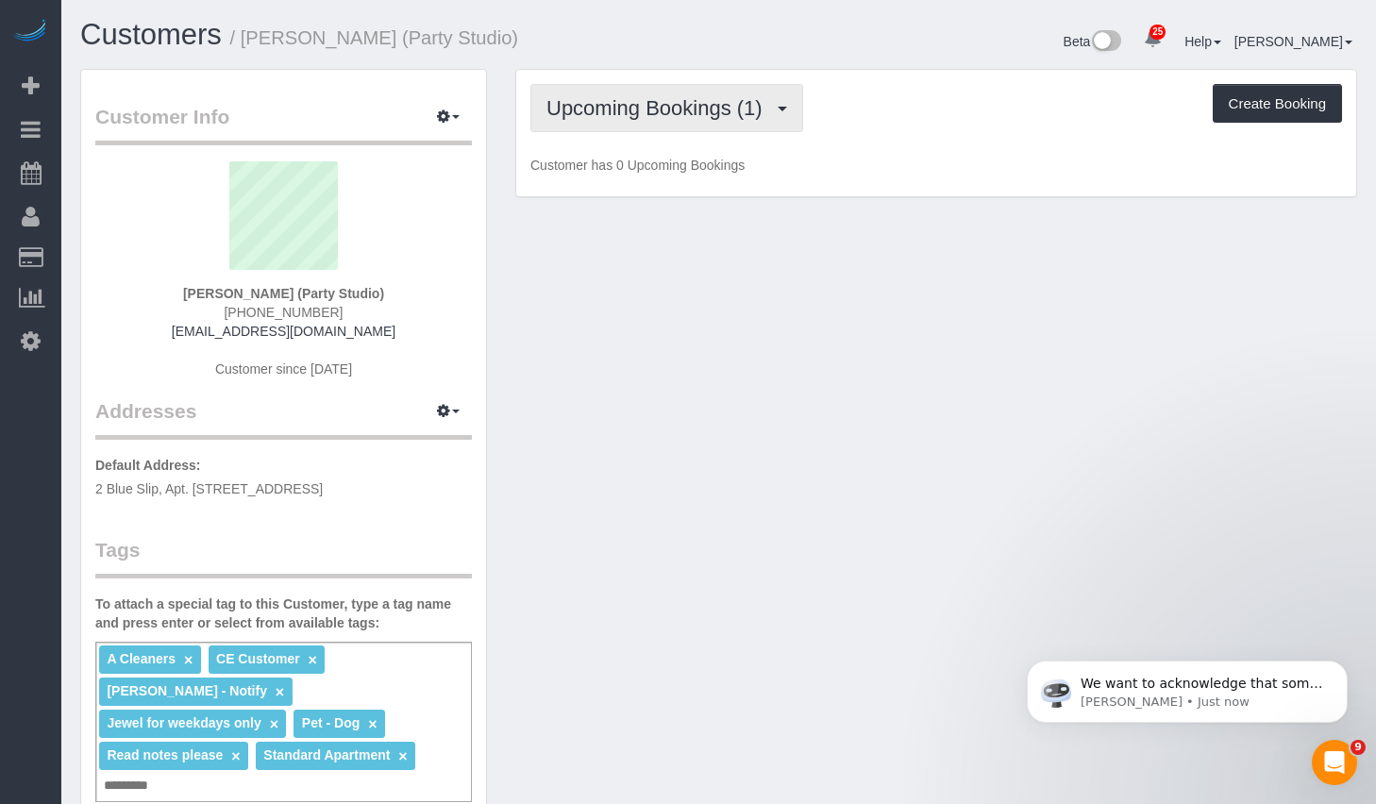
click at [635, 107] on span "Upcoming Bookings (1)" at bounding box center [659, 108] width 226 height 24
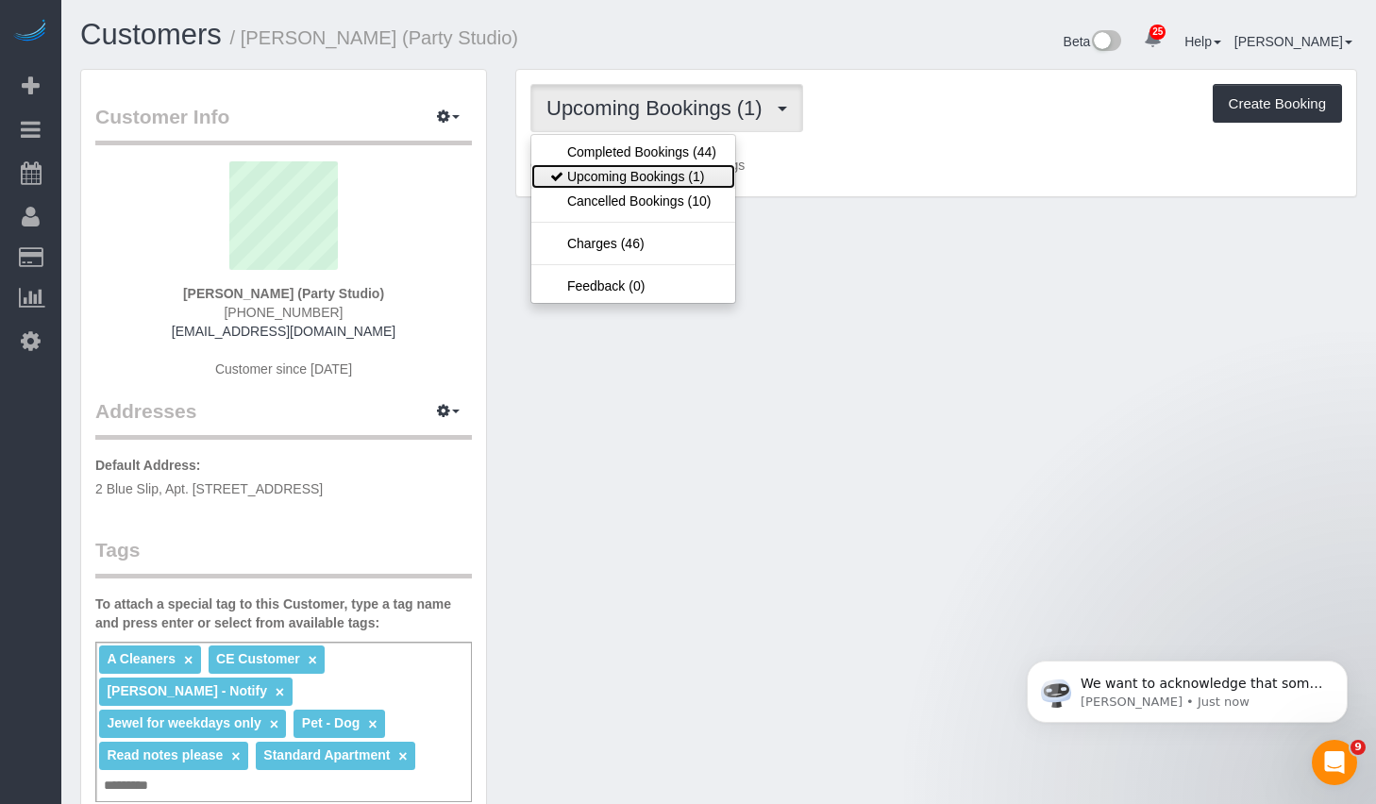
click at [654, 182] on link "Upcoming Bookings (1)" at bounding box center [633, 176] width 204 height 25
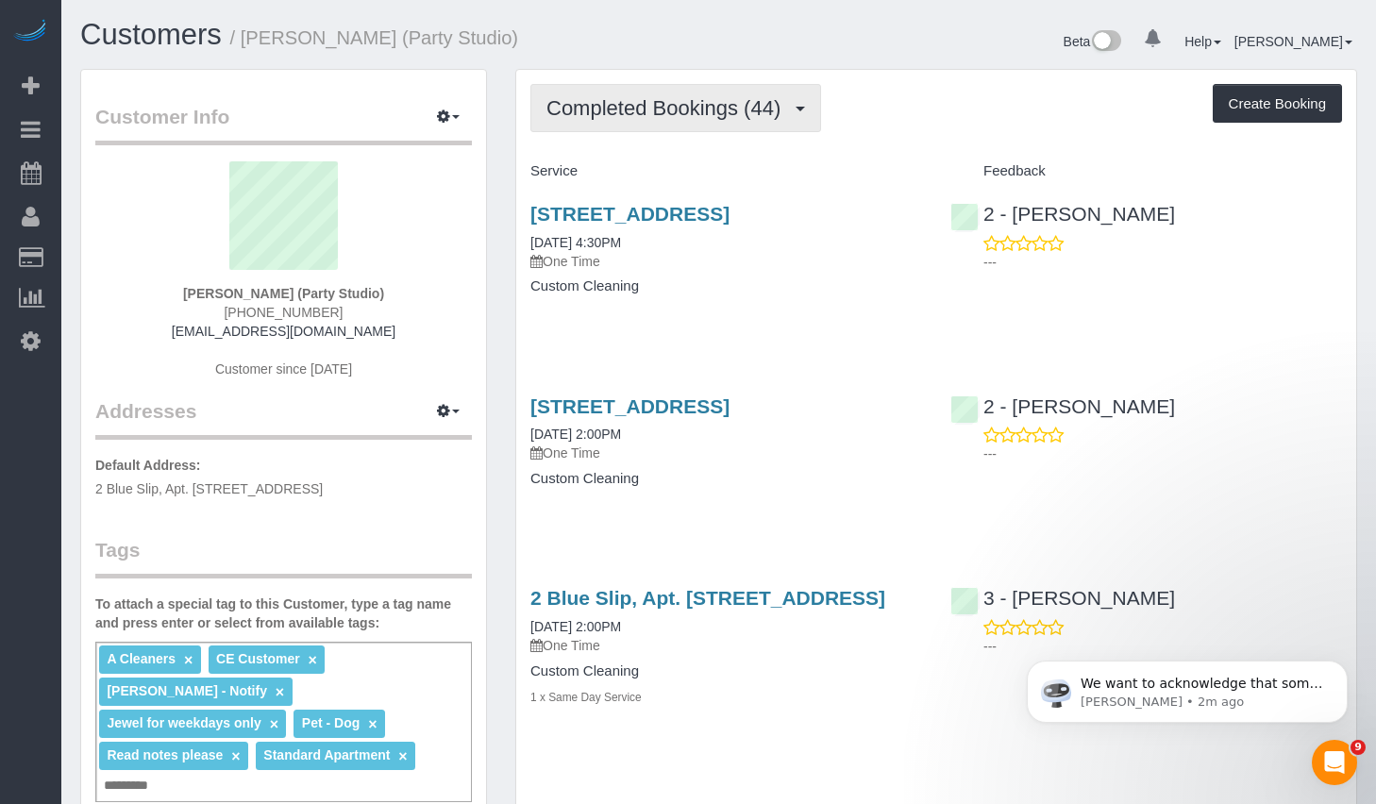
click at [697, 116] on span "Completed Bookings (44)" at bounding box center [668, 108] width 244 height 24
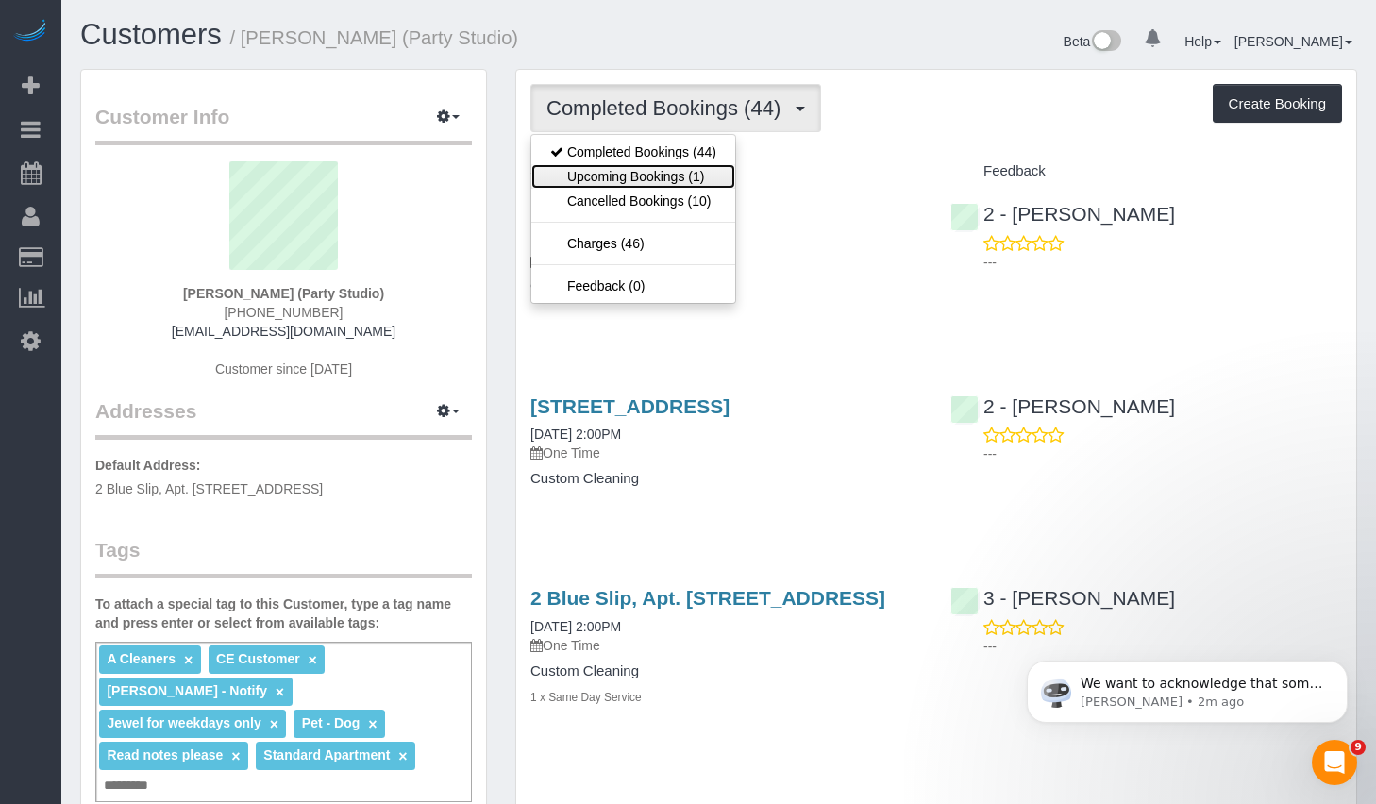
click at [638, 176] on link "Upcoming Bookings (1)" at bounding box center [633, 176] width 204 height 25
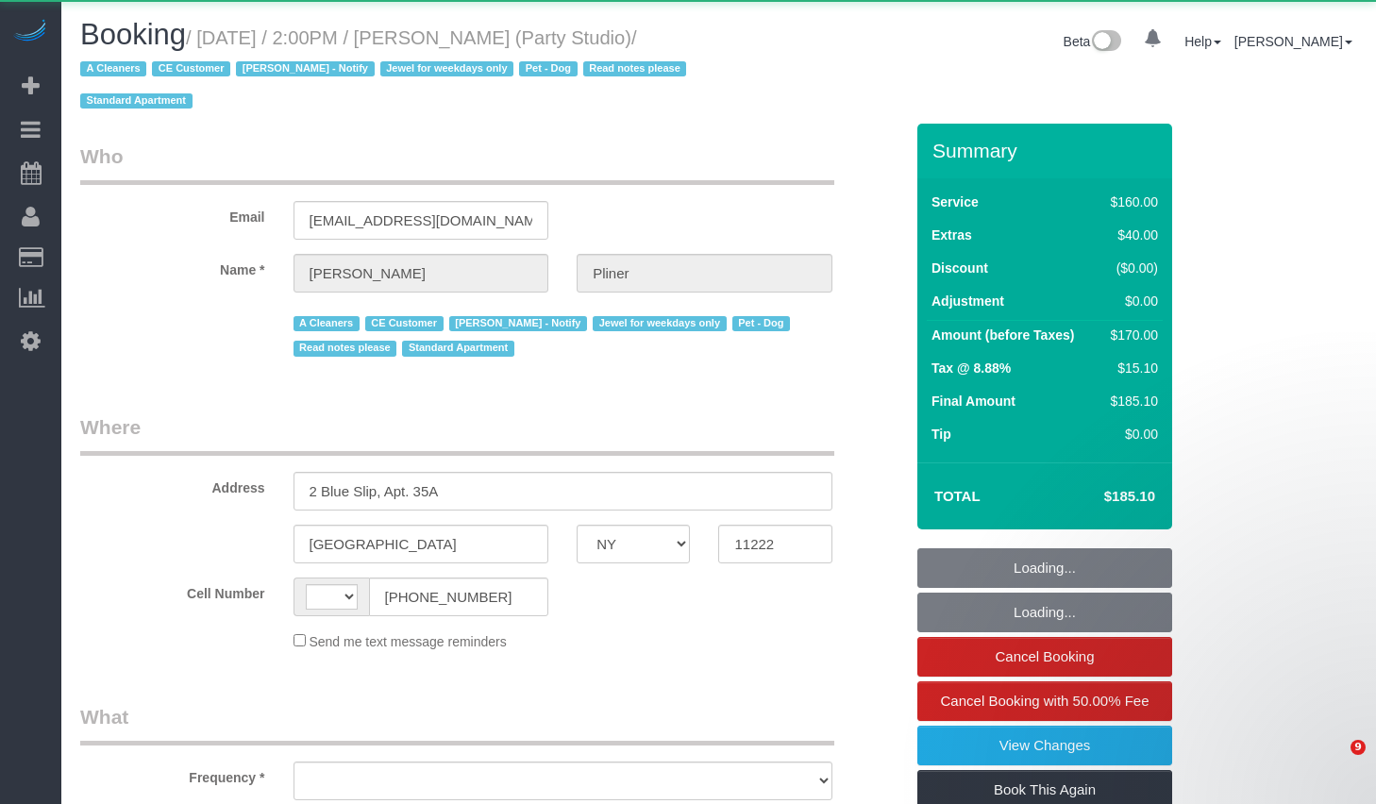
select select "NY"
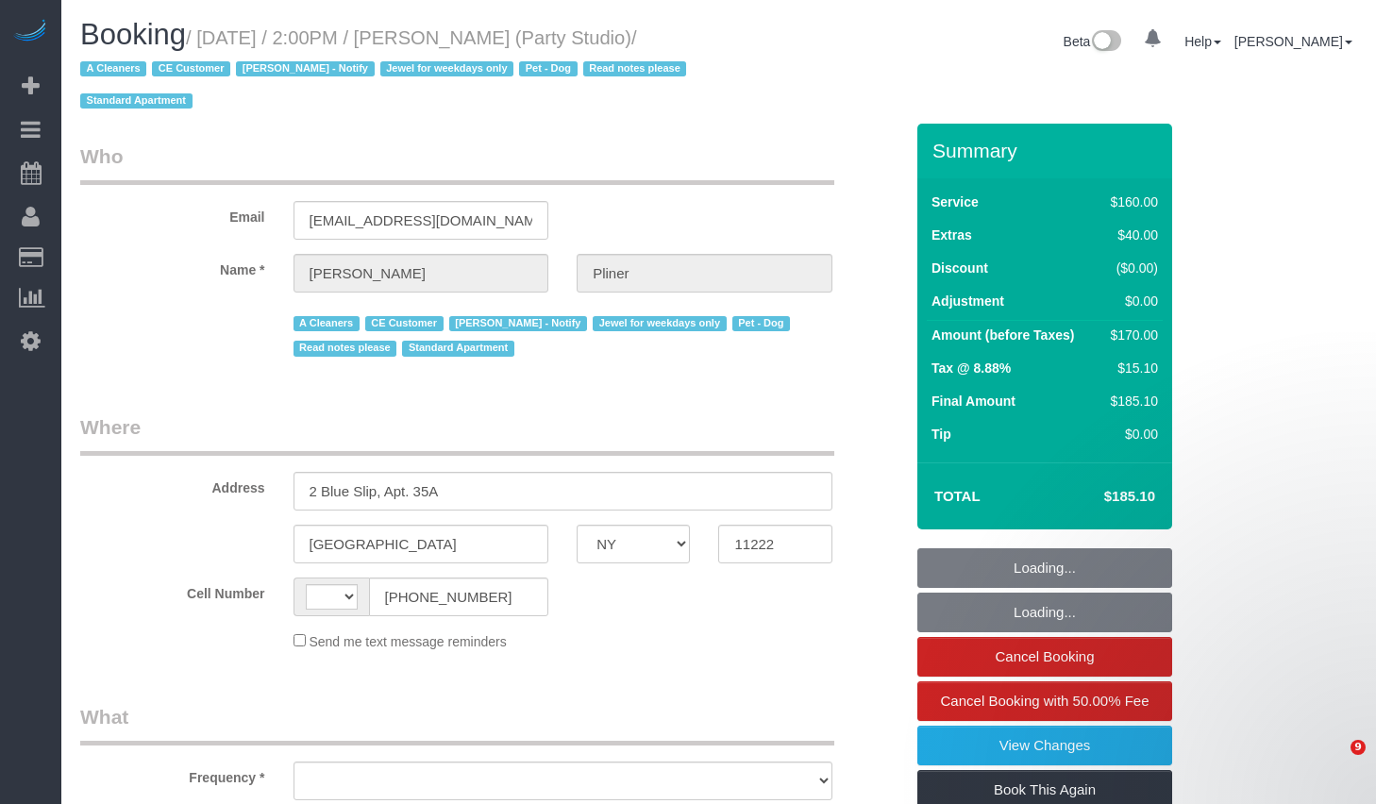
select select "object:401"
select select "string:[GEOGRAPHIC_DATA]"
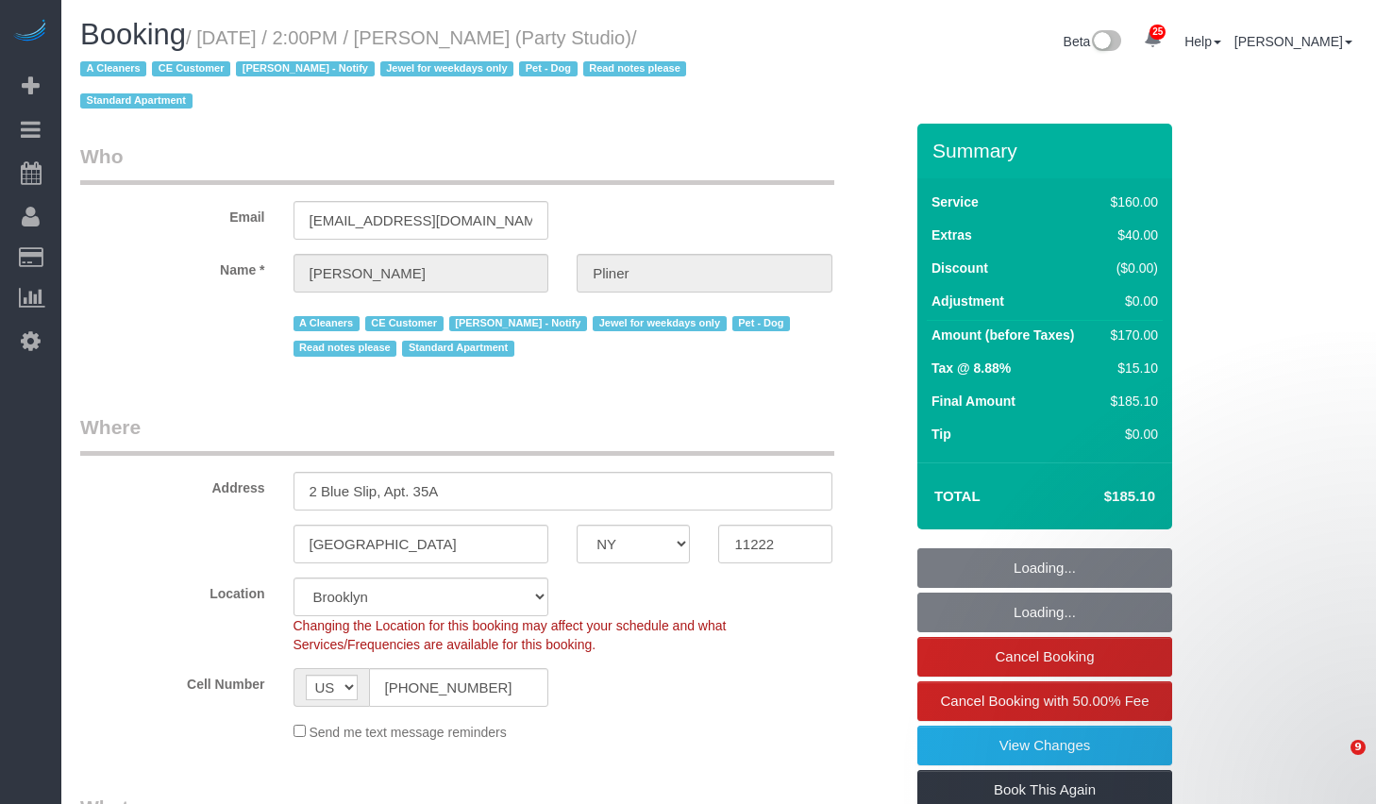
select select "spot1"
select select "number:89"
select select "number:90"
select select "number:13"
select select "number:7"
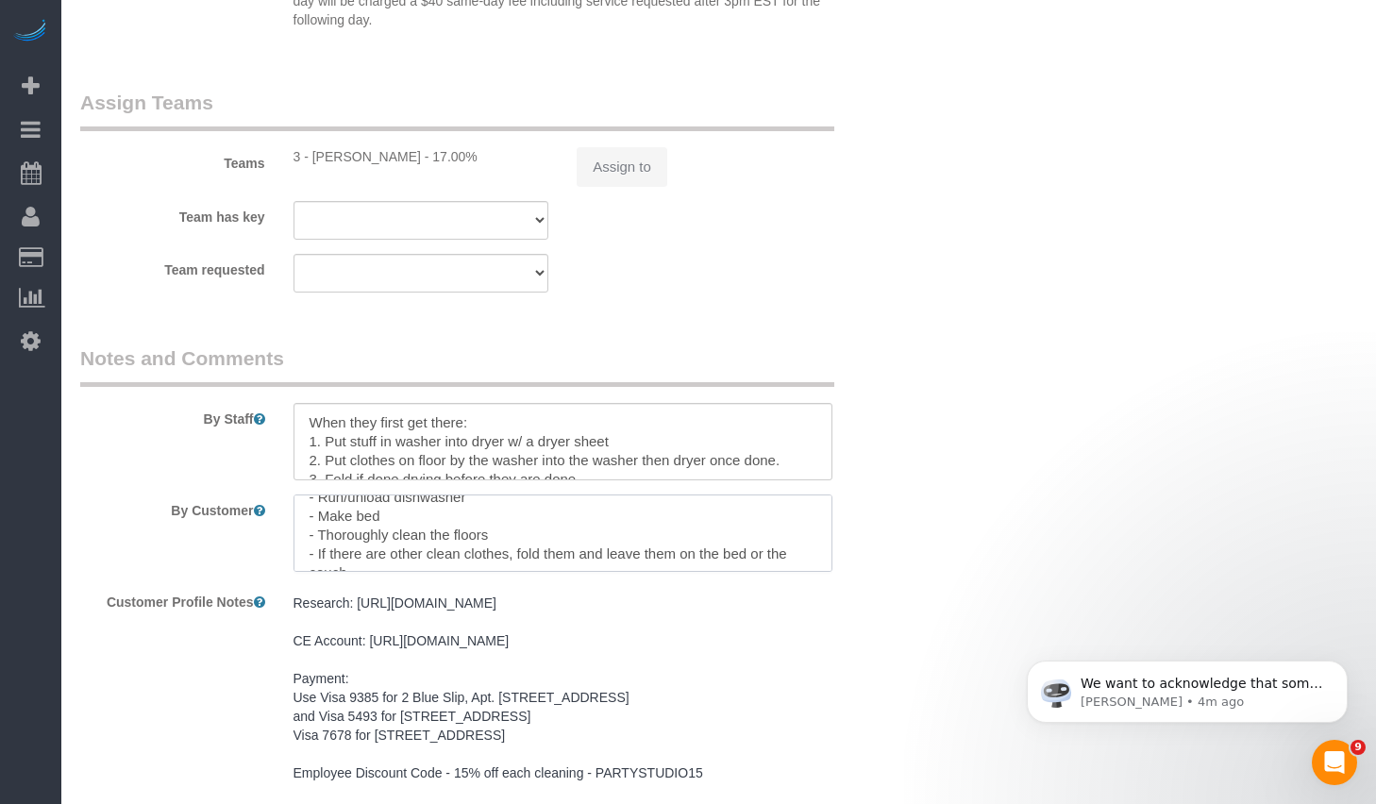
scroll to position [112, 0]
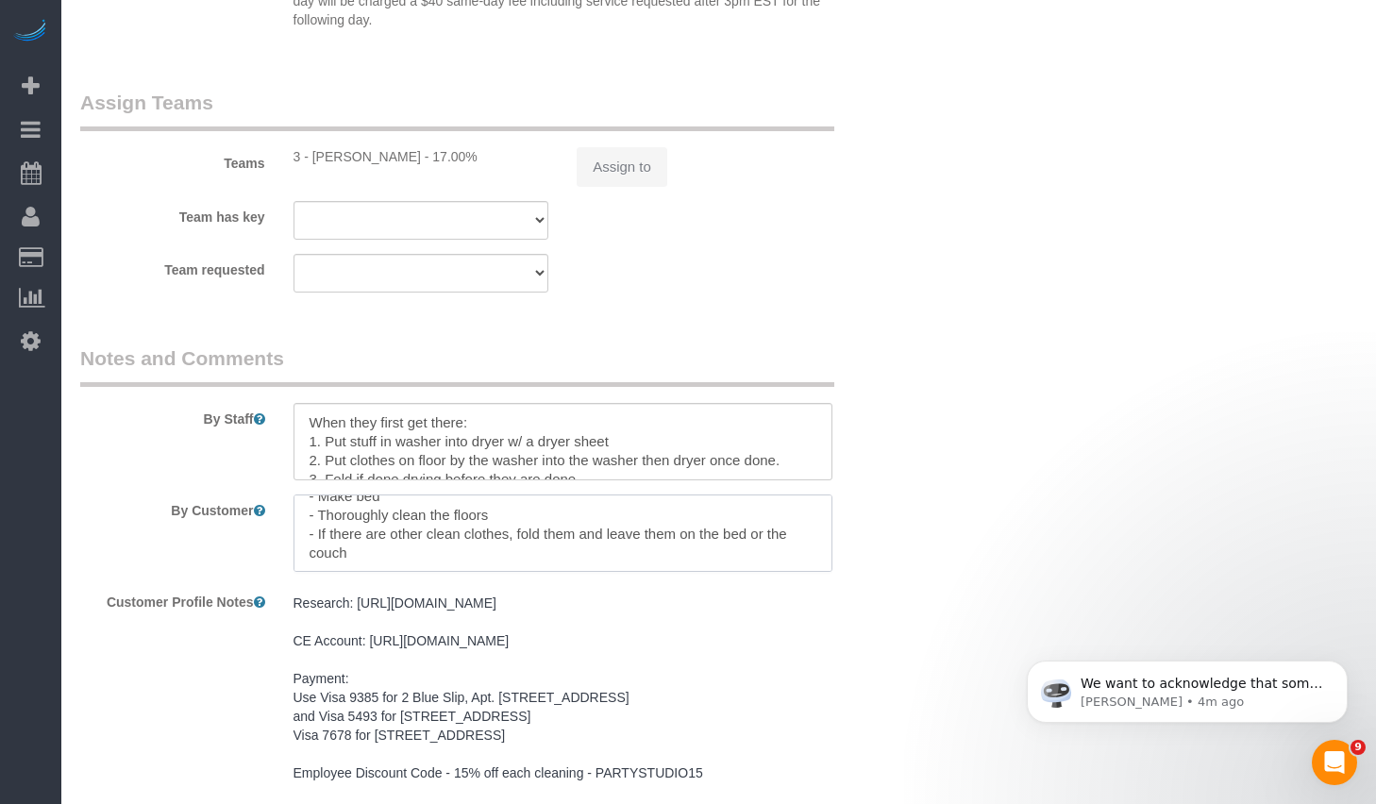
select select "object:1128"
drag, startPoint x: 308, startPoint y: 516, endPoint x: 439, endPoint y: 567, distance: 140.7
click at [439, 567] on textarea at bounding box center [563, 533] width 539 height 77
select select "string:stripe-pm_1Ra3TY4VGloSiKo7j3jCiqJ4"
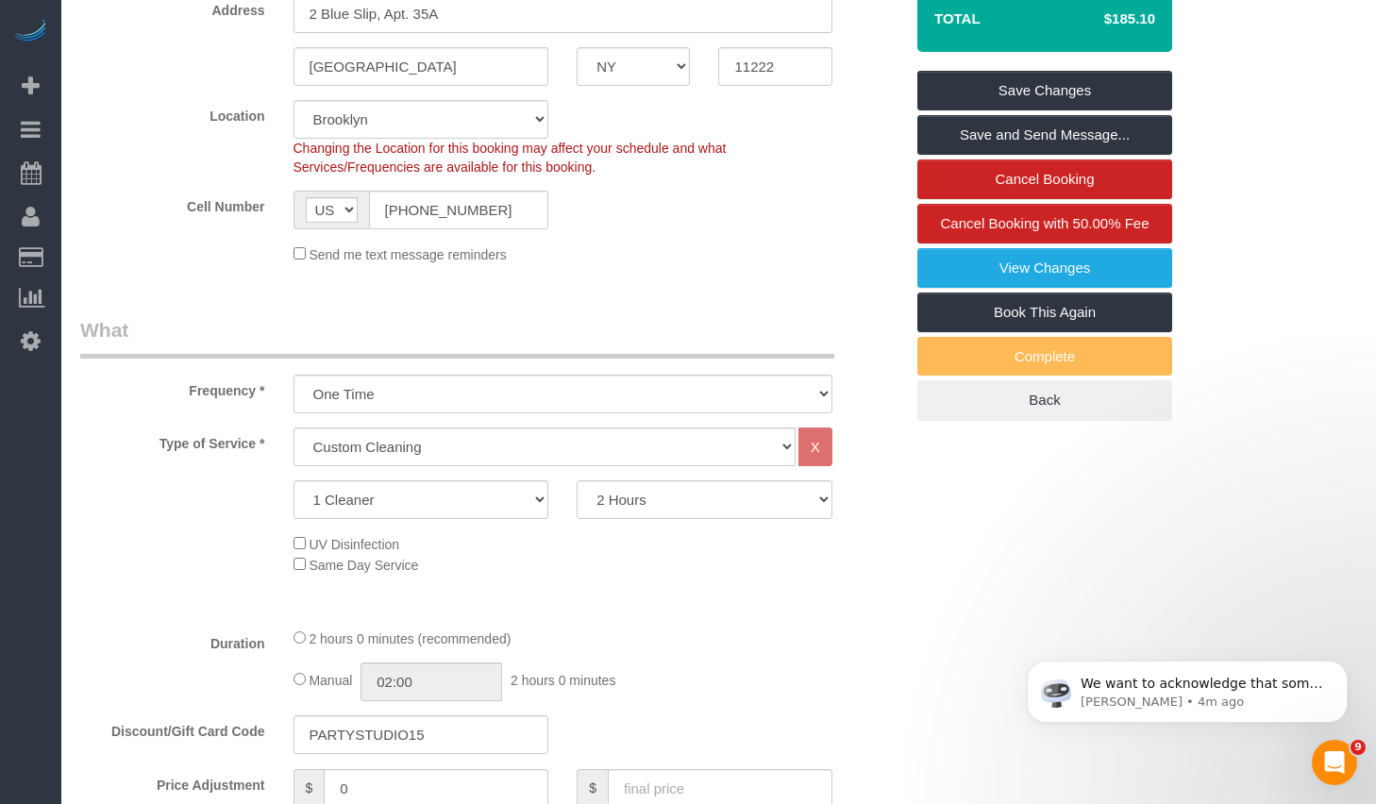
scroll to position [0, 0]
